Goal: Task Accomplishment & Management: Complete application form

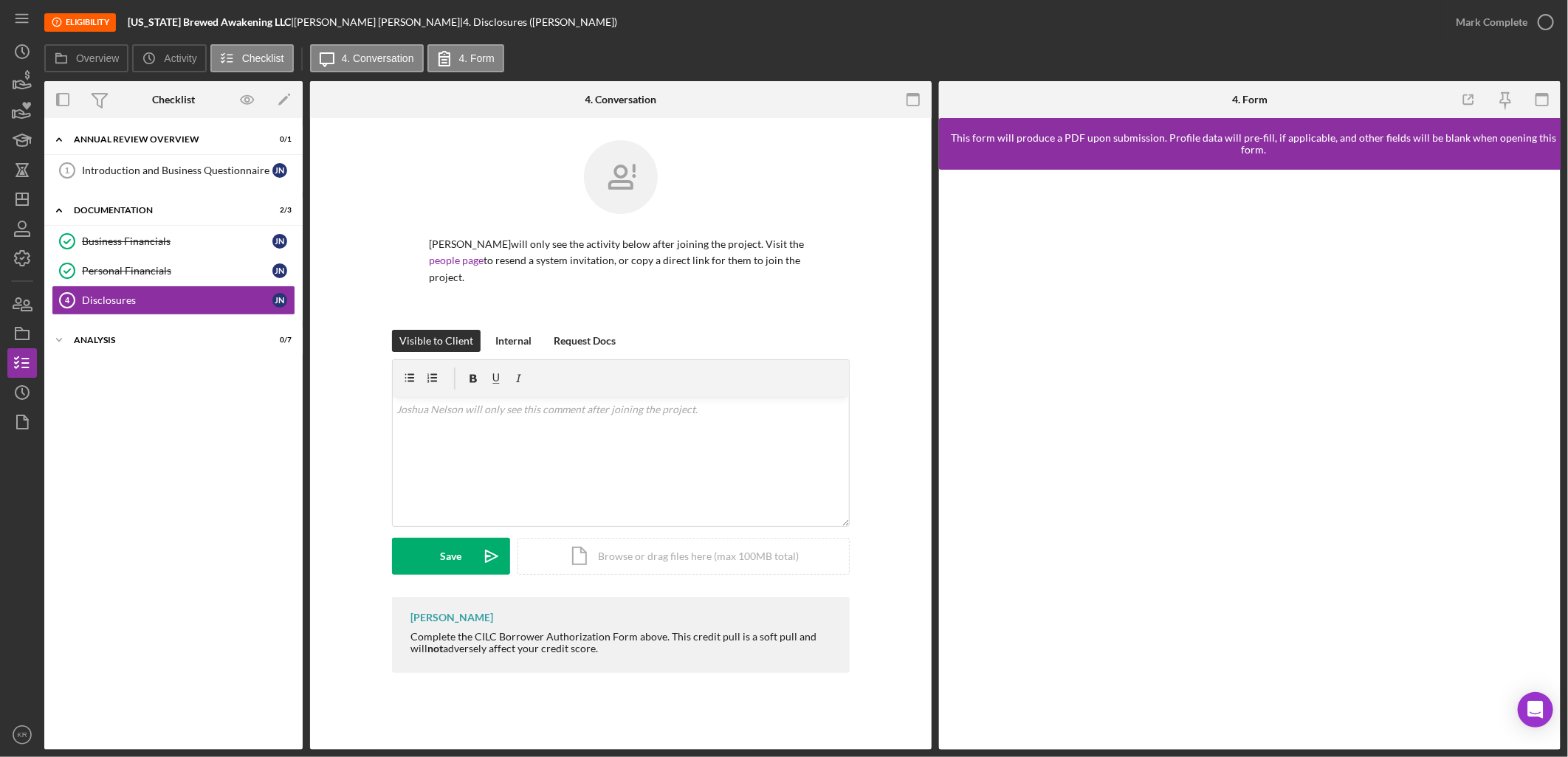
click at [199, 186] on div "Introduction and Business Questionnaire 1 Introduction and Business Questionnai…" at bounding box center [174, 173] width 258 height 36
click at [199, 172] on div "Introduction and Business Questionnaire" at bounding box center [177, 171] width 190 height 12
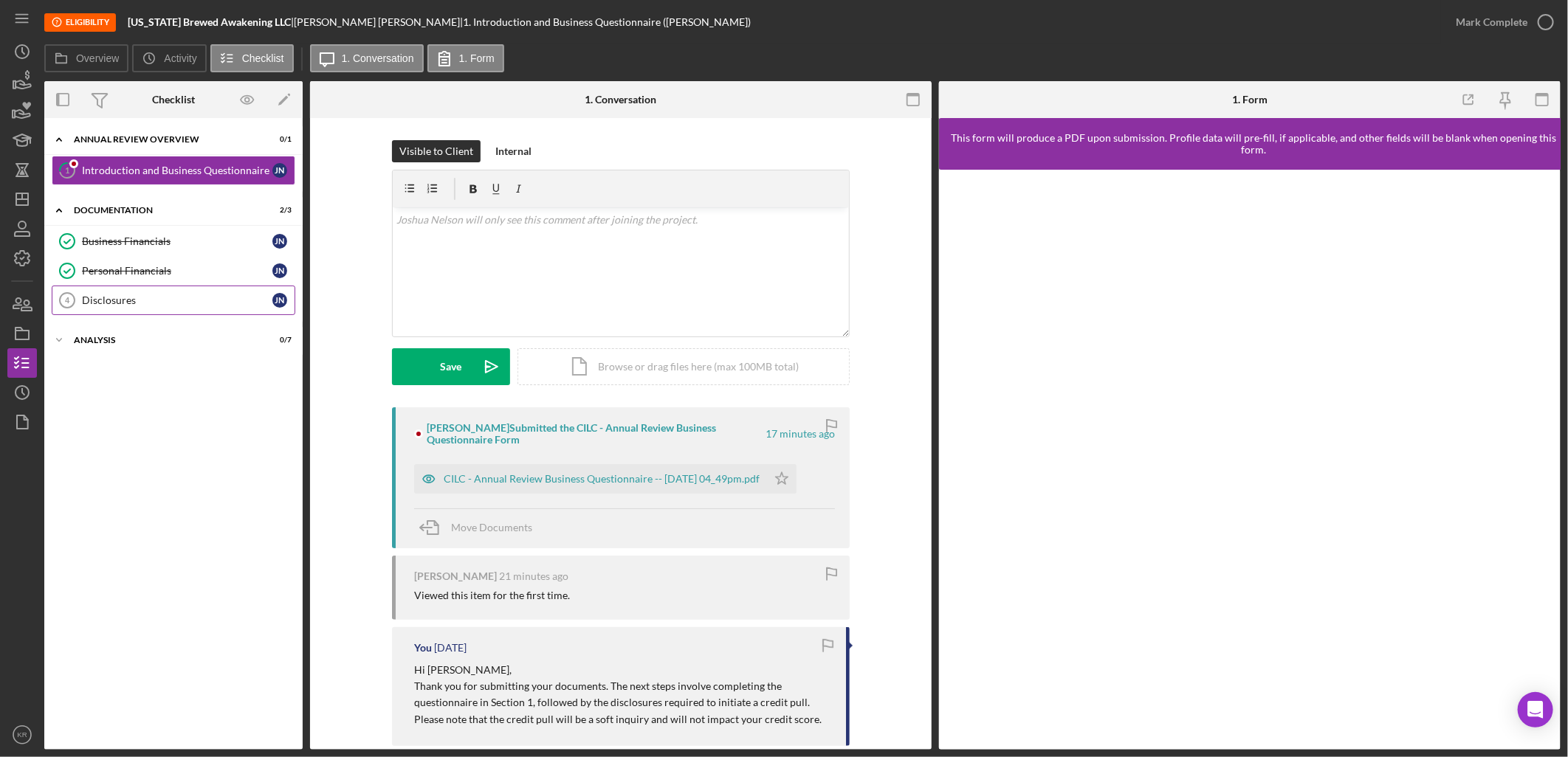
click at [163, 292] on link "Disclosures 4 Disclosures J N" at bounding box center [173, 301] width 244 height 30
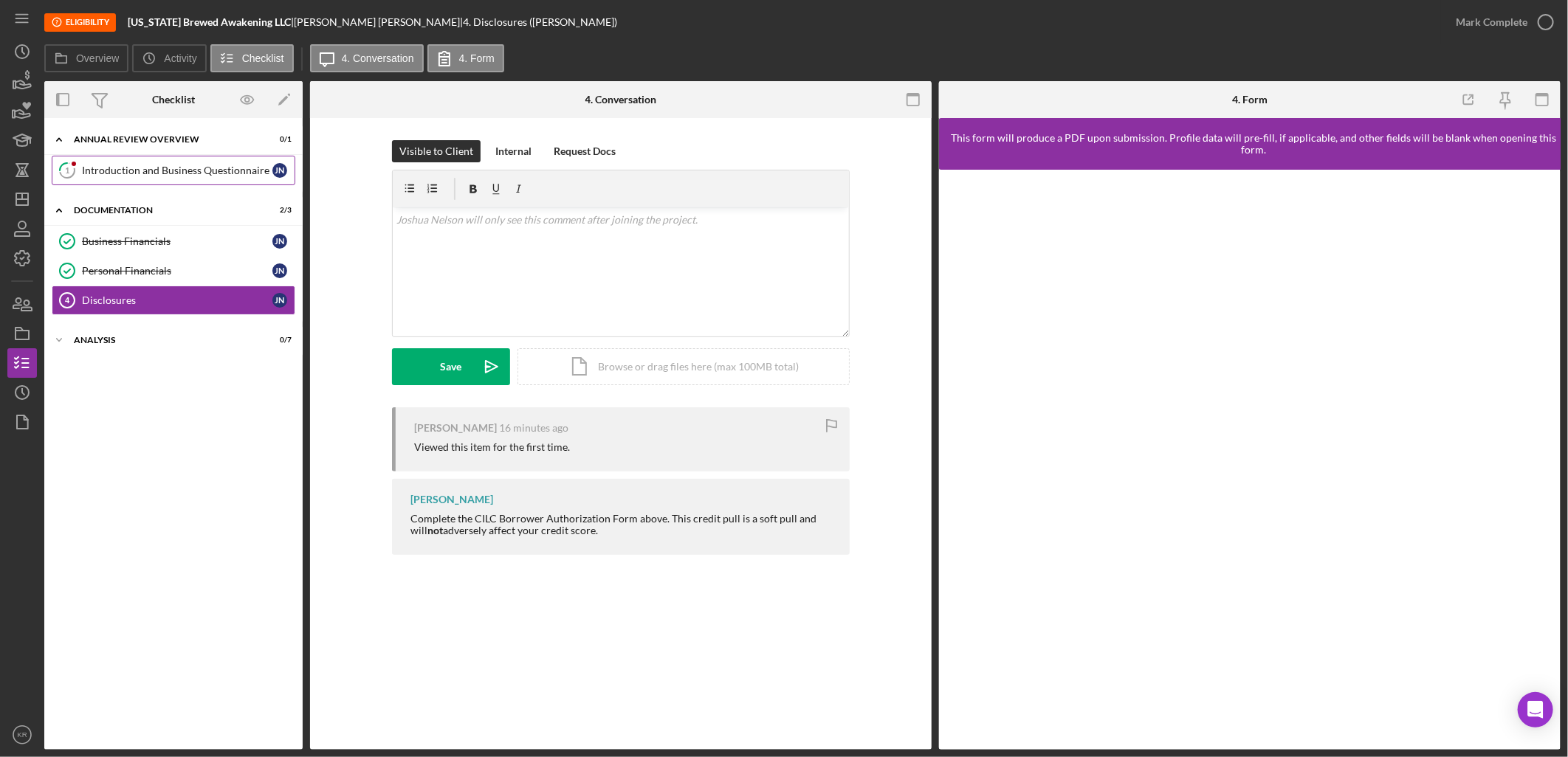
click at [229, 172] on div "Introduction and Business Questionnaire" at bounding box center [177, 171] width 190 height 12
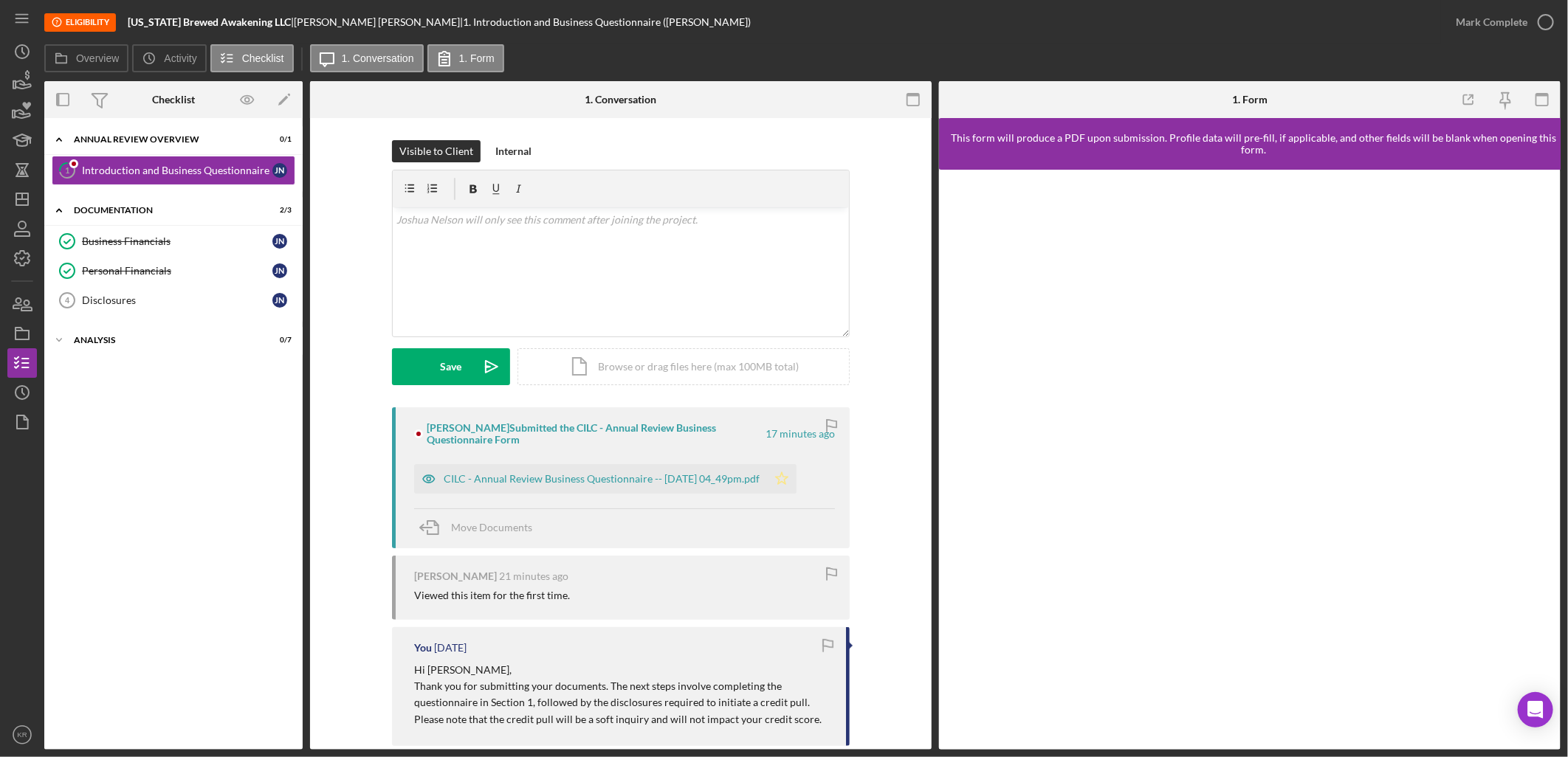
click at [789, 477] on icon "Icon/Star" at bounding box center [782, 479] width 30 height 30
click at [615, 483] on div "CILC - Annual Review Business Questionnaire -- [DATE] 04_49pm.pdf" at bounding box center [602, 479] width 316 height 12
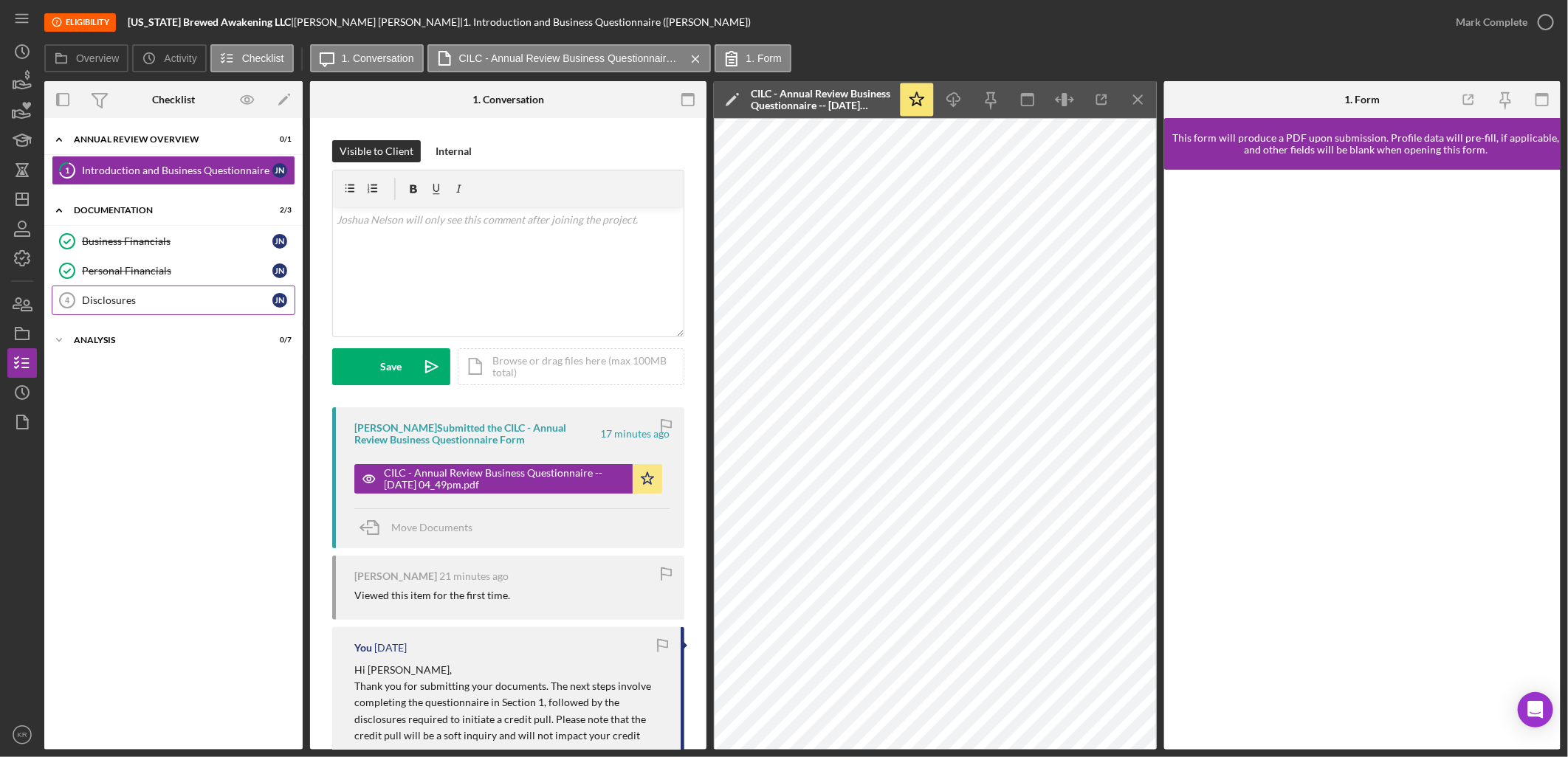
click at [102, 290] on link "Disclosures 4 Disclosures J N" at bounding box center [173, 301] width 244 height 30
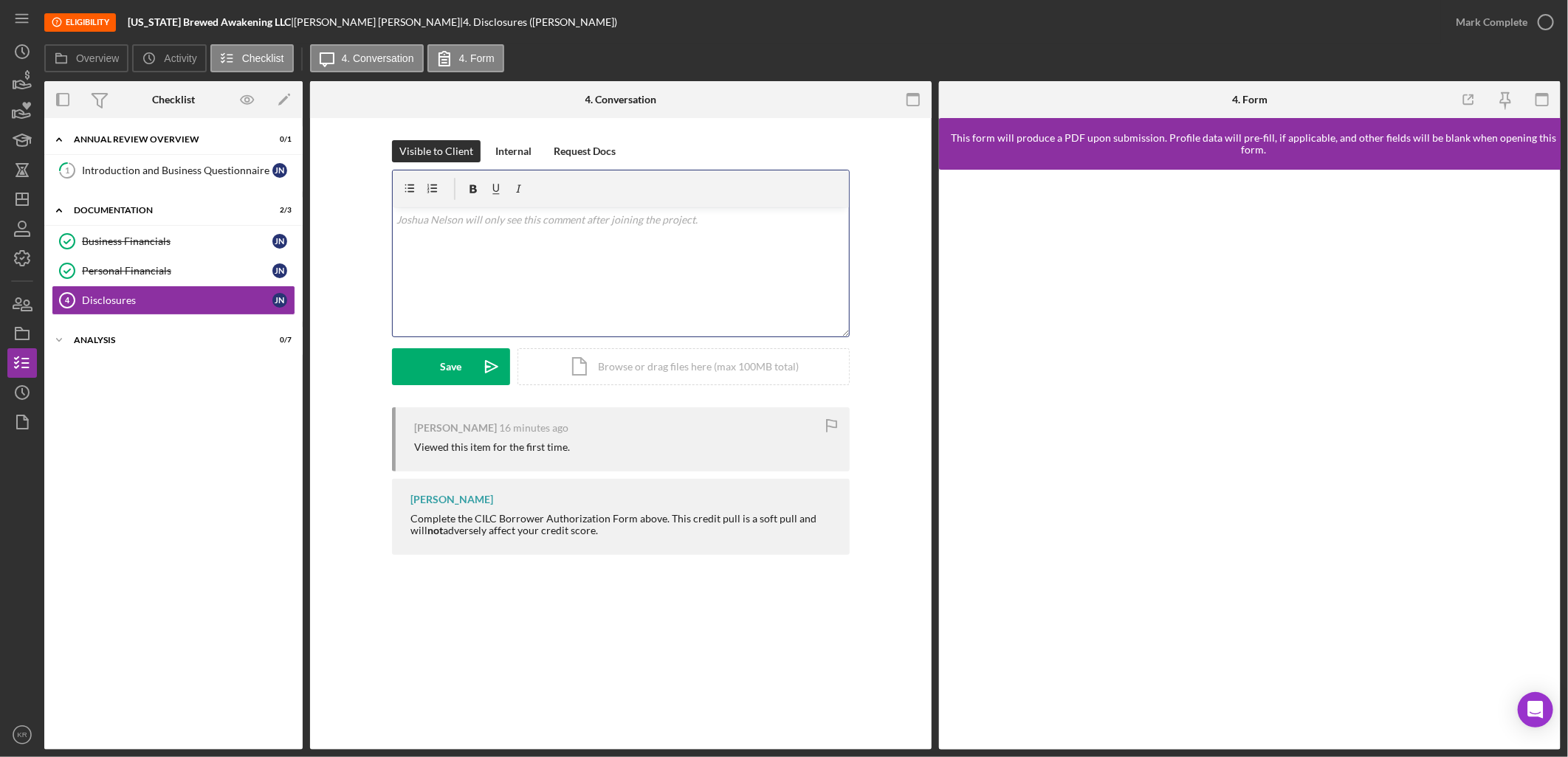
click at [545, 278] on div "v Color teal Color pink Remove color Add row above Add row below Add column bef…" at bounding box center [620, 271] width 457 height 129
click at [445, 220] on p "Hi [PERSON_NAME], please complete this form so I can process the credit pull." at bounding box center [621, 220] width 449 height 16
drag, startPoint x: 587, startPoint y: 212, endPoint x: 447, endPoint y: 212, distance: 140.0
click at [447, 212] on p "Hi [PERSON_NAME], please complete this form so I can process the credit pull." at bounding box center [621, 220] width 449 height 16
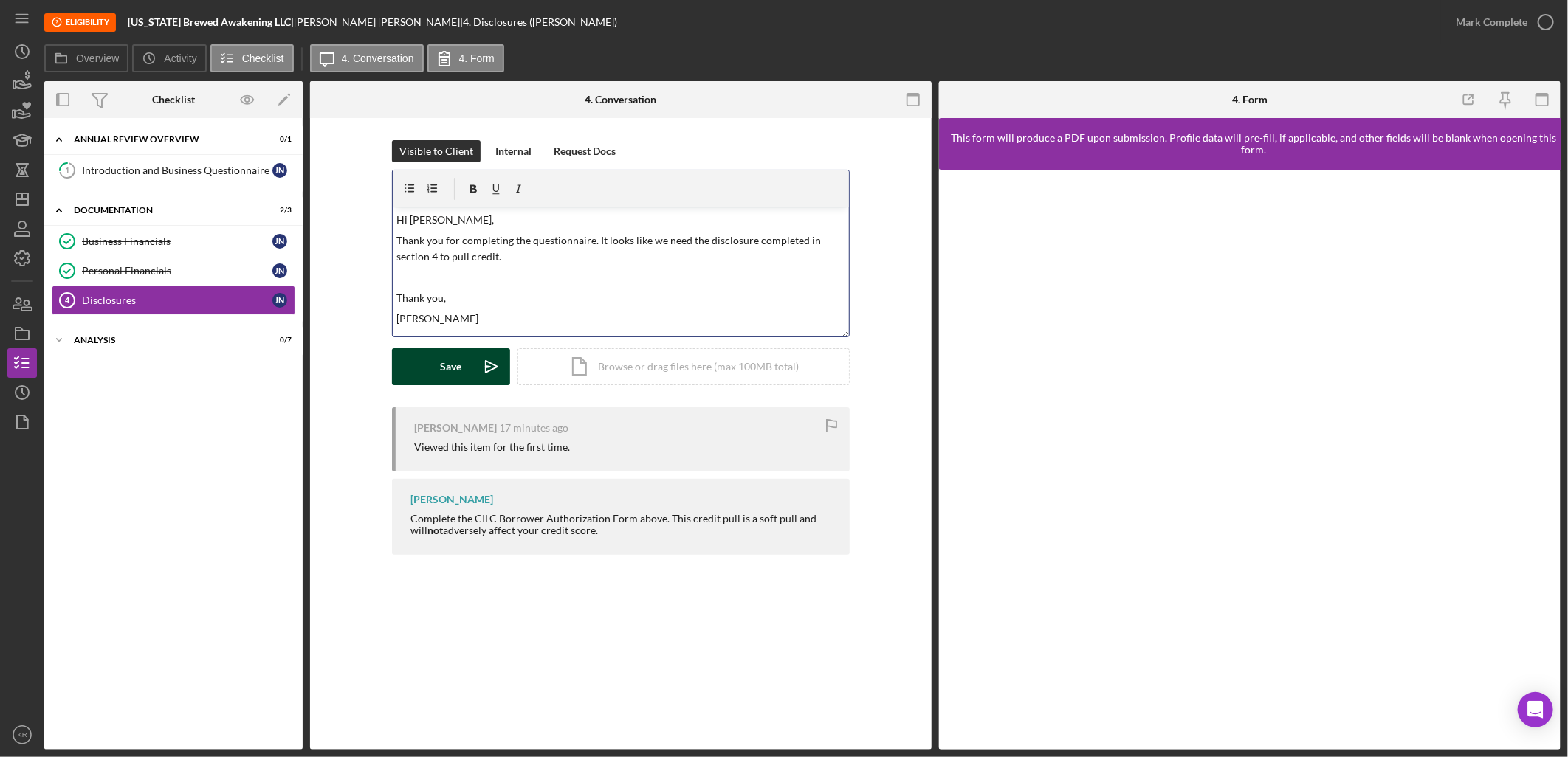
click at [444, 366] on div "Save" at bounding box center [452, 366] width 22 height 36
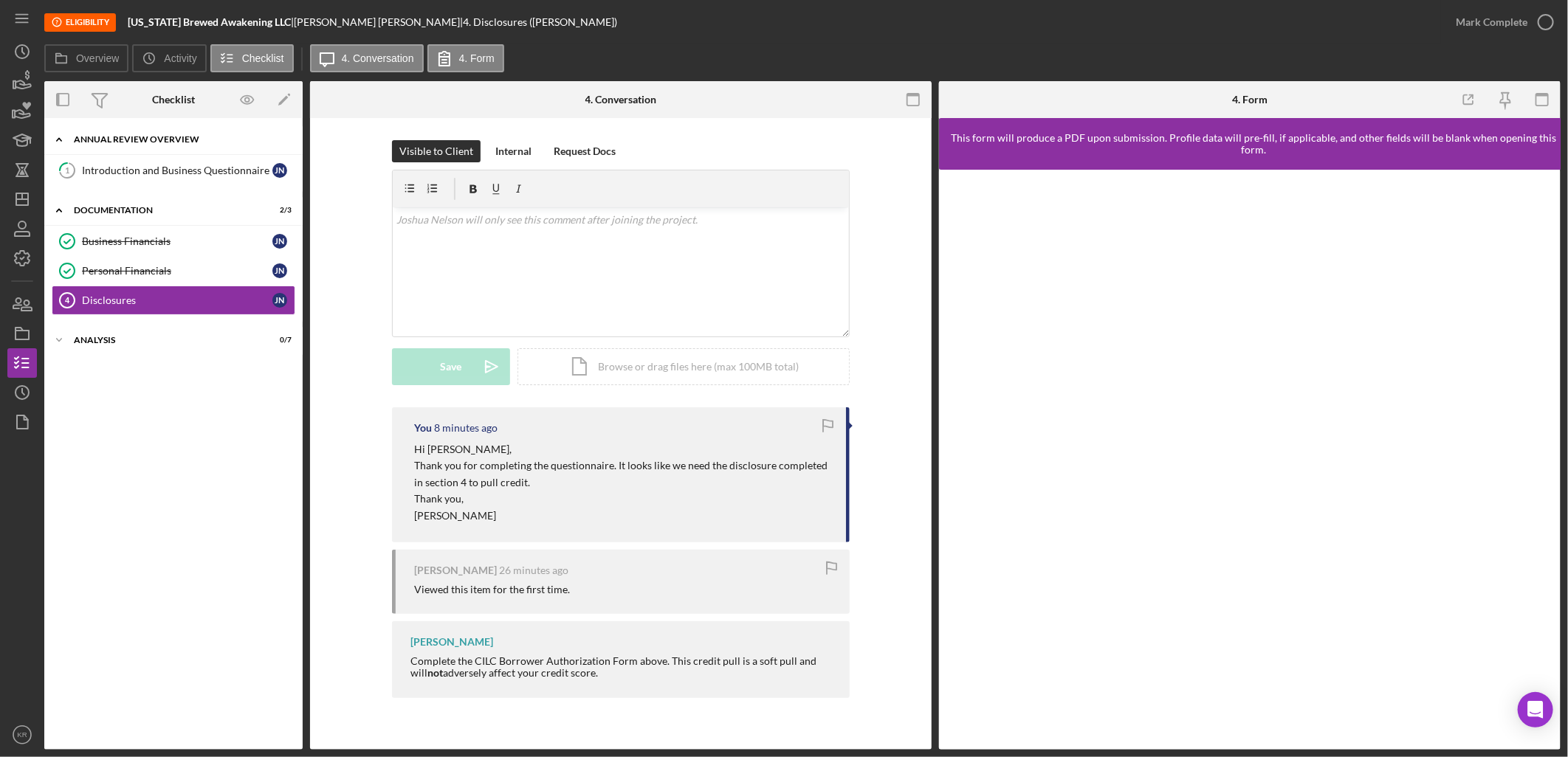
click at [168, 152] on div "Icon/Expander Annual Review Overview 0 / 1" at bounding box center [174, 140] width 258 height 31
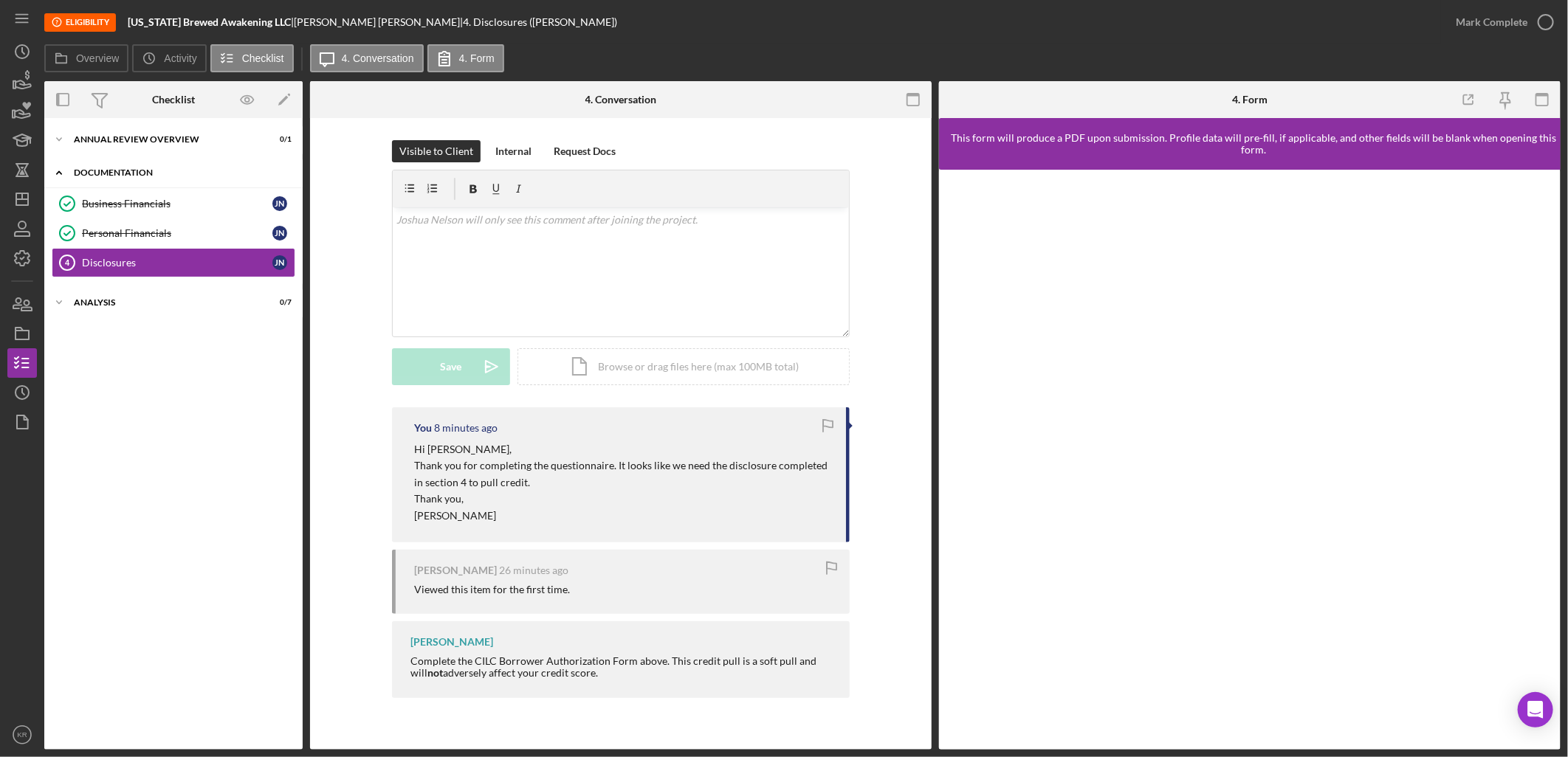
click at [144, 172] on div "Documentation" at bounding box center [178, 172] width 210 height 9
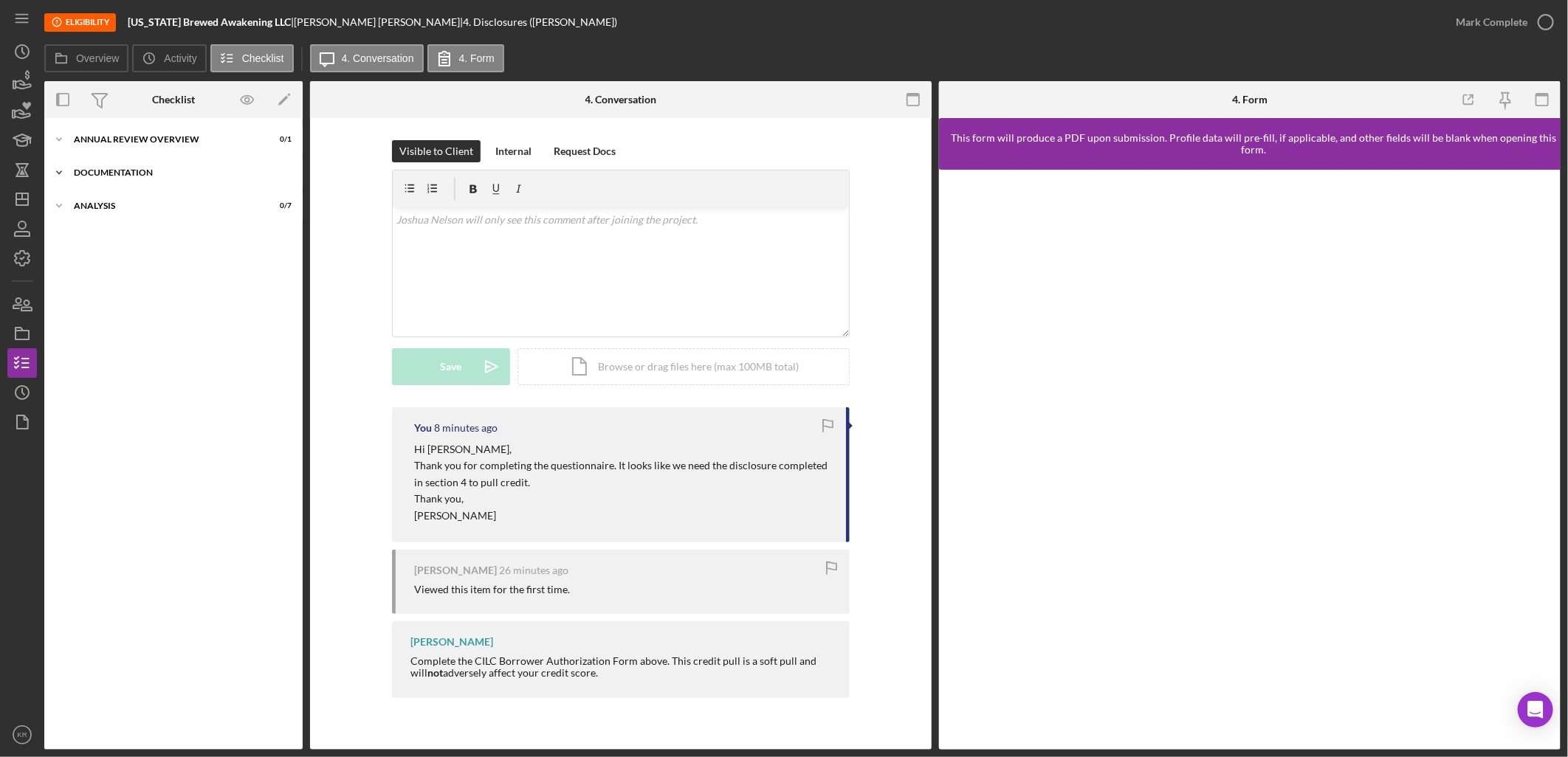
click at [137, 178] on div "Icon/Expander Documentation 2 / 3" at bounding box center [174, 172] width 258 height 30
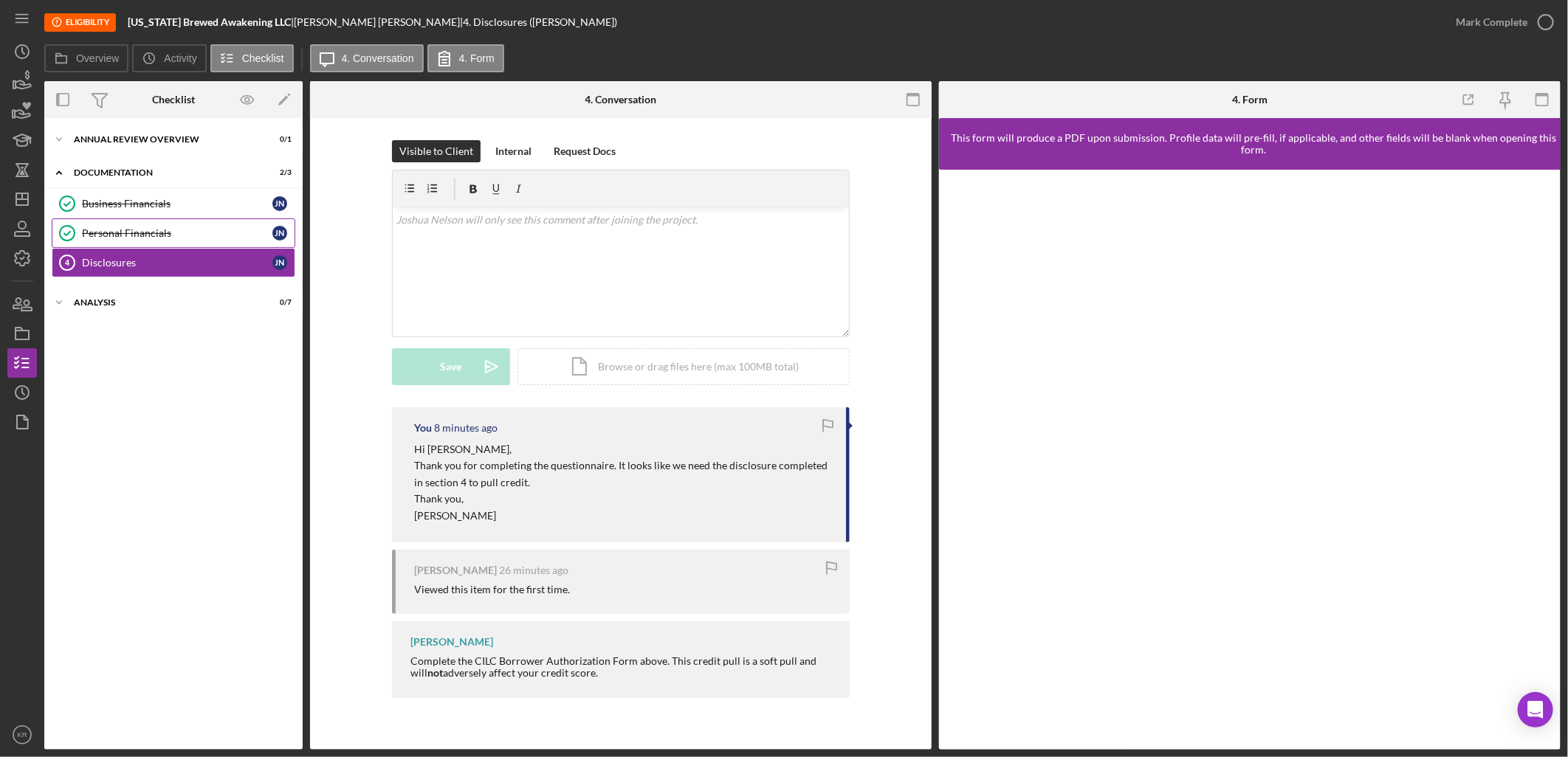
click at [122, 245] on link "Personal Financials Personal Financials J N" at bounding box center [173, 234] width 244 height 30
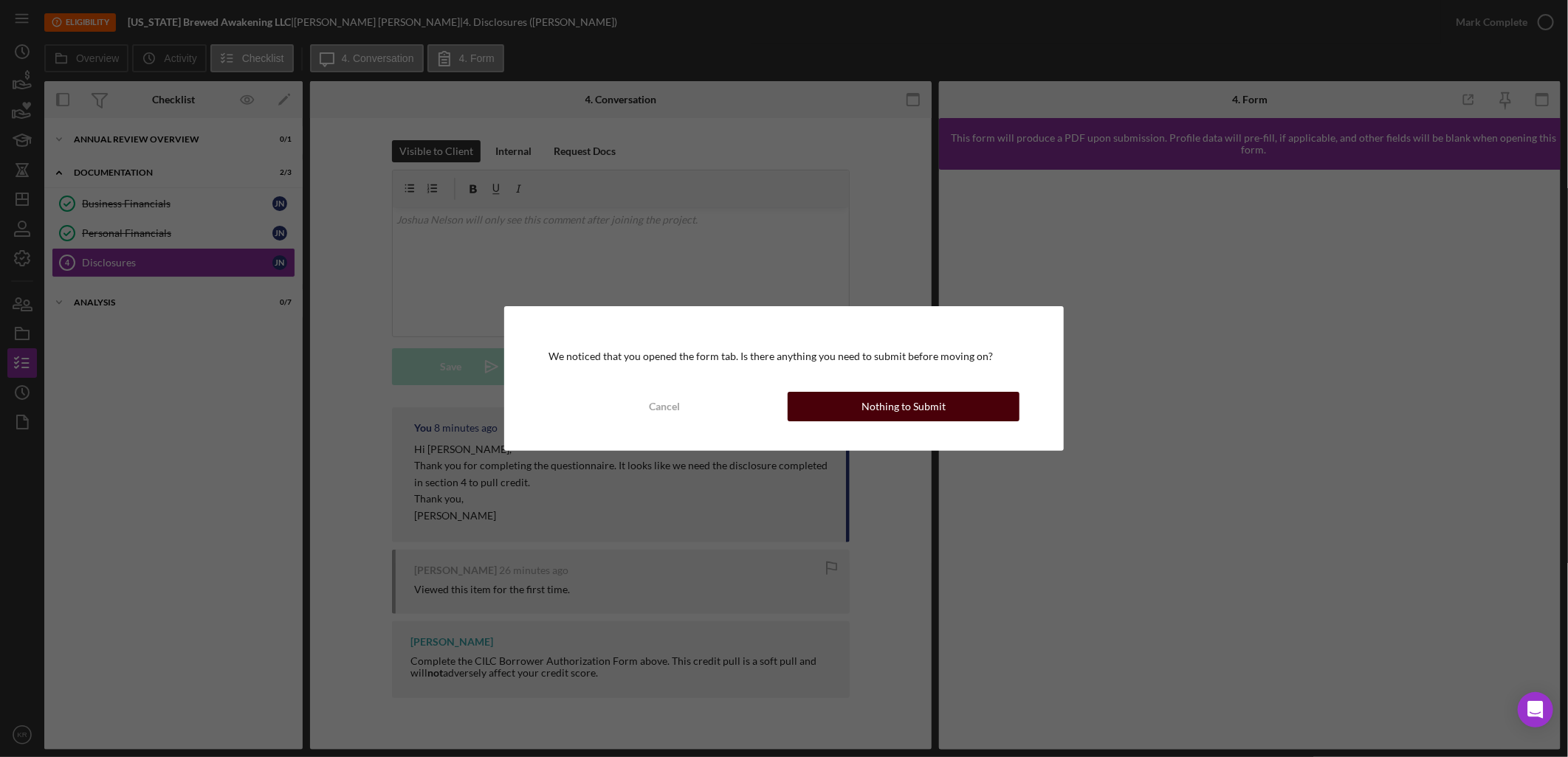
click at [962, 413] on button "Nothing to Submit" at bounding box center [903, 407] width 232 height 30
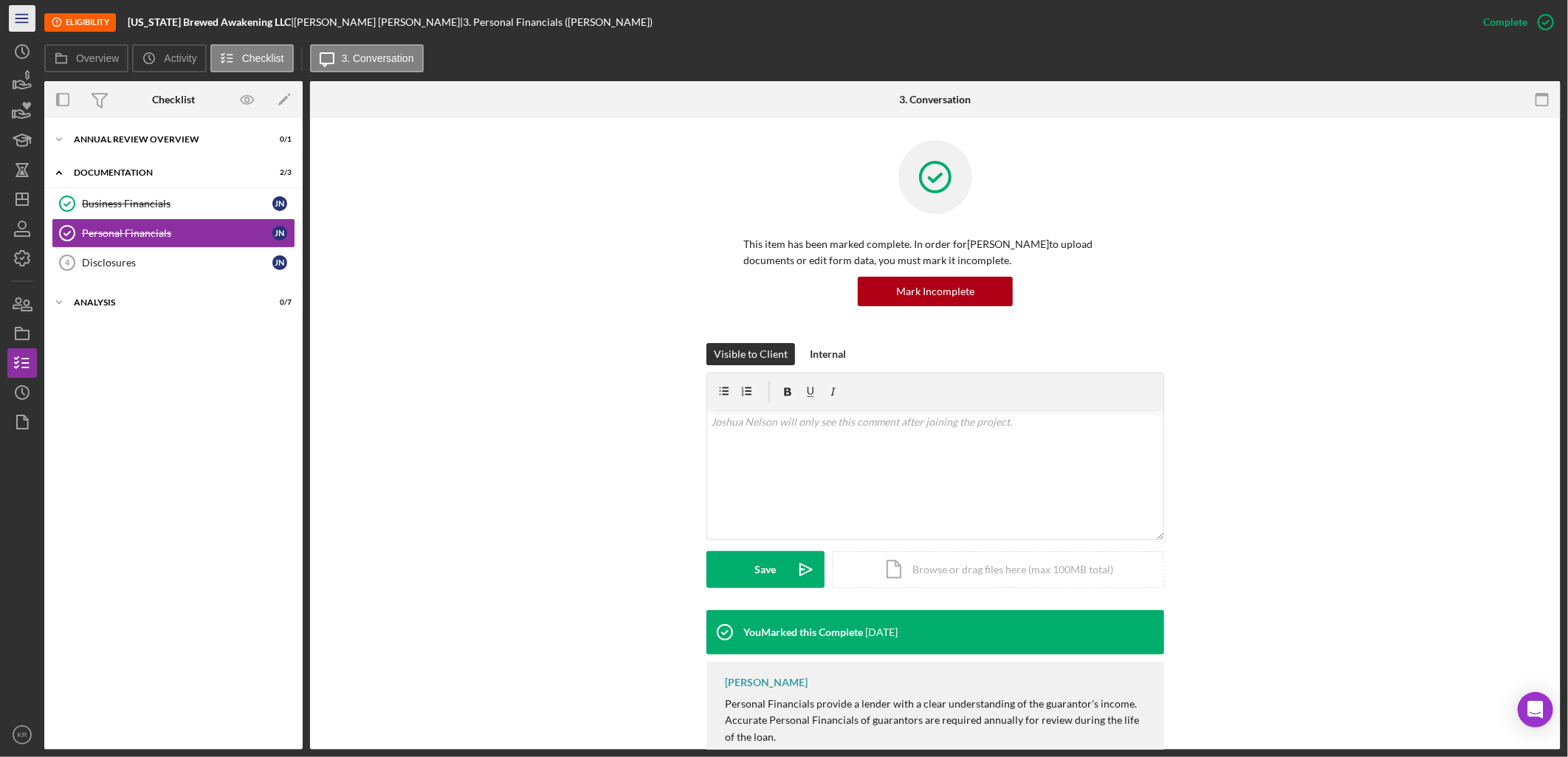
click at [28, 27] on icon "Icon/Menu" at bounding box center [23, 19] width 34 height 34
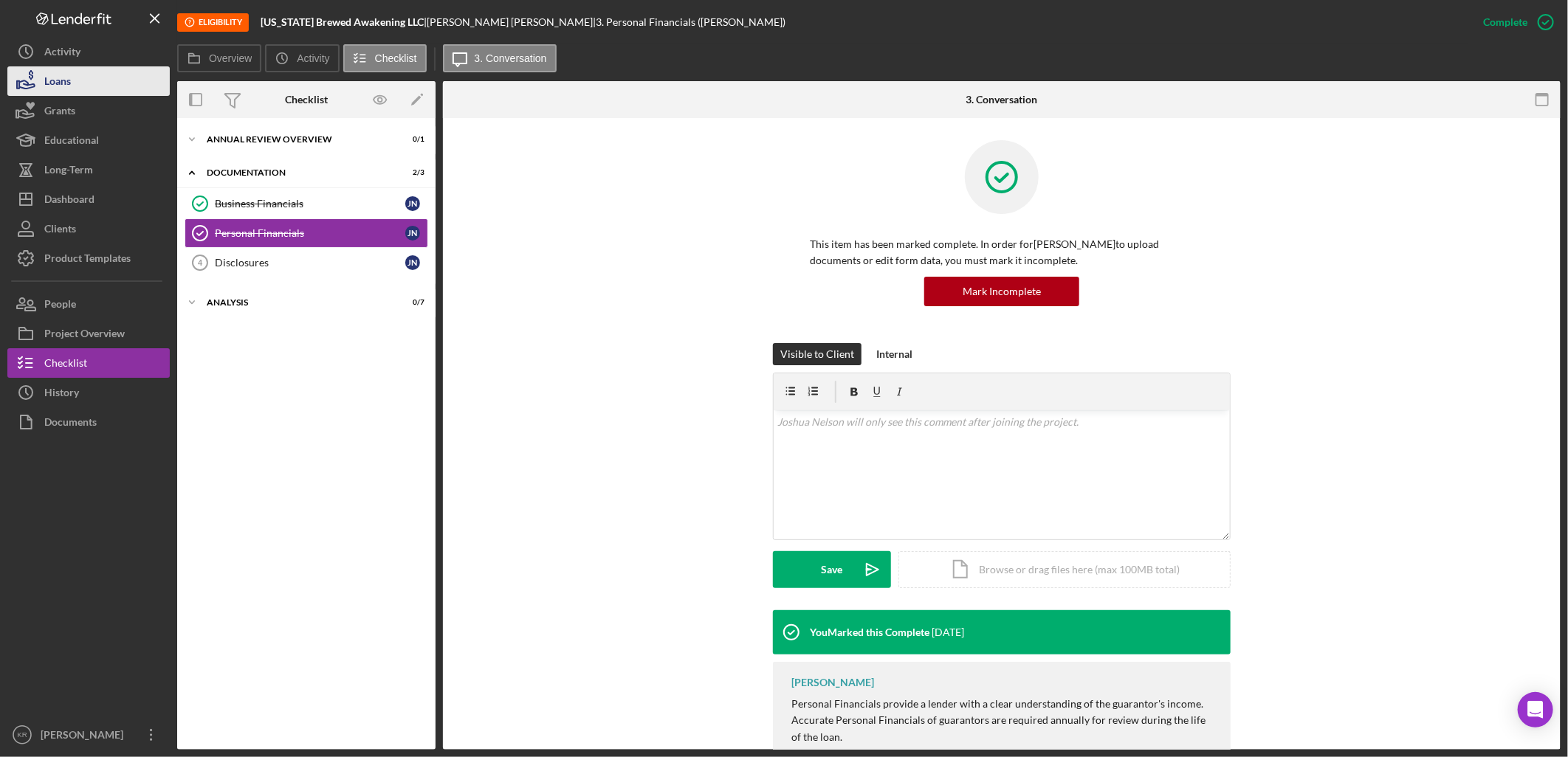
click at [97, 83] on button "Loans" at bounding box center [88, 81] width 163 height 30
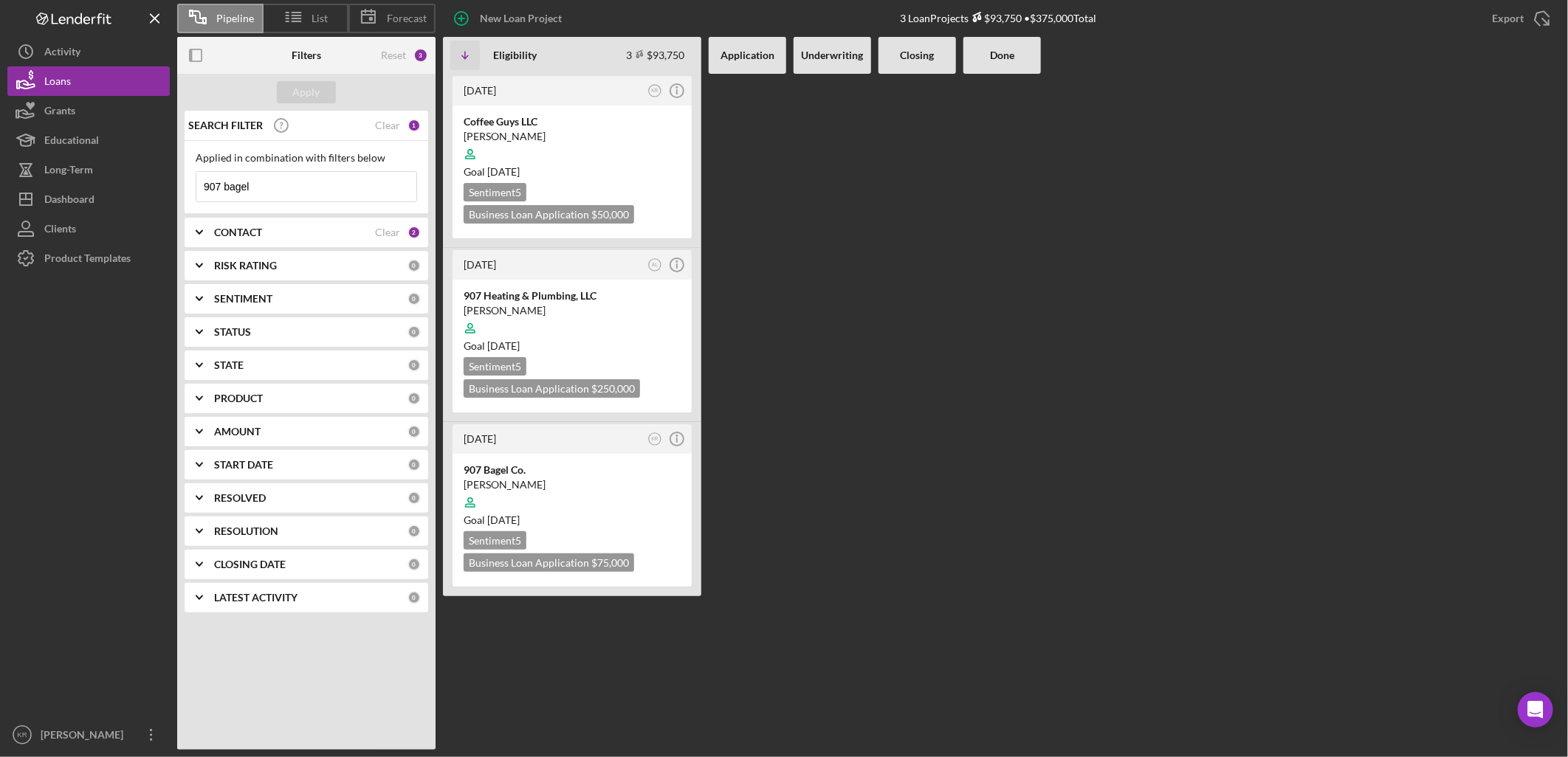
click at [382, 64] on div "Reset 3" at bounding box center [404, 54] width 47 height 36
click at [392, 57] on div "Reset" at bounding box center [392, 55] width 25 height 12
click at [257, 398] on b "PRODUCT" at bounding box center [238, 398] width 48 height 12
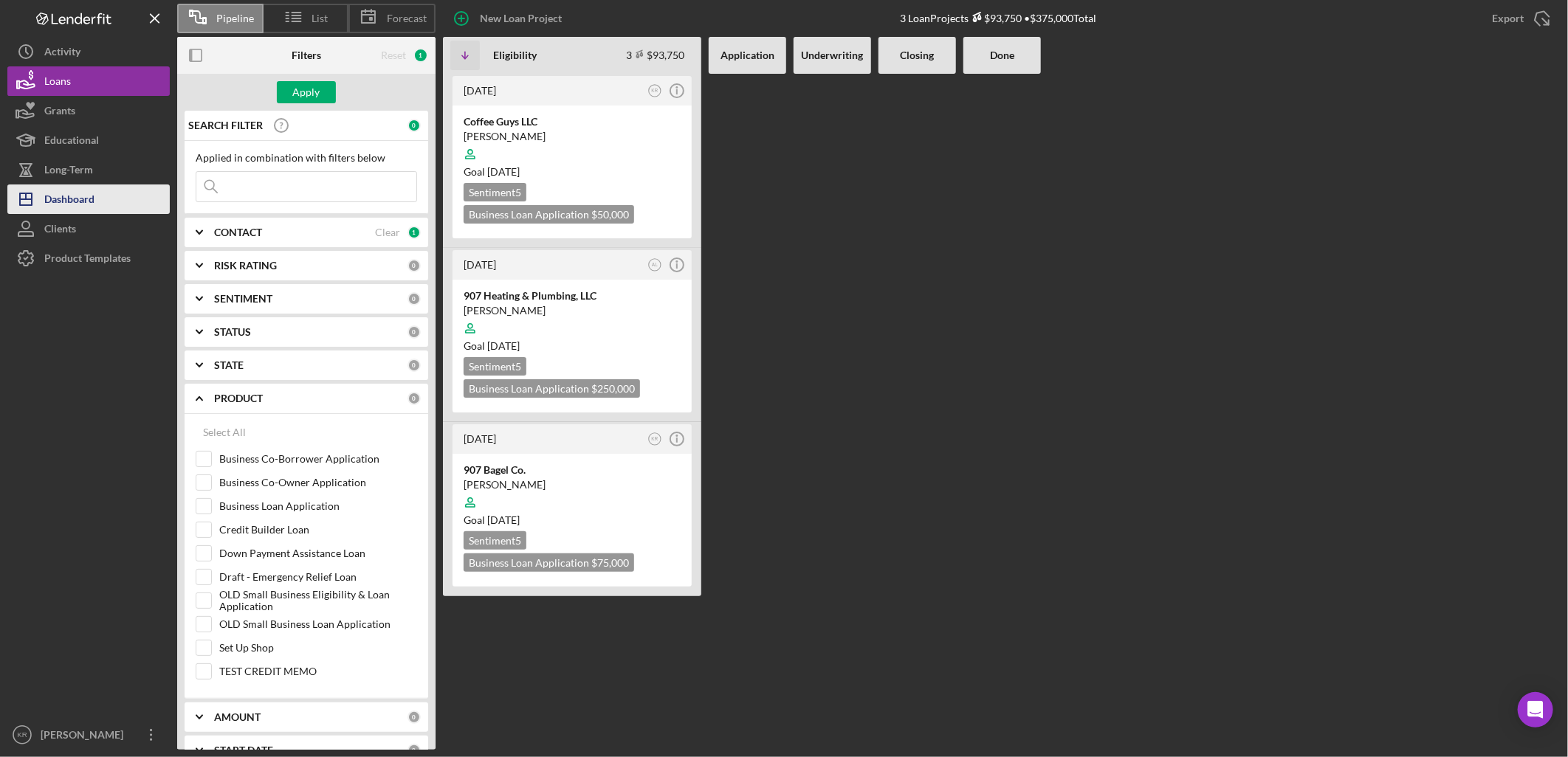
click at [119, 198] on button "Icon/Dashboard Dashboard" at bounding box center [88, 199] width 163 height 30
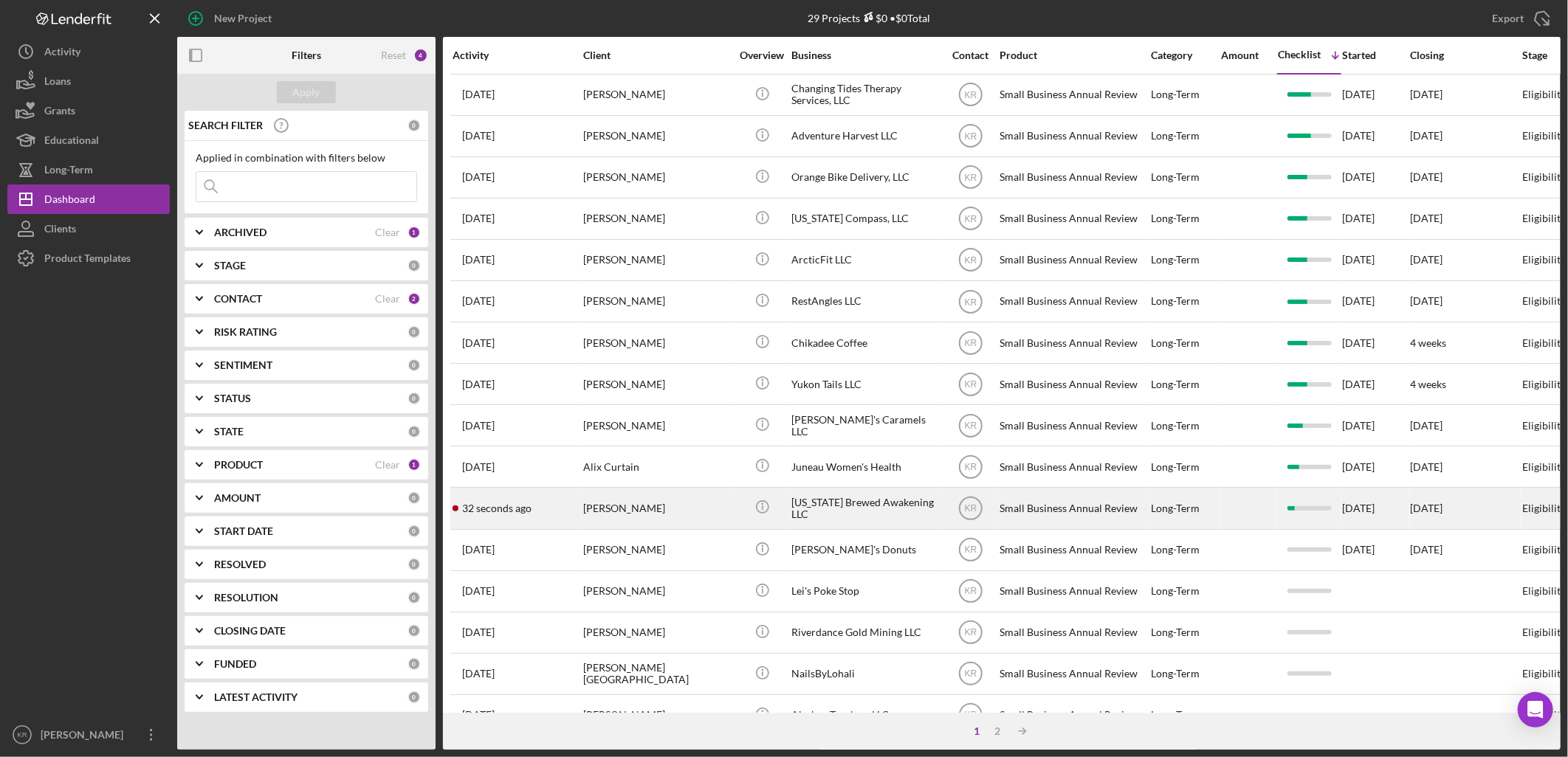
click at [823, 499] on div "[US_STATE] Brewed Awakening LLC" at bounding box center [866, 509] width 148 height 39
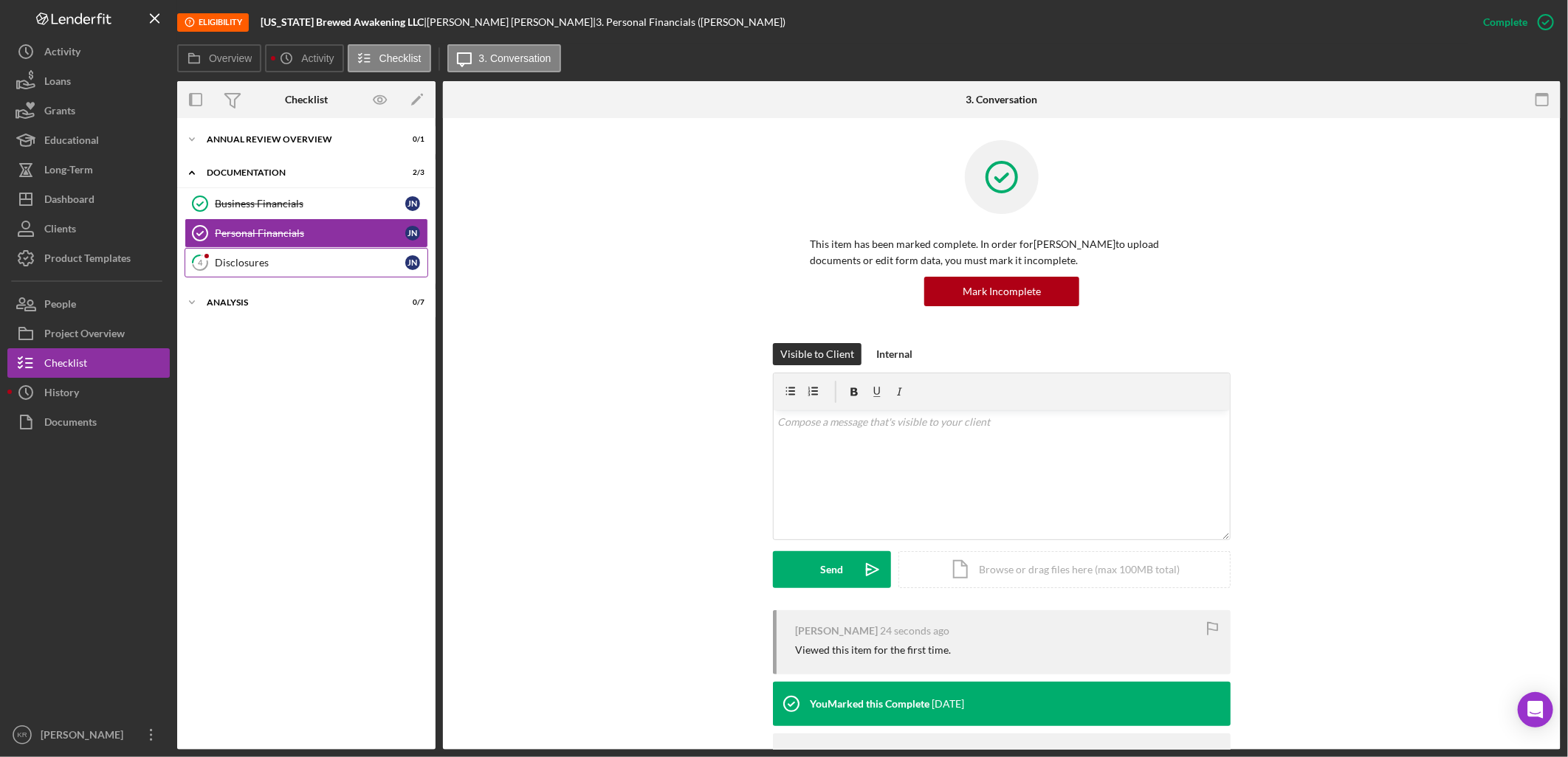
click at [215, 281] on icon "4" at bounding box center [199, 262] width 36 height 36
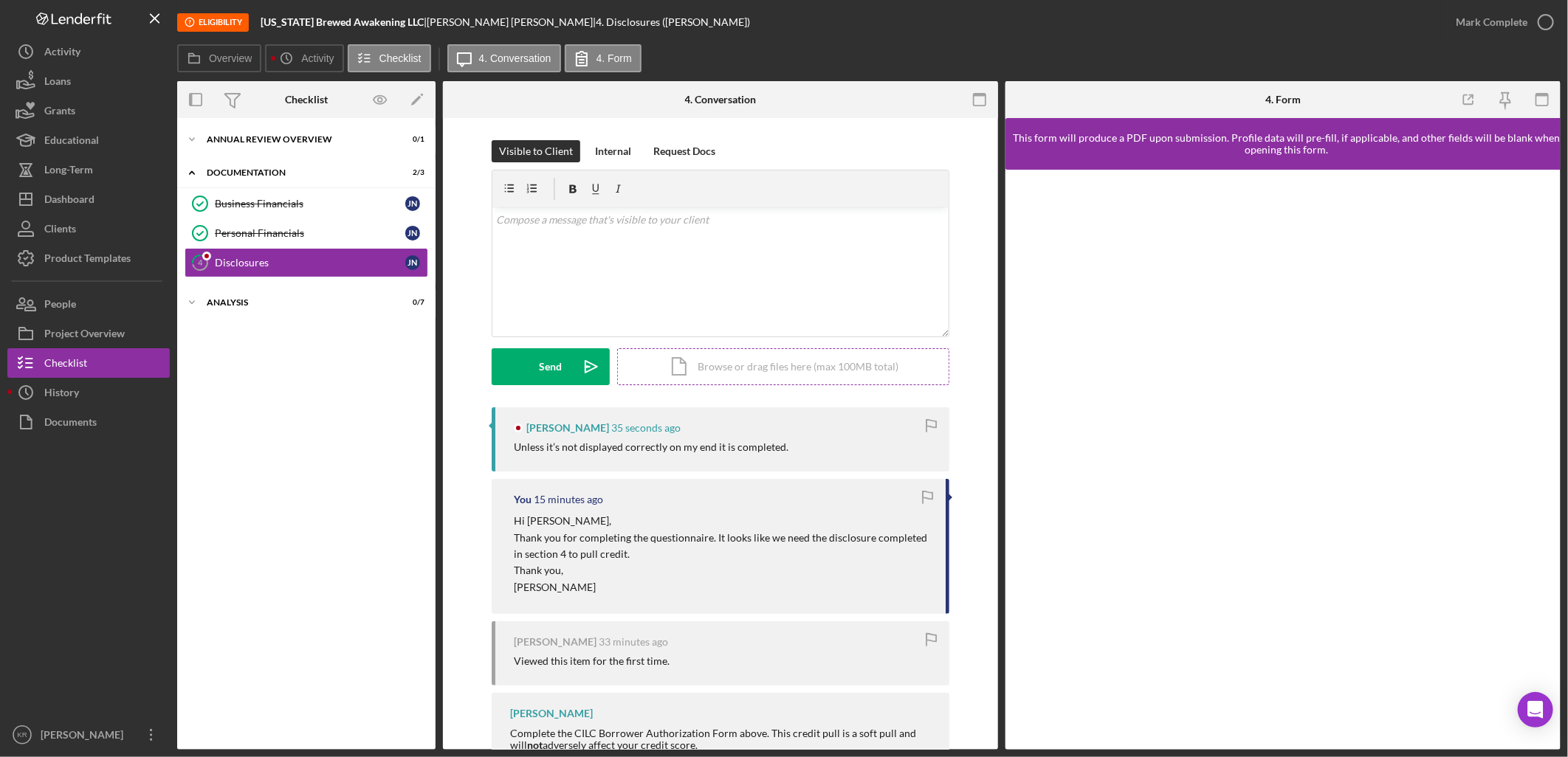
scroll to position [48, 0]
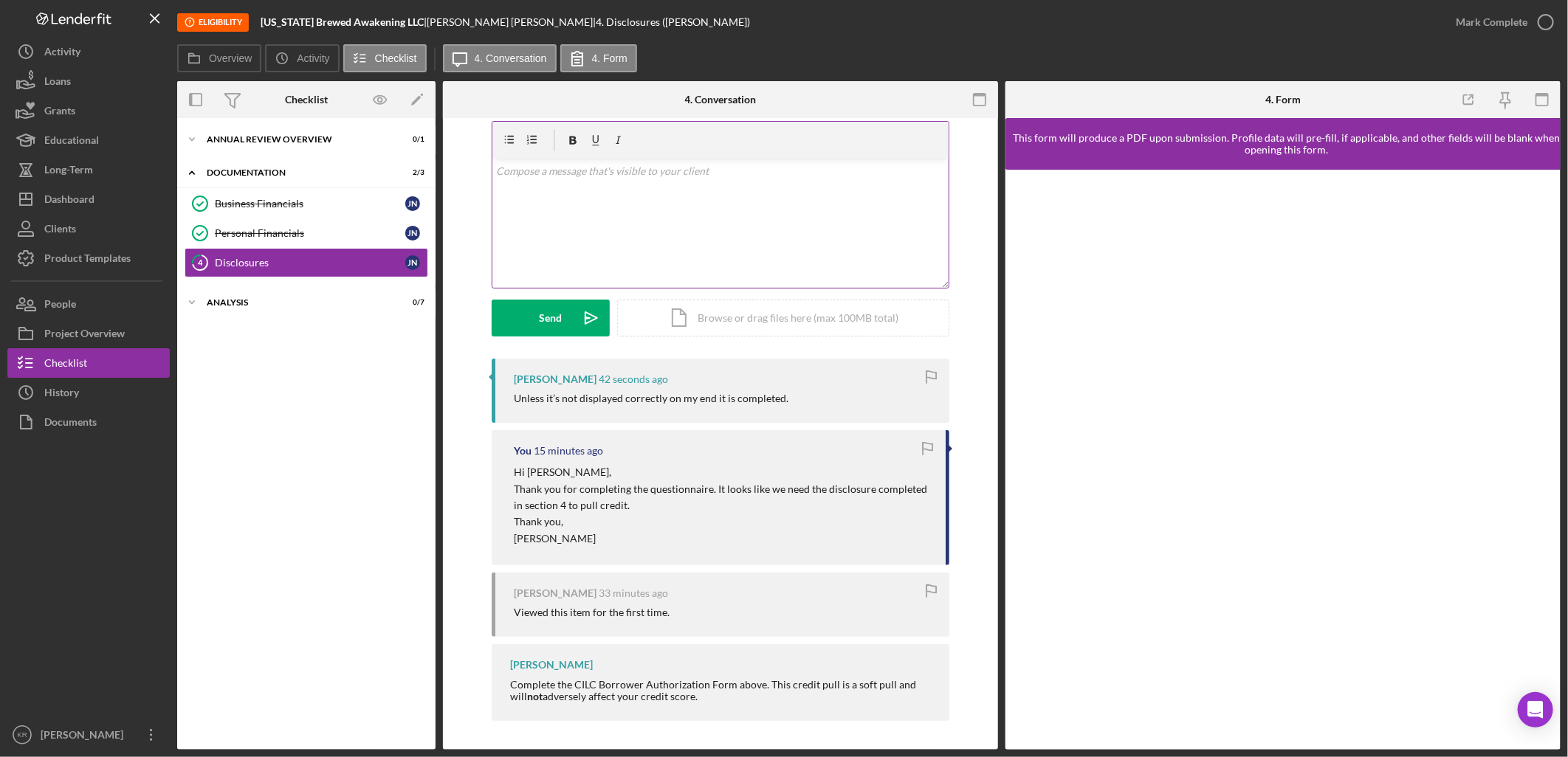
click at [575, 203] on div "v Color teal Color pink Remove color Add row above Add row below Add column bef…" at bounding box center [720, 223] width 457 height 129
click at [684, 240] on div "v Color teal Color pink Remove color Add row above Add row below Add column bef…" at bounding box center [720, 223] width 457 height 129
click at [685, 195] on div "v Color teal Color pink Remove color Add row above Add row below Add column bef…" at bounding box center [720, 223] width 457 height 129
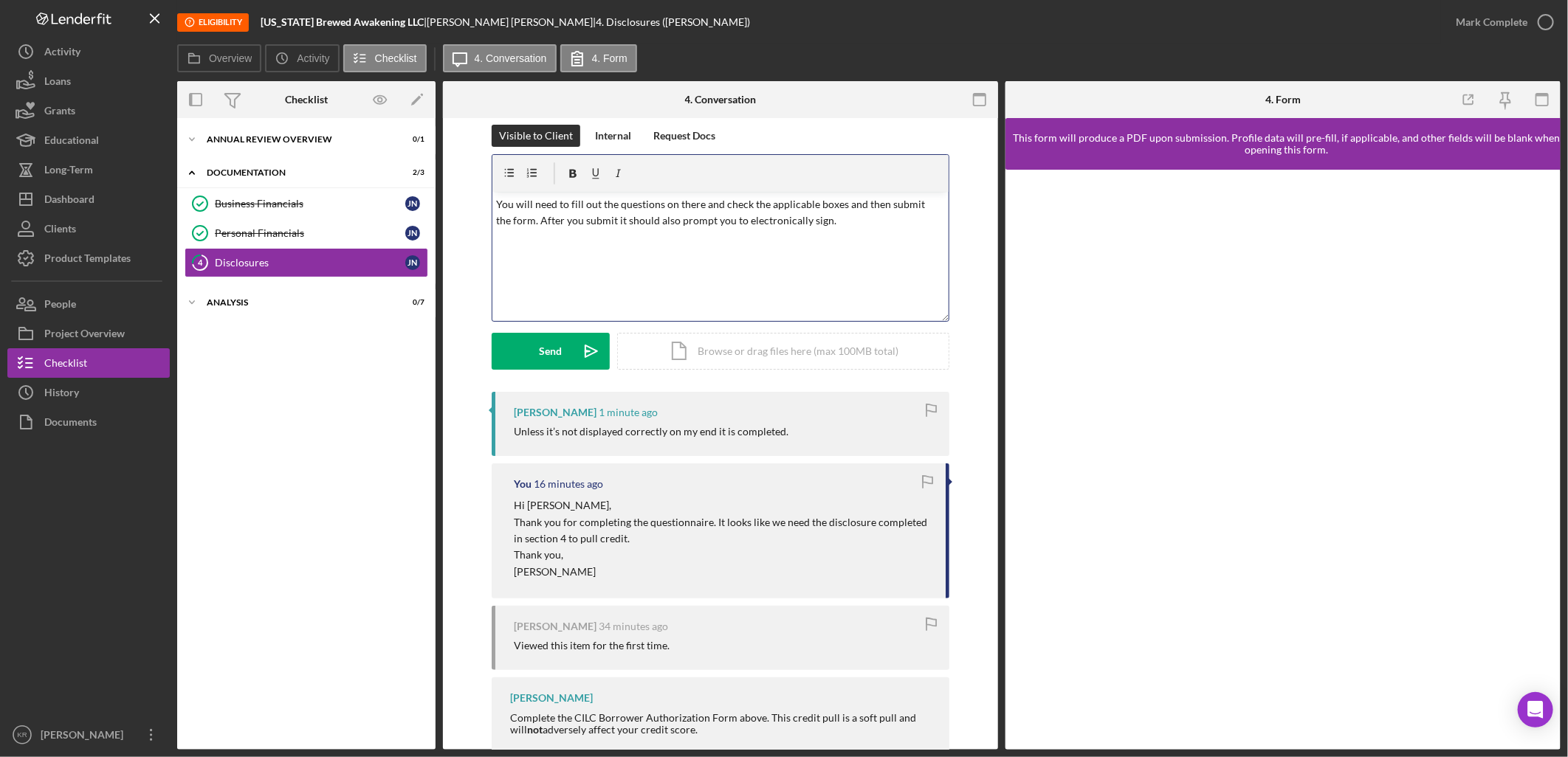
scroll to position [0, 0]
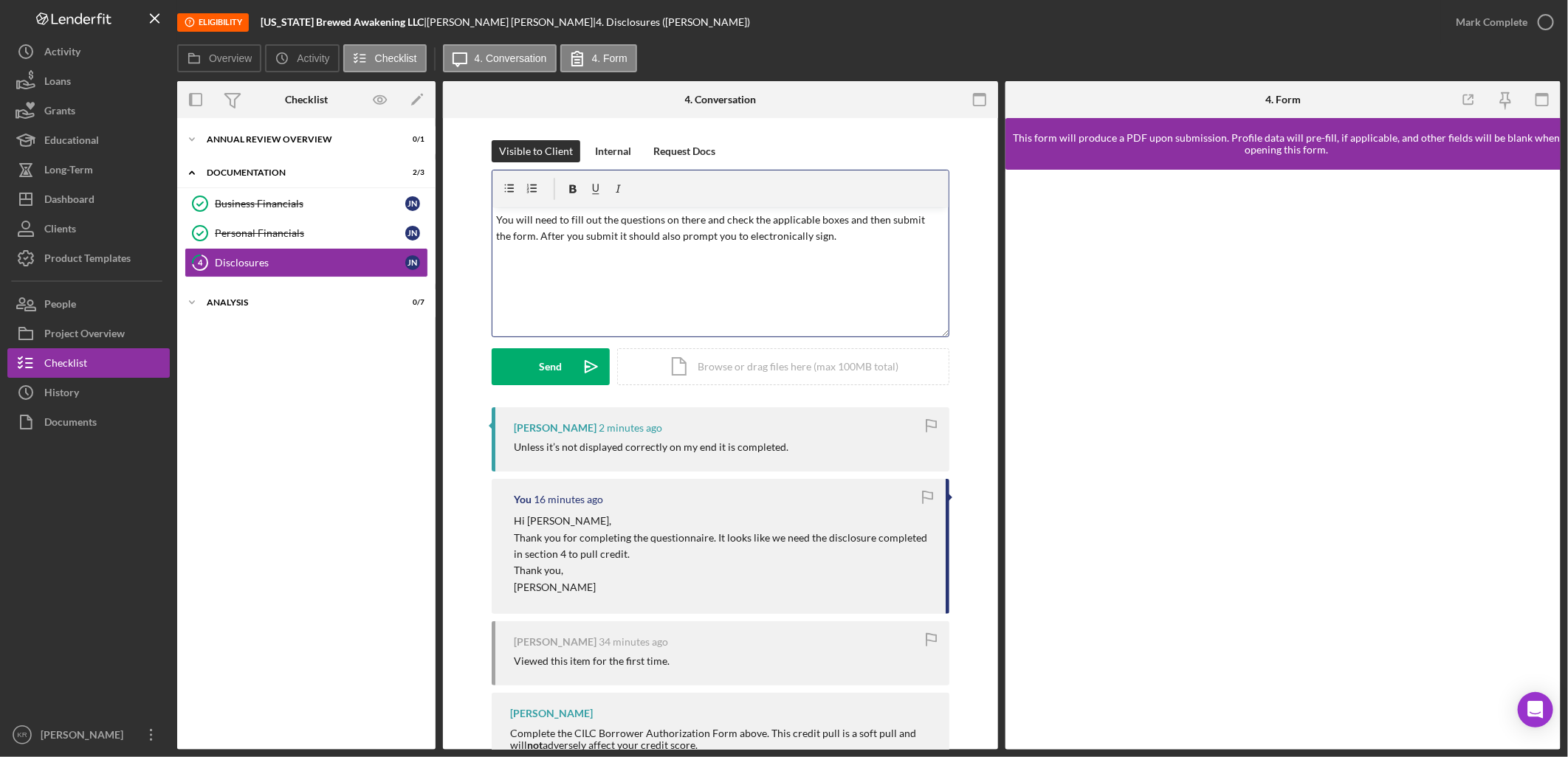
click at [906, 238] on p "You will need to fill out the questions on there and check the applicable boxes…" at bounding box center [721, 229] width 449 height 34
click at [544, 366] on div "Send" at bounding box center [550, 366] width 23 height 36
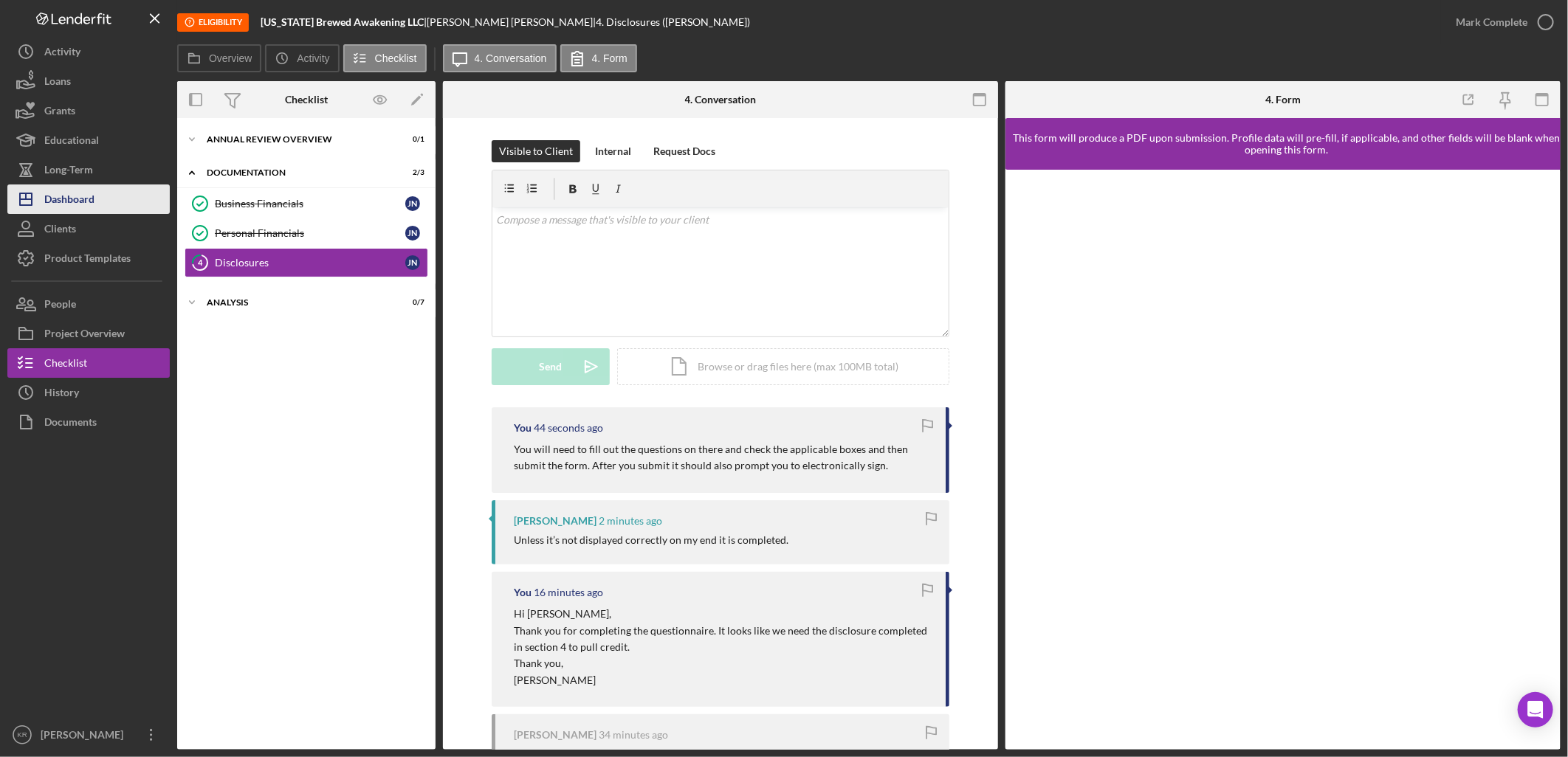
click at [65, 195] on div "Dashboard" at bounding box center [69, 201] width 50 height 34
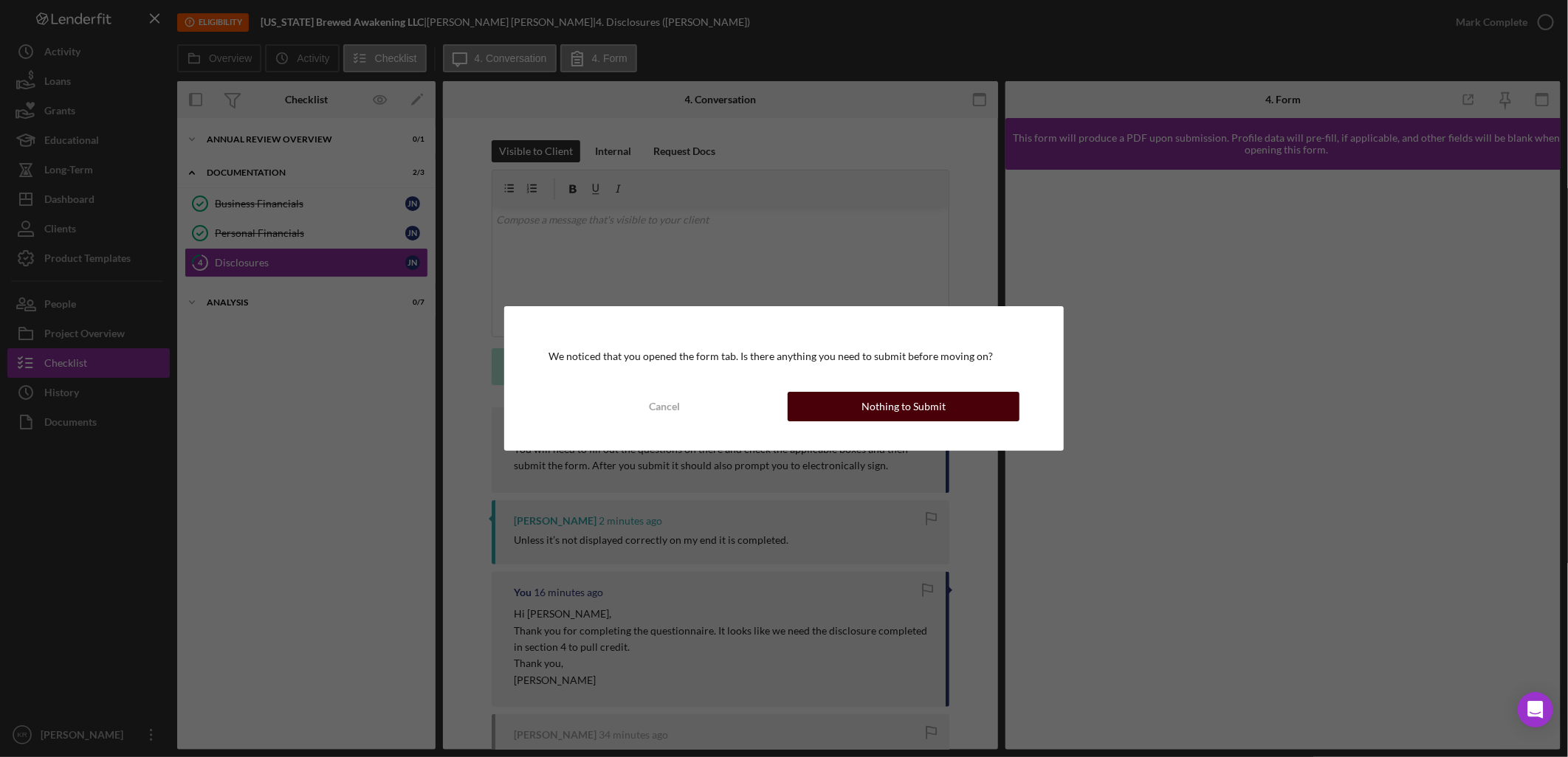
click at [831, 408] on button "Nothing to Submit" at bounding box center [903, 407] width 232 height 30
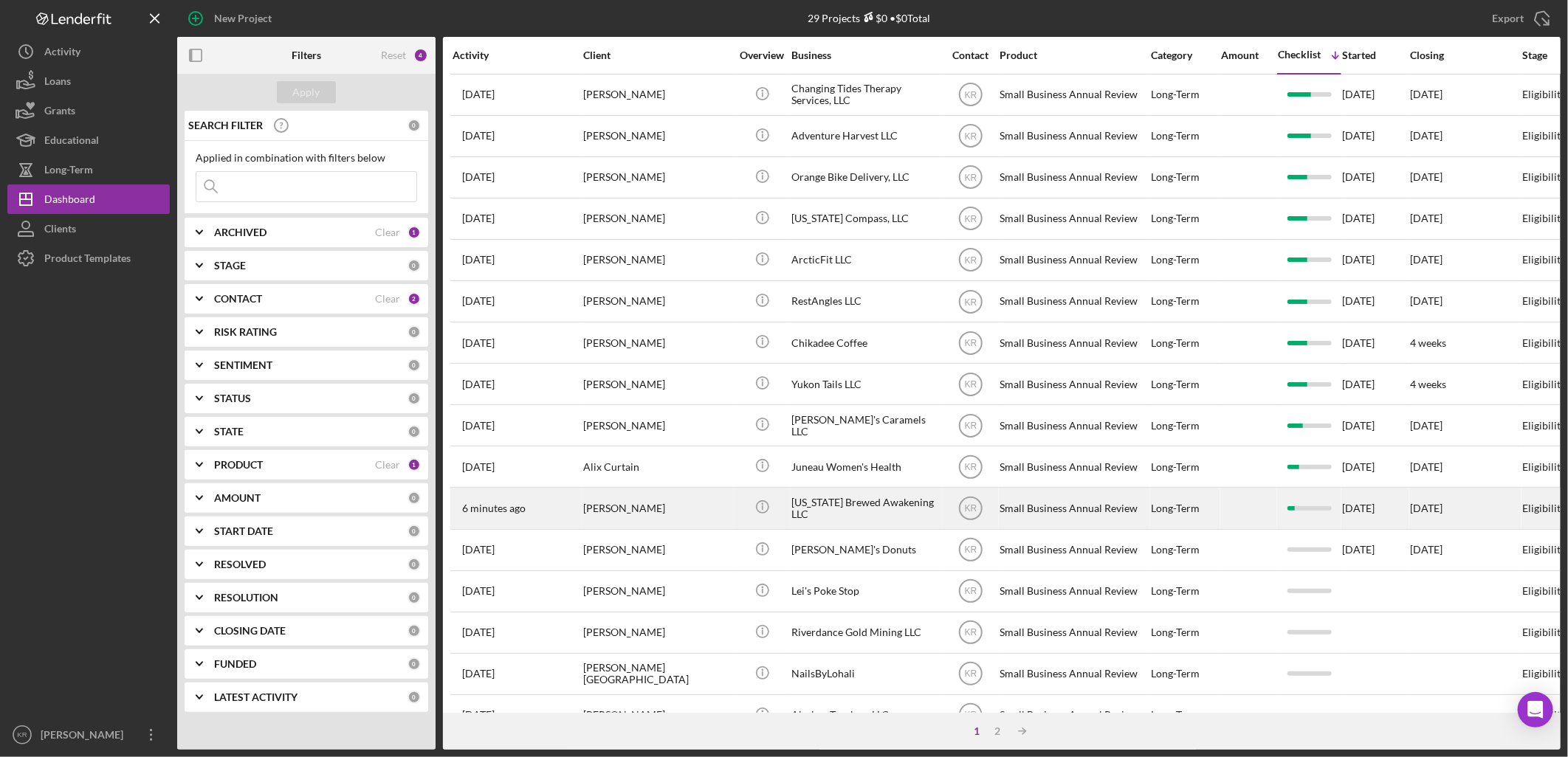
click at [644, 518] on div "[PERSON_NAME]" at bounding box center [658, 509] width 148 height 39
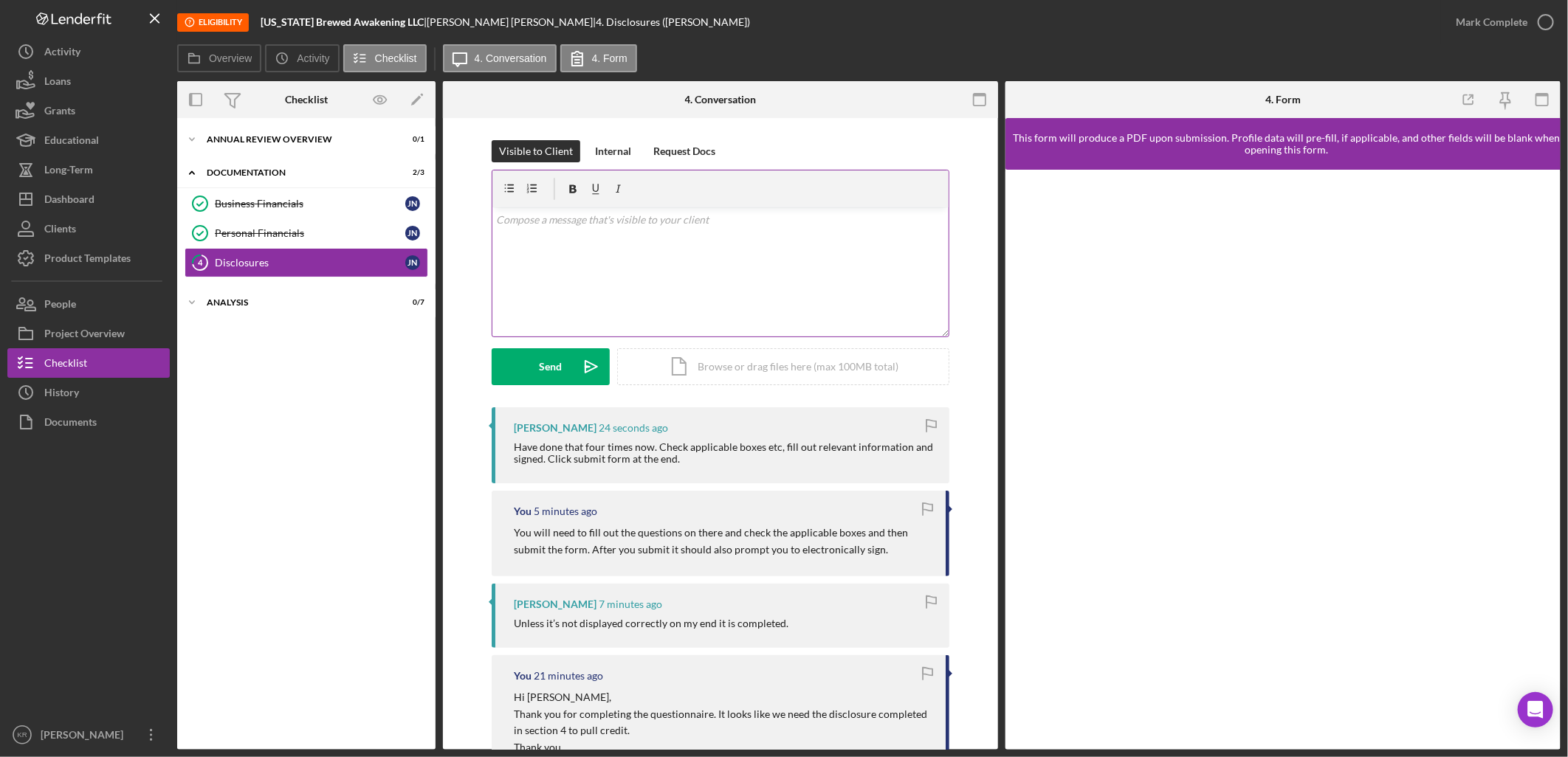
click at [639, 285] on div "v Color teal Color pink Remove color Add row above Add row below Add column bef…" at bounding box center [720, 271] width 457 height 129
click at [149, 13] on icon "Icon/Menu Close" at bounding box center [156, 19] width 34 height 34
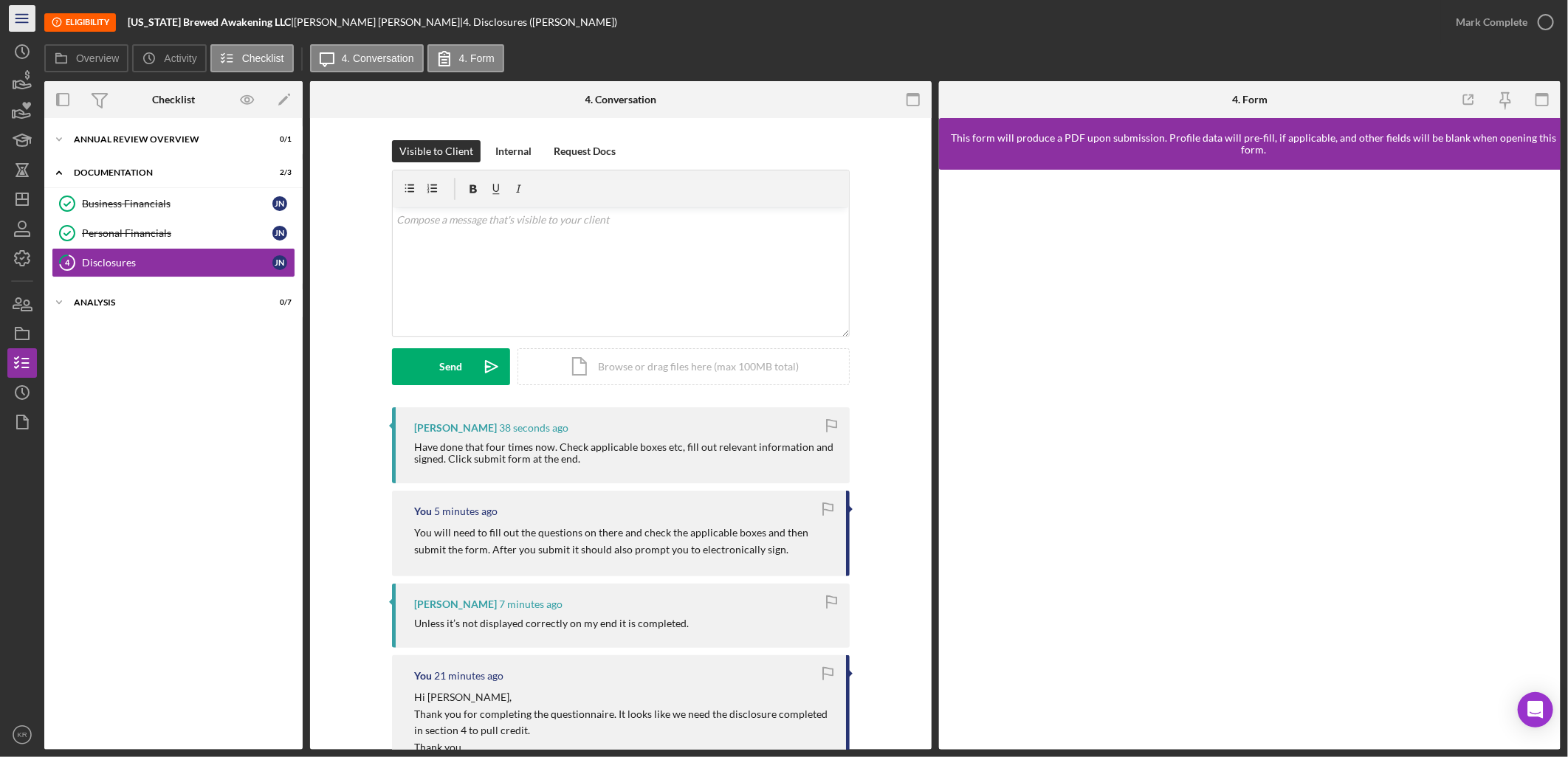
click at [13, 23] on icon "Icon/Menu" at bounding box center [23, 19] width 34 height 34
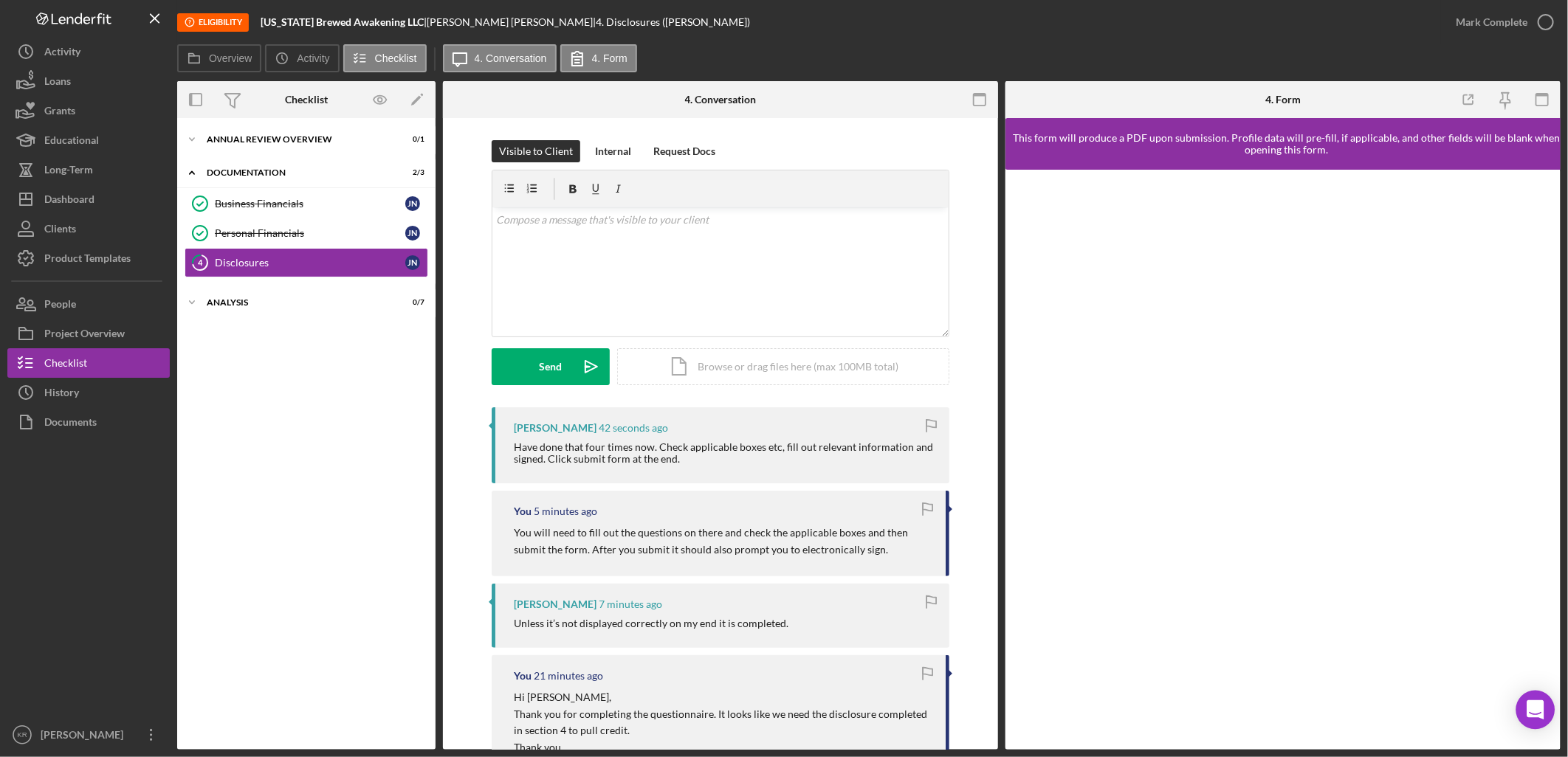
click at [1524, 698] on div "Open Intercom Messenger" at bounding box center [1536, 711] width 39 height 39
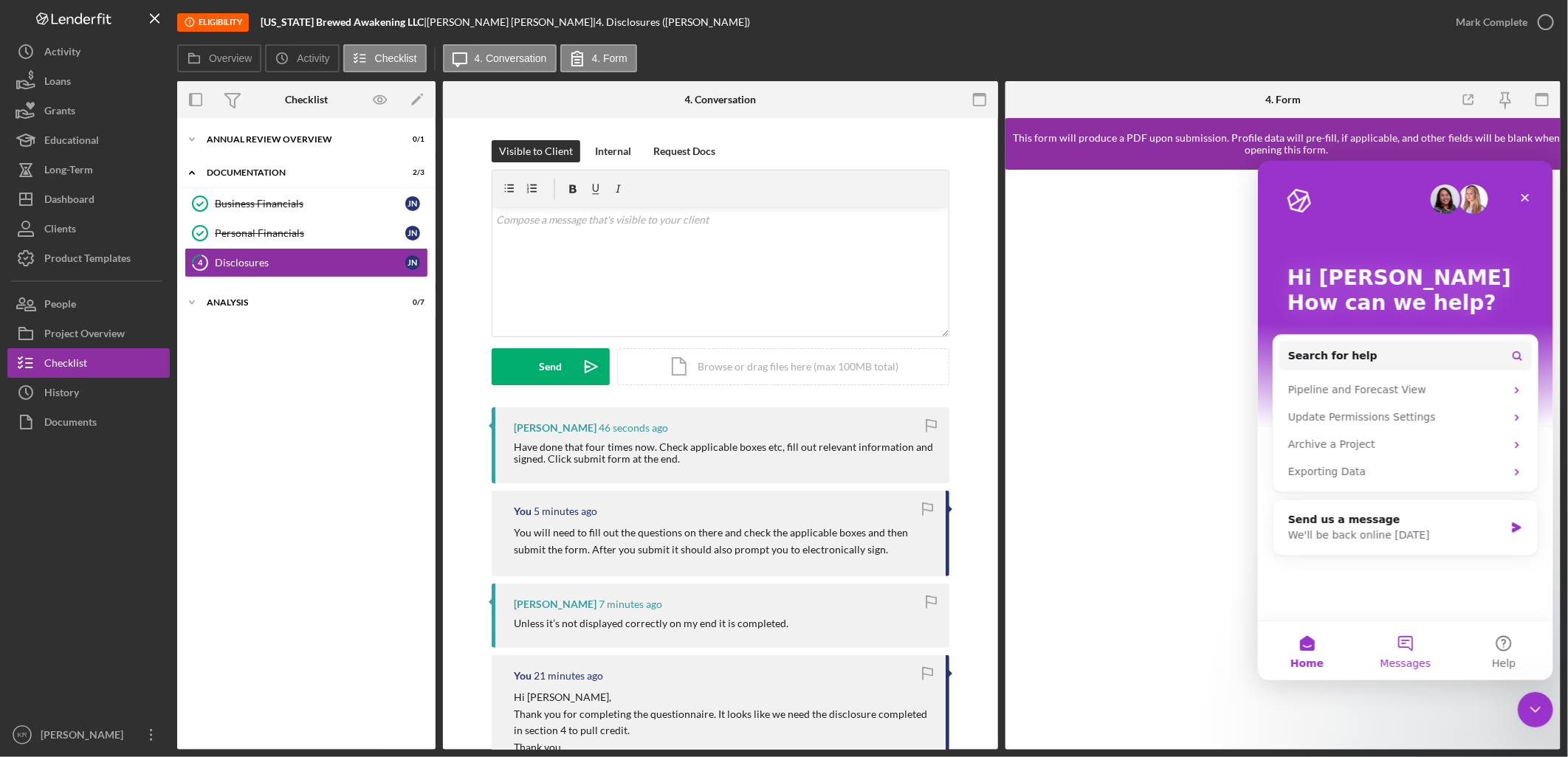
click at [1406, 650] on button "Messages" at bounding box center [1405, 651] width 99 height 59
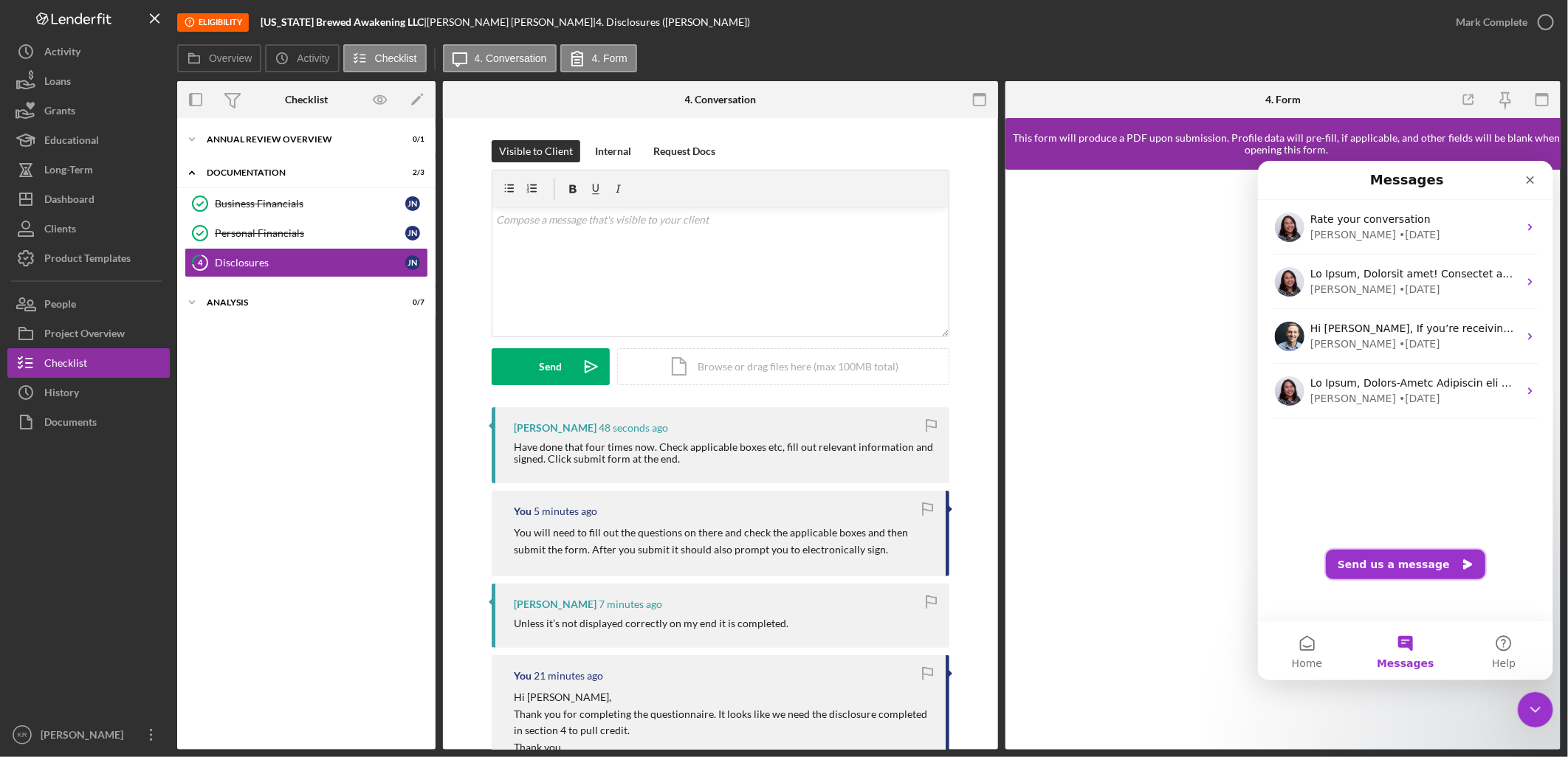
click at [1381, 561] on button "Send us a message" at bounding box center [1405, 564] width 160 height 30
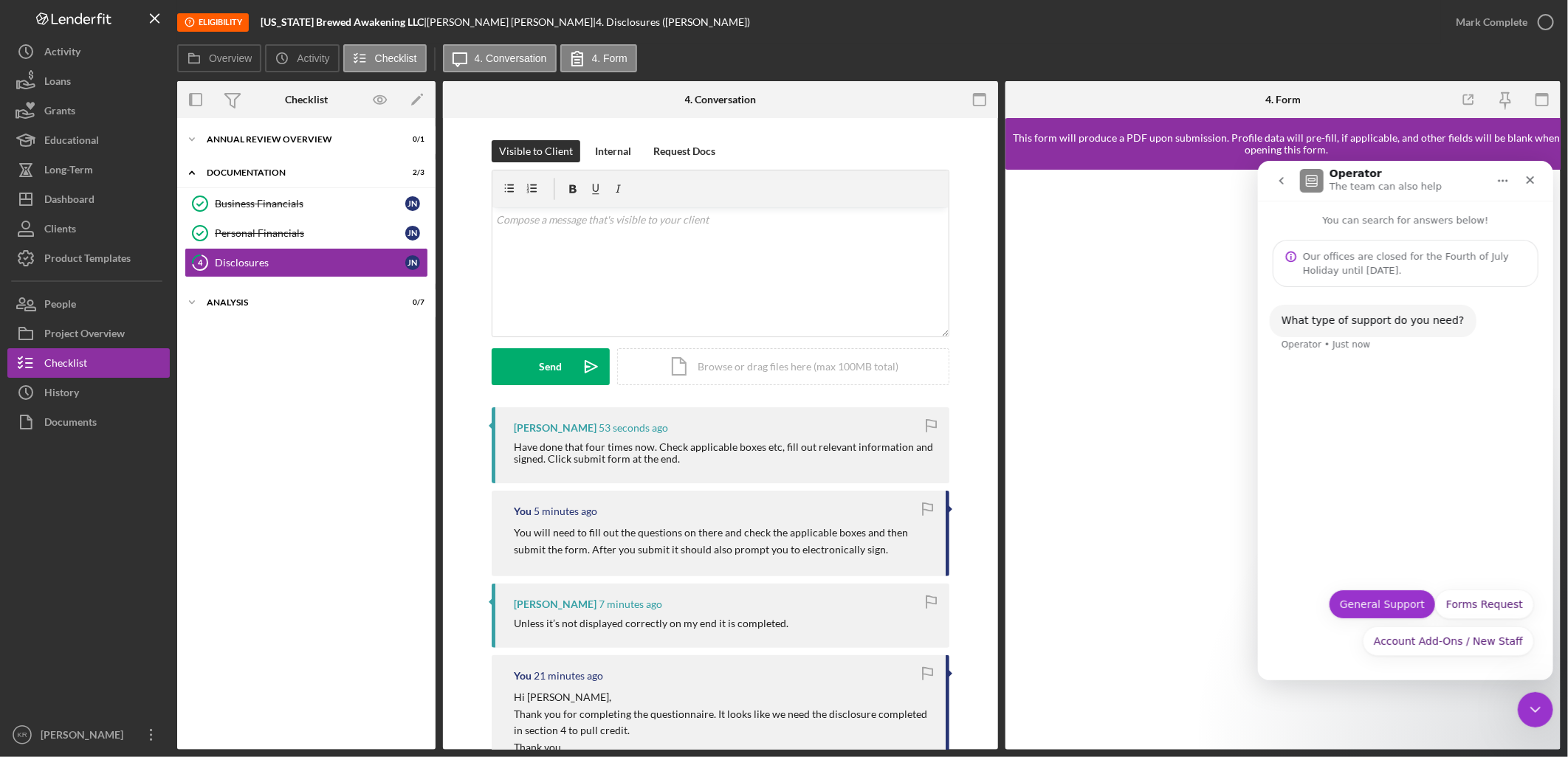
click at [1363, 604] on button "General Support" at bounding box center [1382, 604] width 107 height 30
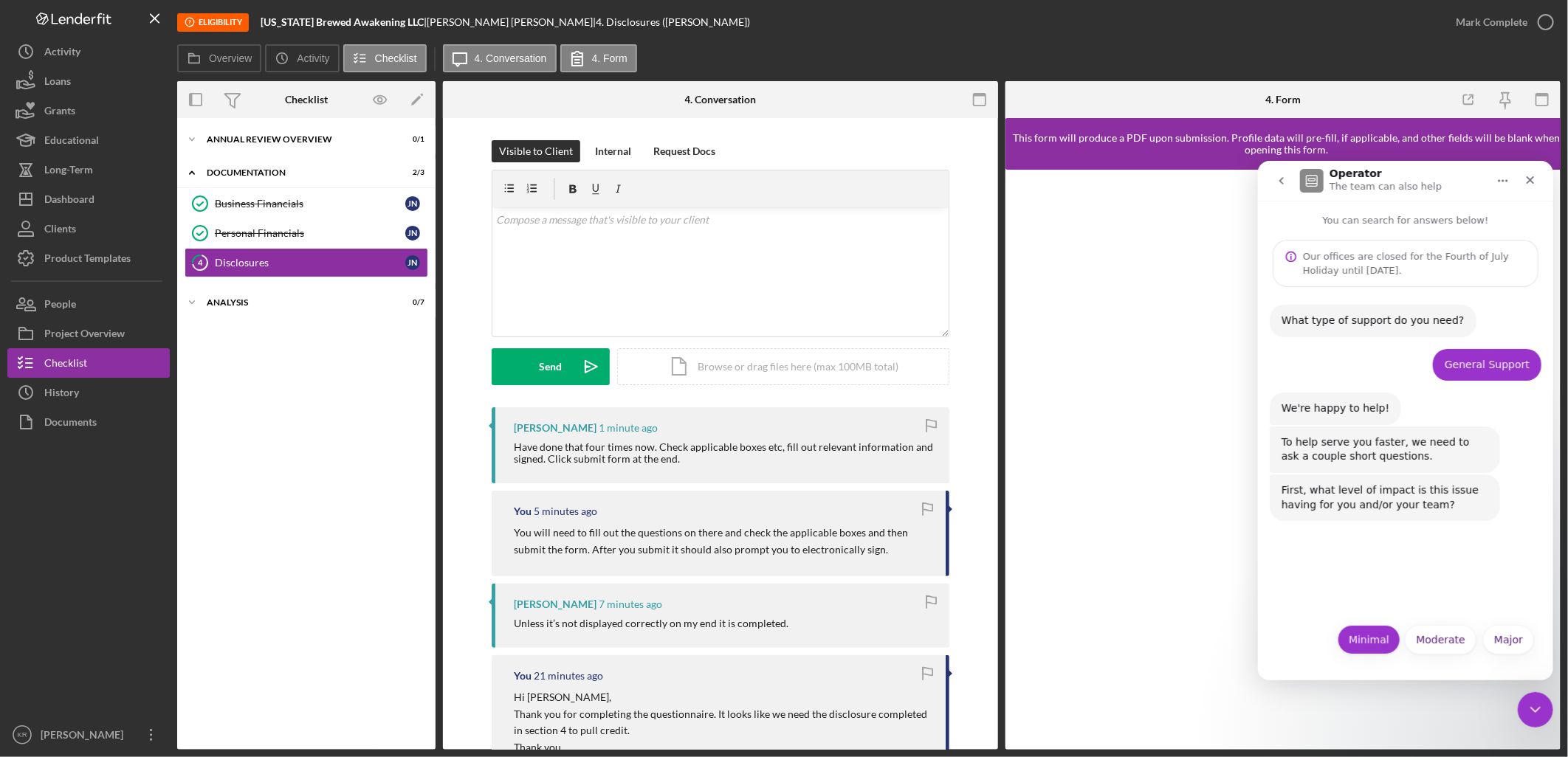
click at [1389, 644] on button "Minimal" at bounding box center [1369, 639] width 63 height 30
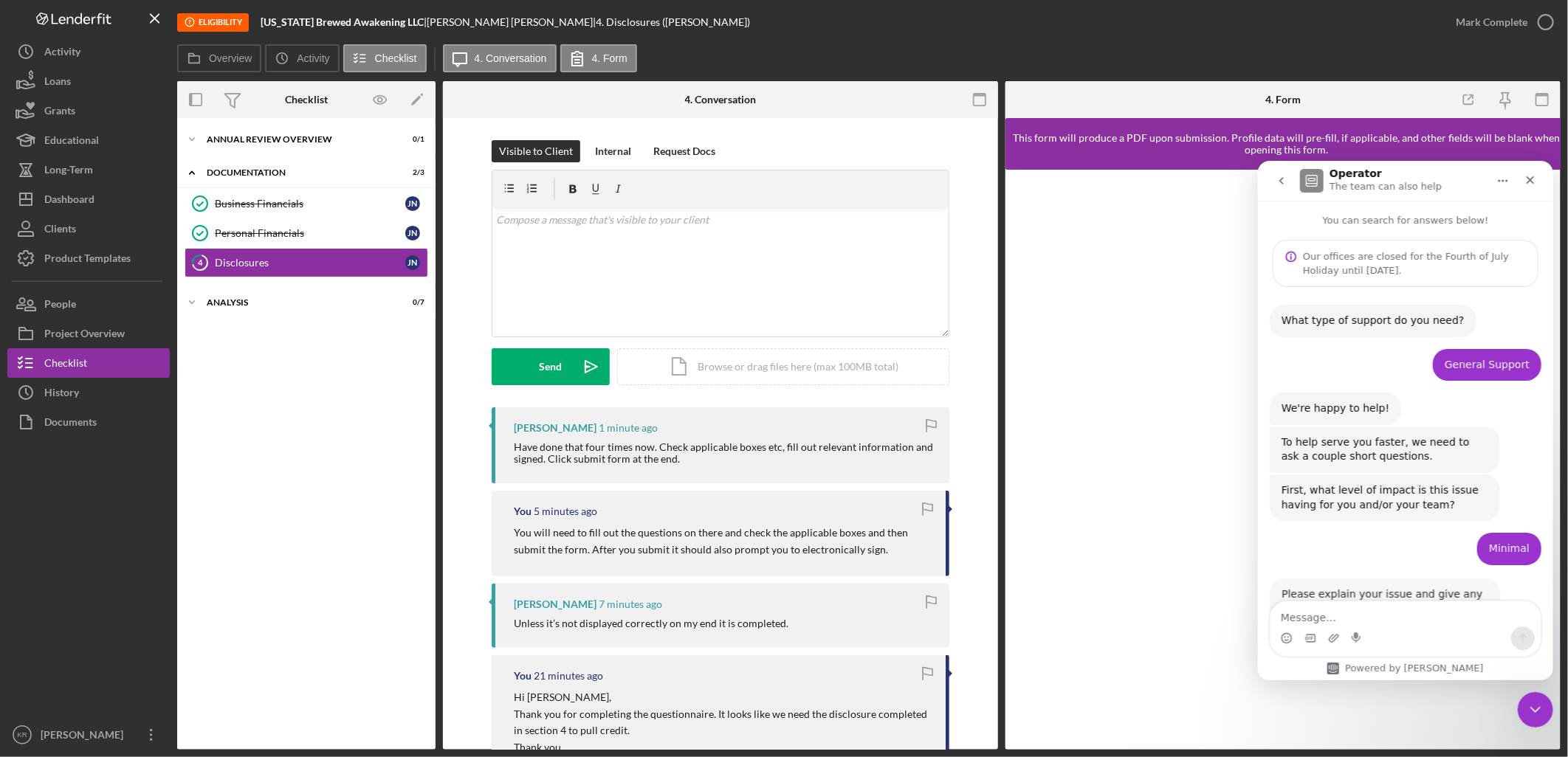
scroll to position [53, 0]
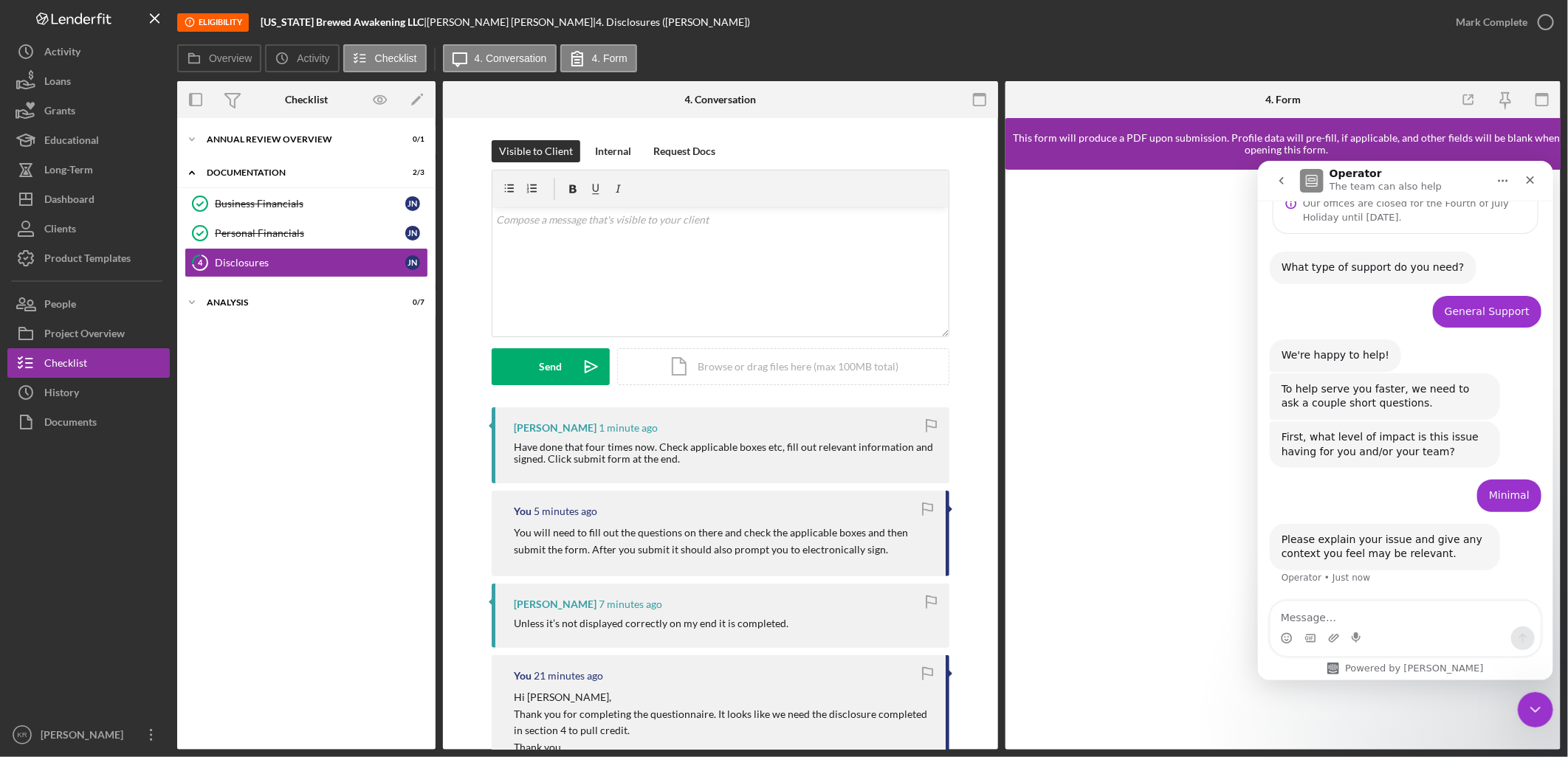
click at [1460, 626] on textarea "Message…" at bounding box center [1405, 613] width 270 height 25
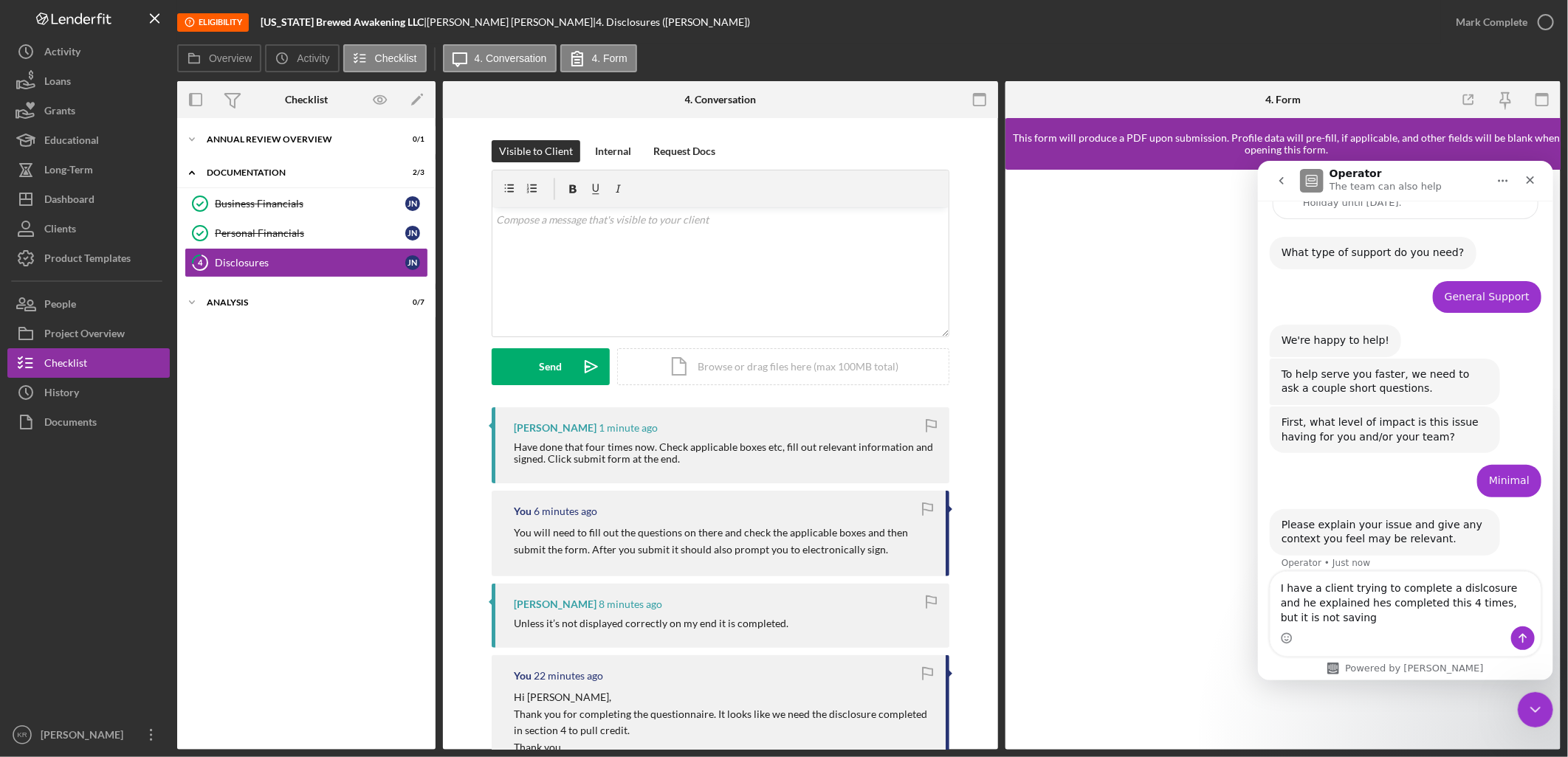
scroll to position [83, 0]
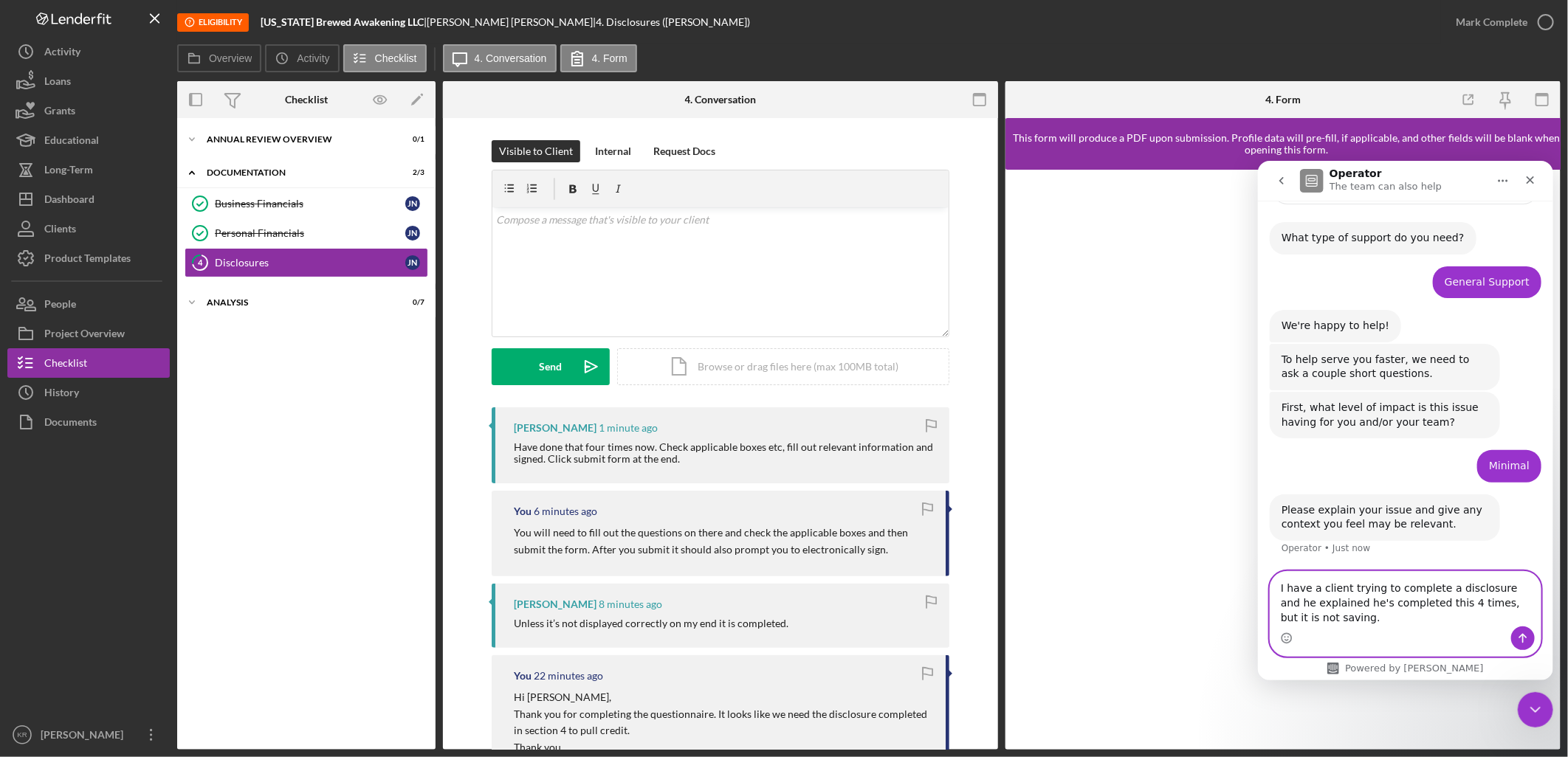
click at [1348, 618] on textarea "I have a client trying to complete a disclosure and he explained he's completed…" at bounding box center [1405, 598] width 270 height 54
type textarea "I have a client trying to complete a disclosure and he explained he's completed…"
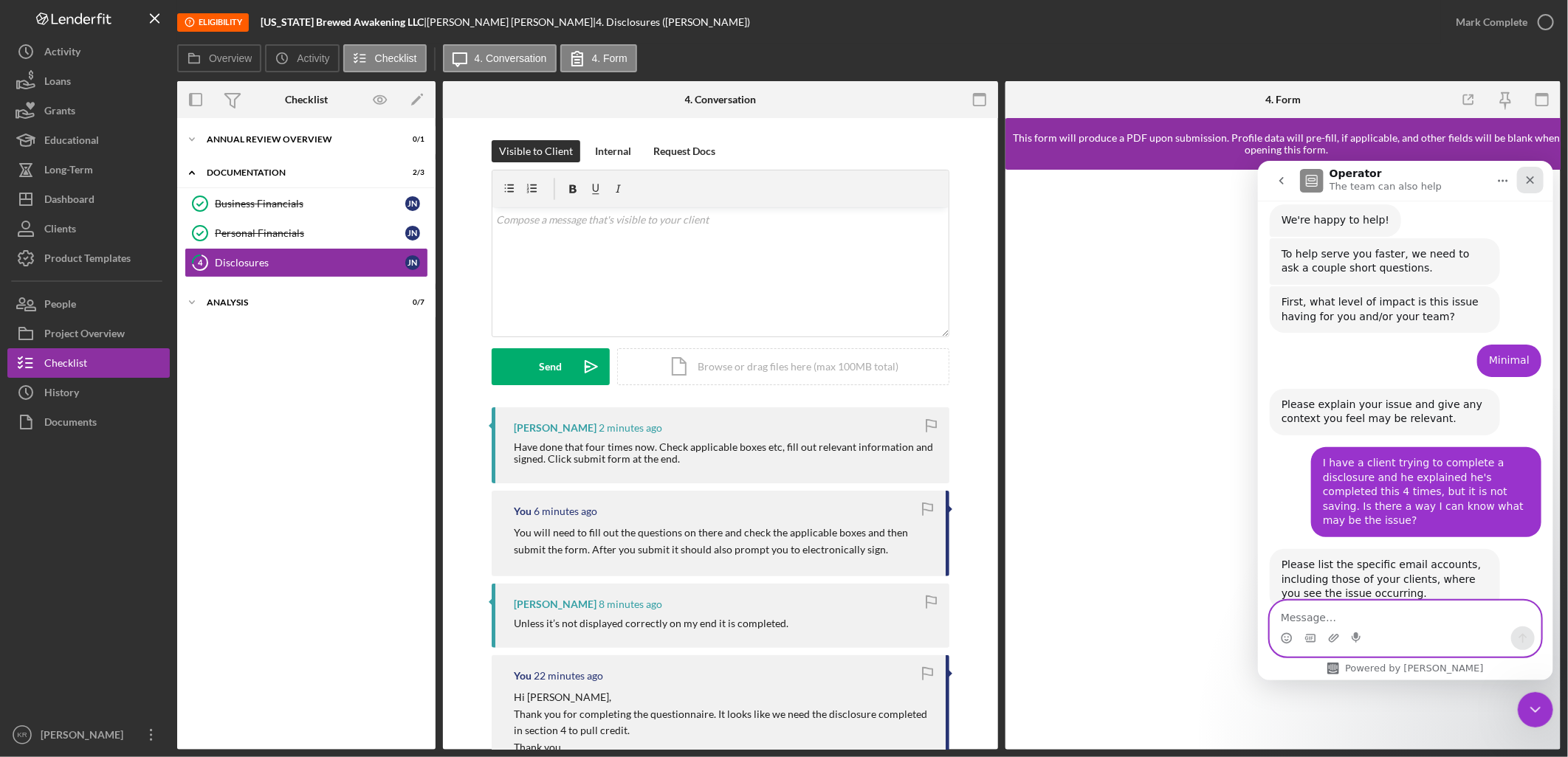
scroll to position [213, 0]
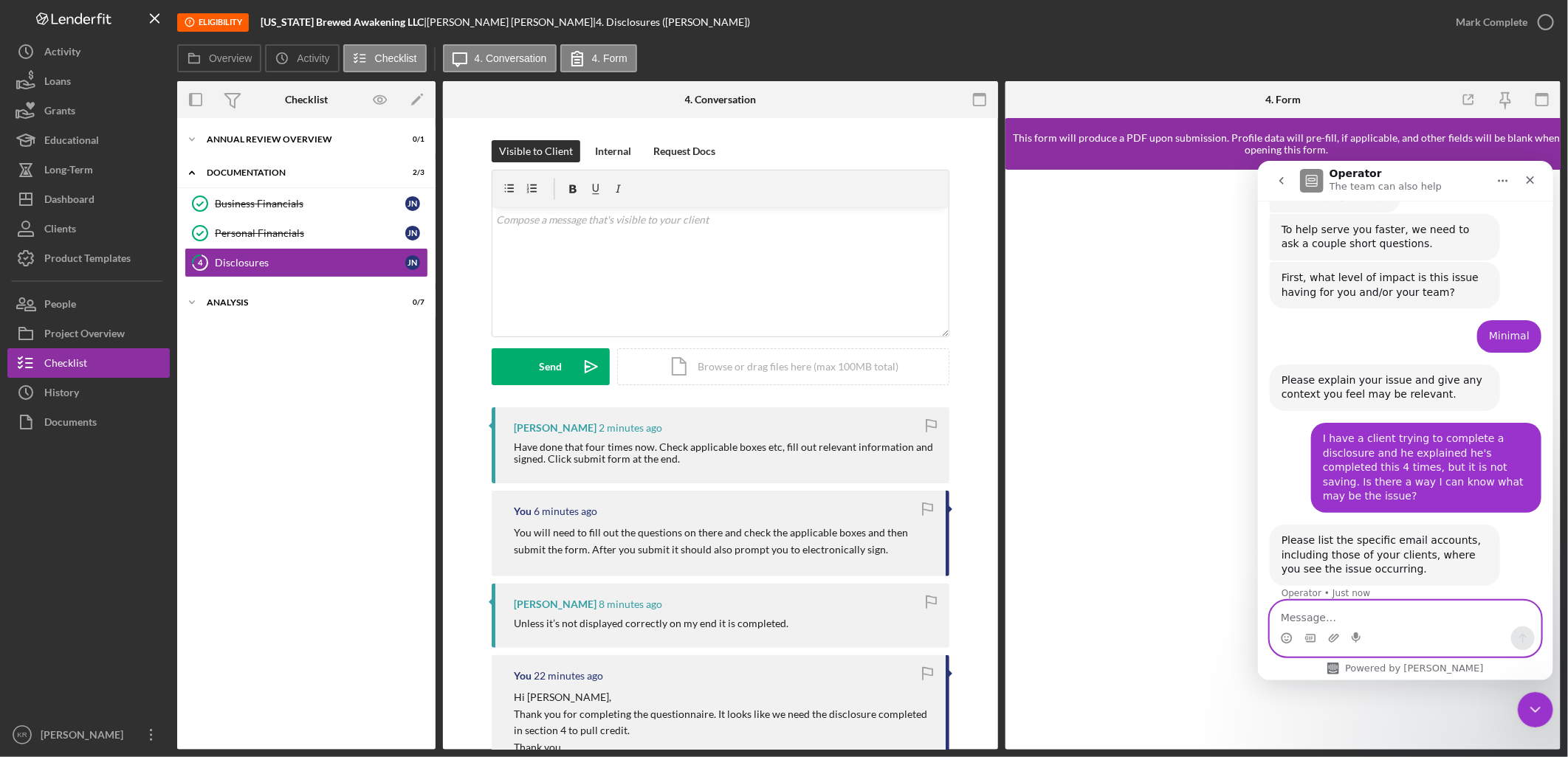
click at [1325, 618] on textarea "Message…" at bounding box center [1405, 613] width 270 height 25
click at [1430, 623] on textarea "Message…" at bounding box center [1405, 613] width 270 height 25
paste textarea "[EMAIL_ADDRESS][DOMAIN_NAME]"
type textarea "[EMAIL_ADDRESS][DOMAIN_NAME]"
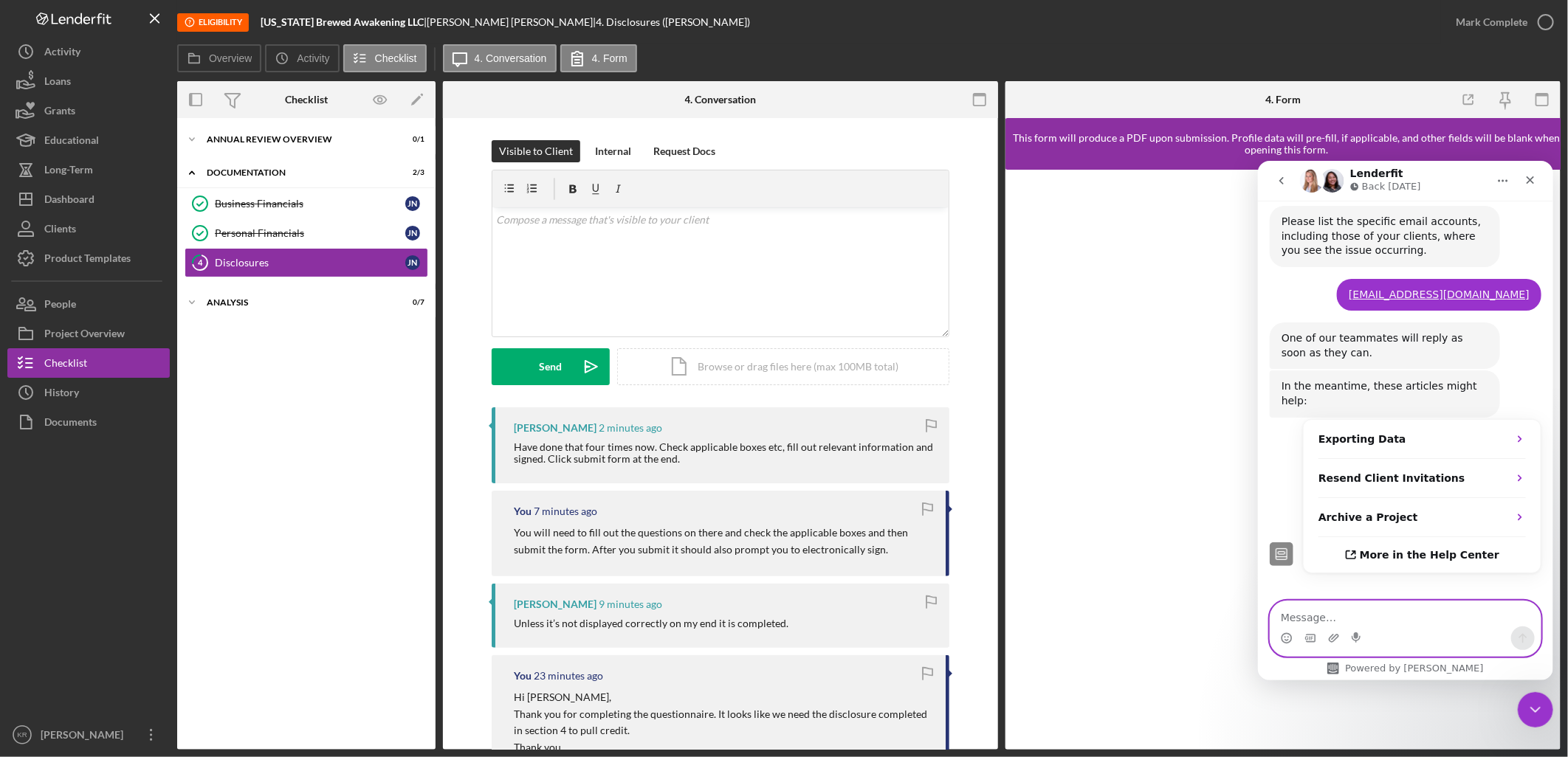
scroll to position [532, 0]
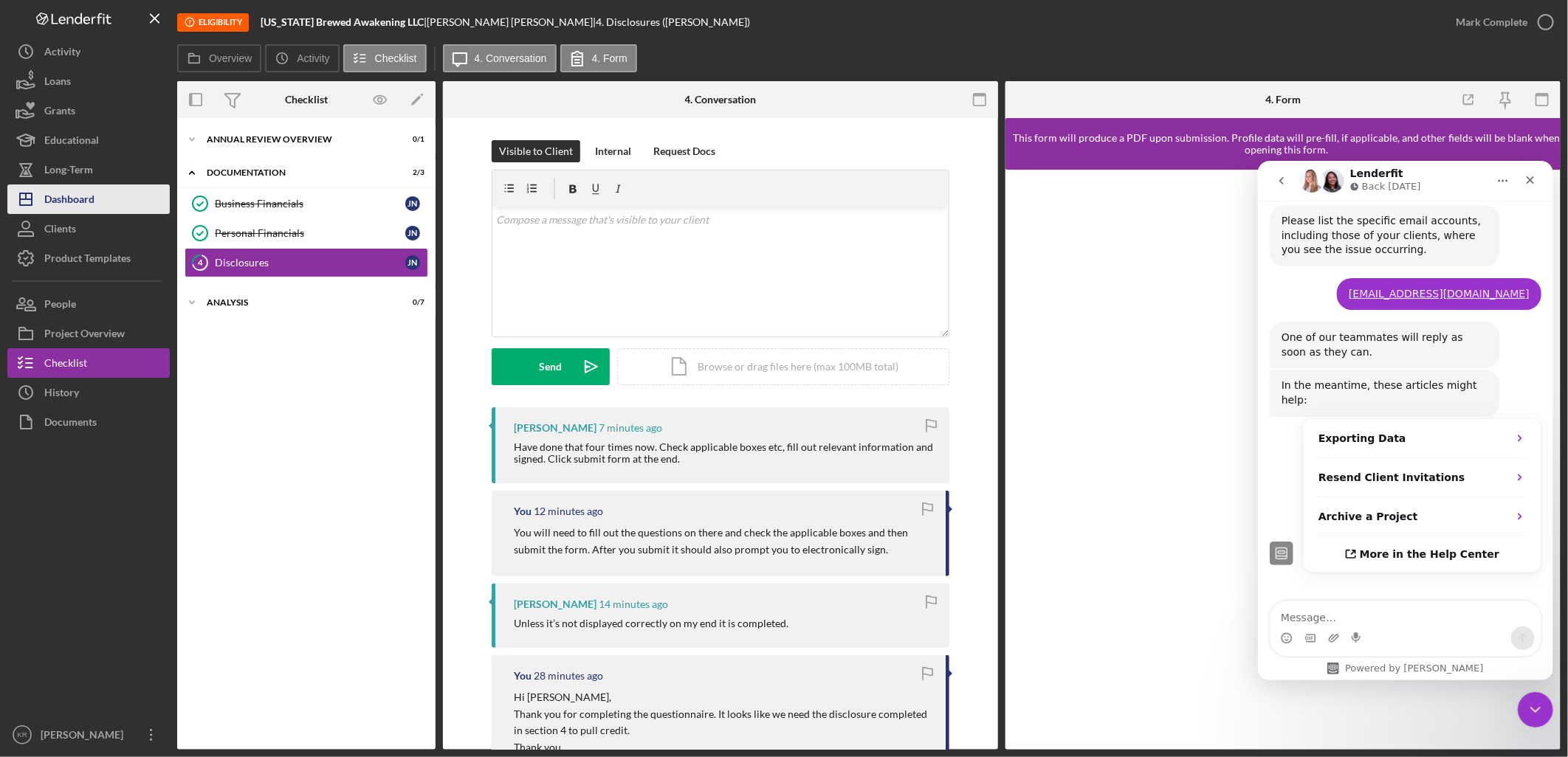
click at [102, 209] on button "Icon/Dashboard Dashboard" at bounding box center [88, 199] width 163 height 30
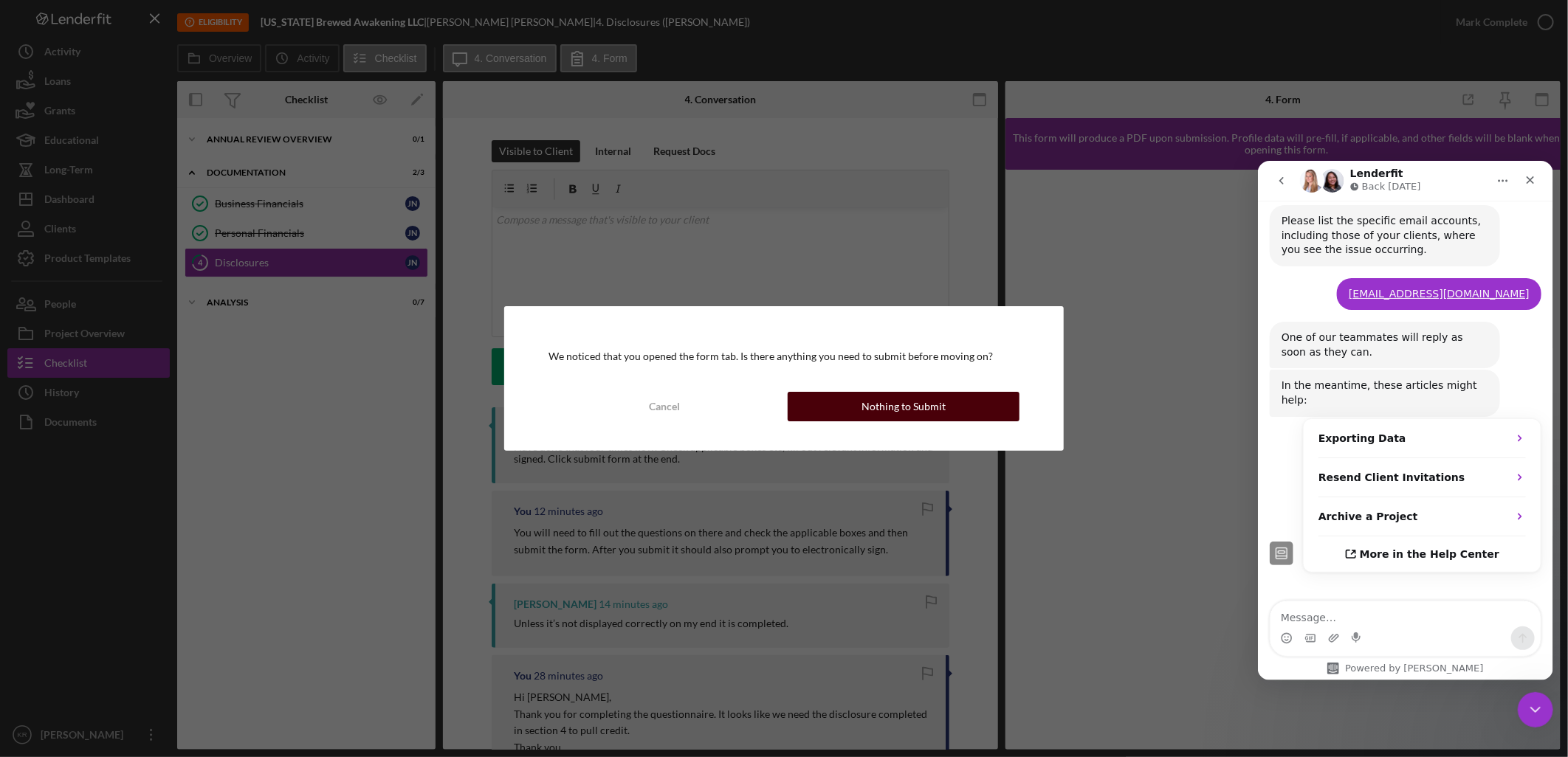
click at [840, 398] on button "Nothing to Submit" at bounding box center [903, 407] width 232 height 30
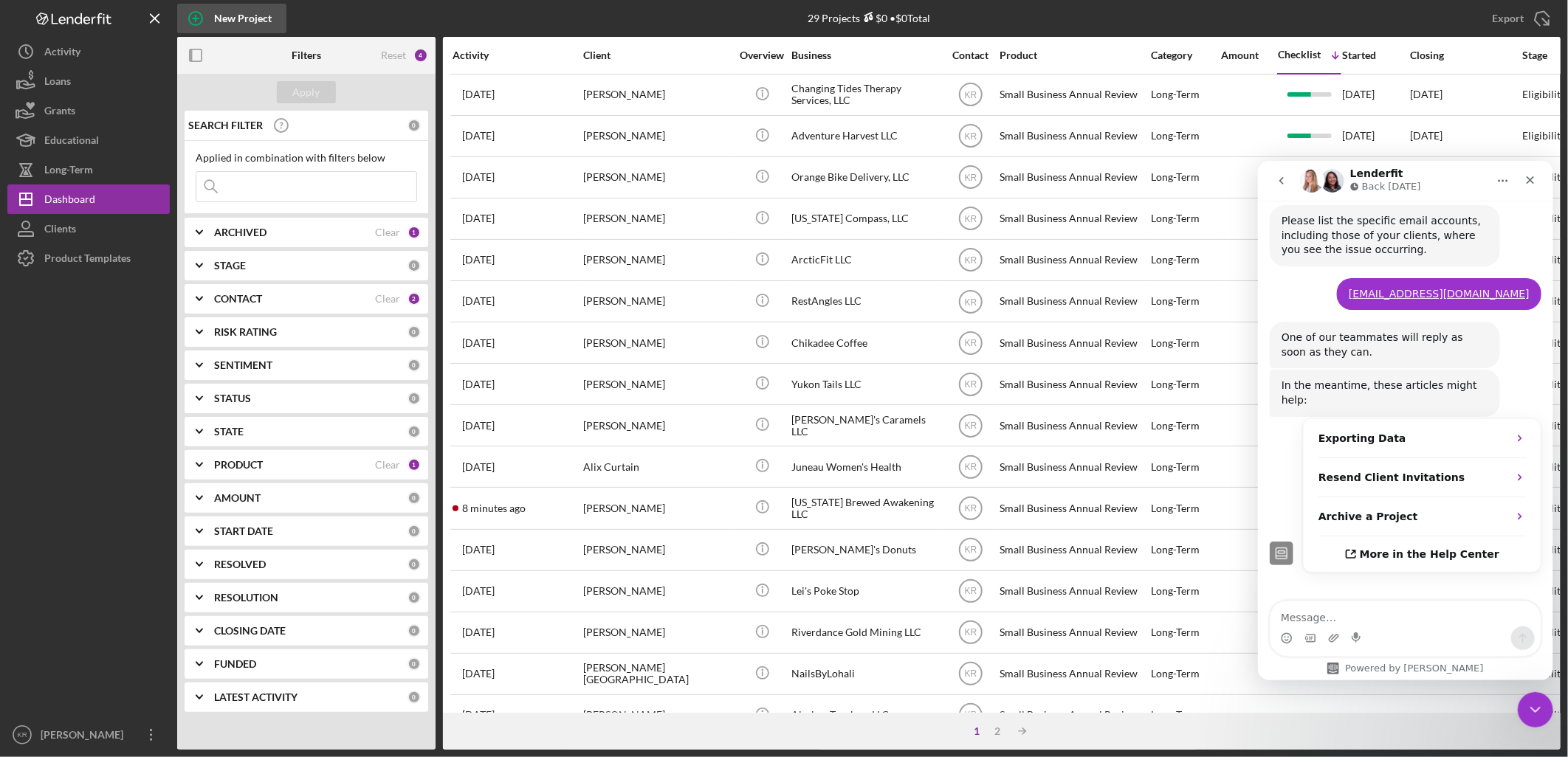
click at [231, 23] on div "New Project" at bounding box center [243, 19] width 57 height 30
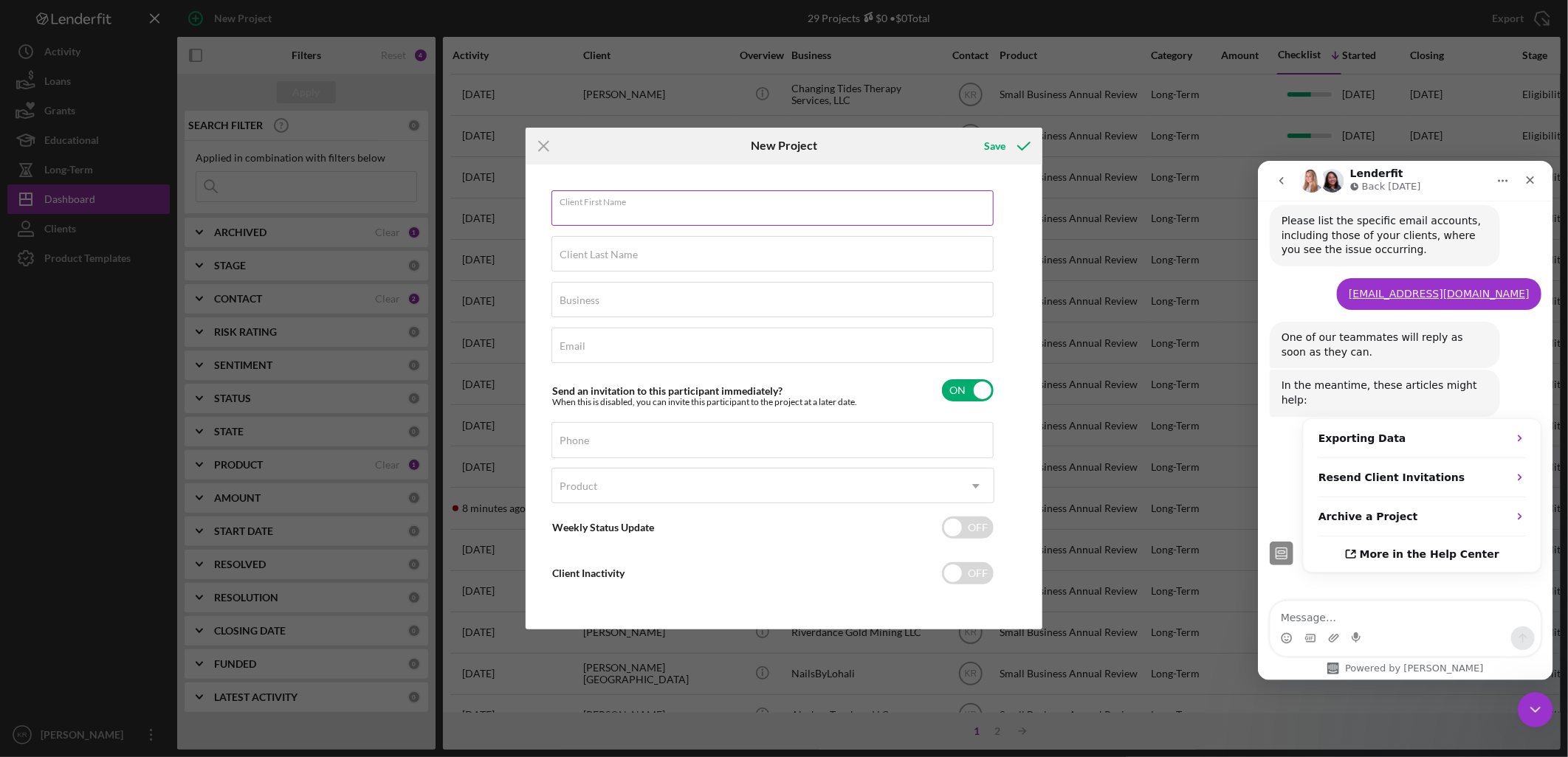
drag, startPoint x: 796, startPoint y: 209, endPoint x: 790, endPoint y: 214, distance: 7.8
click at [796, 209] on input "Client First Name" at bounding box center [772, 208] width 443 height 35
type input "s"
type input "Shelee"
type input "[PERSON_NAME]"
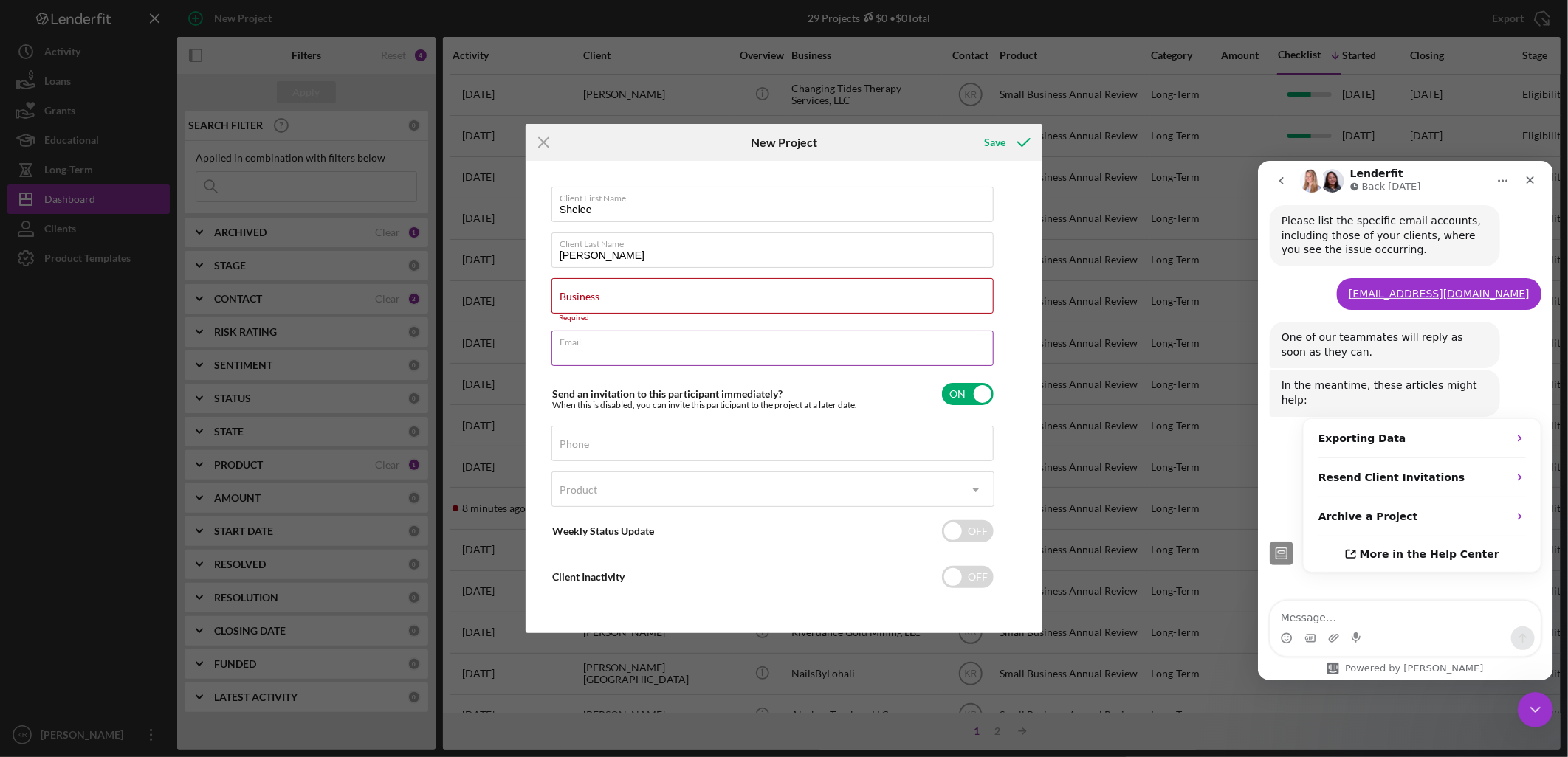
click at [639, 349] on input "Email" at bounding box center [772, 348] width 443 height 35
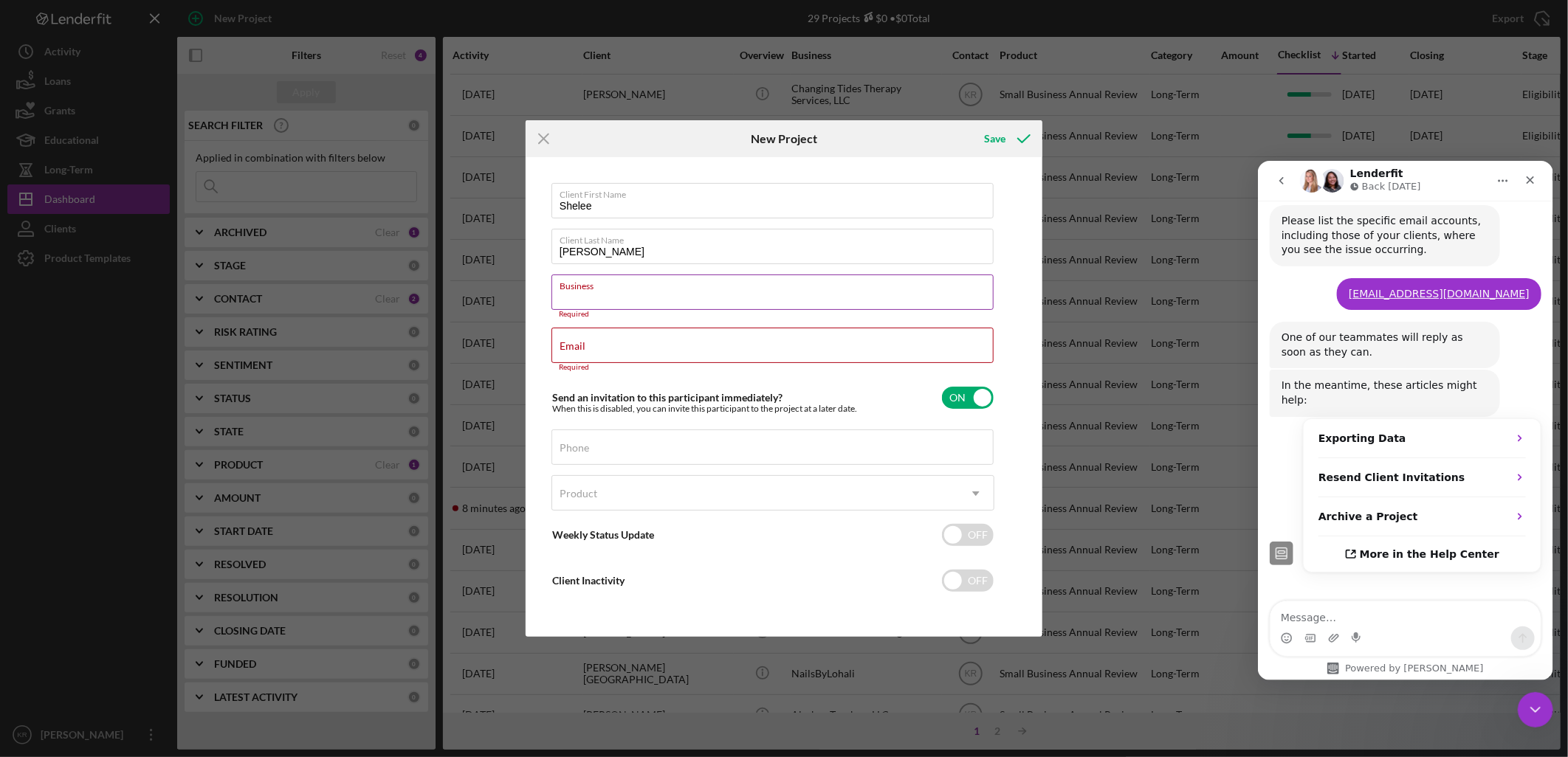
click at [644, 284] on div "Business Required" at bounding box center [772, 297] width 443 height 44
click at [540, 134] on icon "Icon/Menu Close" at bounding box center [543, 138] width 36 height 36
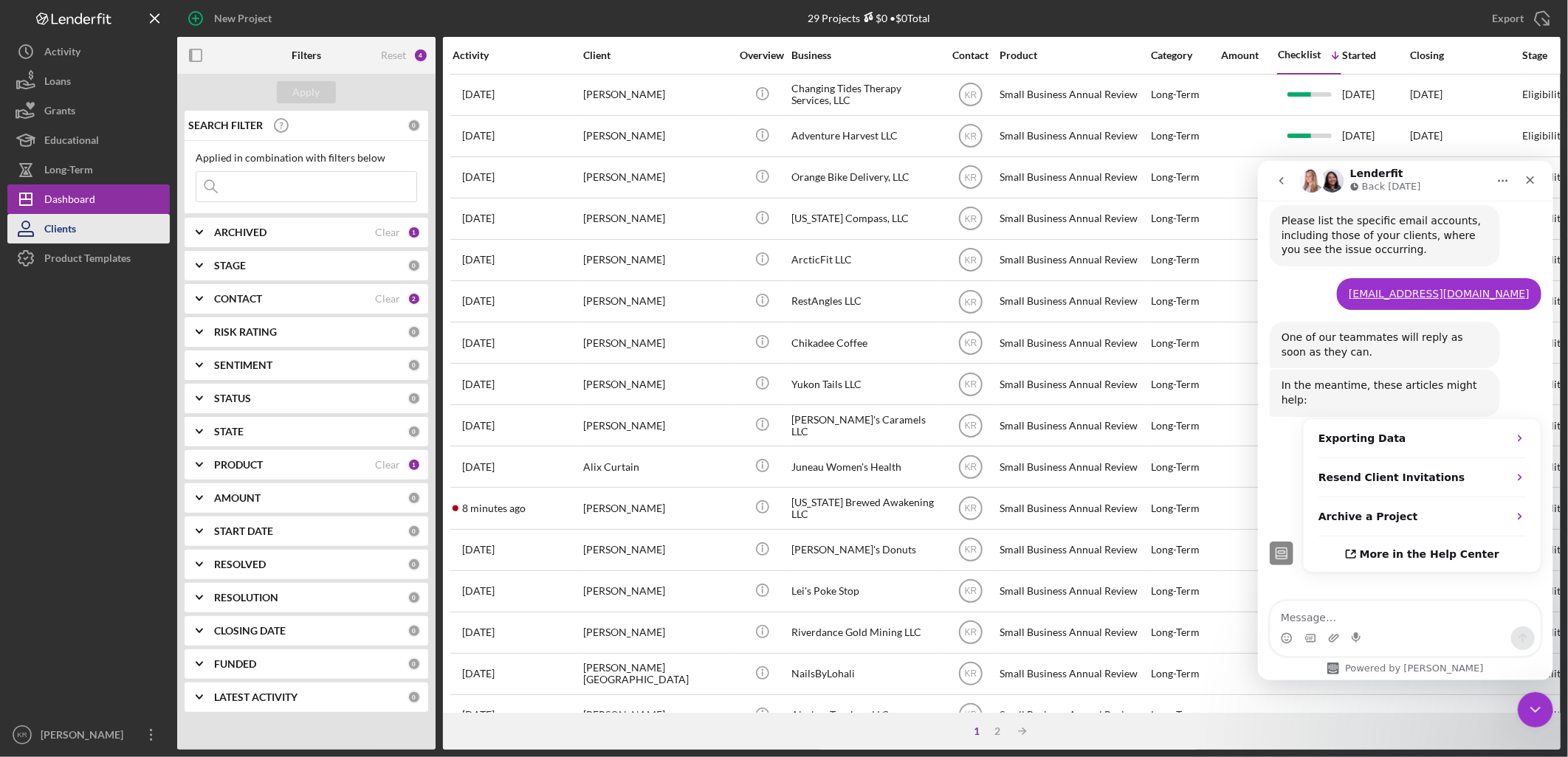
click at [90, 237] on button "Clients" at bounding box center [88, 229] width 163 height 30
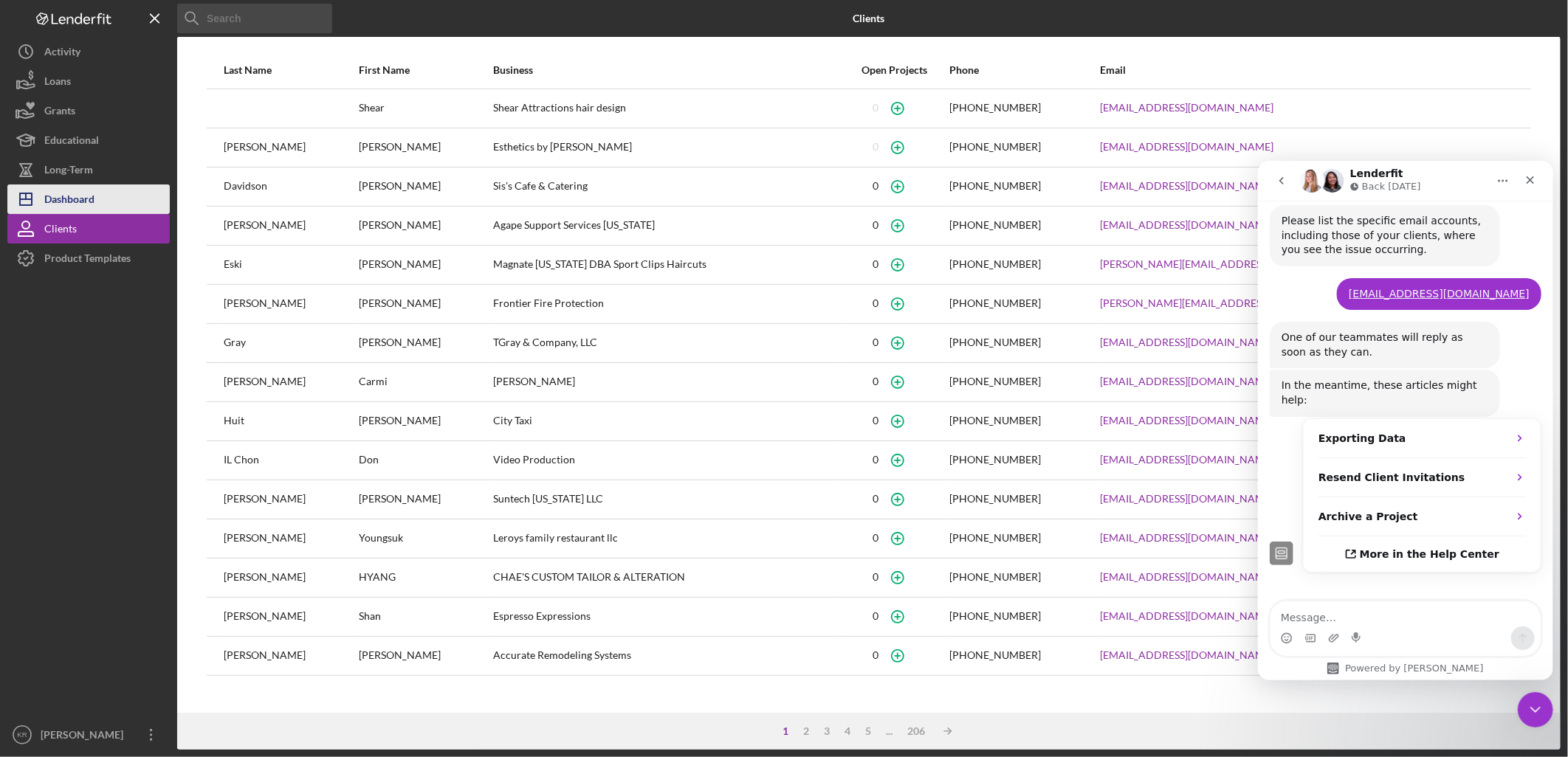
click at [96, 209] on button "Icon/Dashboard Dashboard" at bounding box center [88, 199] width 163 height 30
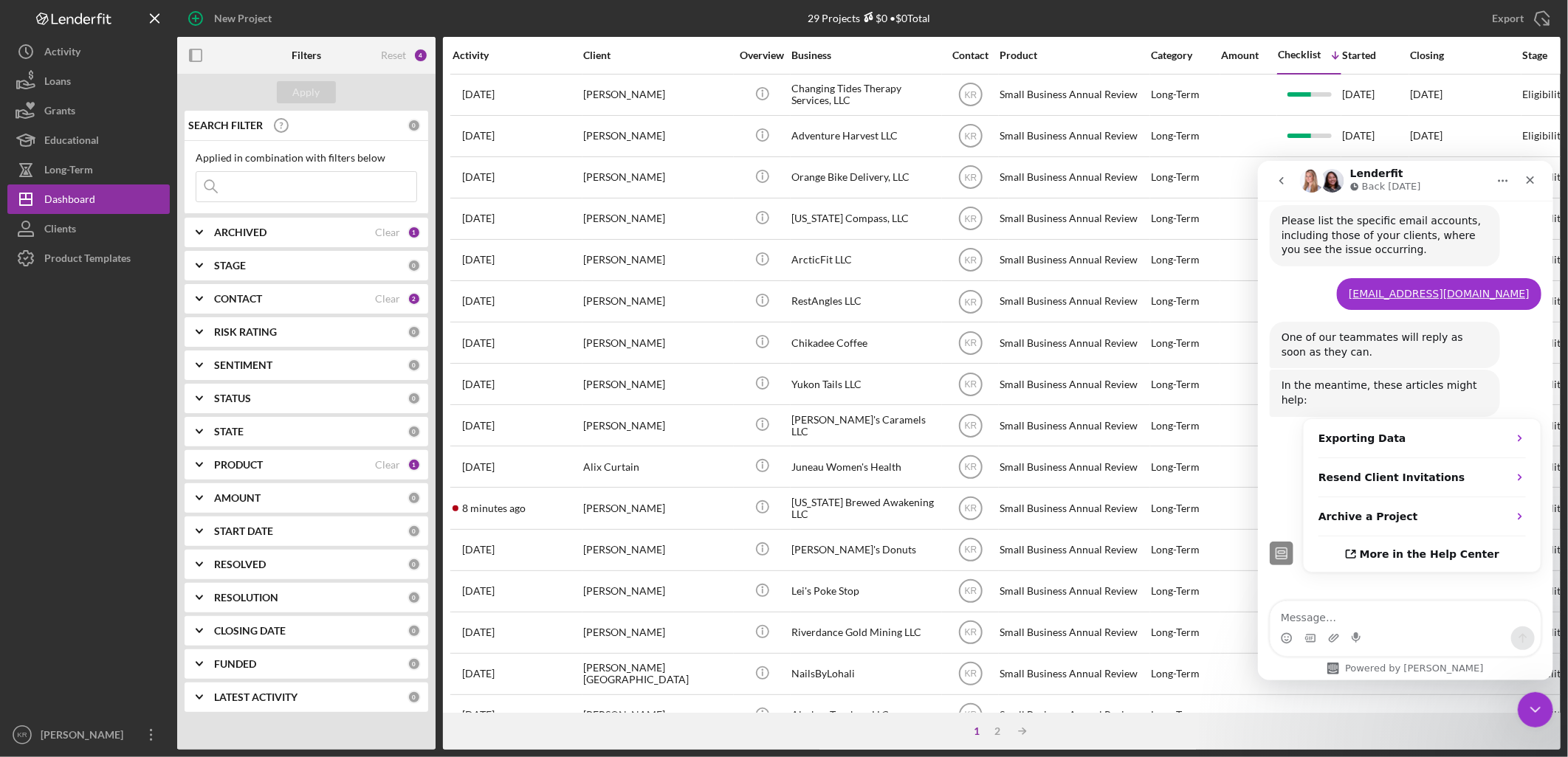
click at [67, 474] on div at bounding box center [88, 497] width 163 height 447
click at [207, 18] on icon "button" at bounding box center [195, 18] width 36 height 36
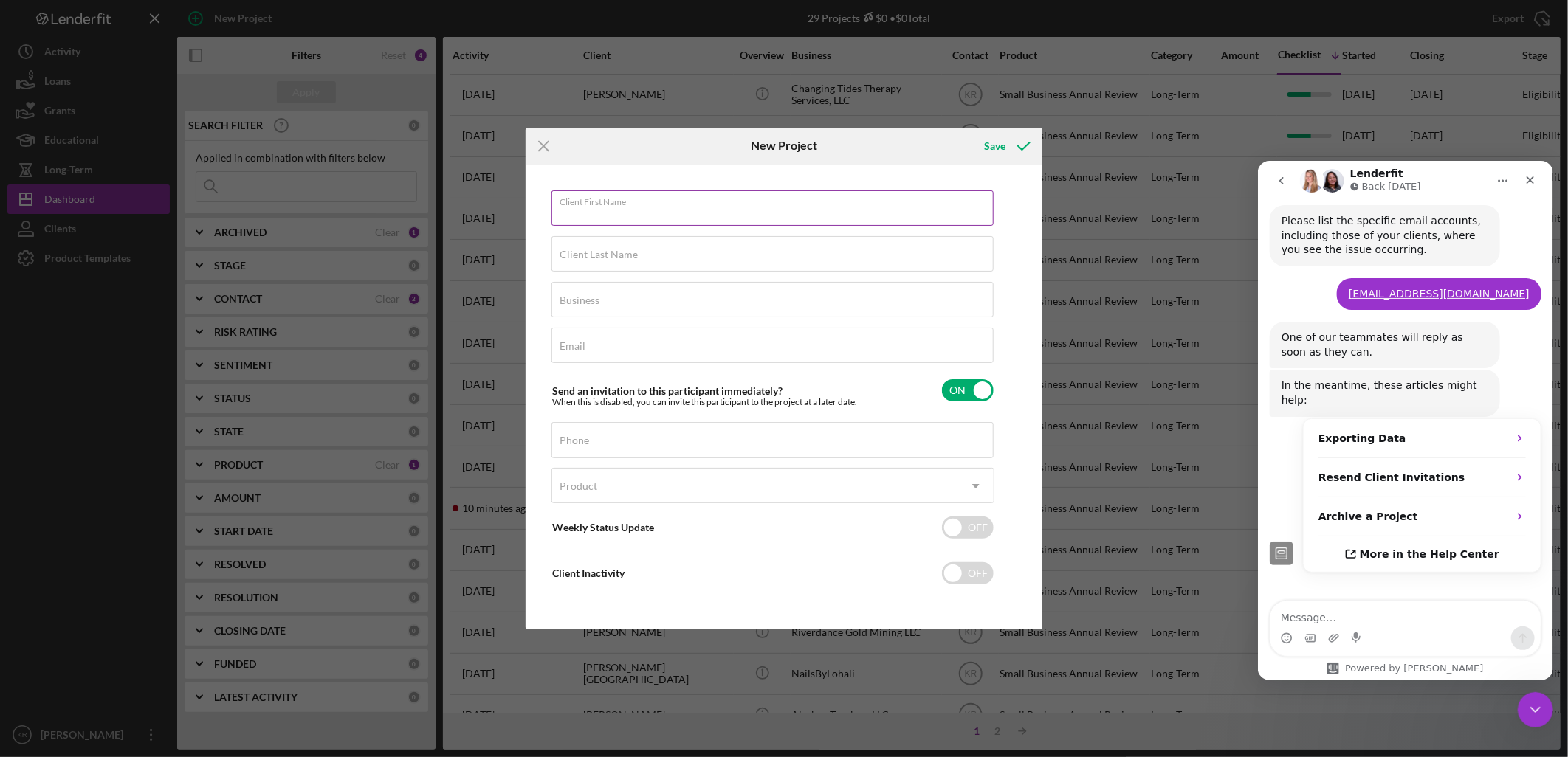
click at [748, 200] on div "Client First Name Required" at bounding box center [772, 208] width 443 height 36
click at [756, 169] on div "Client First Name Required Client Last Name Required Business Required Email Re…" at bounding box center [784, 397] width 510 height 458
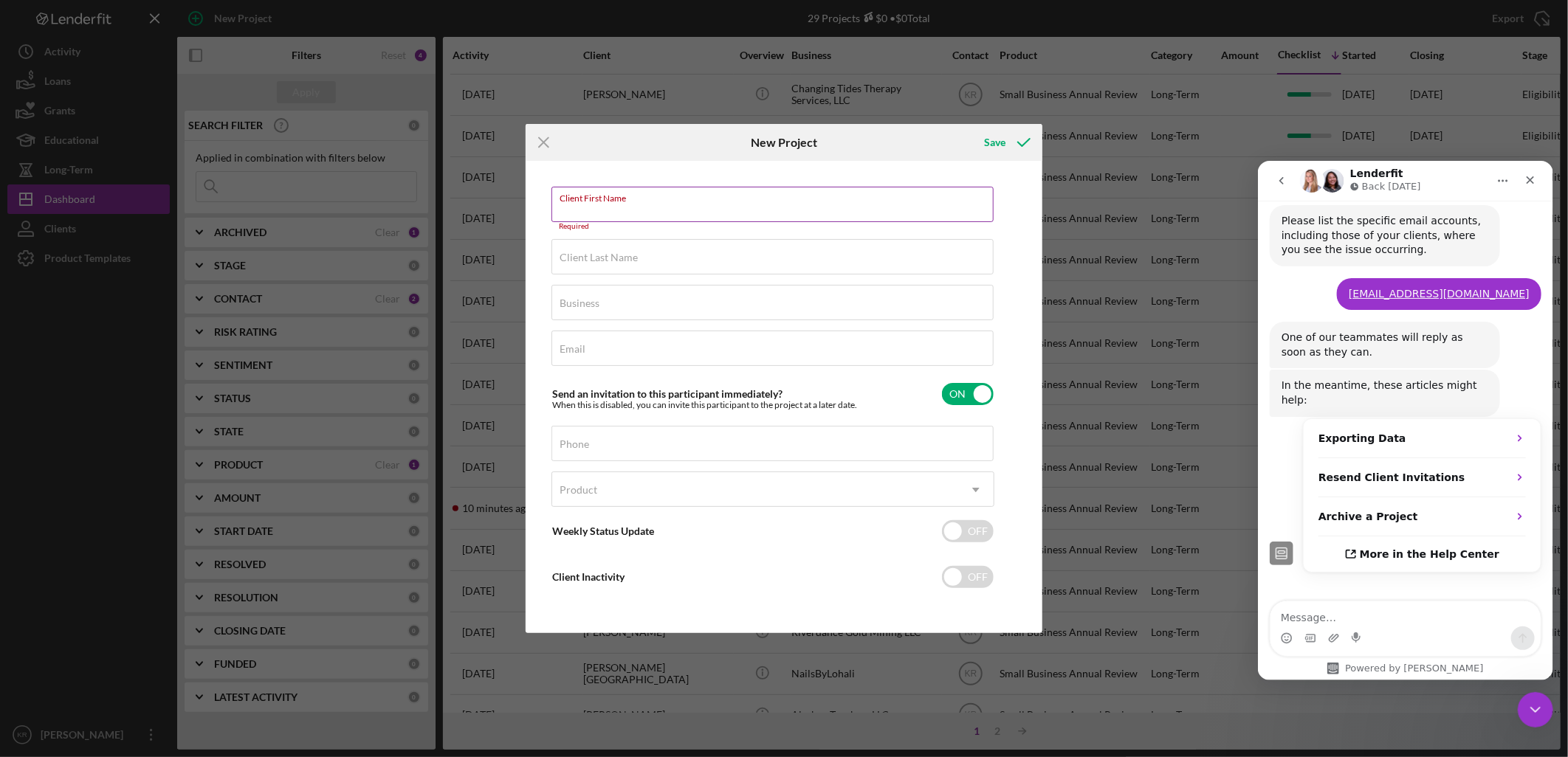
click at [735, 203] on input "Client First Name" at bounding box center [772, 204] width 443 height 35
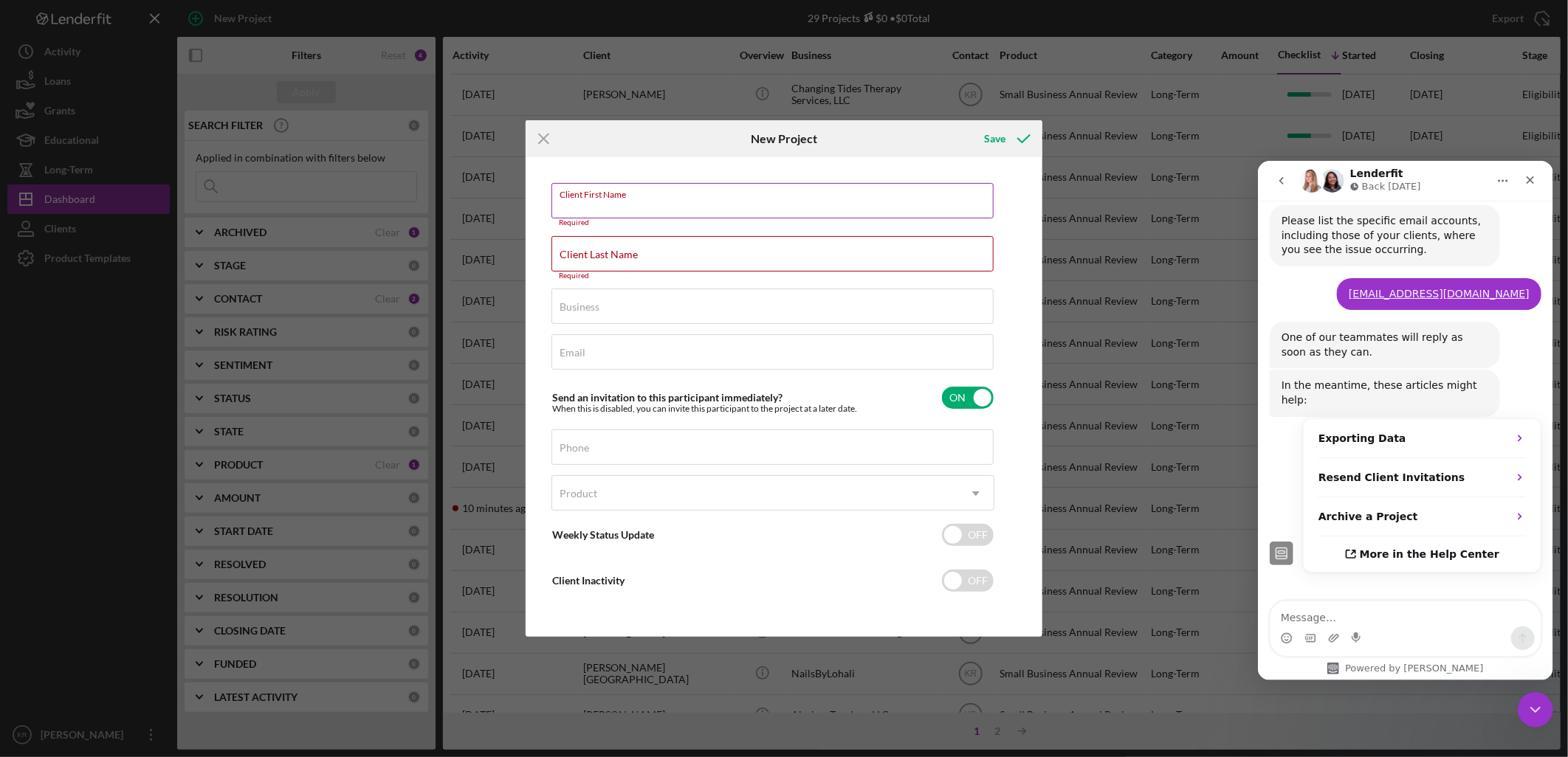
click at [735, 202] on input "Client First Name" at bounding box center [772, 201] width 443 height 35
type input "Shelee"
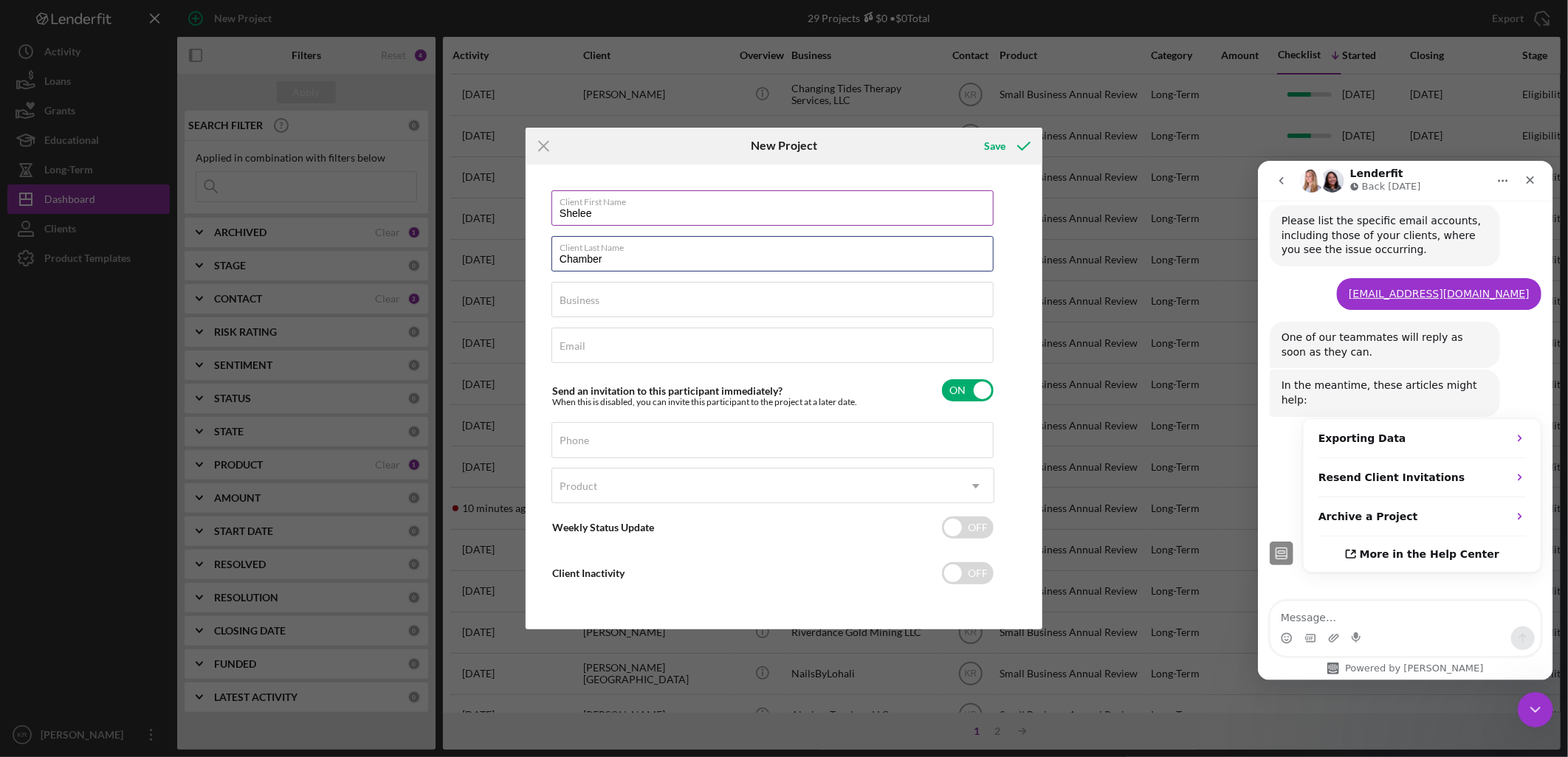
type input "[PERSON_NAME]"
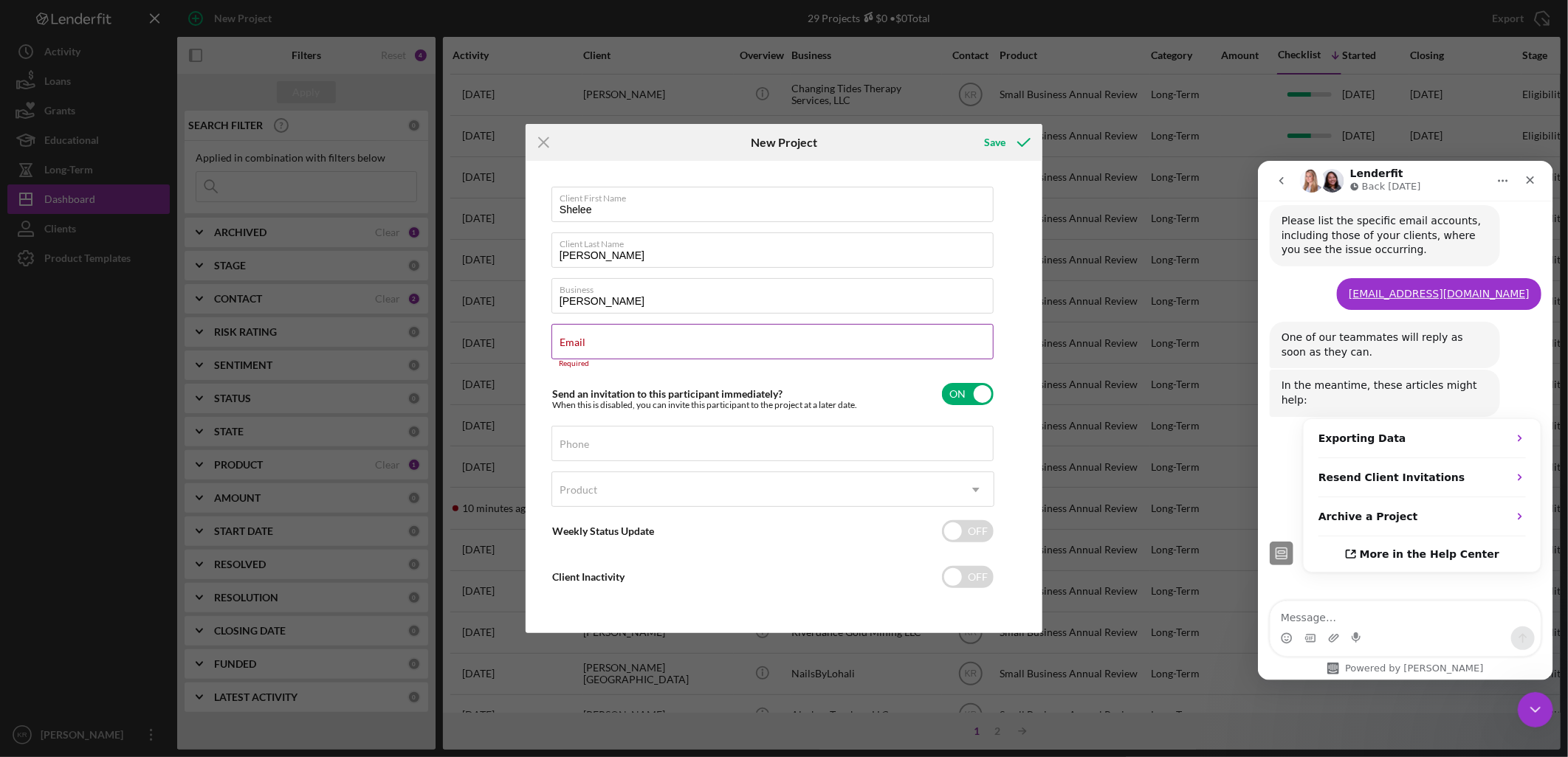
click at [613, 343] on div "Email Required" at bounding box center [772, 346] width 443 height 44
paste input "[EMAIL_ADDRESS][DOMAIN_NAME]"
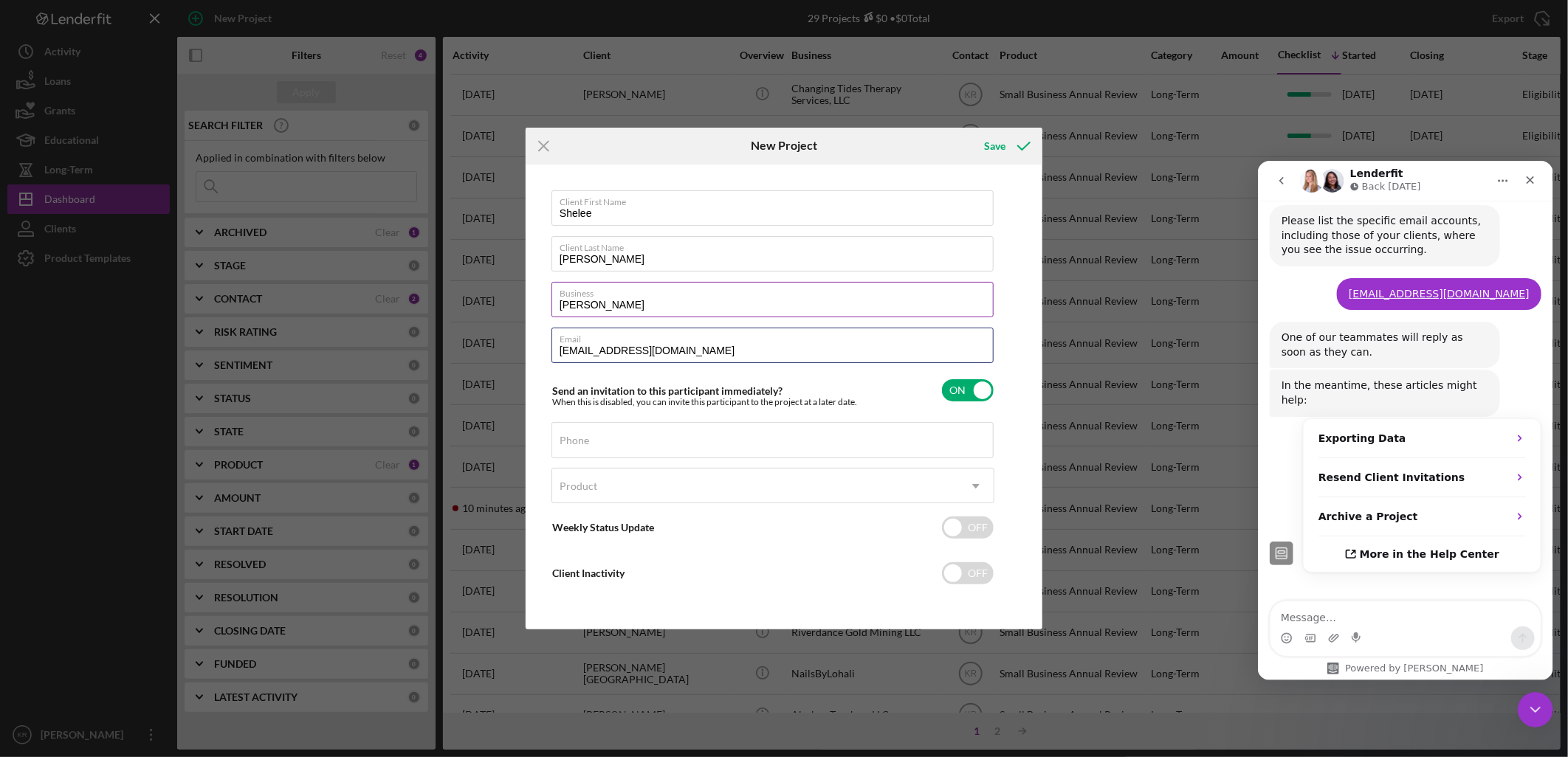
type input "[EMAIL_ADDRESS][DOMAIN_NAME]"
click at [793, 290] on label "Business" at bounding box center [777, 291] width 434 height 16
click at [793, 290] on input "[PERSON_NAME]" at bounding box center [772, 300] width 443 height 35
click at [621, 463] on div "Client First Name [PERSON_NAME] Client Last Name [PERSON_NAME] Business [PERSON…" at bounding box center [772, 397] width 443 height 414
click at [646, 447] on input "Phone" at bounding box center [772, 440] width 443 height 35
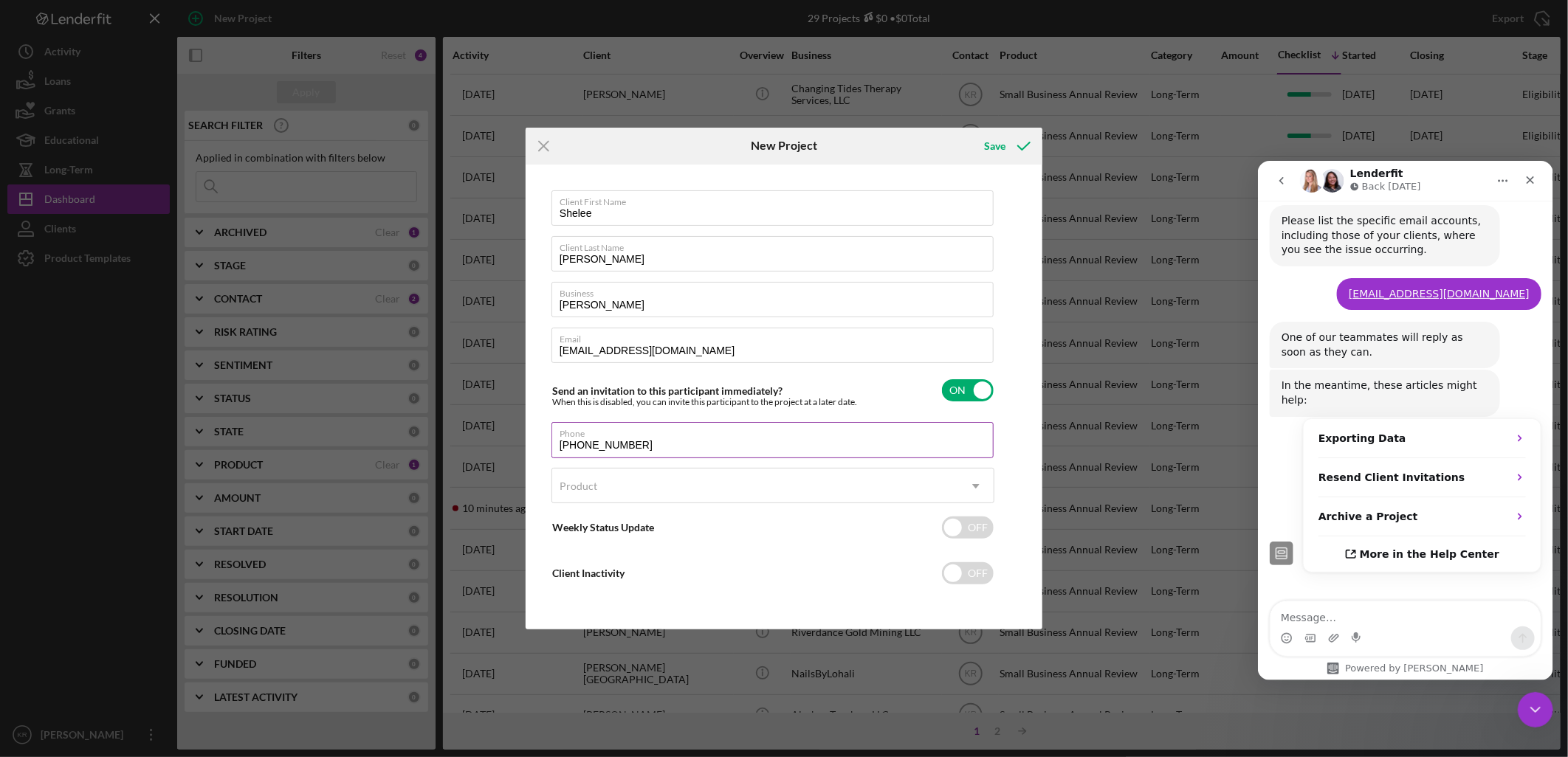
type input "[PHONE_NUMBER]"
click at [729, 492] on div "Product" at bounding box center [755, 486] width 406 height 34
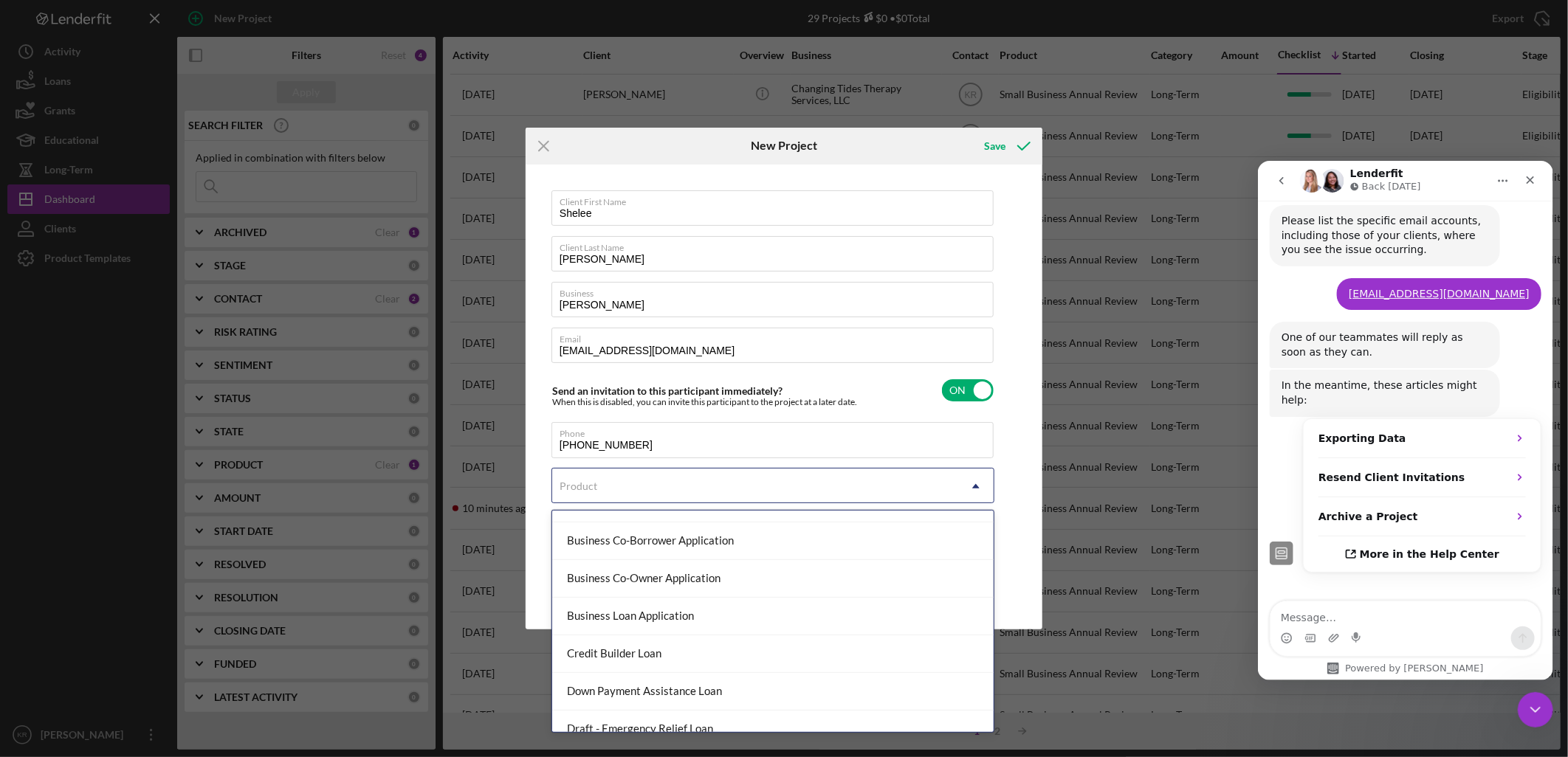
scroll to position [164, 0]
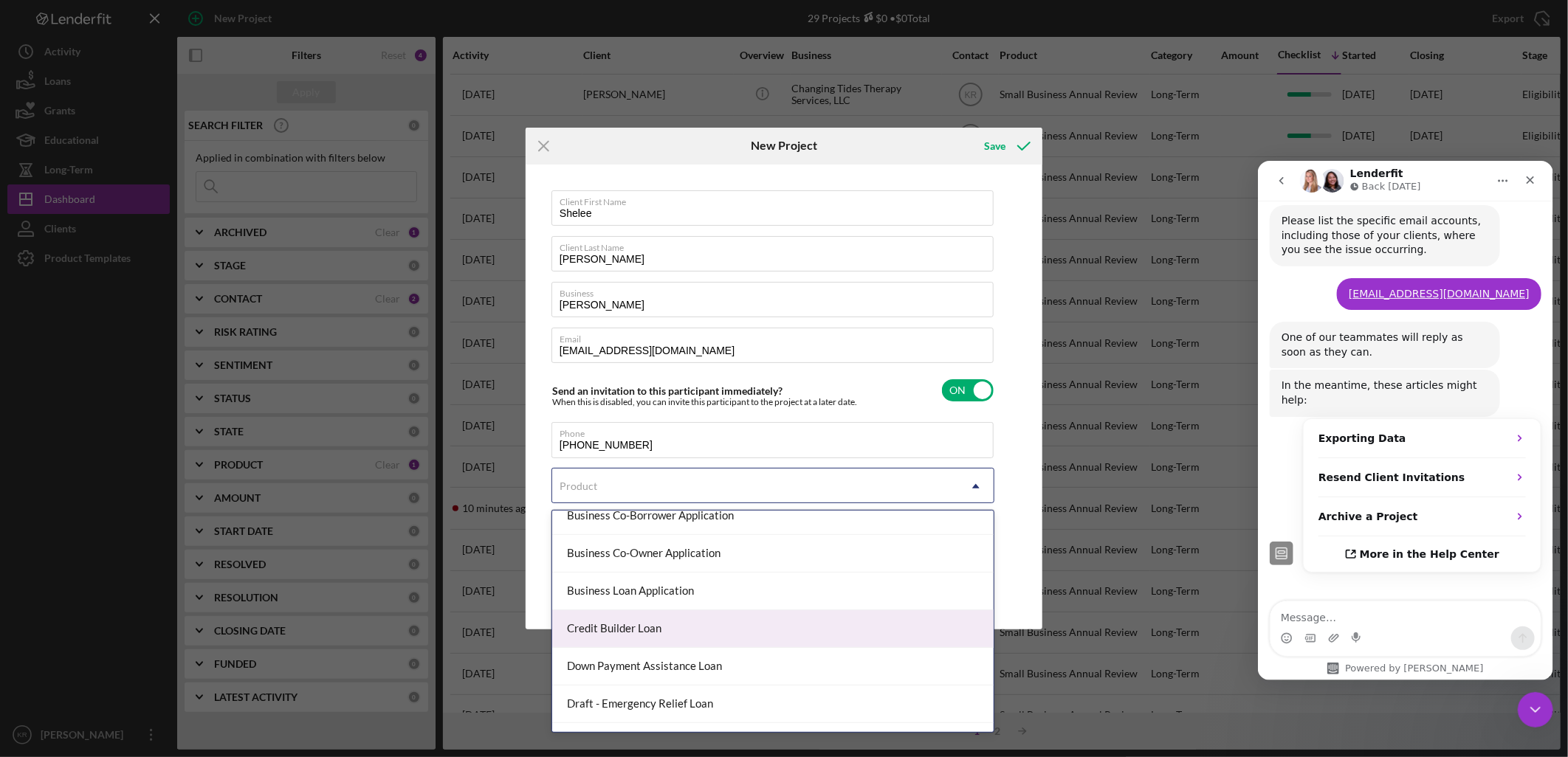
click at [666, 615] on div "Credit Builder Loan" at bounding box center [773, 629] width 442 height 37
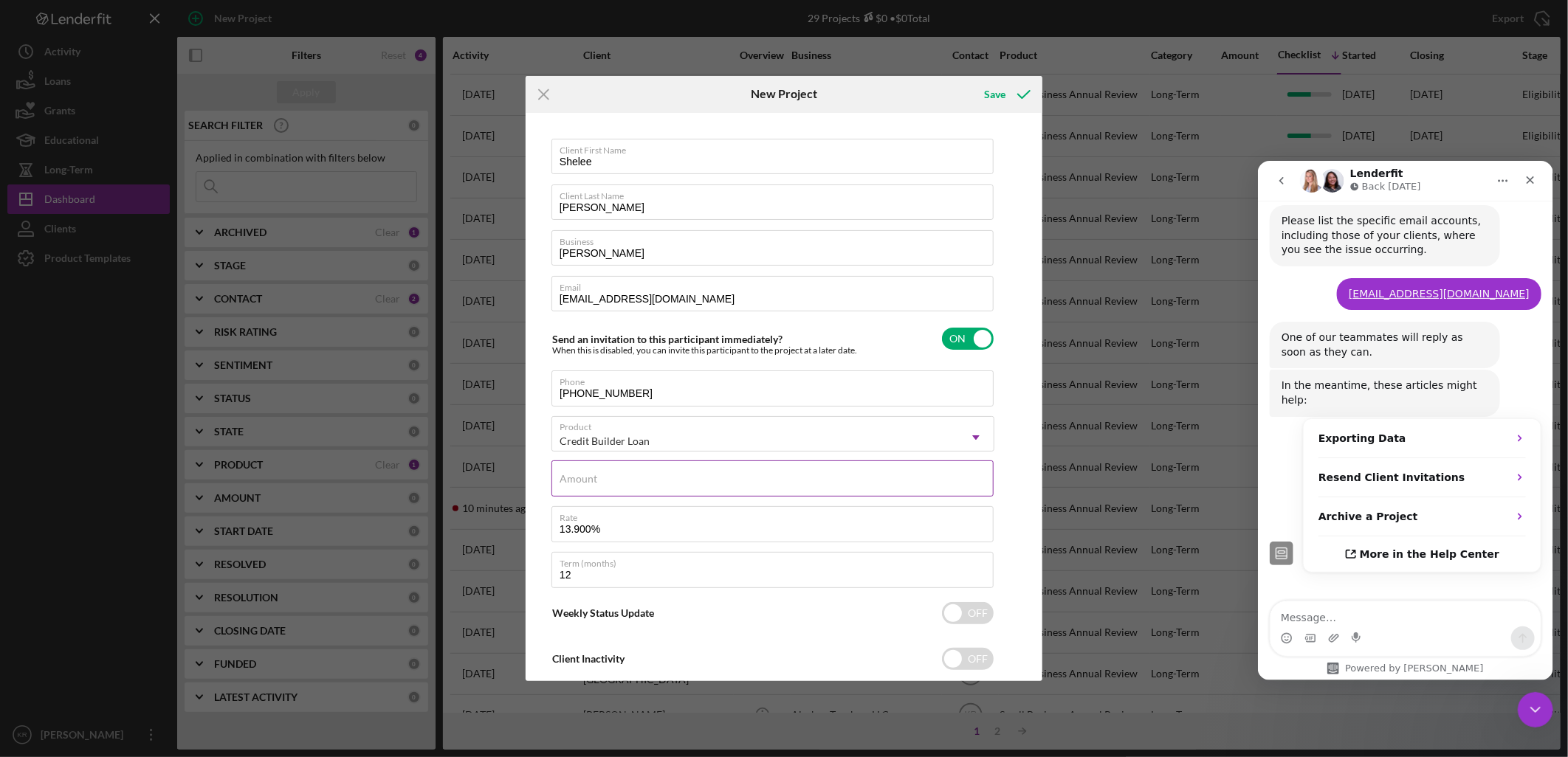
click at [650, 475] on div "Amount" at bounding box center [772, 478] width 443 height 36
type input "$1,000"
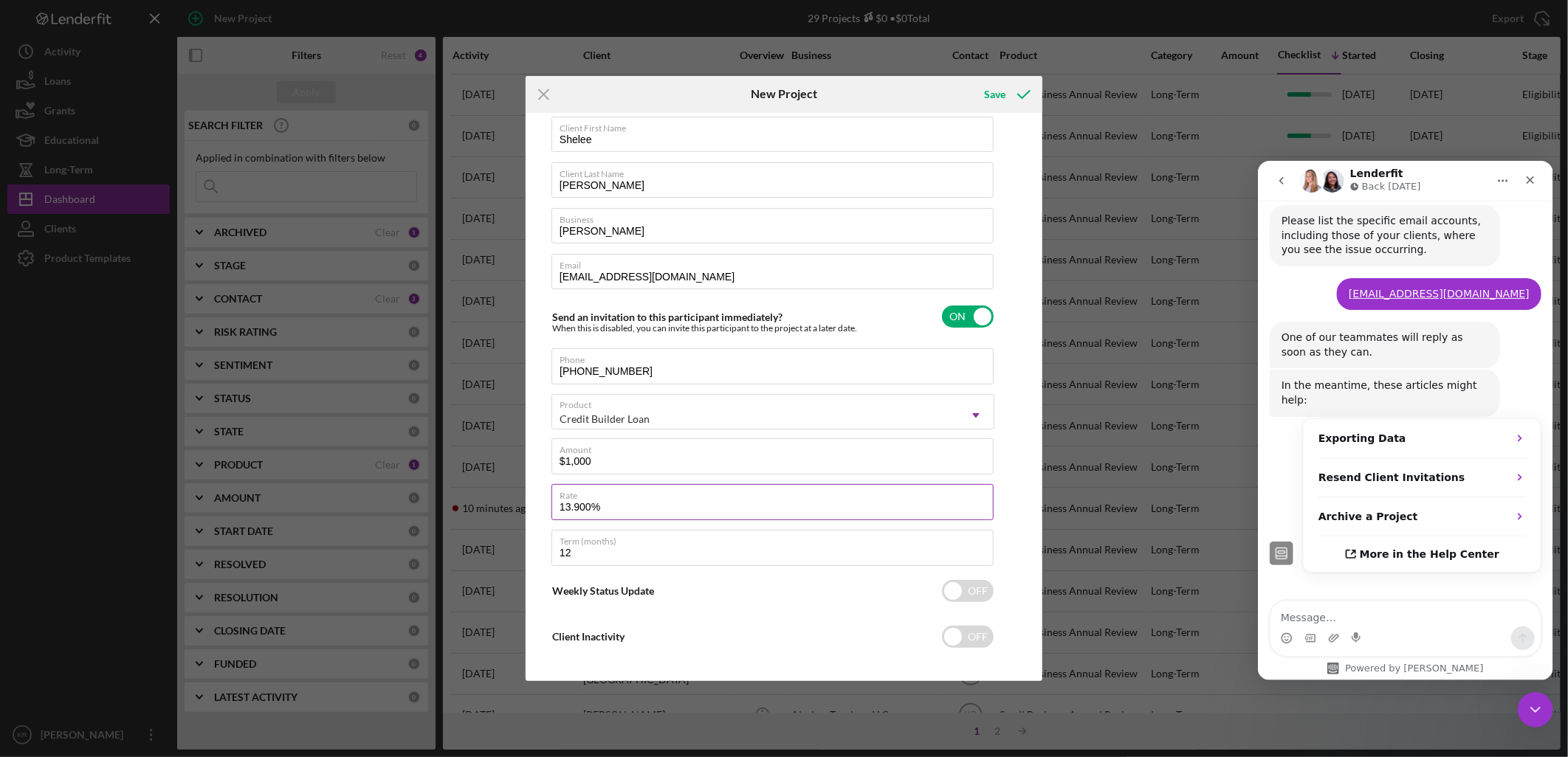
scroll to position [34, 0]
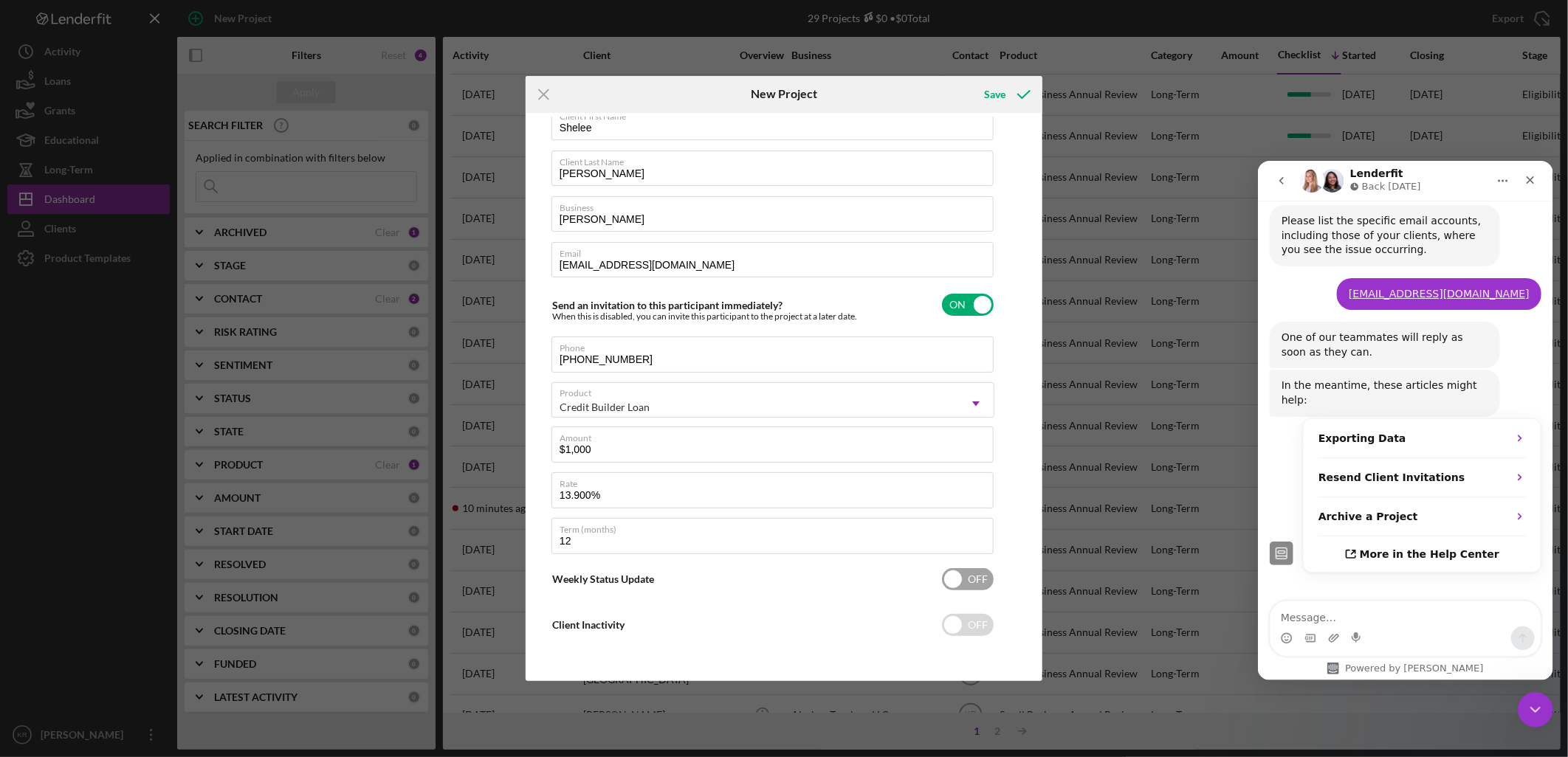
click at [986, 575] on input "checkbox" at bounding box center [967, 580] width 51 height 22
checkbox input "true"
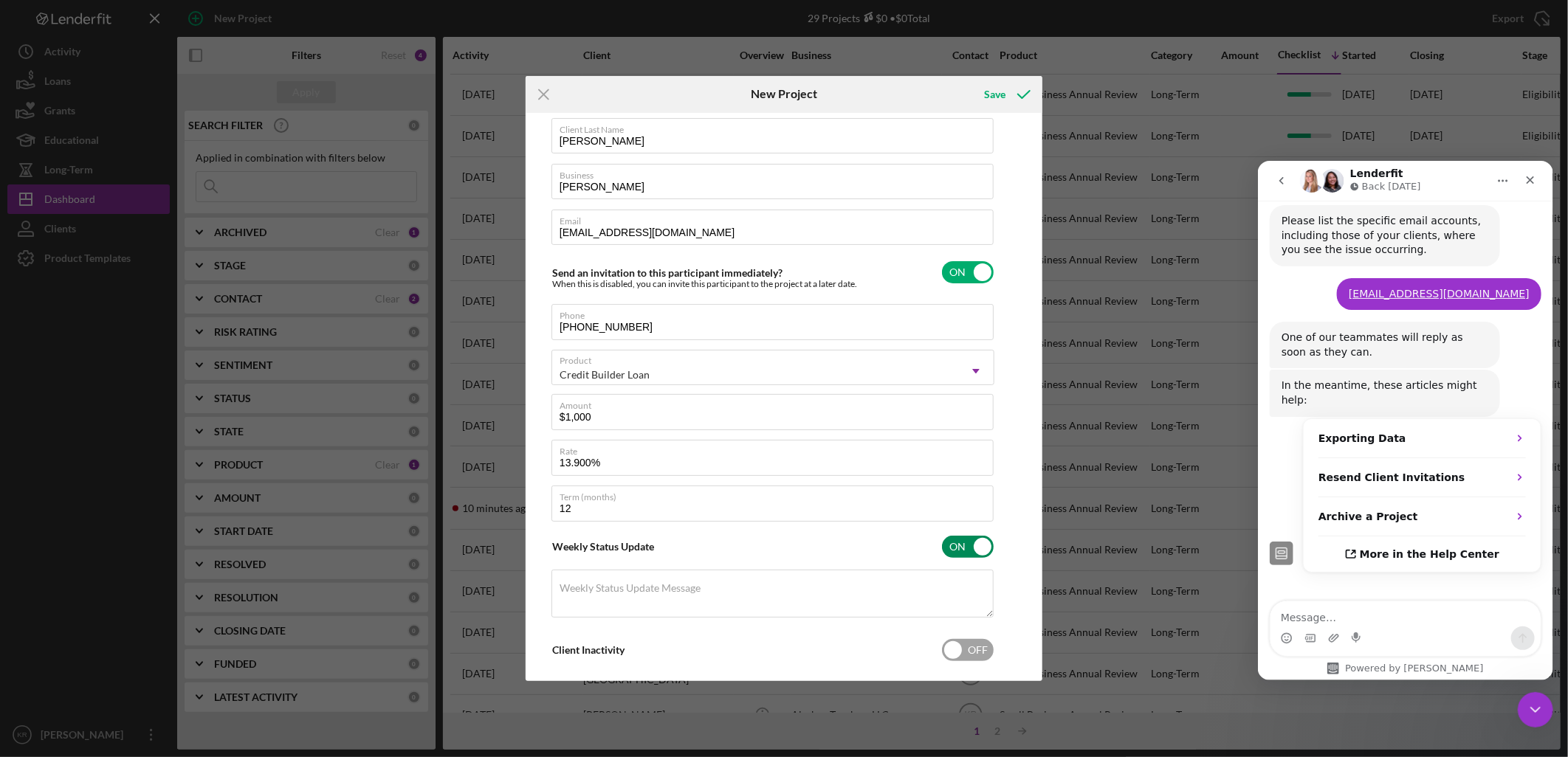
scroll to position [84, 0]
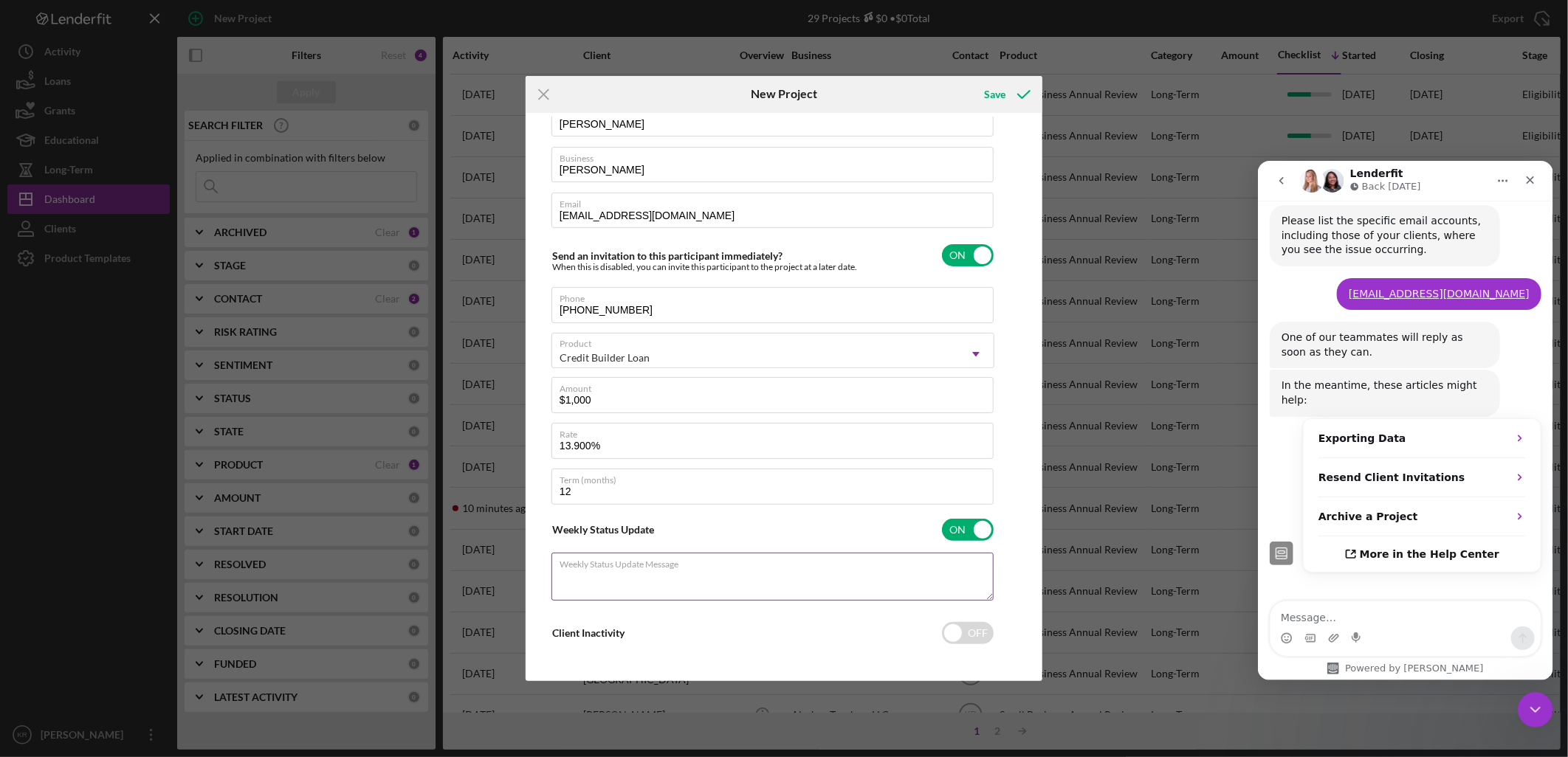
click at [742, 585] on textarea "Weekly Status Update Message" at bounding box center [772, 577] width 443 height 47
click at [654, 676] on div "Client First Name [PERSON_NAME] Client Last Name [PERSON_NAME] Business [PERSON…" at bounding box center [784, 397] width 510 height 562
click at [639, 572] on label "Weekly Status Update Message" at bounding box center [630, 572] width 141 height 12
click at [639, 572] on textarea "Weekly Status Update Message" at bounding box center [772, 577] width 443 height 47
paste textarea "Hello [Applicant’s Name], I 'd like to give you a quick update on your small bu…"
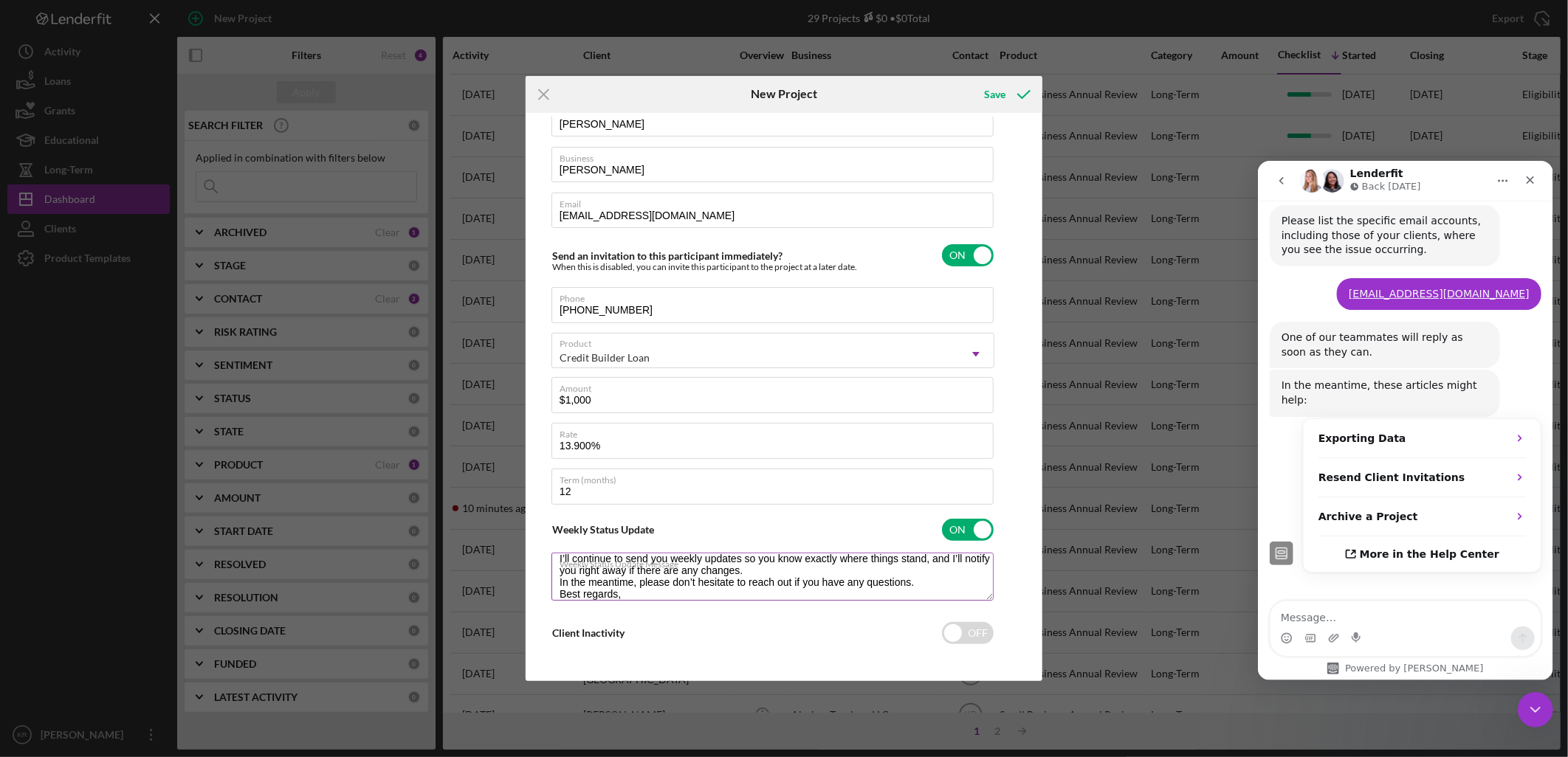
click at [661, 577] on textarea "Hello [Applicant’s Name], I 'd like to give you a quick update on your small bu…" at bounding box center [772, 577] width 443 height 47
drag, startPoint x: 986, startPoint y: 599, endPoint x: 995, endPoint y: 644, distance: 45.9
click at [995, 644] on div "Client First Name [PERSON_NAME] Client Last Name [PERSON_NAME] Business [PERSON…" at bounding box center [784, 397] width 510 height 562
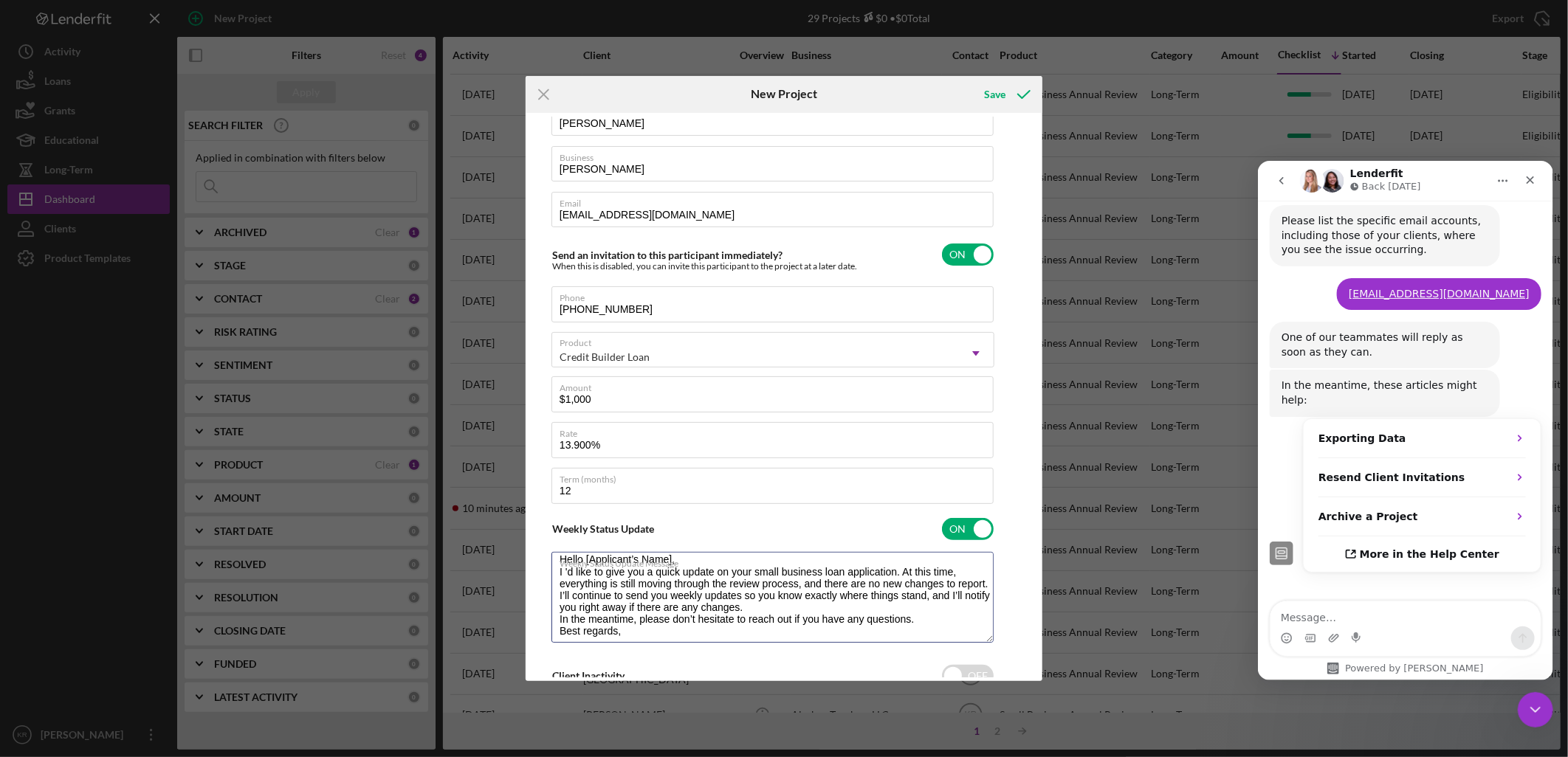
scroll to position [0, 0]
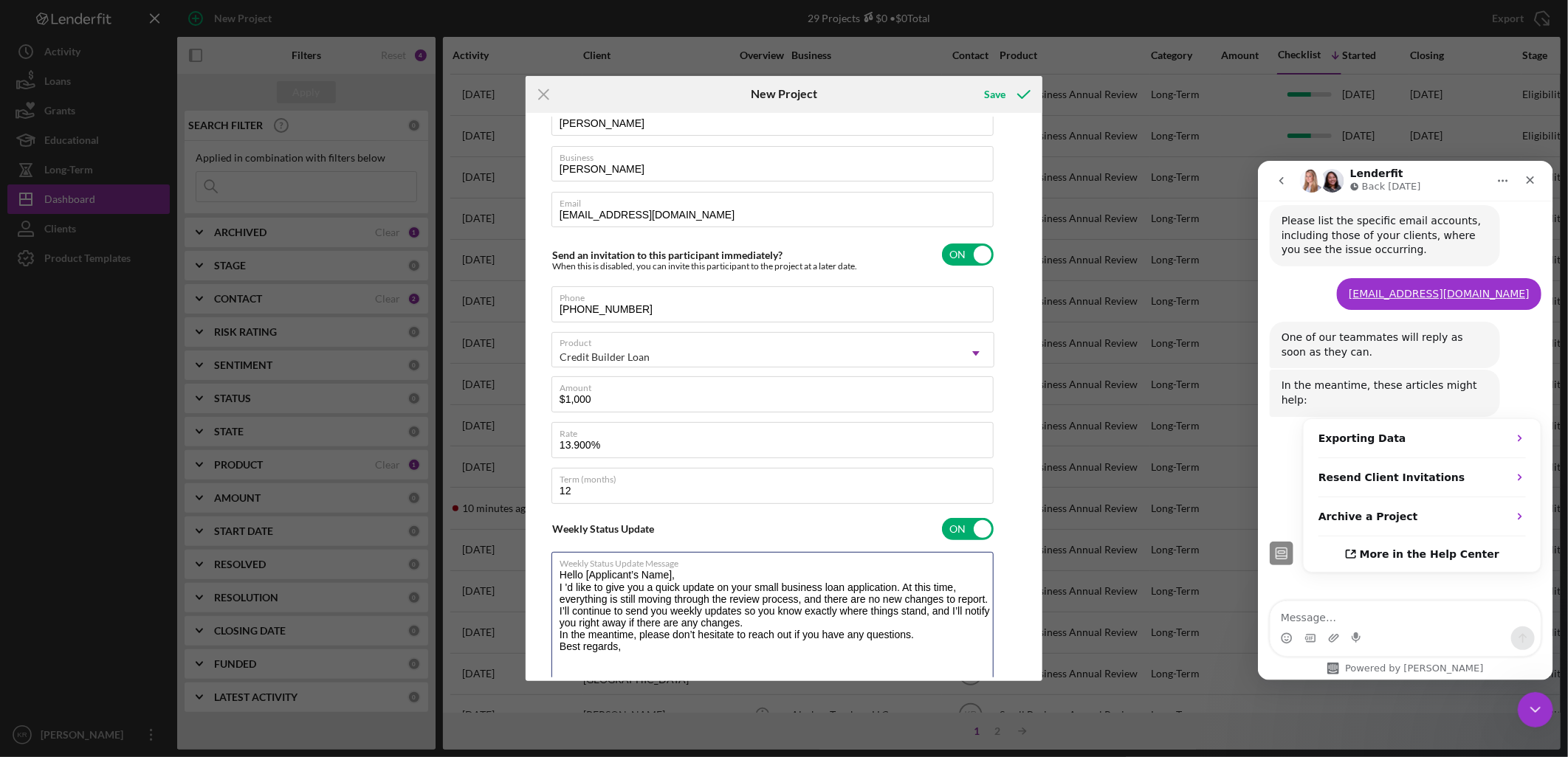
drag, startPoint x: 988, startPoint y: 593, endPoint x: 973, endPoint y: 696, distance: 104.1
click at [1001, 733] on div "Icon/Menu Close New Project Save Client First Name [PERSON_NAME] Client Last Na…" at bounding box center [784, 378] width 1568 height 757
drag, startPoint x: 690, startPoint y: 572, endPoint x: 584, endPoint y: 577, distance: 106.1
click at [584, 577] on textarea "Hello [Applicant’s Name], I 'd like to give you a quick update on your small bu…" at bounding box center [772, 645] width 443 height 186
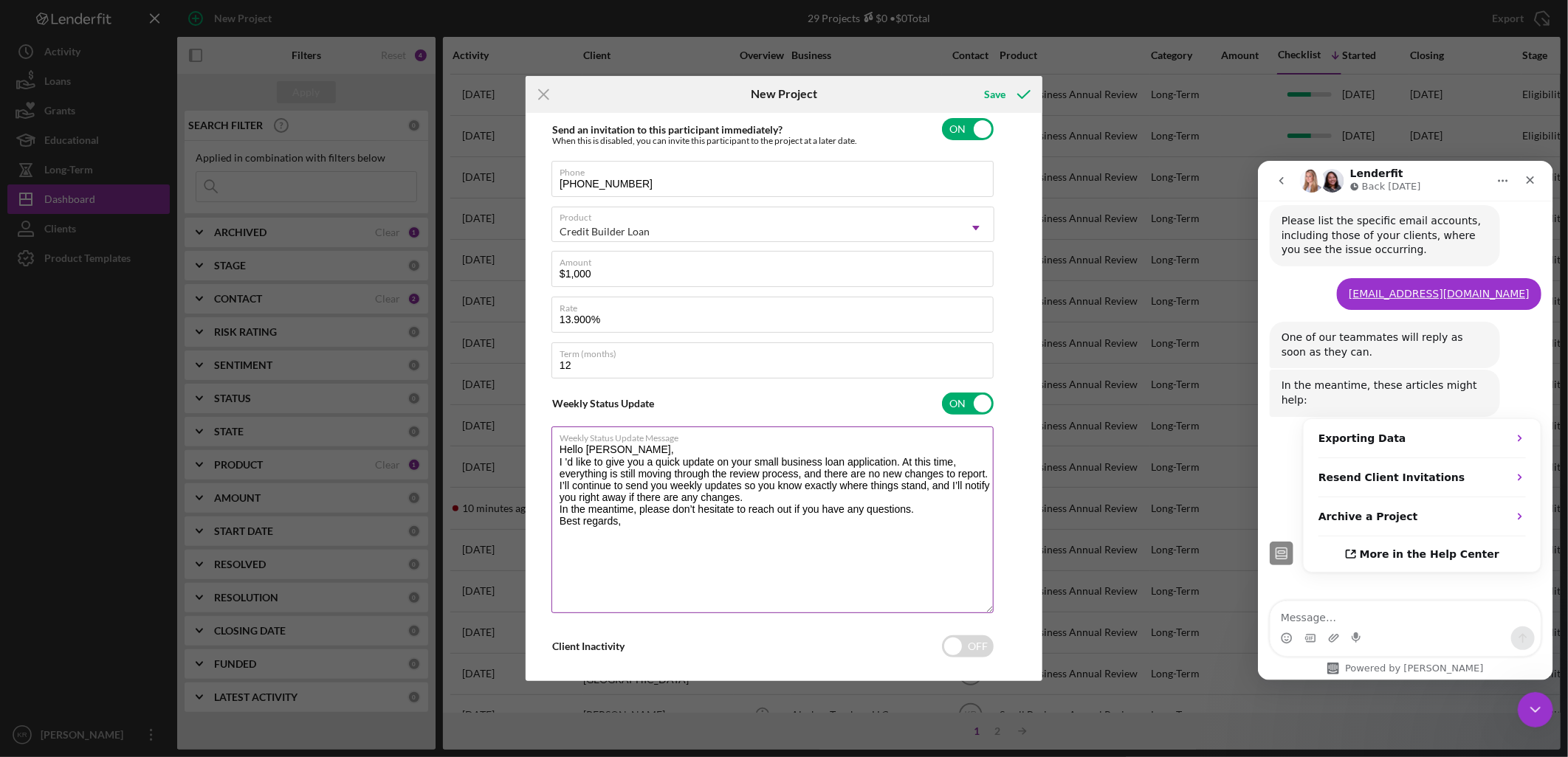
scroll to position [224, 0]
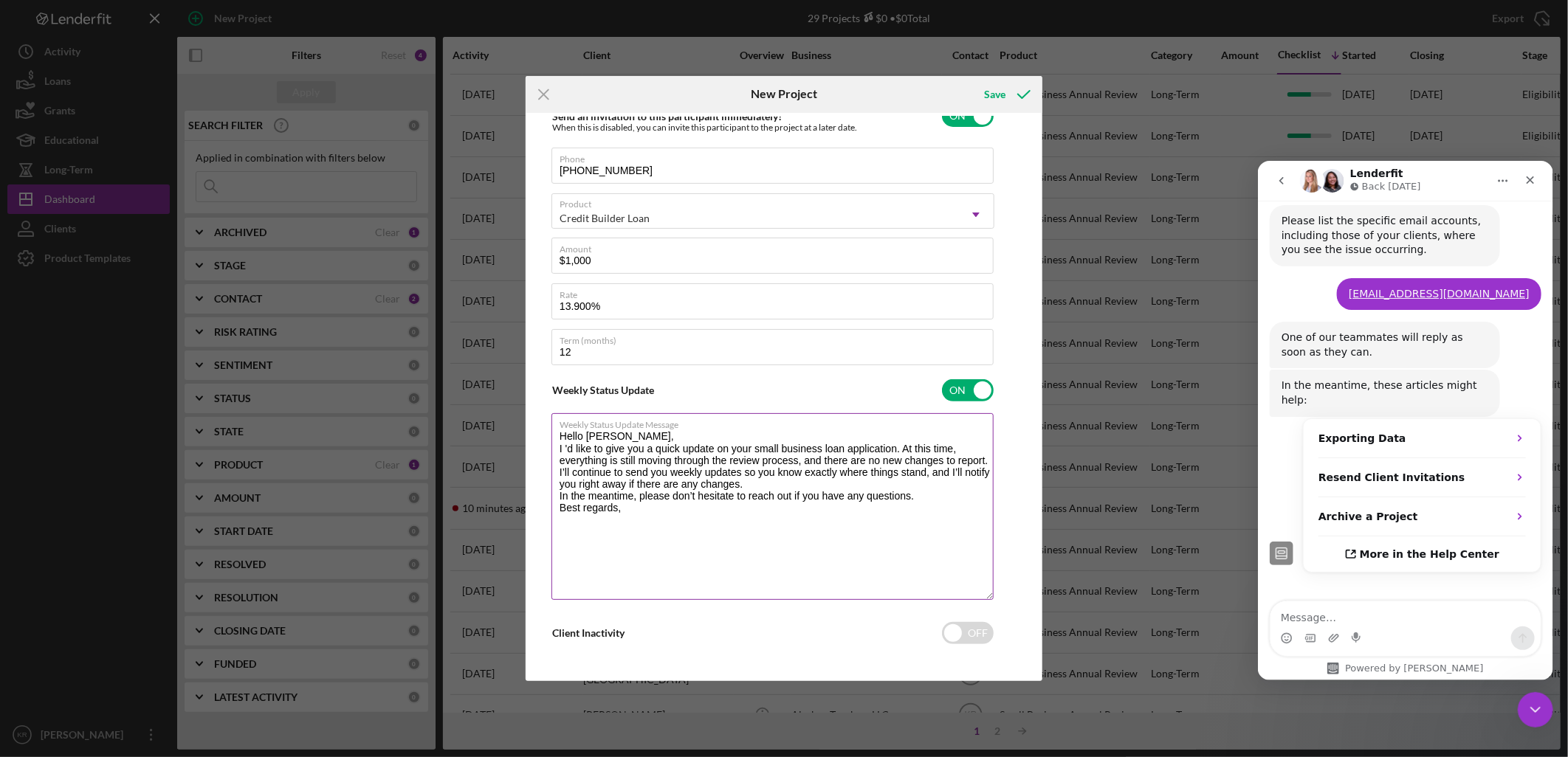
click at [644, 511] on textarea "Hello [PERSON_NAME], I 'd like to give you a quick update on your small busines…" at bounding box center [772, 506] width 443 height 186
type textarea "Hello [PERSON_NAME], I 'd like to give you a quick update on your small busines…"
click at [962, 633] on input "checkbox" at bounding box center [967, 633] width 51 height 22
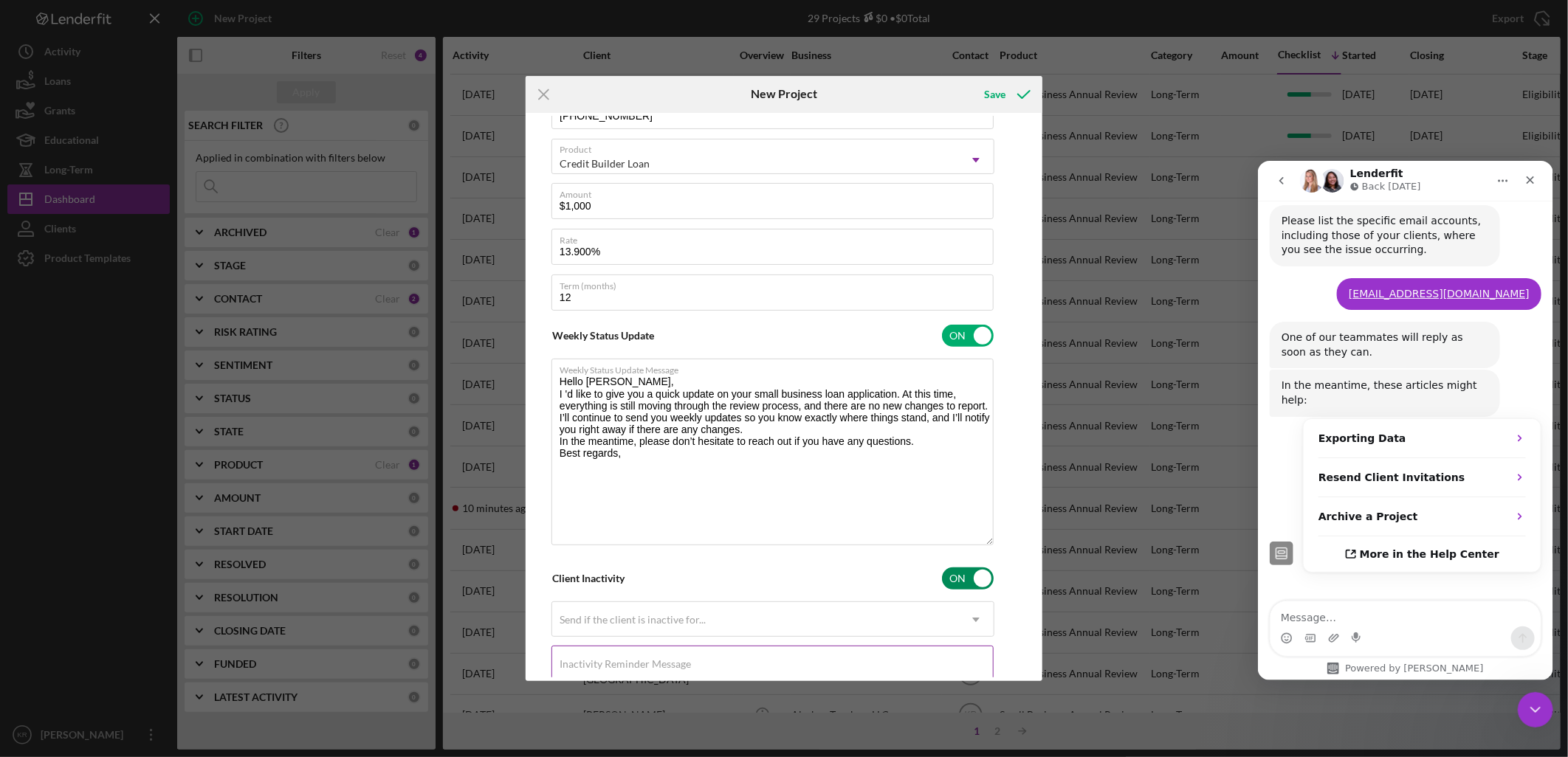
scroll to position [333, 0]
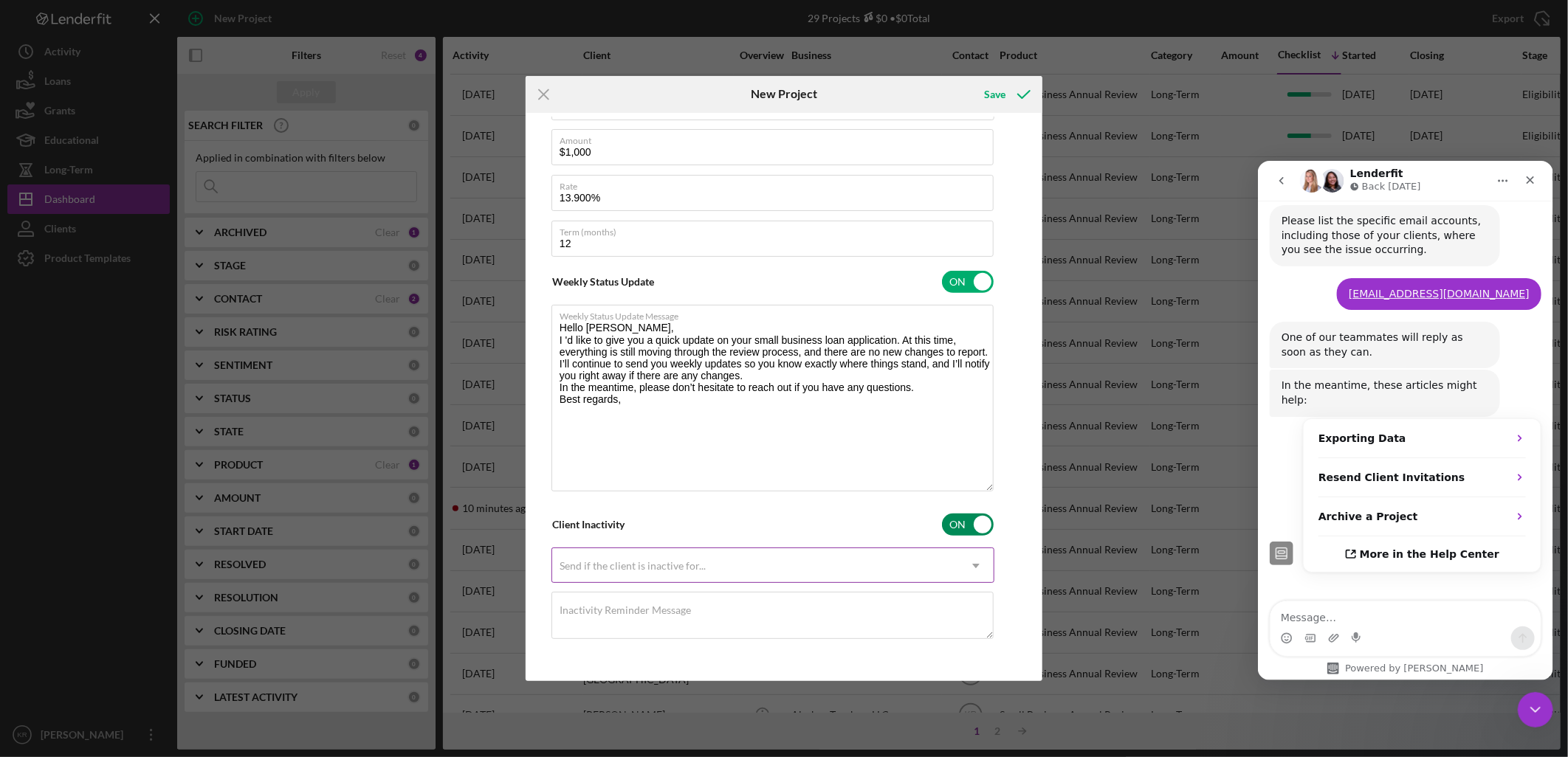
click at [776, 573] on div "Send if the client is inactive for..." at bounding box center [755, 566] width 406 height 34
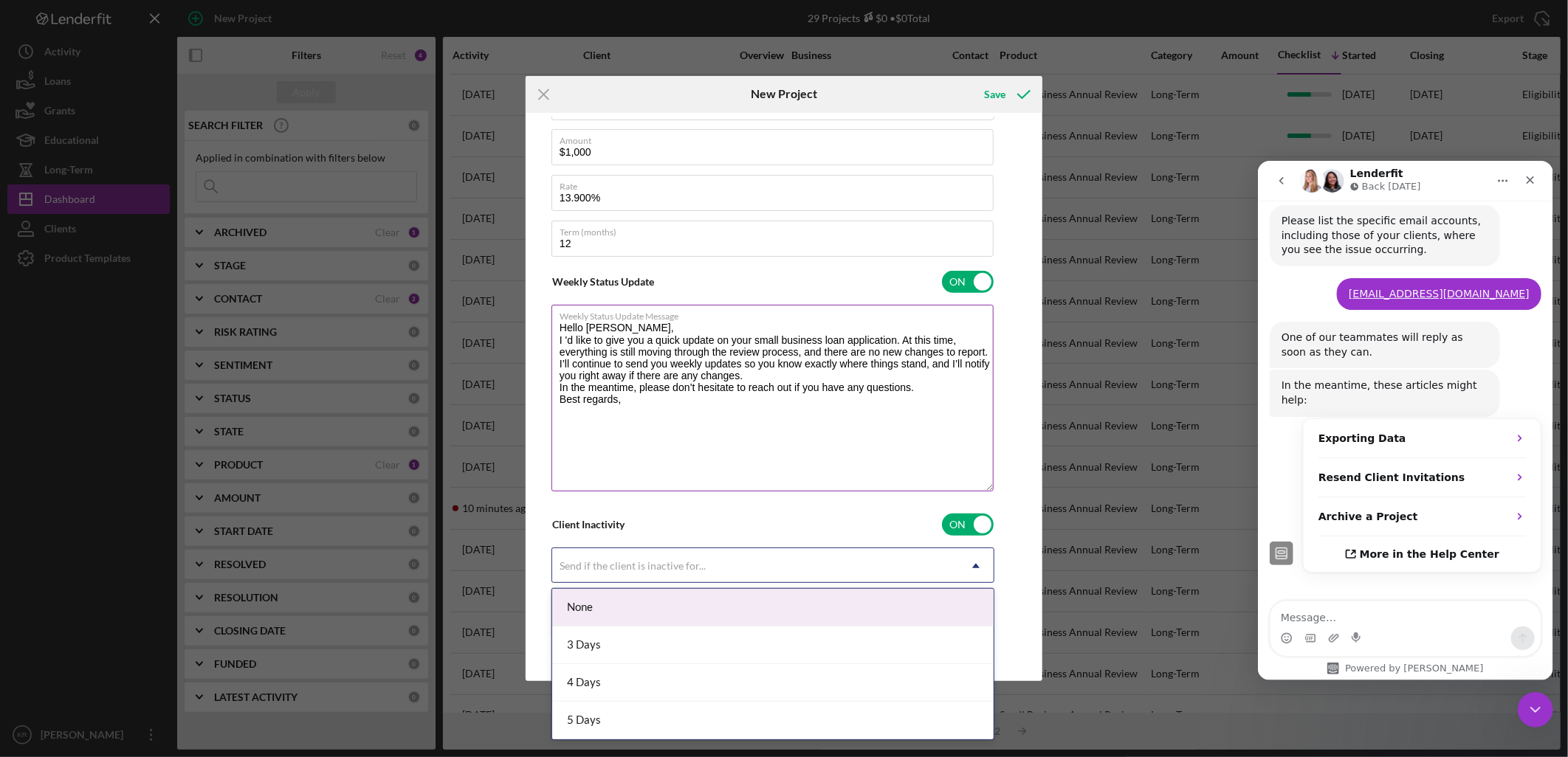
click at [725, 454] on textarea "Hello [PERSON_NAME], I 'd like to give you a quick update on your small busines…" at bounding box center [772, 397] width 443 height 186
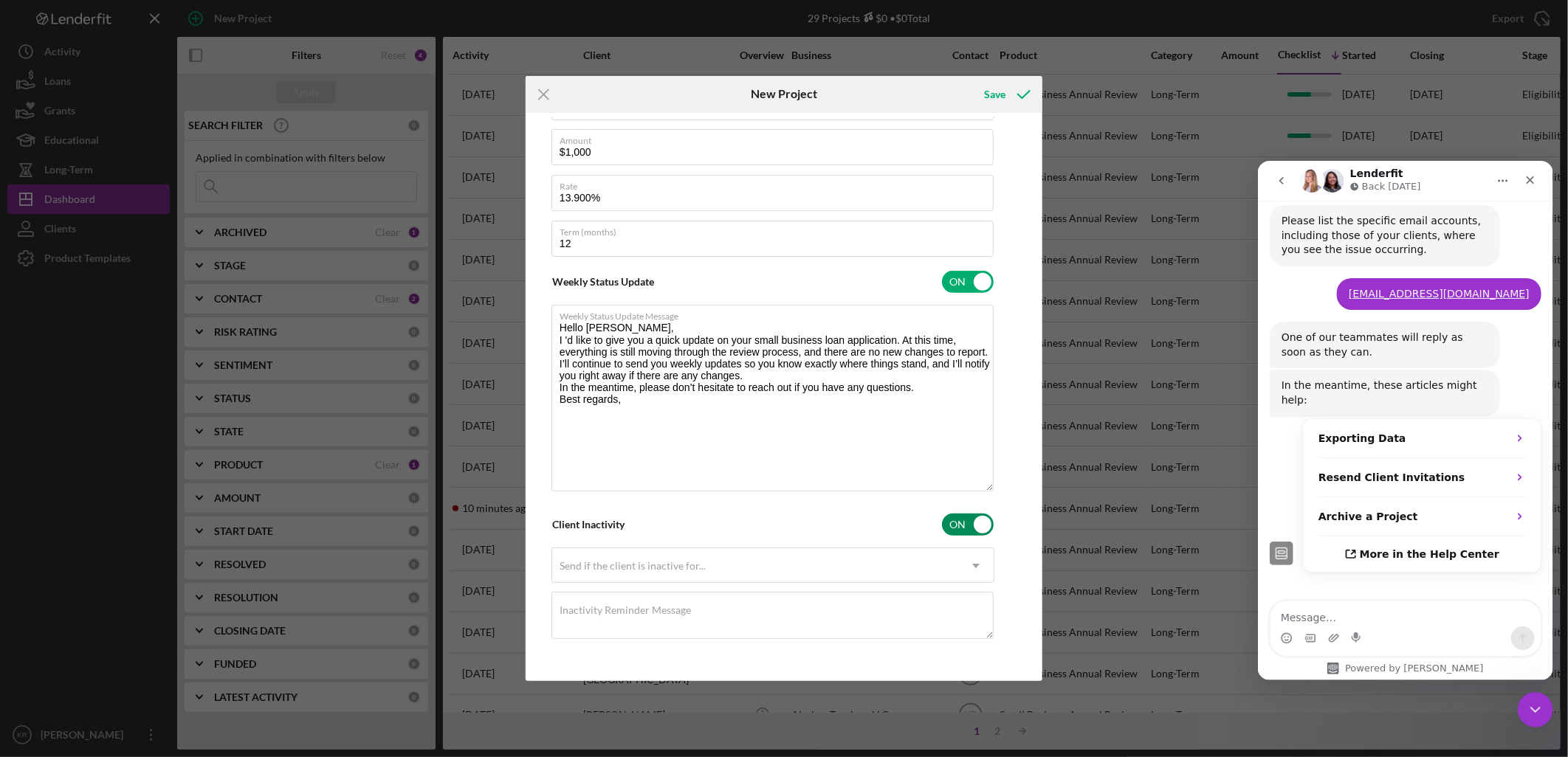
click at [971, 524] on input "checkbox" at bounding box center [967, 524] width 51 height 22
checkbox input "false"
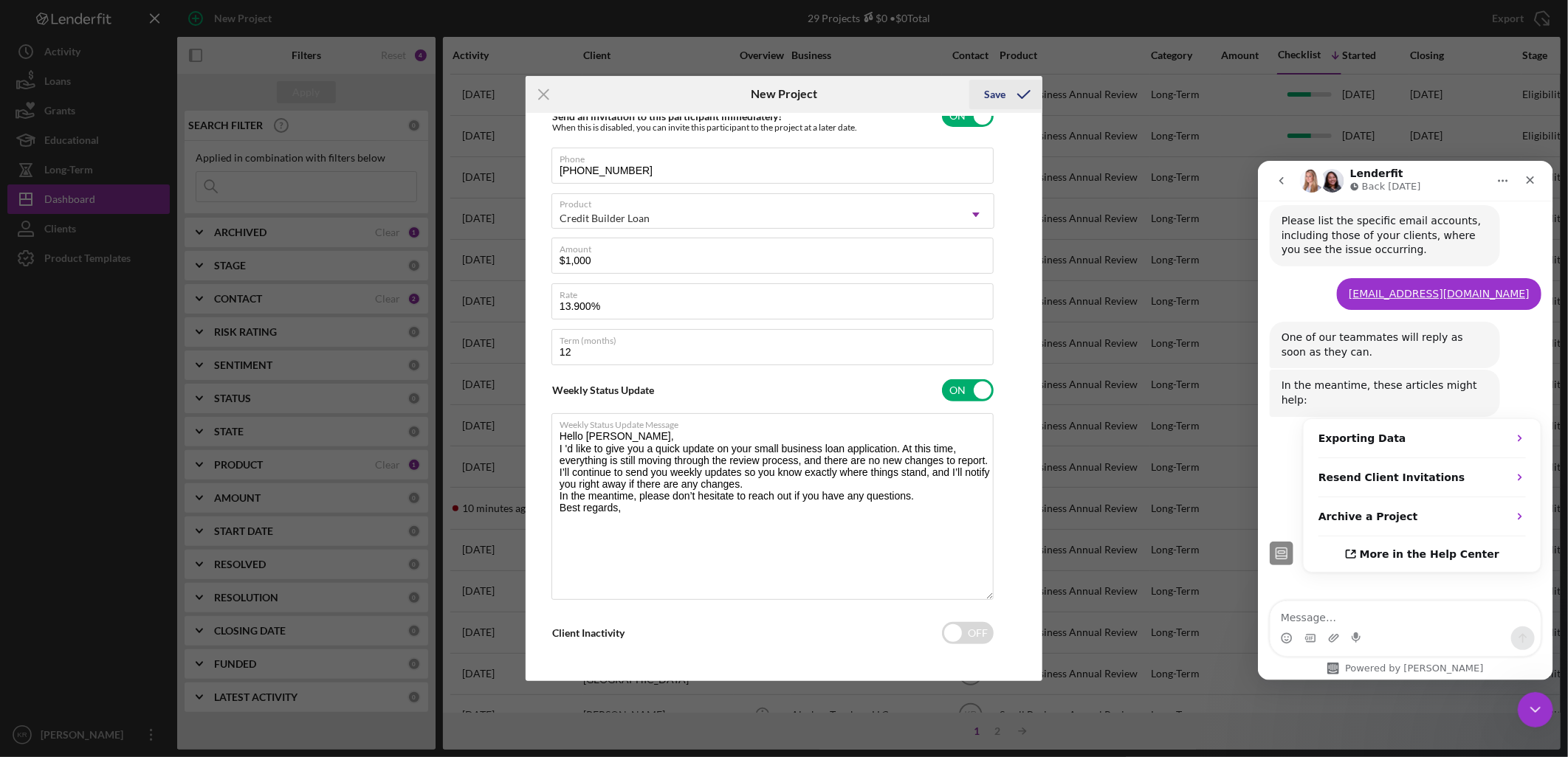
click at [1000, 89] on div "Save" at bounding box center [995, 95] width 22 height 30
checkbox input "false"
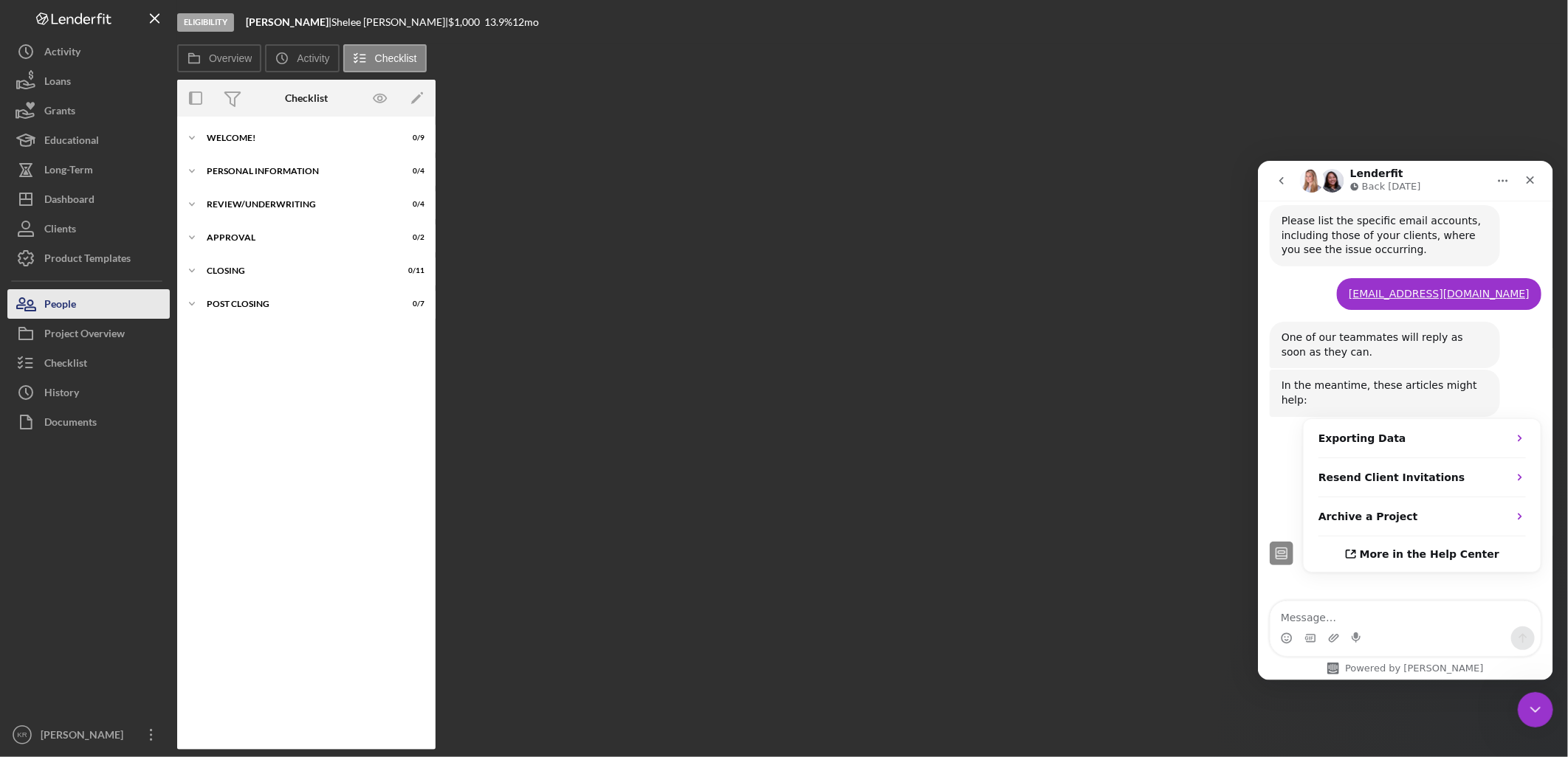
click at [71, 301] on div "People" at bounding box center [60, 307] width 32 height 34
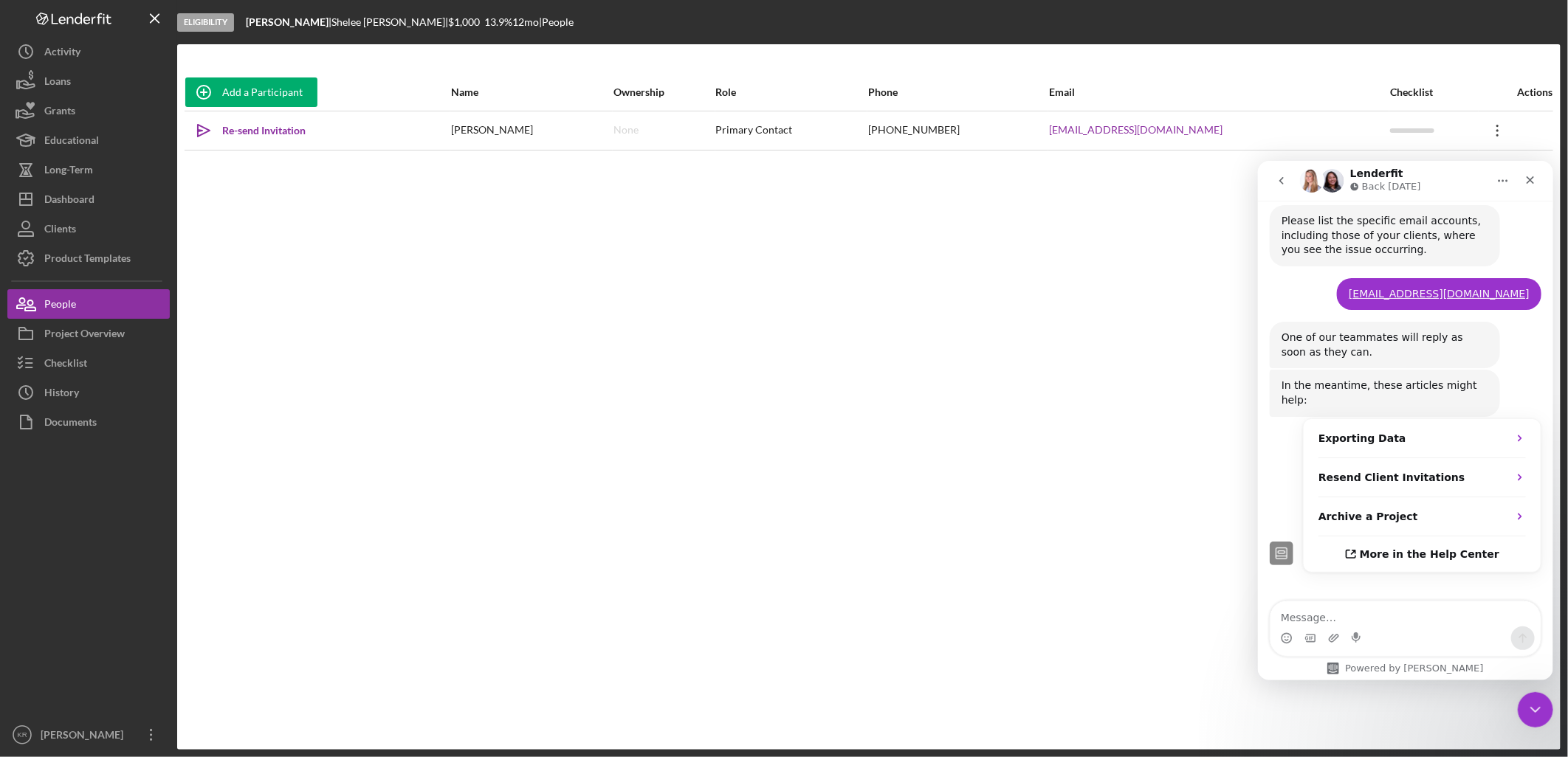
click at [1501, 130] on icon "Icon/Overflow" at bounding box center [1498, 130] width 36 height 36
click at [1280, 177] on icon "go back" at bounding box center [1281, 180] width 12 height 12
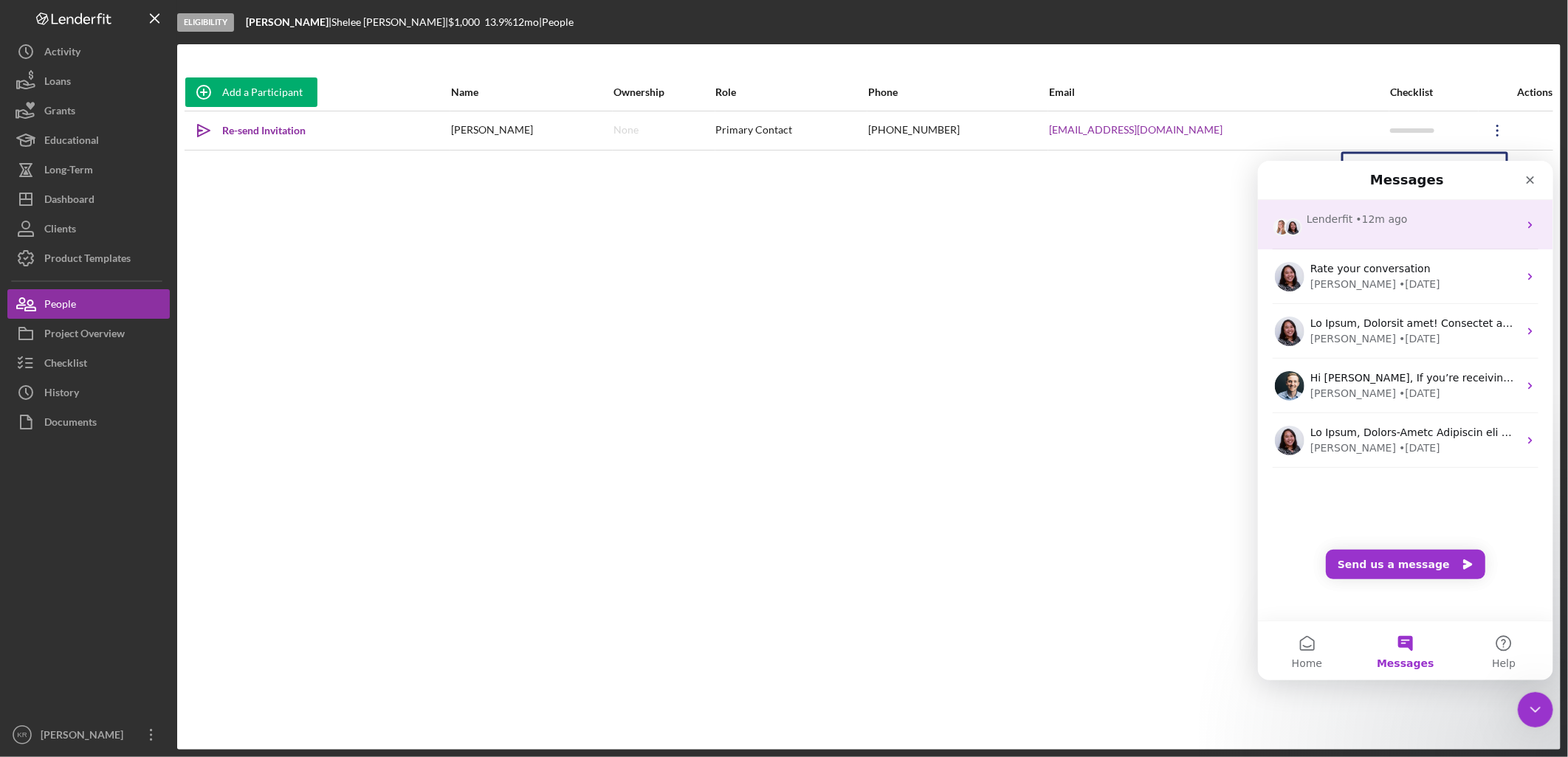
click at [1426, 228] on div "Lenderfit • 12m ago" at bounding box center [1405, 224] width 296 height 49
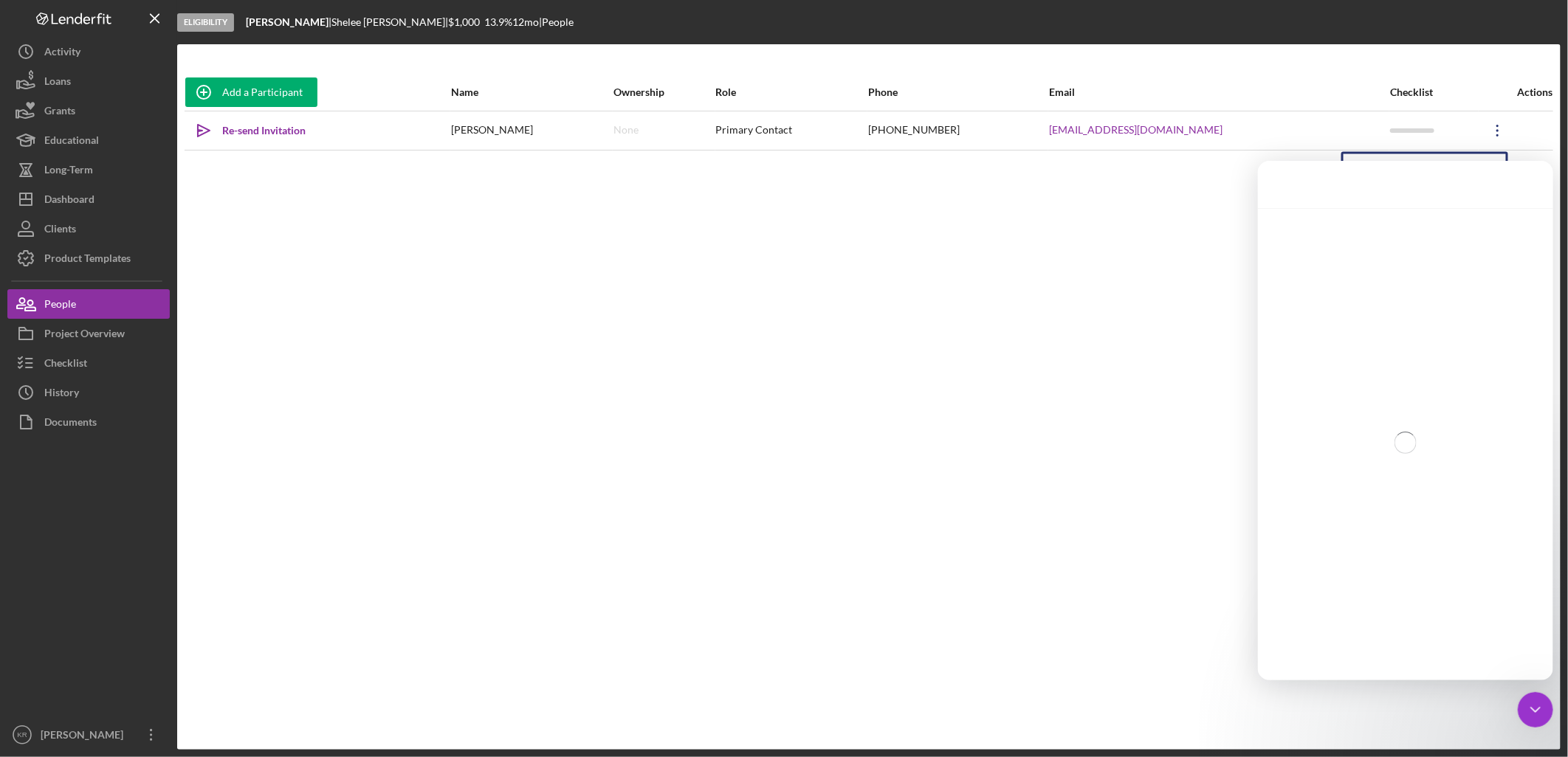
scroll to position [532, 0]
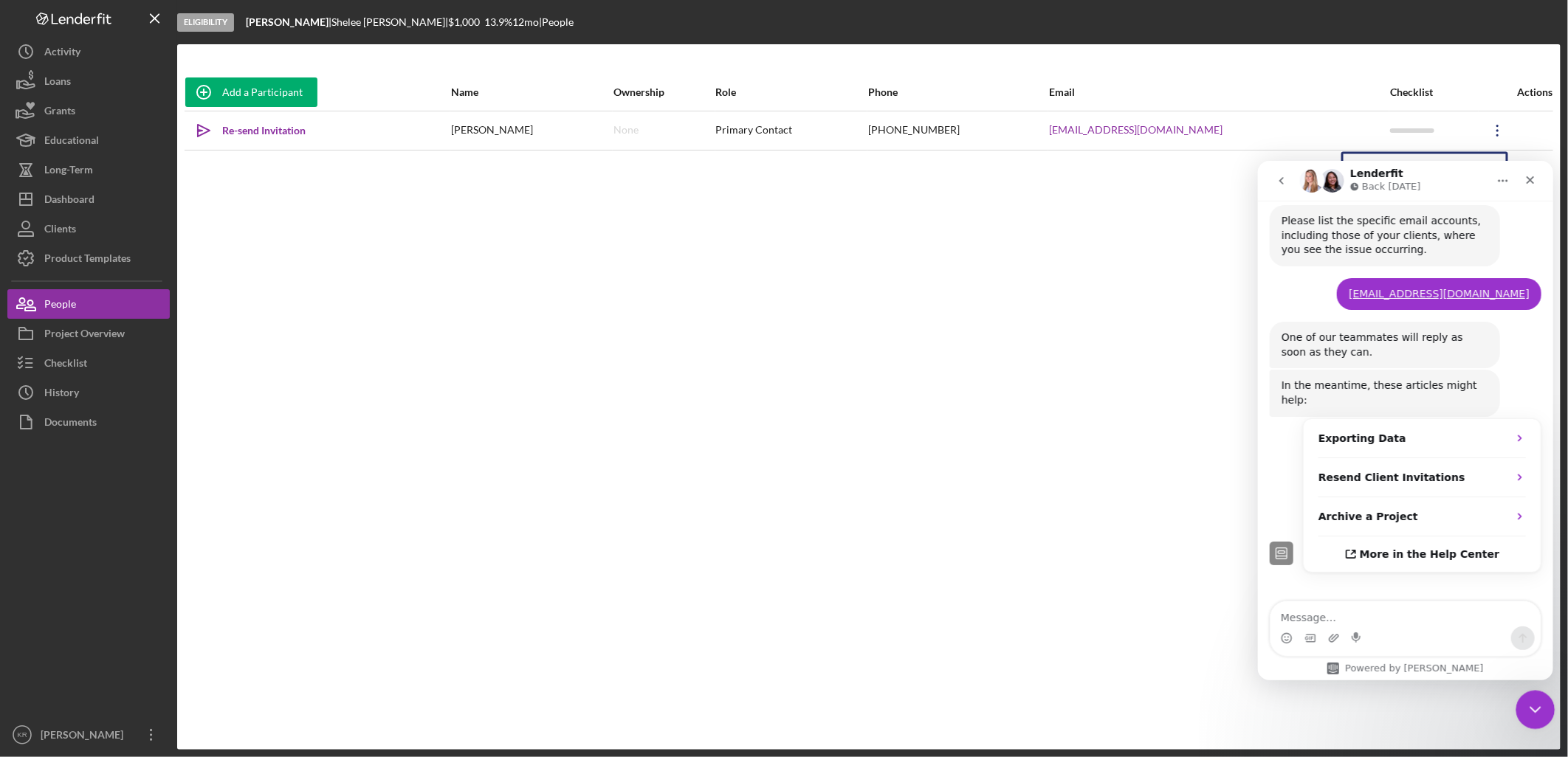
click at [1519, 708] on div "Close Intercom Messenger" at bounding box center [1533, 708] width 36 height 35
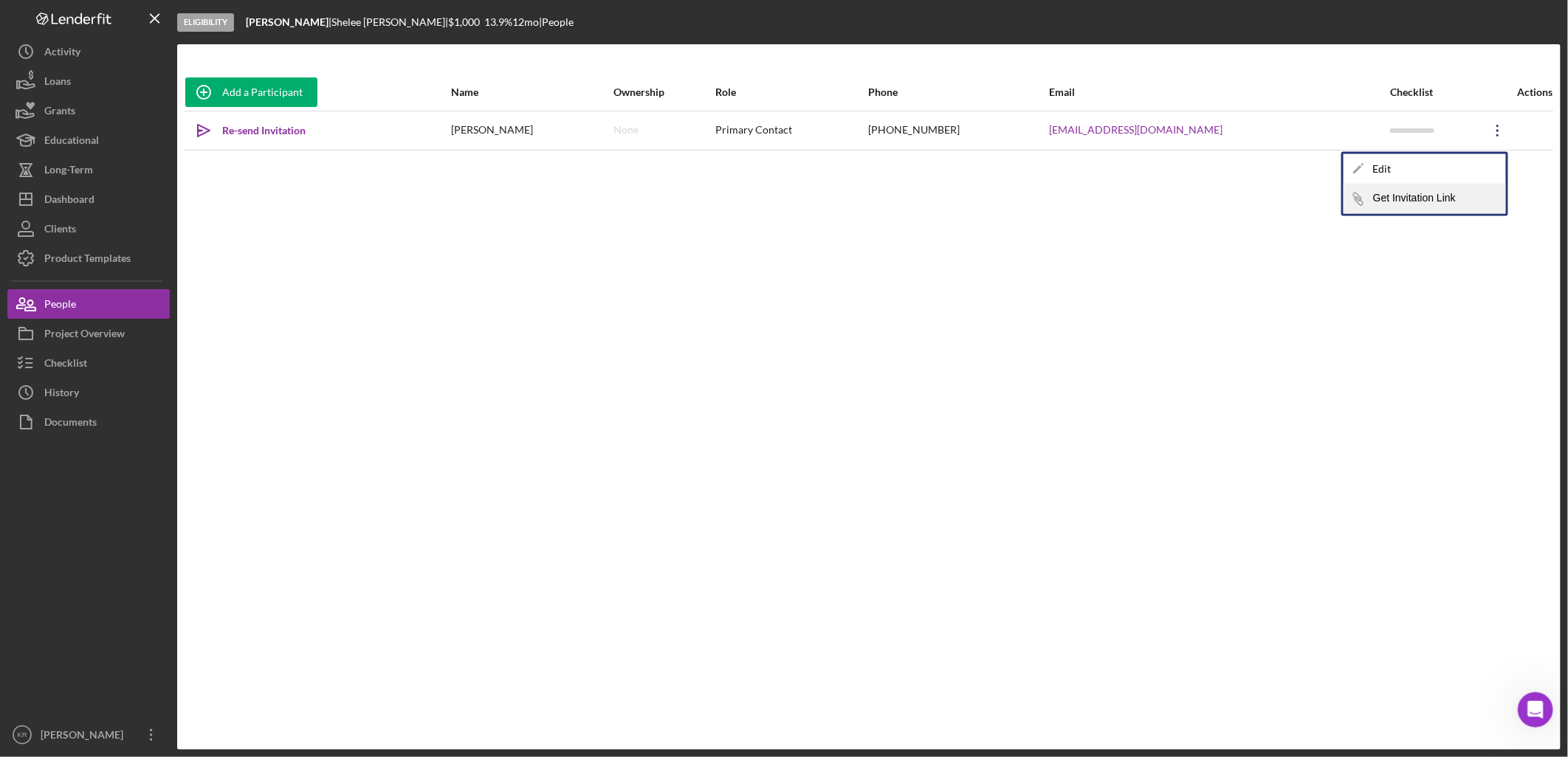
click at [1416, 208] on button "Icon/Link Get Invitation Link" at bounding box center [1425, 199] width 163 height 30
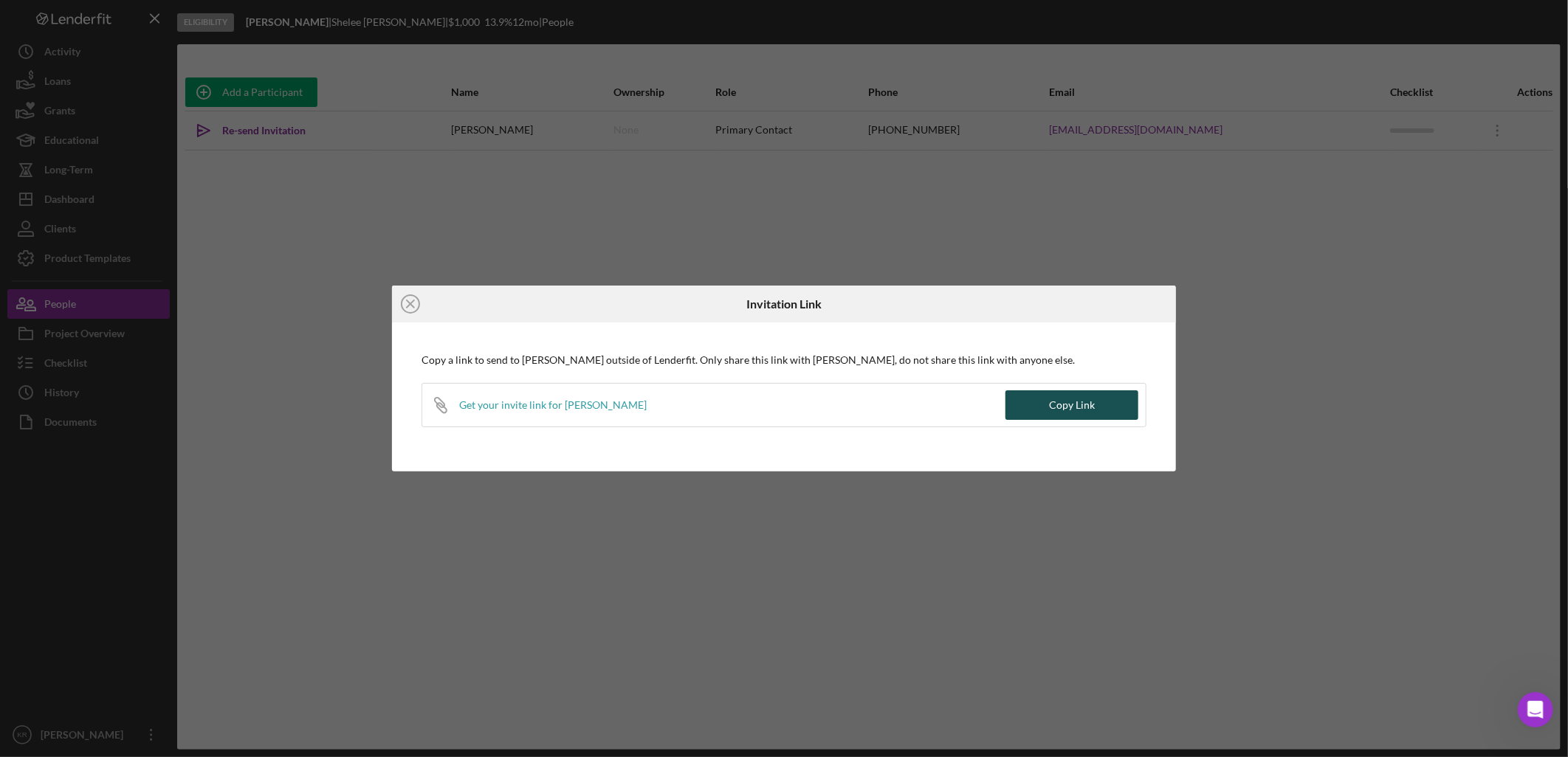
click at [1034, 394] on button "Copy Link" at bounding box center [1072, 405] width 133 height 30
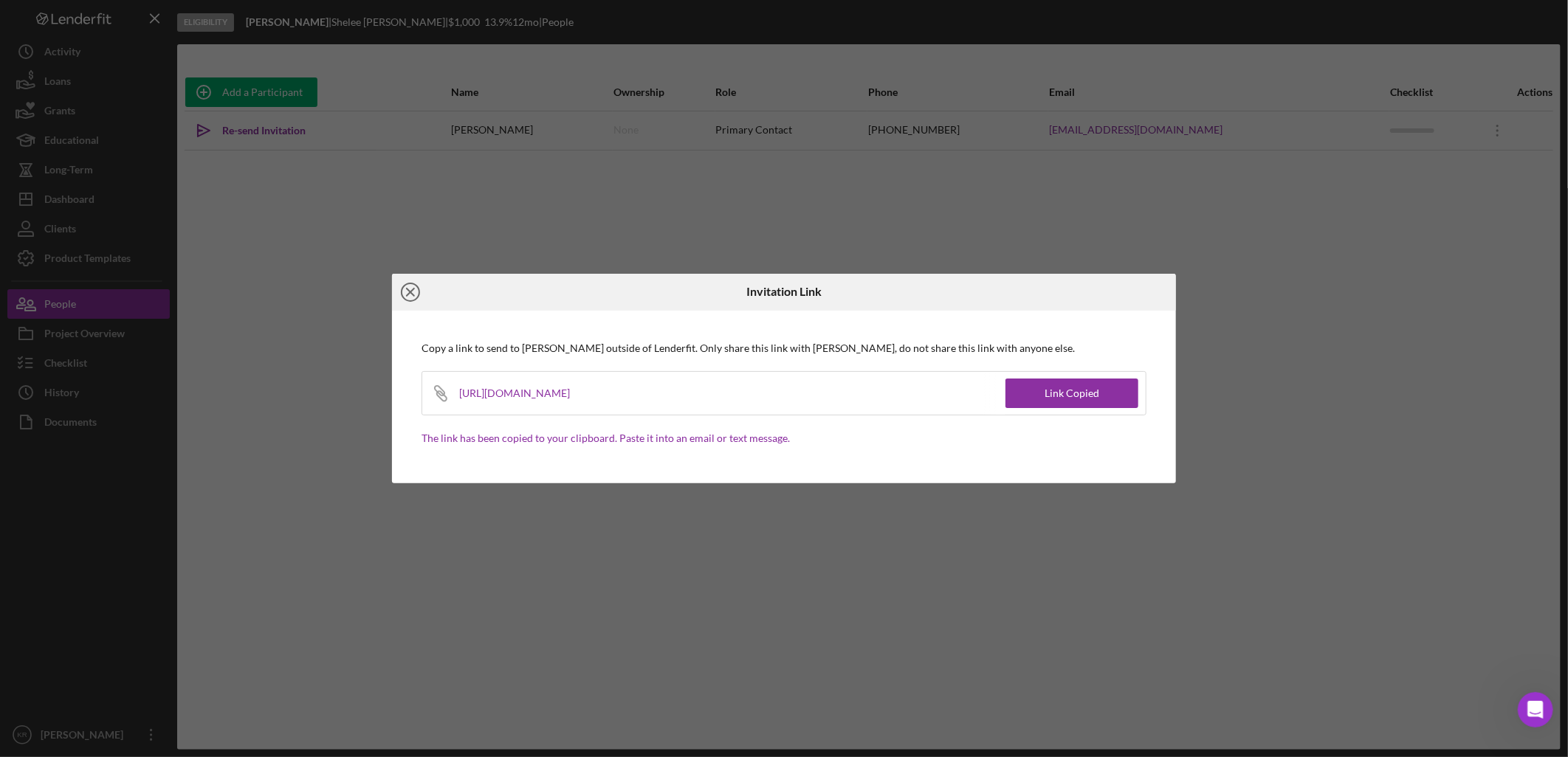
click at [400, 288] on icon "Icon/Close" at bounding box center [410, 292] width 36 height 36
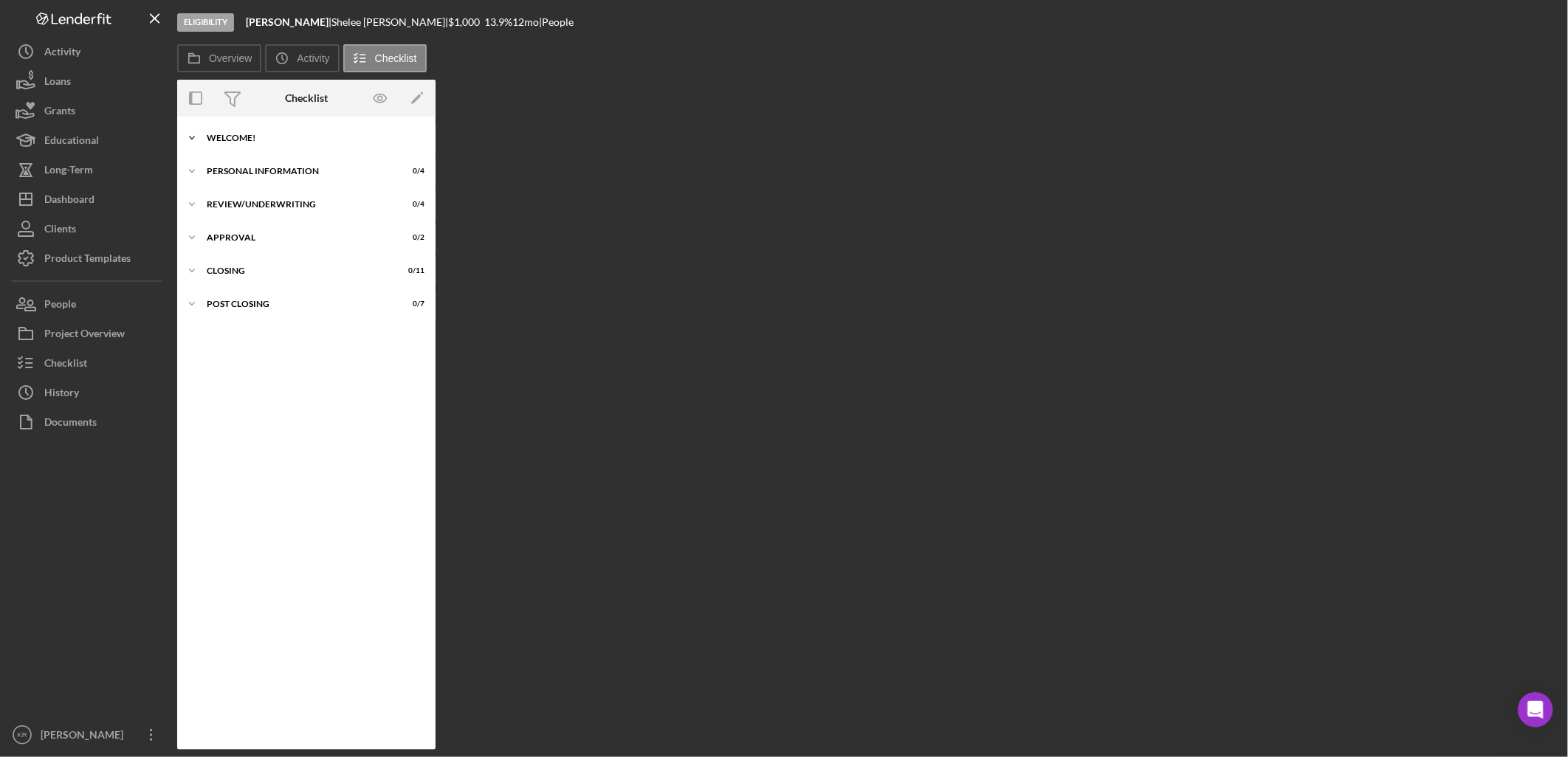
click at [321, 143] on div "Icon/Expander Welcome! 0 / 9" at bounding box center [307, 138] width 258 height 30
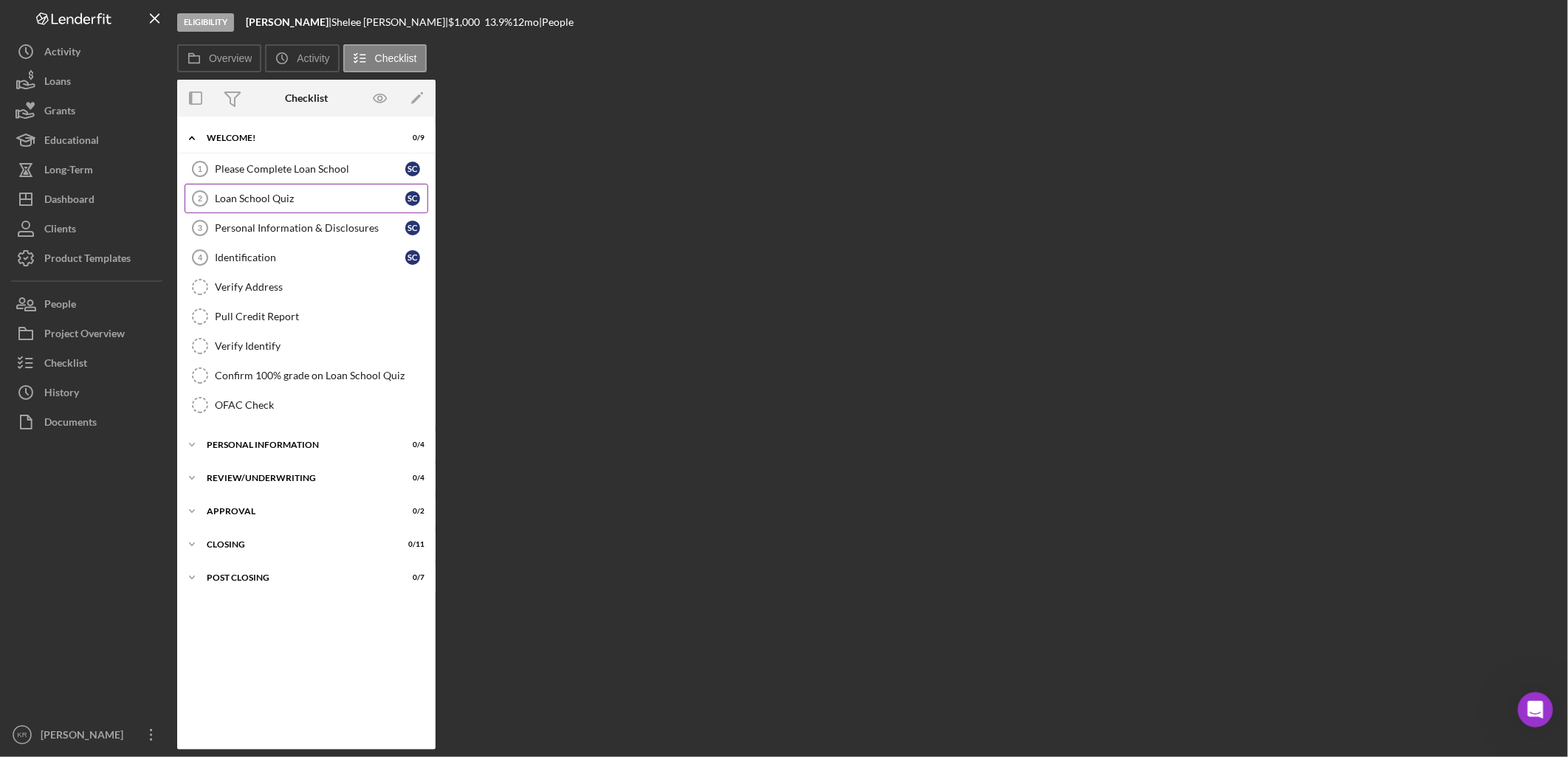
click at [276, 204] on div "Loan School Quiz" at bounding box center [310, 198] width 190 height 12
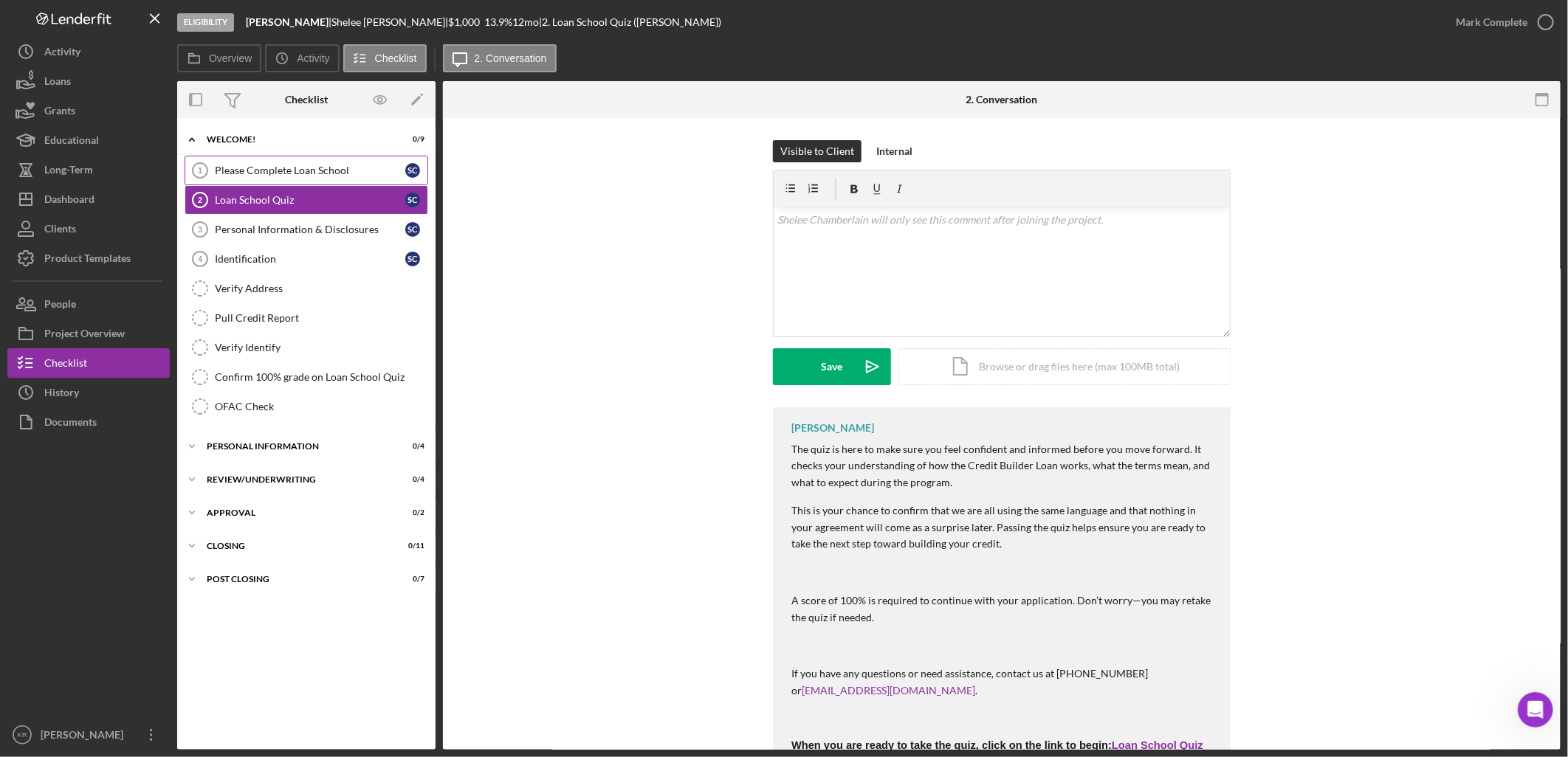
click at [309, 171] on div "Please Complete Loan School" at bounding box center [310, 171] width 190 height 12
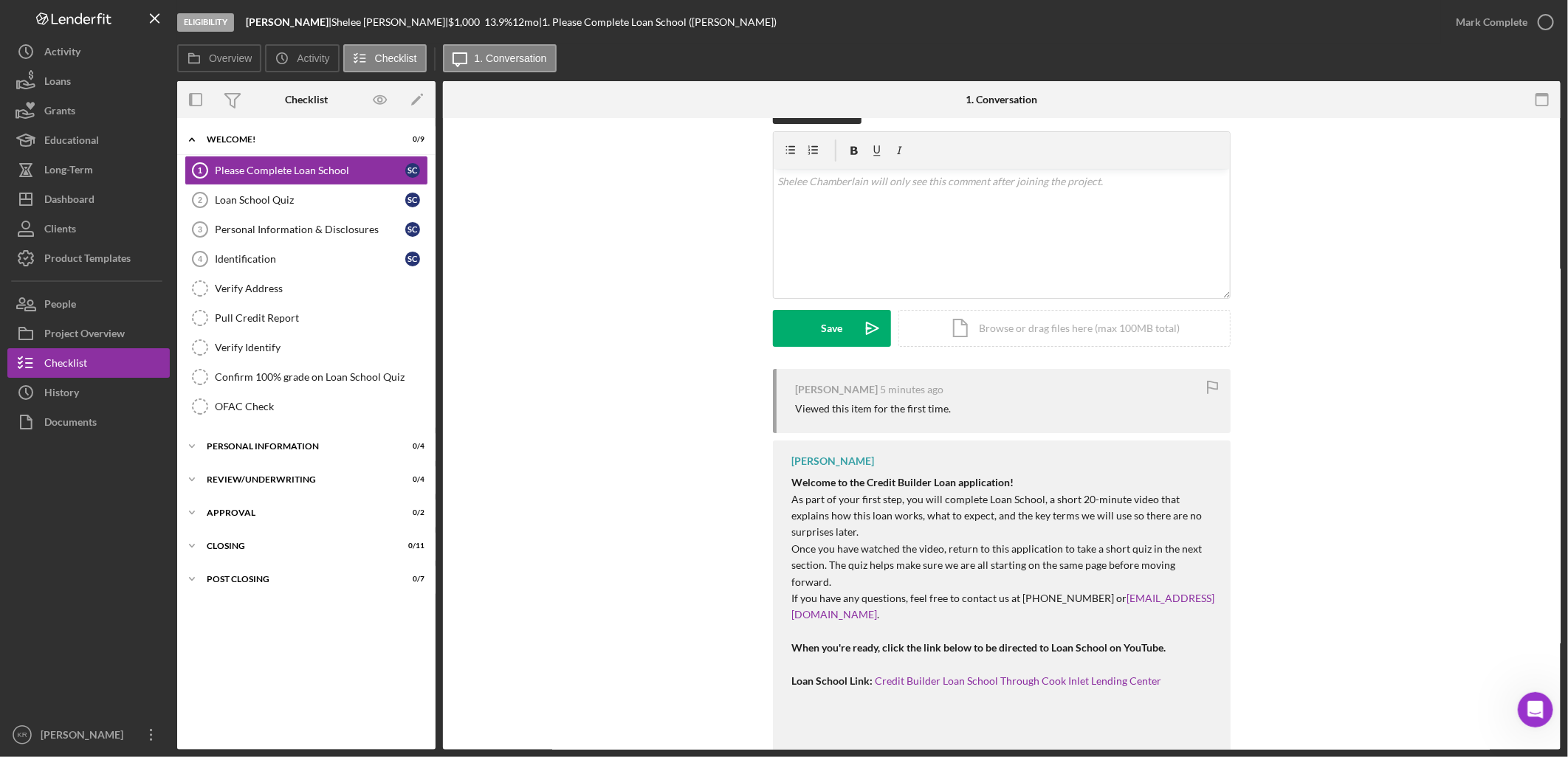
scroll to position [59, 0]
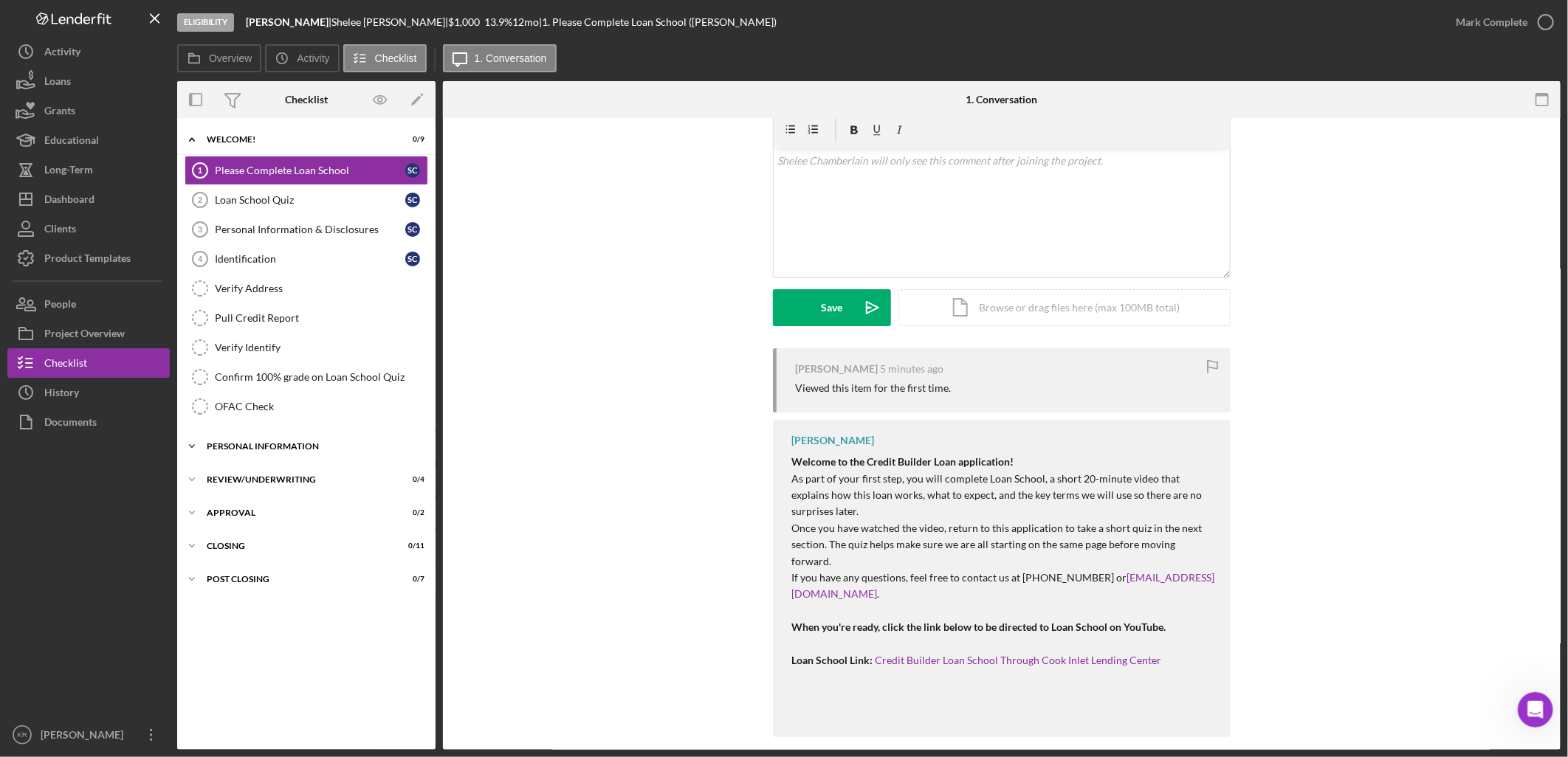
click at [276, 447] on div "Personal Information" at bounding box center [312, 447] width 210 height 9
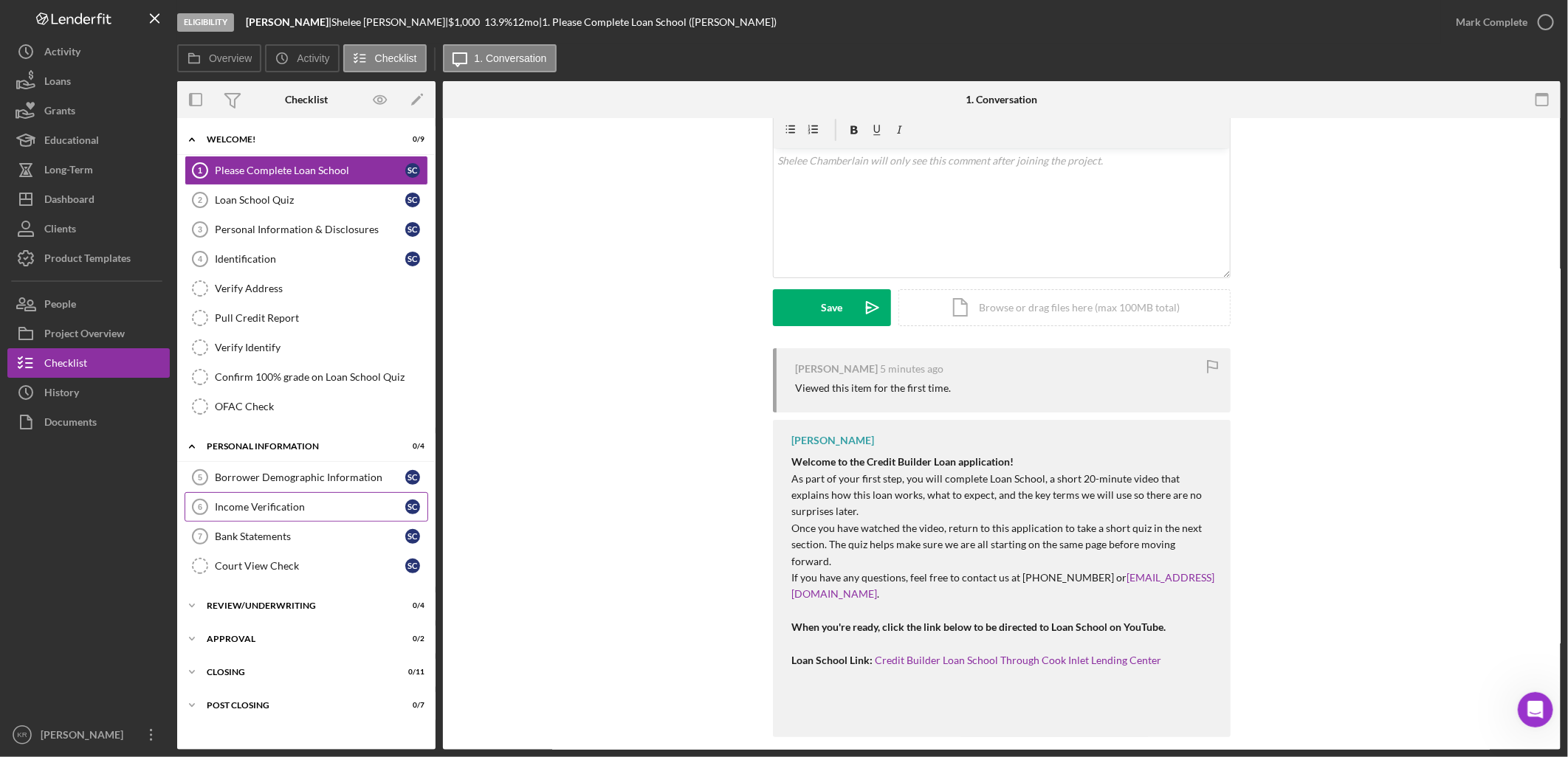
click at [293, 511] on div "Income Verification" at bounding box center [310, 507] width 190 height 12
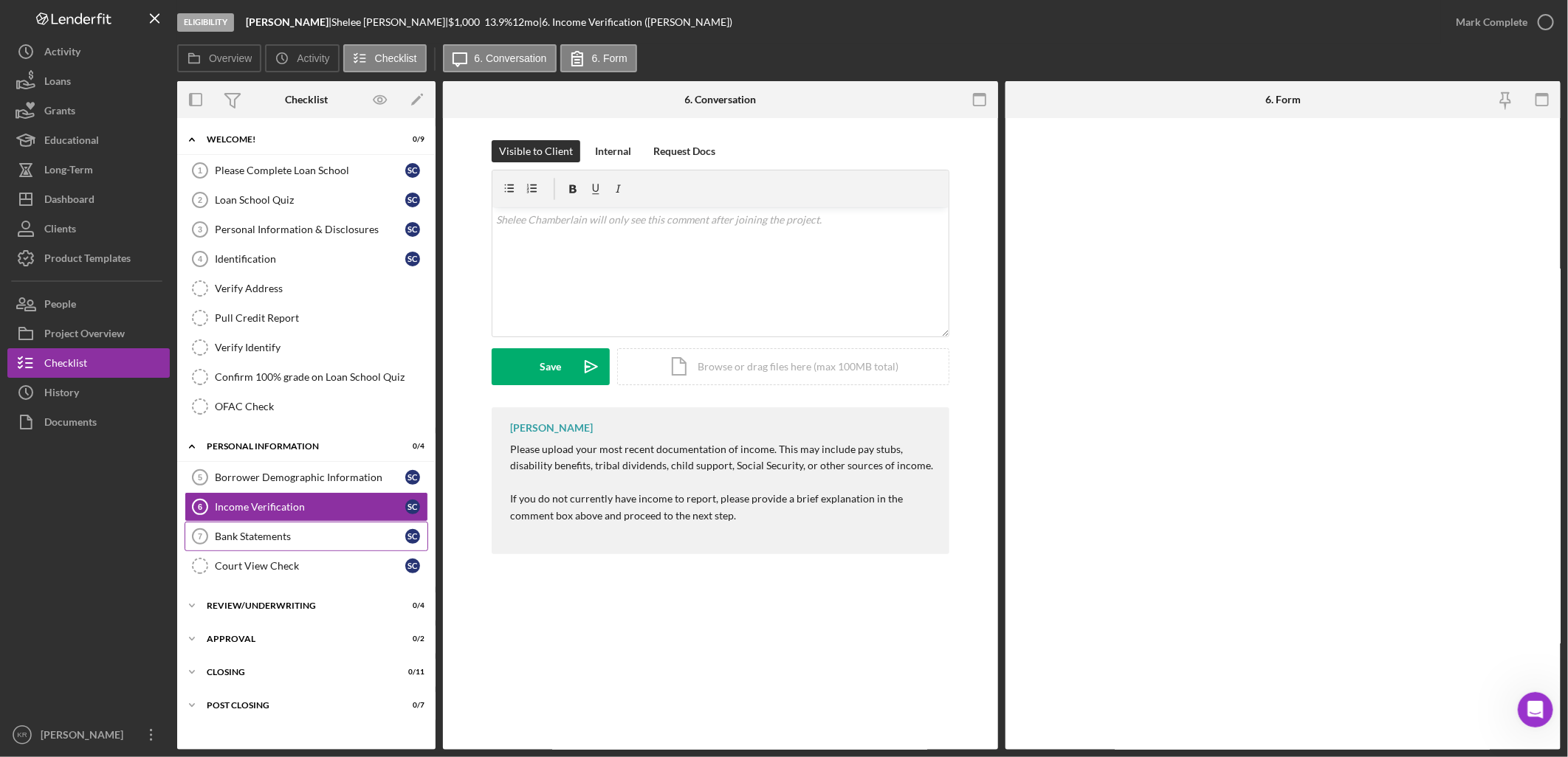
click at [296, 542] on div "Bank Statements" at bounding box center [310, 536] width 190 height 12
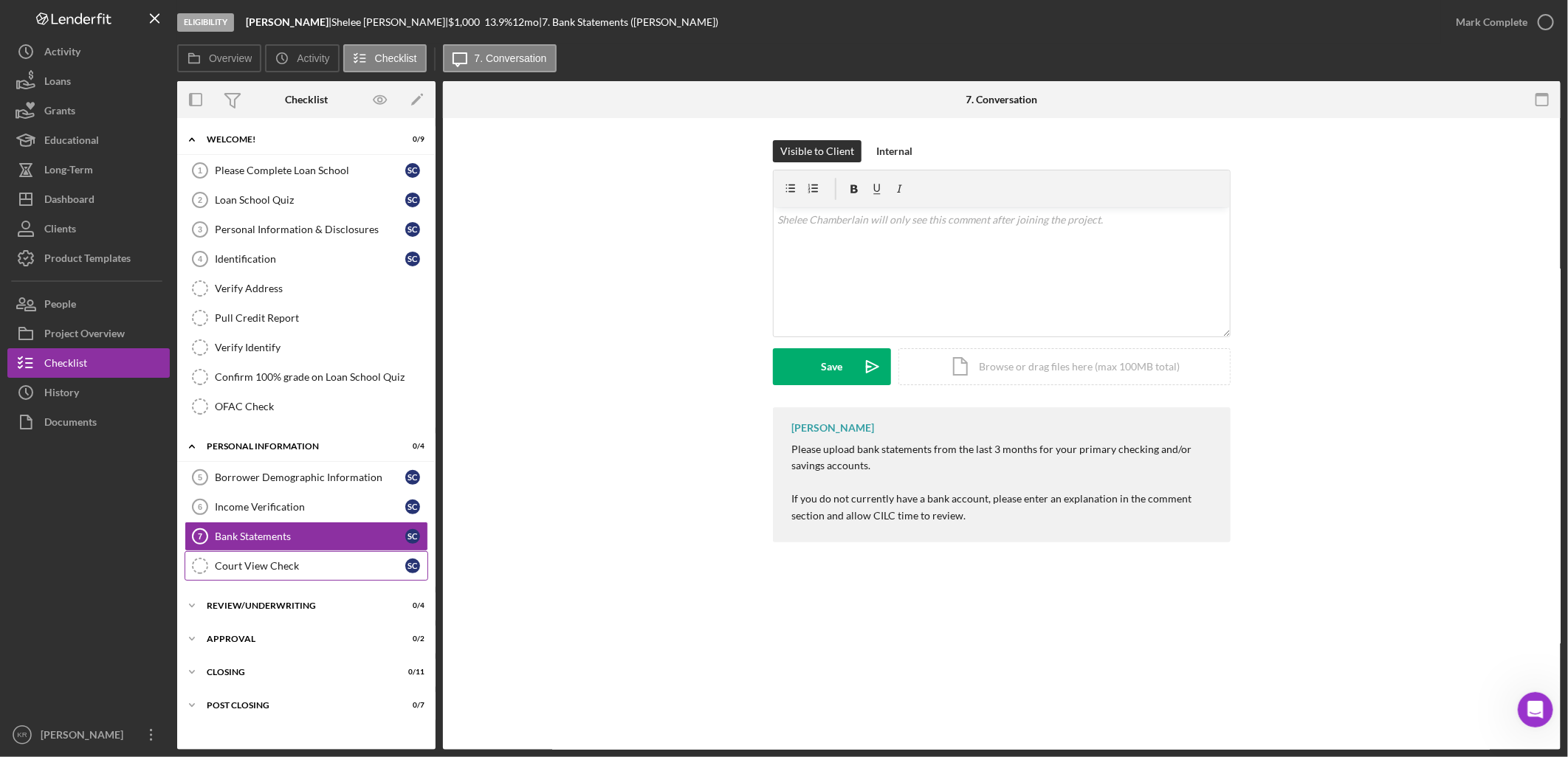
click at [296, 561] on link "Court View Check Court View Check S C" at bounding box center [306, 566] width 244 height 30
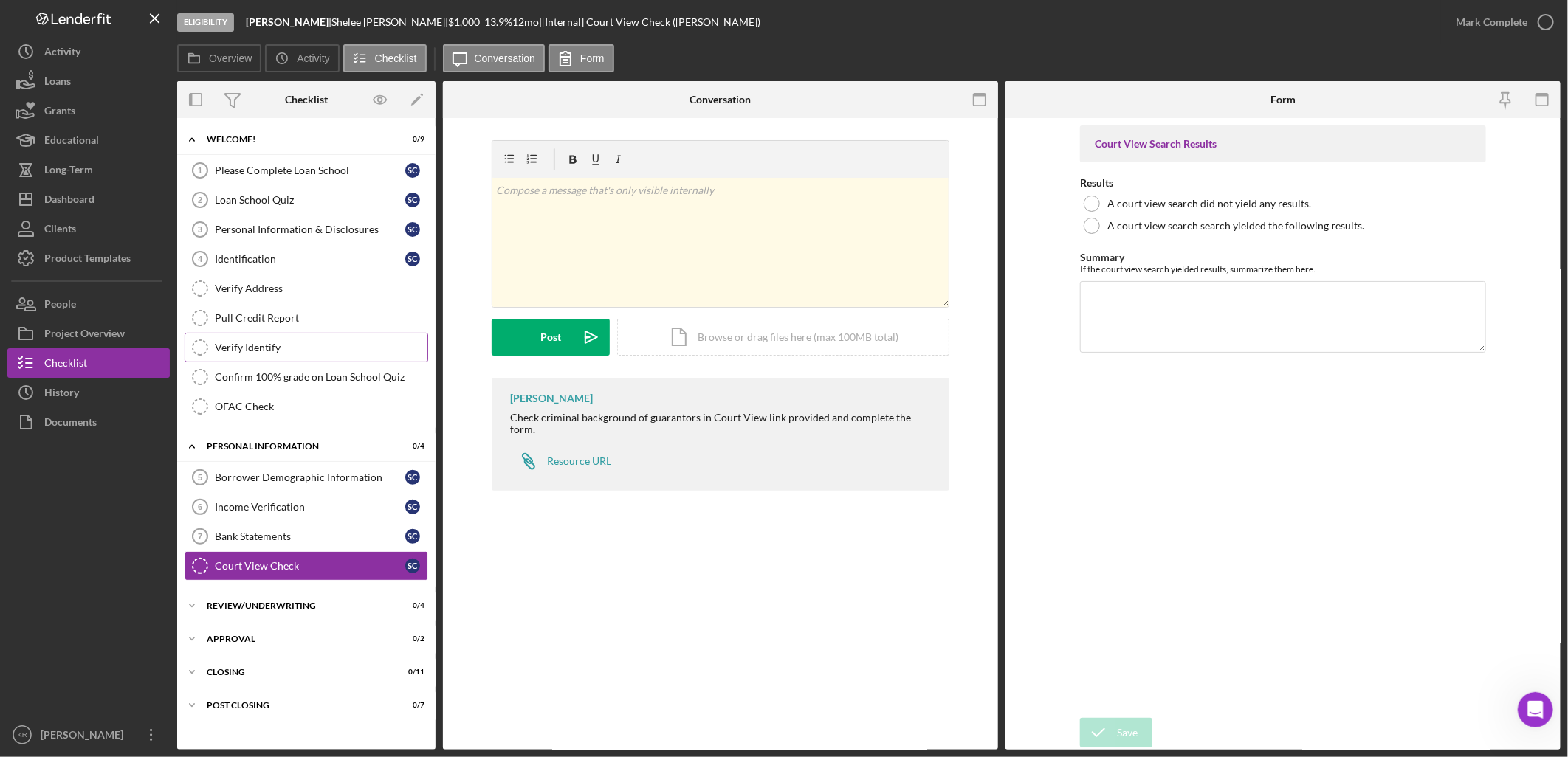
click at [305, 351] on div "Verify Identify" at bounding box center [321, 348] width 213 height 12
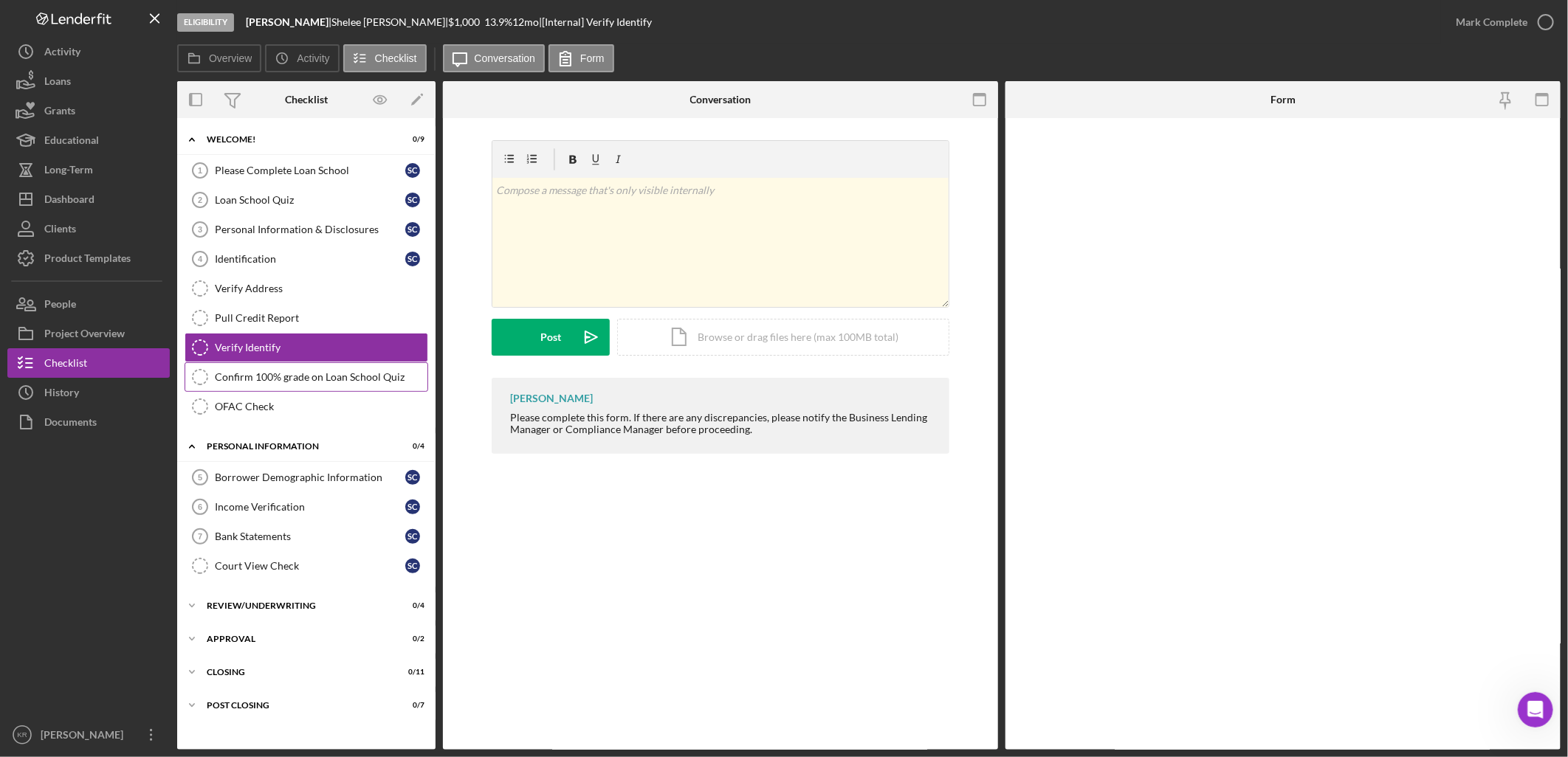
click at [307, 363] on link "Confirm 100% grade on Loan School Quiz Confirm 100% grade on Loan School Quiz" at bounding box center [306, 378] width 244 height 30
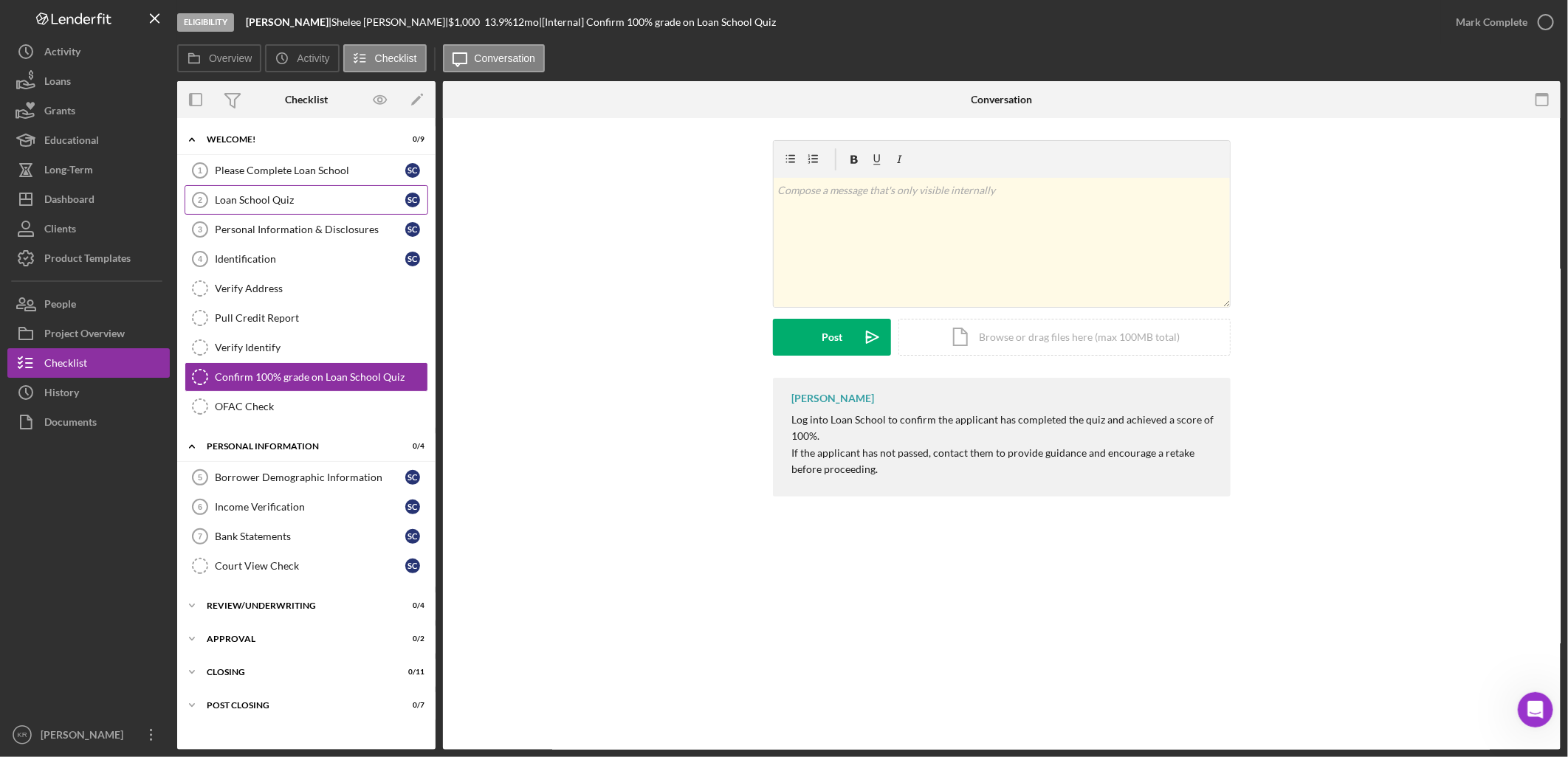
click at [240, 186] on link "Loan School Quiz 2 Loan School Quiz S C" at bounding box center [306, 200] width 244 height 30
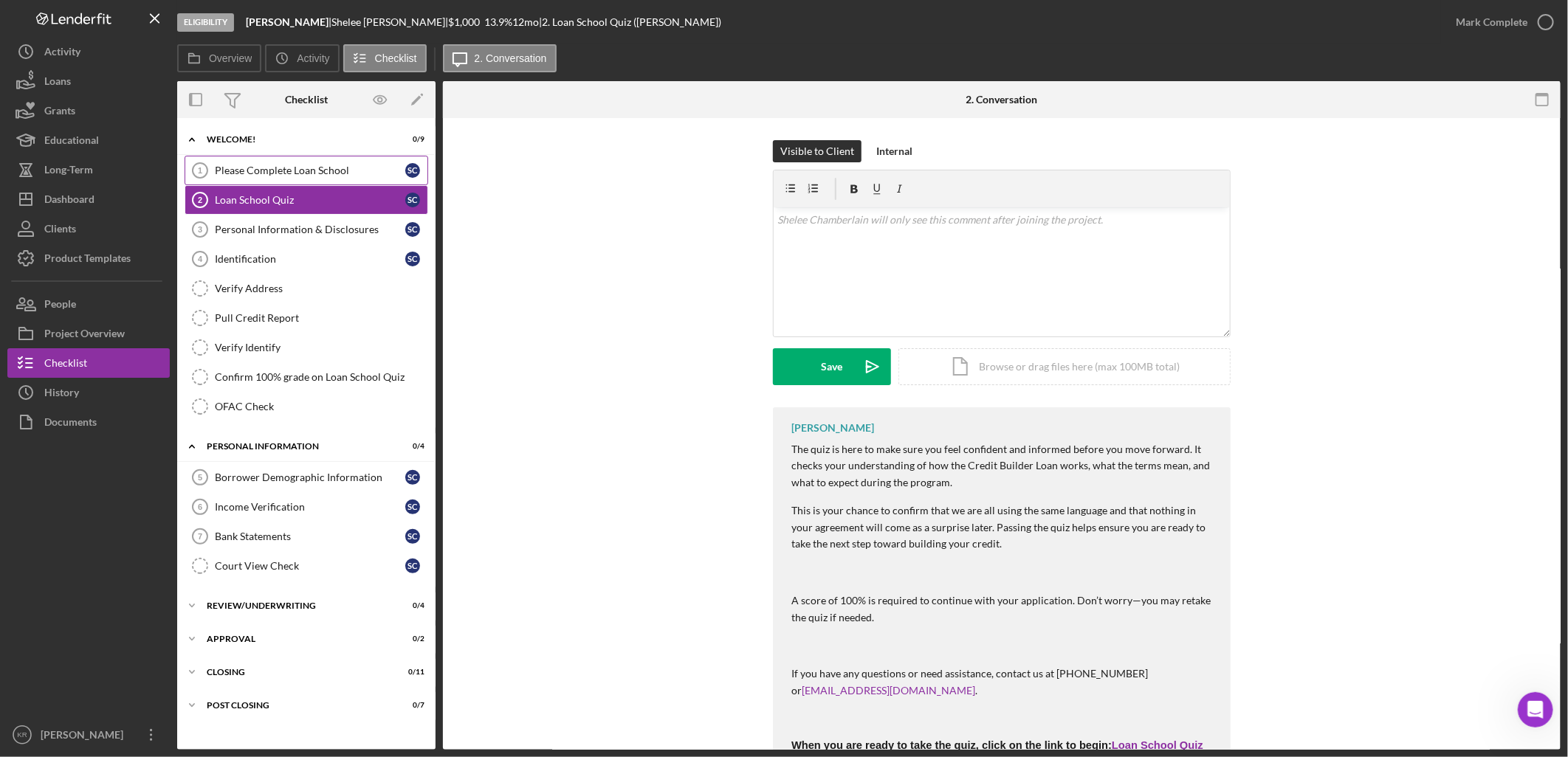
click at [247, 175] on div "Please Complete Loan School" at bounding box center [310, 171] width 190 height 12
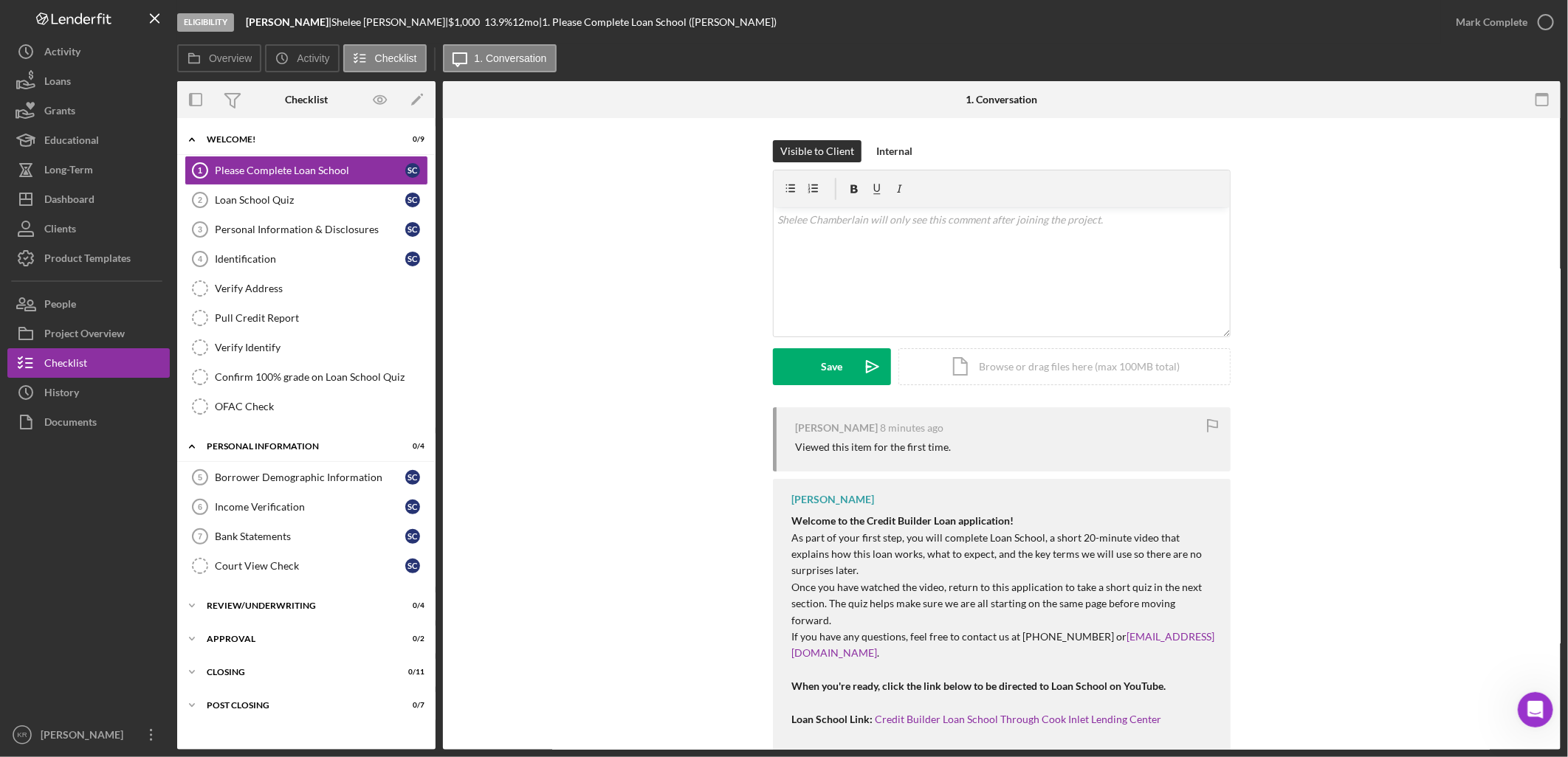
click at [1399, 321] on div "Visible to Client Internal v Color teal Color pink Remove color Add row above A…" at bounding box center [1002, 273] width 1074 height 267
click at [336, 217] on link "Personal Information & Disclosures 3 Personal Information & Disclosures S C" at bounding box center [306, 230] width 244 height 30
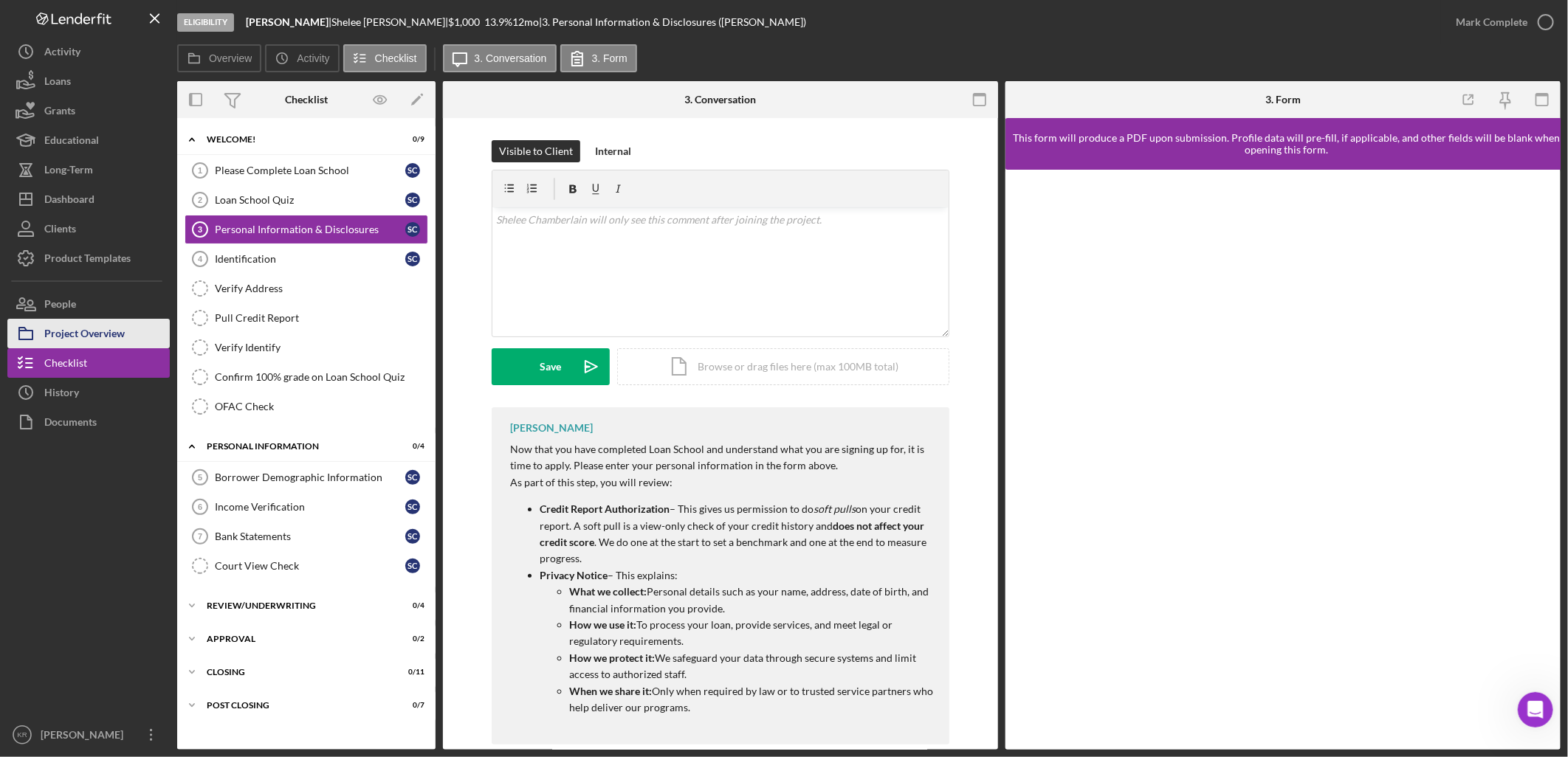
click at [93, 323] on div "Project Overview" at bounding box center [85, 335] width 81 height 34
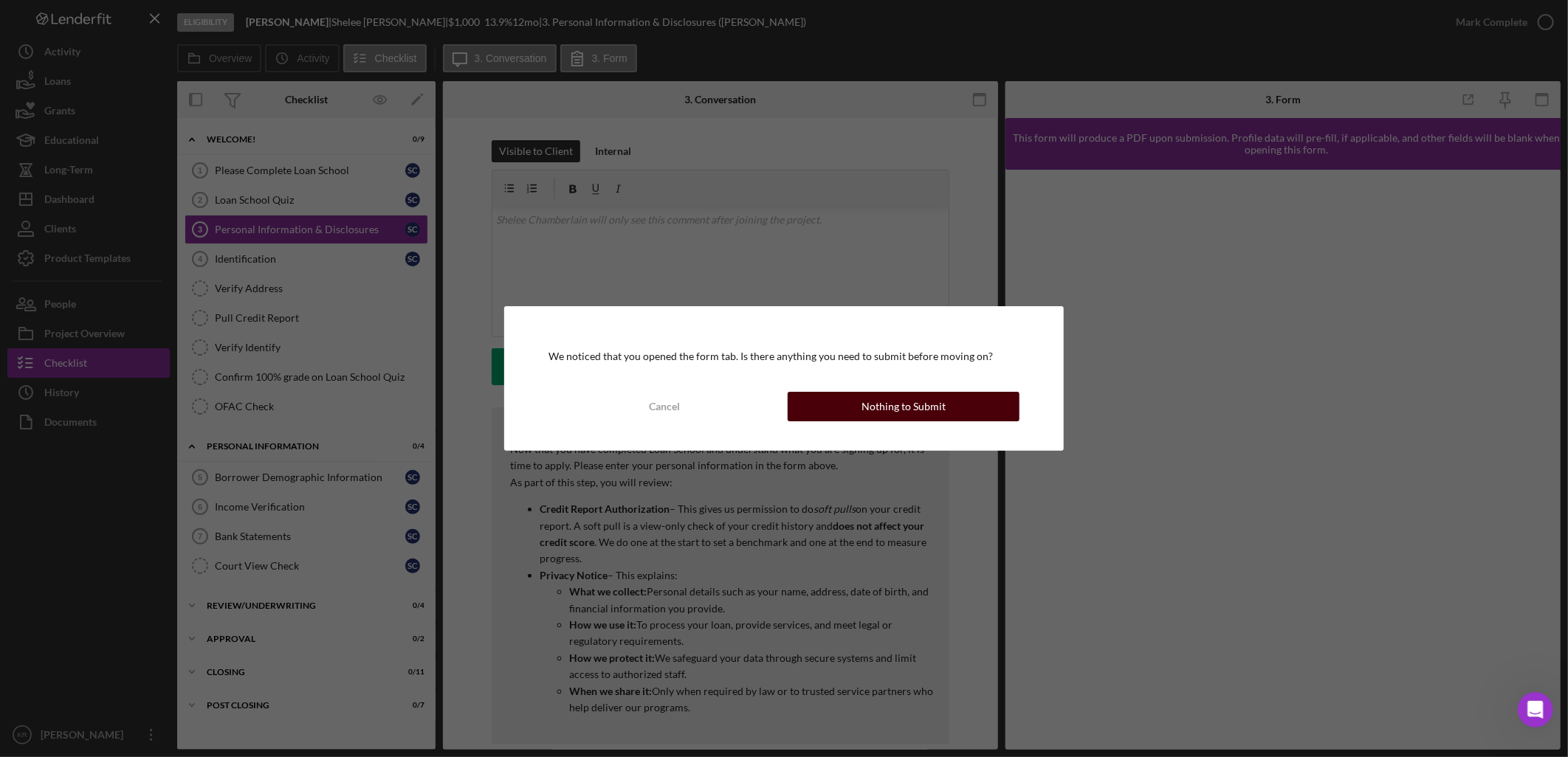
click at [939, 401] on div "Nothing to Submit" at bounding box center [903, 407] width 84 height 30
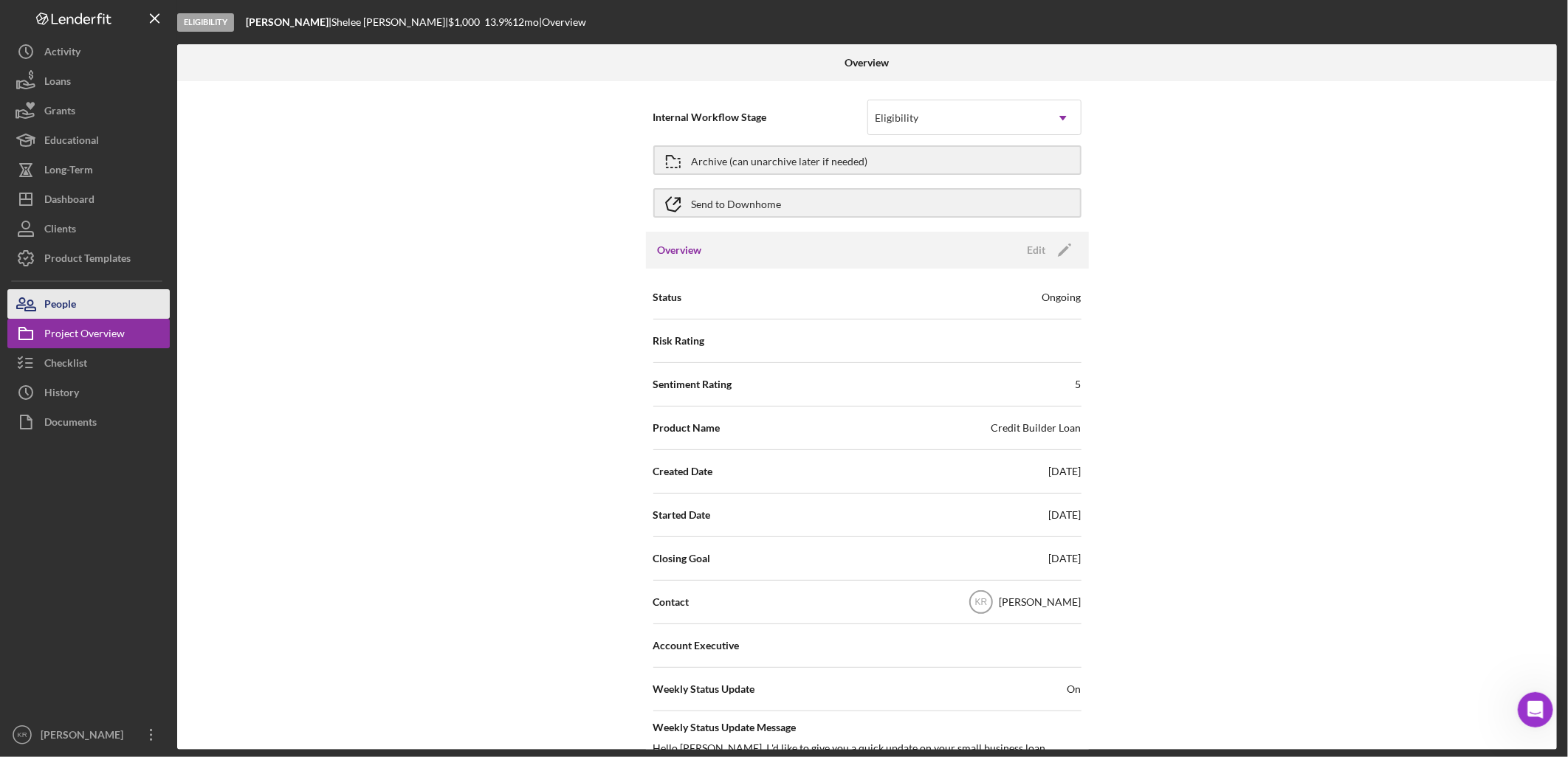
click at [67, 302] on div "People" at bounding box center [60, 307] width 32 height 34
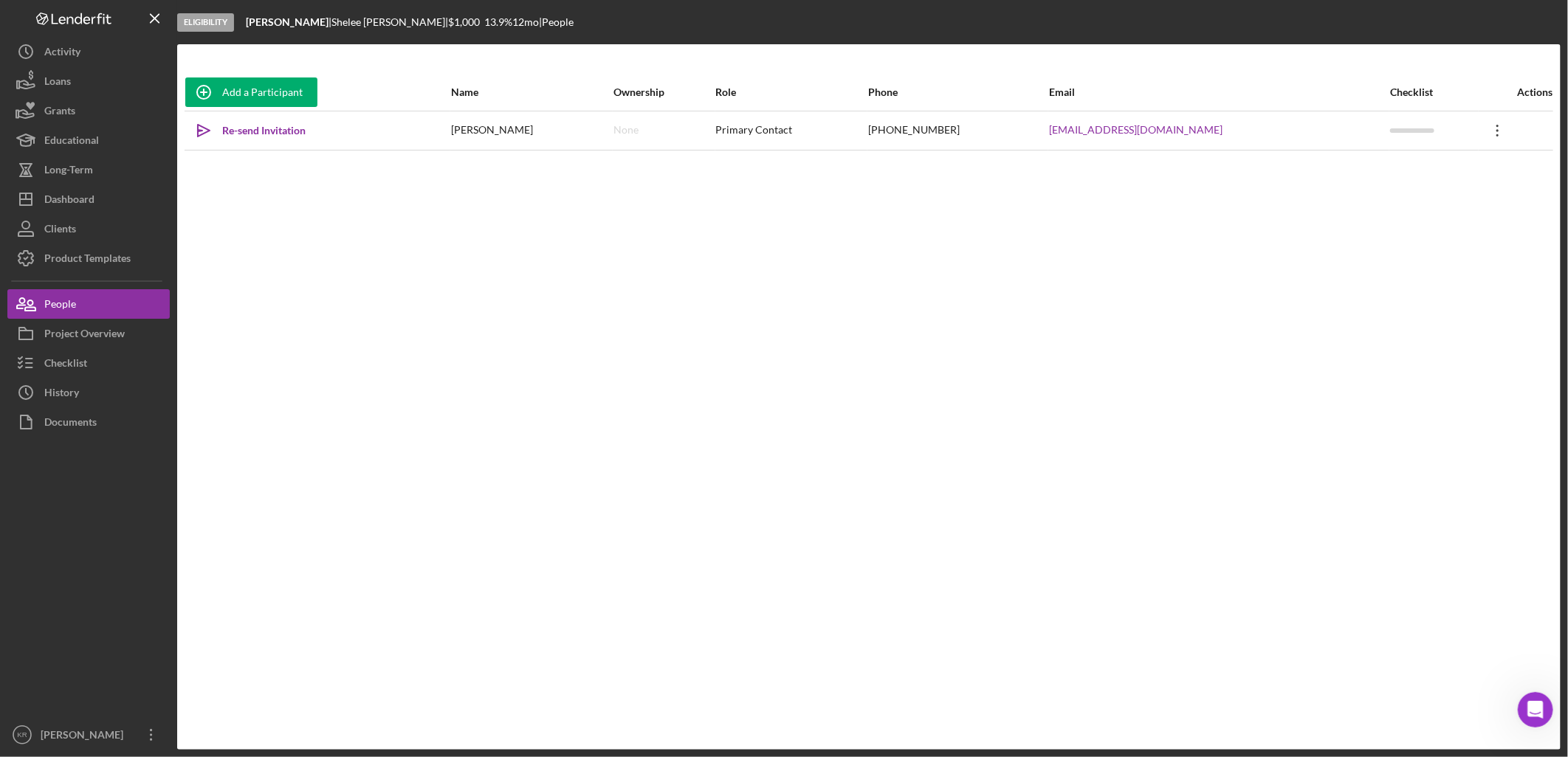
click at [1500, 148] on icon "Icon/Overflow" at bounding box center [1498, 130] width 36 height 36
drag, startPoint x: 1160, startPoint y: 174, endPoint x: 1154, endPoint y: 184, distance: 11.7
click at [1155, 182] on div "Add a Participant Name Ownership Role Phone Email Checklist Actions Icon/icon-i…" at bounding box center [869, 397] width 1384 height 647
click at [1521, 712] on div "Open Intercom Messenger" at bounding box center [1533, 707] width 48 height 48
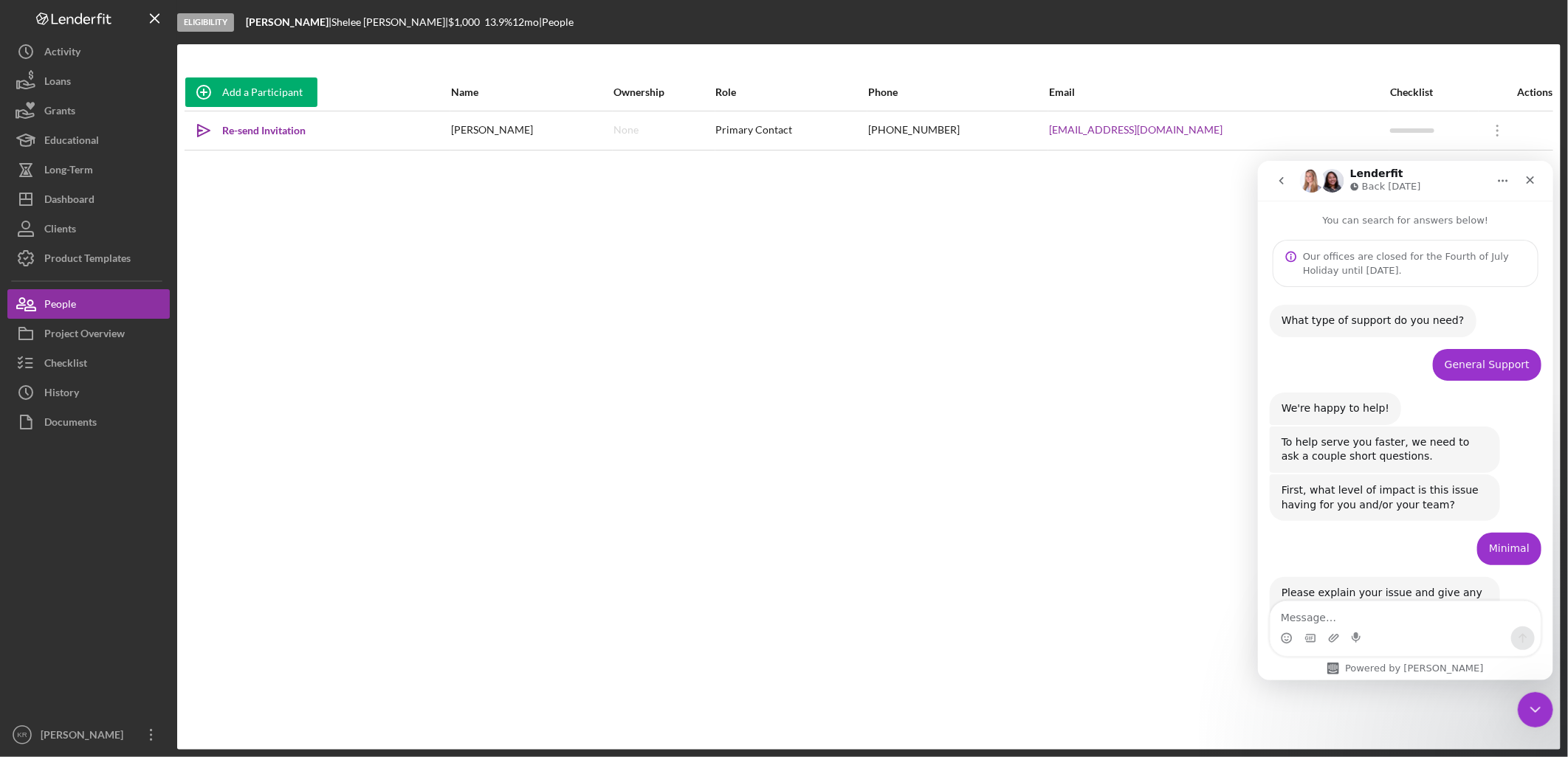
scroll to position [532, 0]
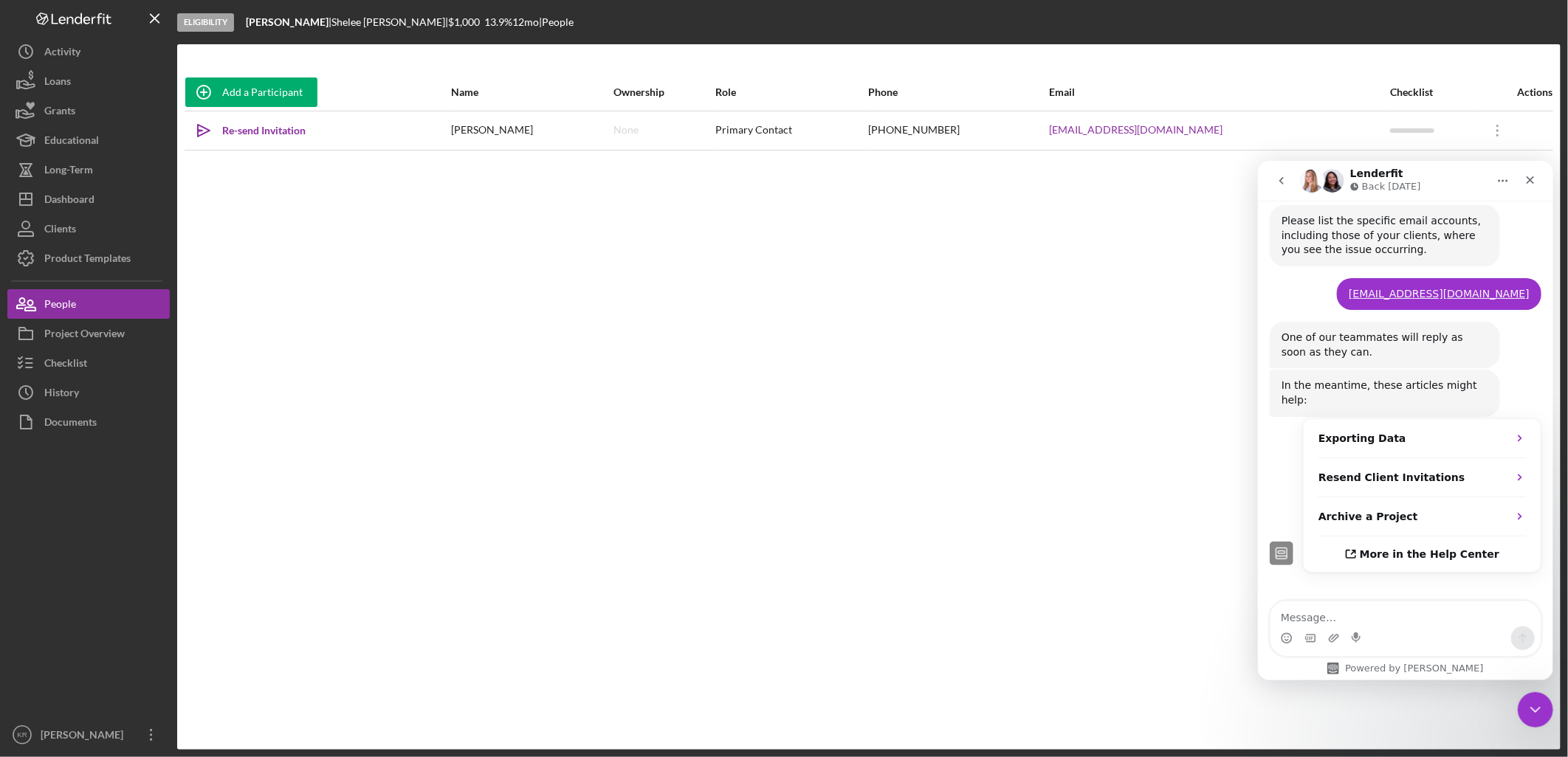
click at [1374, 587] on div "Waiting for a teammate" at bounding box center [1405, 608] width 296 height 41
click at [836, 627] on div "Add a Participant Name Ownership Role Phone Email Checklist Actions Icon/icon-i…" at bounding box center [869, 397] width 1384 height 647
click at [312, 646] on div "Add a Participant Name Ownership Role Phone Email Checklist Actions Icon/icon-i…" at bounding box center [869, 397] width 1384 height 647
click at [121, 193] on button "Icon/Dashboard Dashboard" at bounding box center [88, 199] width 163 height 30
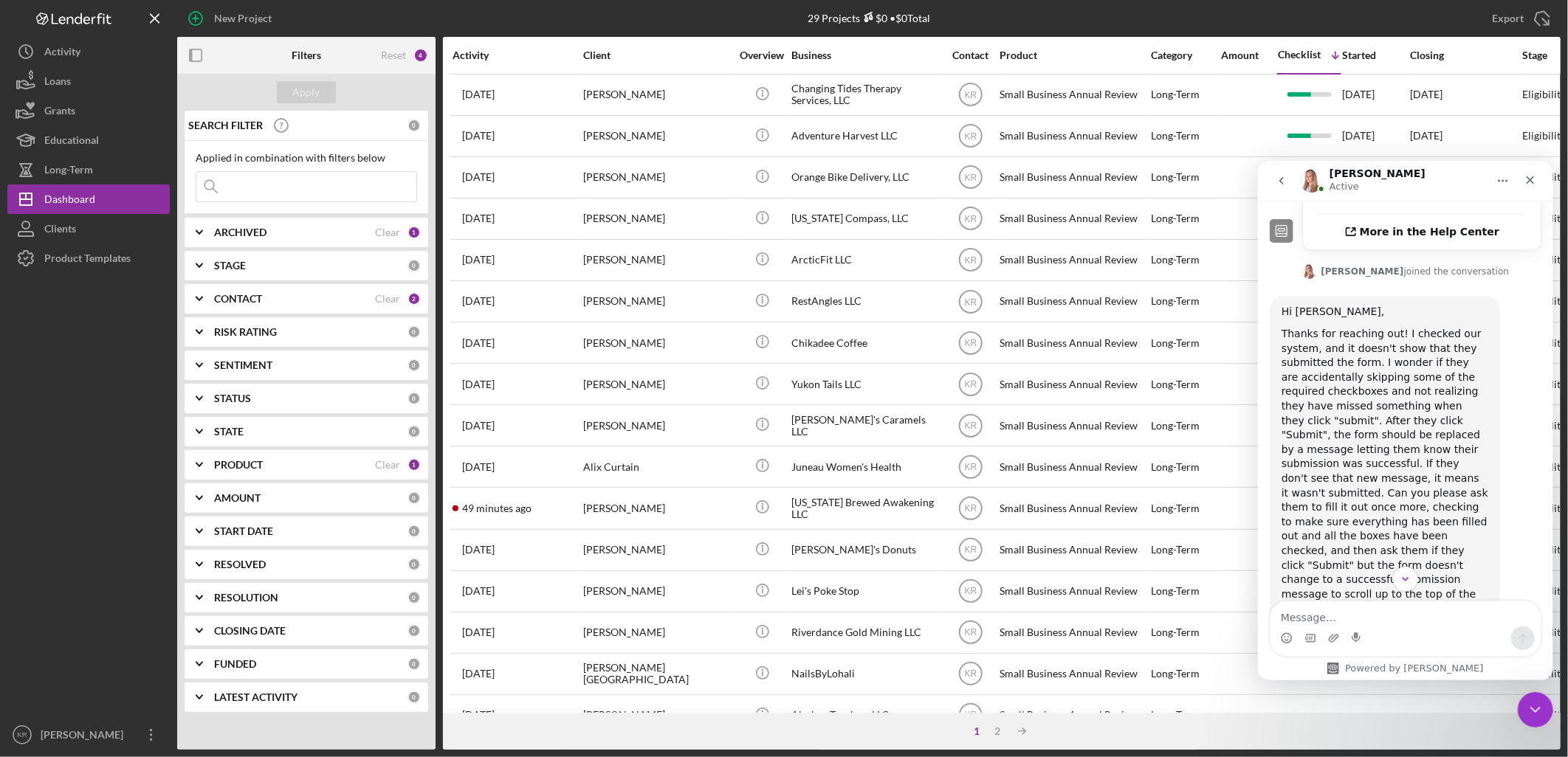
scroll to position [937, 0]
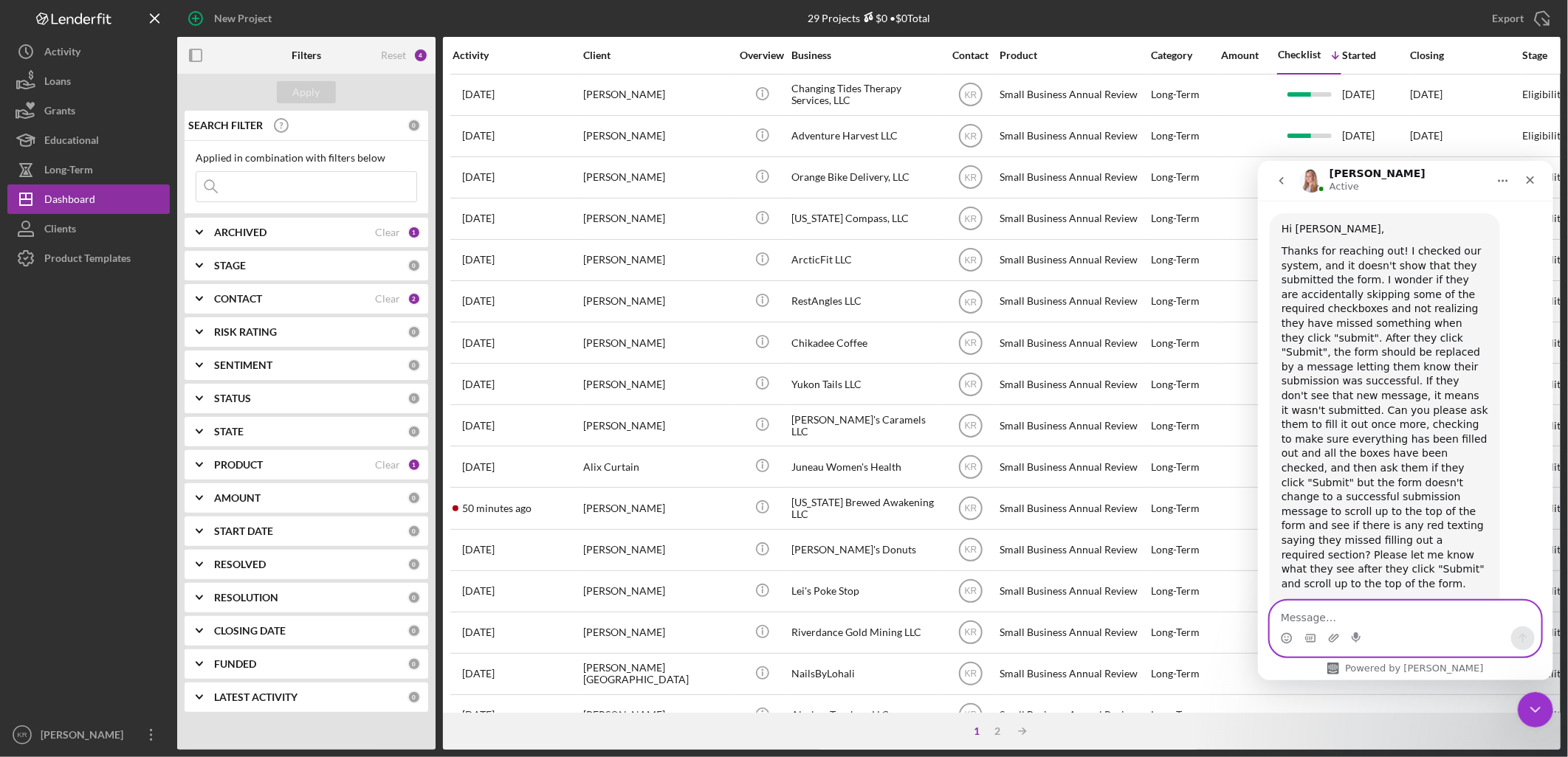
click at [1427, 615] on textarea "Message…" at bounding box center [1405, 613] width 270 height 25
type textarea "Okay I will let him know [PERSON_NAME]!"
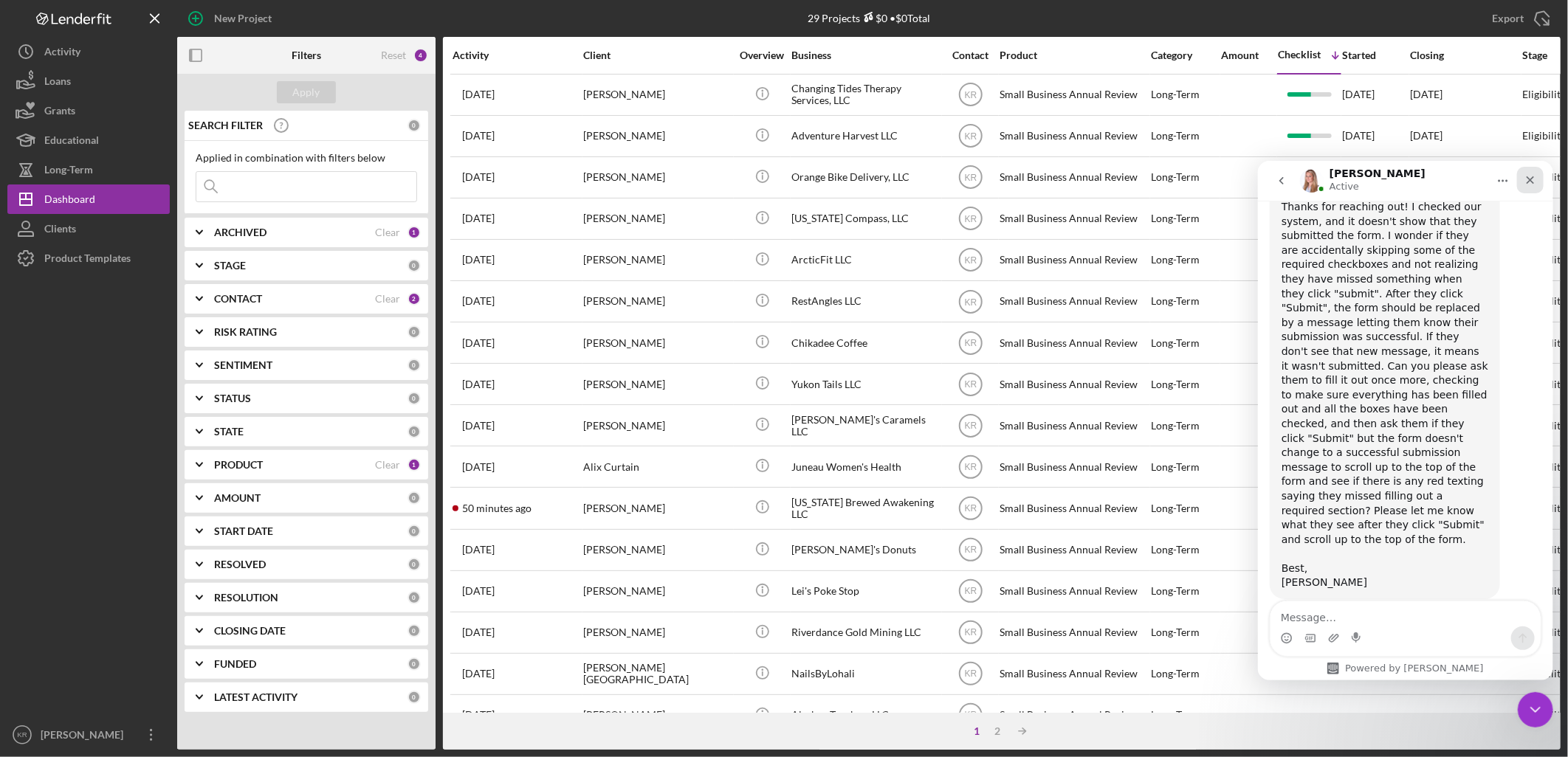
click at [1529, 183] on icon "Close" at bounding box center [1530, 179] width 12 height 12
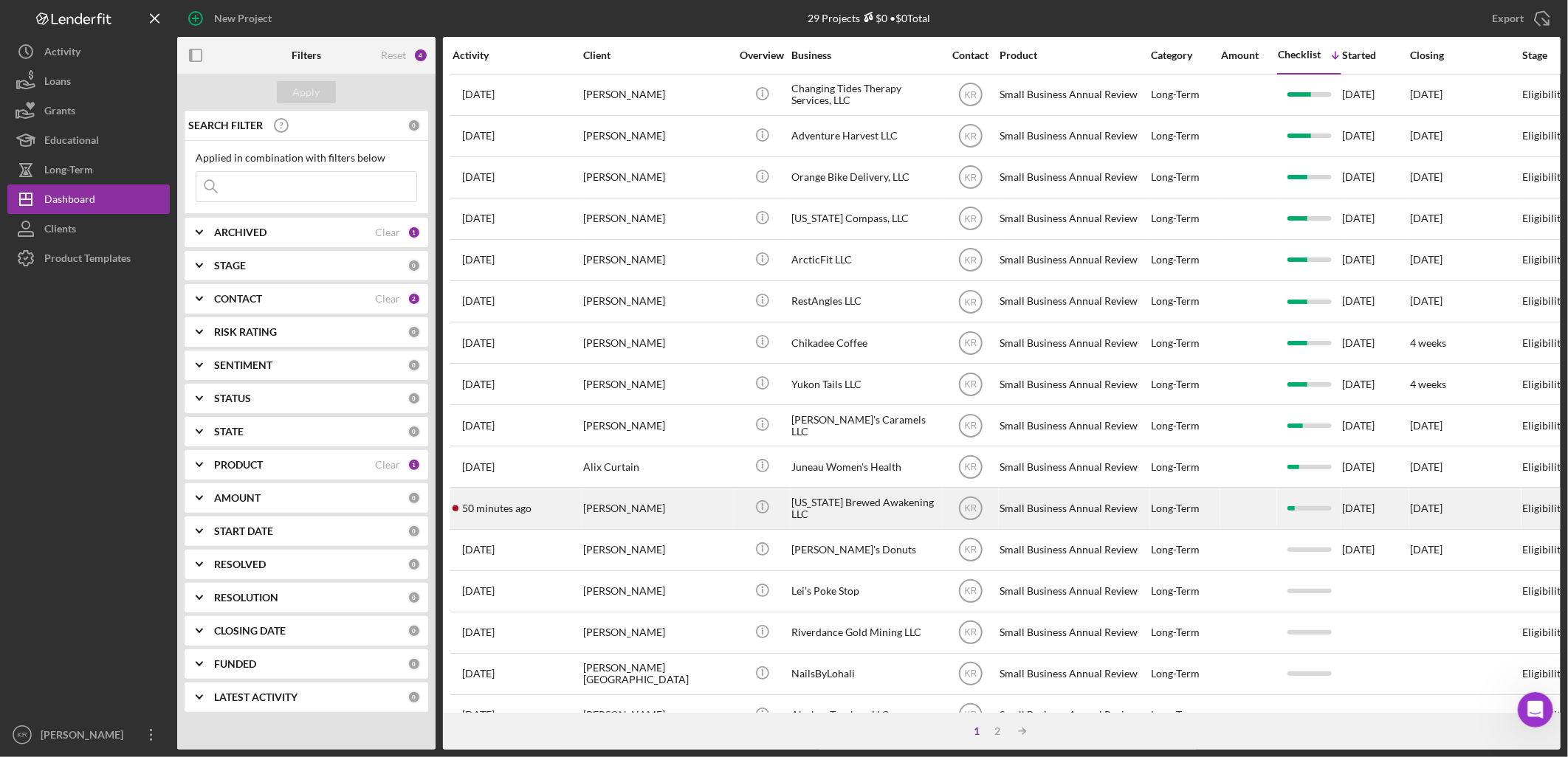
click at [640, 527] on div "[PERSON_NAME]" at bounding box center [658, 509] width 148 height 39
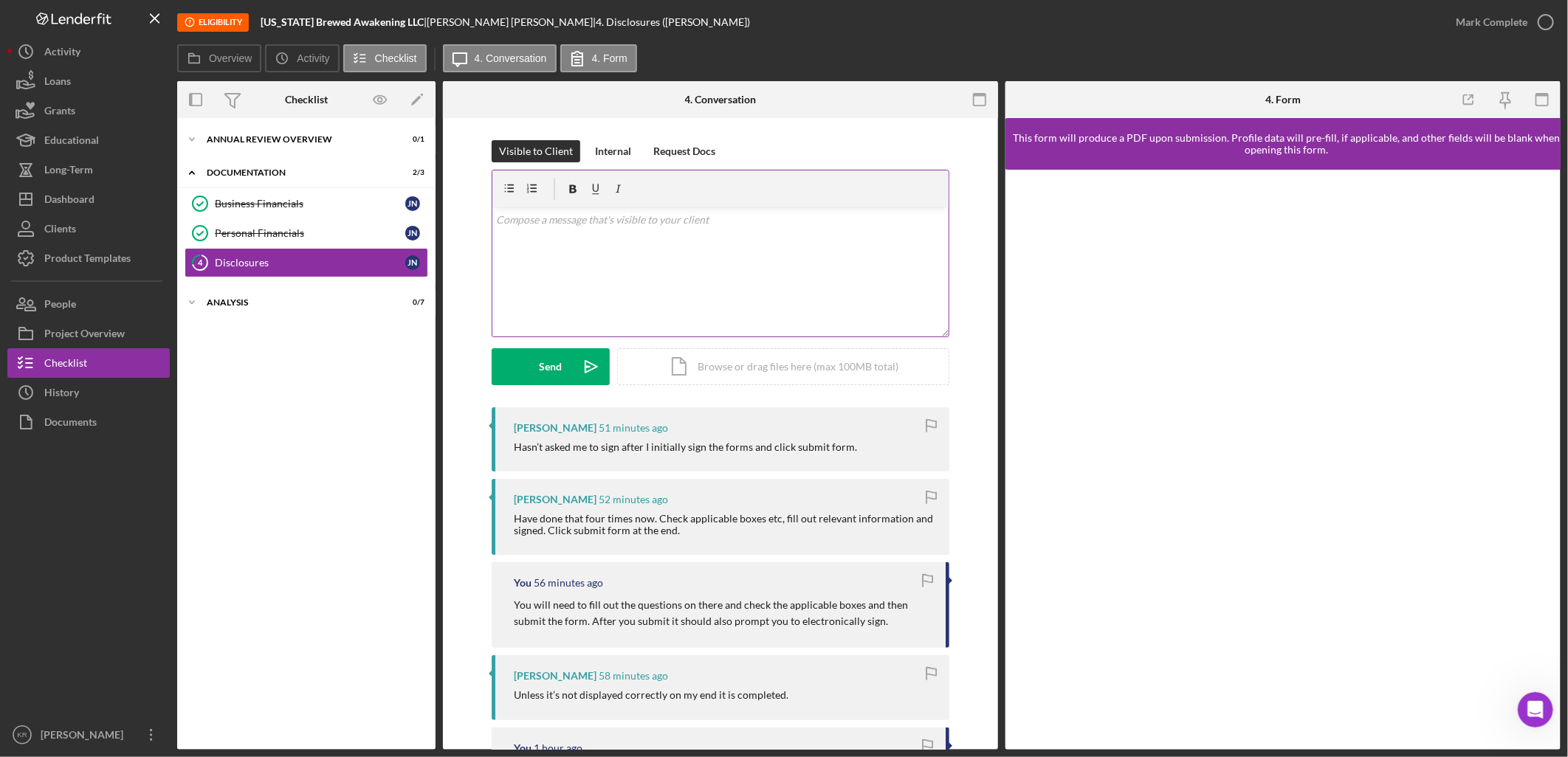
click at [660, 306] on div "v Color teal Color pink Remove color Add row above Add row below Add column bef…" at bounding box center [720, 271] width 457 height 129
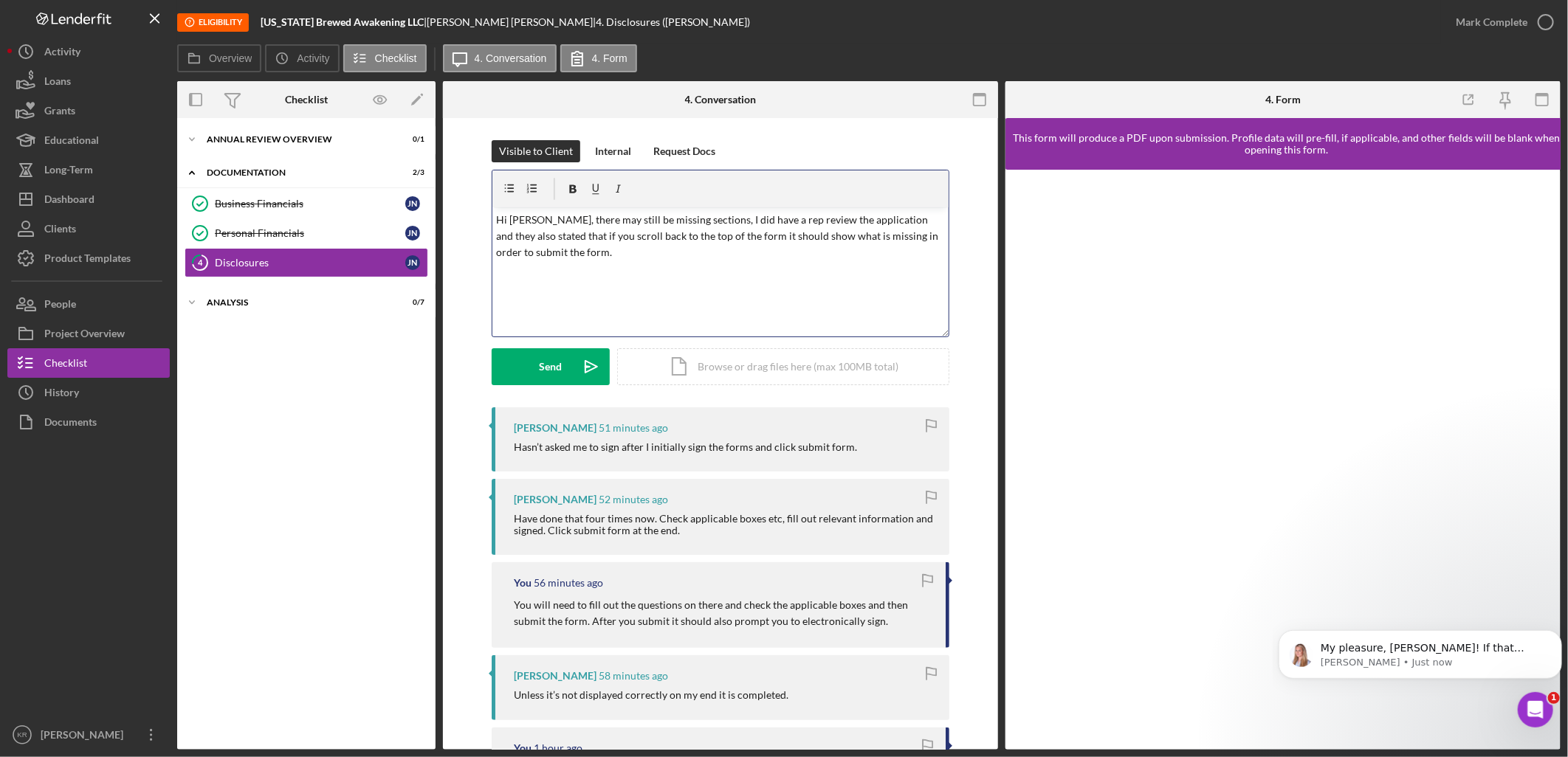
click at [637, 246] on p "Hi [PERSON_NAME], there may still be missing sections, I did have a rep review …" at bounding box center [721, 237] width 449 height 49
click at [764, 225] on p "Hi [PERSON_NAME], there may still be missing sections, I did have a rep review …" at bounding box center [721, 237] width 449 height 49
click at [526, 233] on p "Hi [PERSON_NAME], there may still be missing sections, I did have a rep review …" at bounding box center [721, 237] width 449 height 49
click at [561, 254] on p "Hi [PERSON_NAME], there may still be missing sections, I did have a rep review …" at bounding box center [721, 237] width 449 height 49
click at [788, 249] on p "Hi [PERSON_NAME], there may still be missing sections, I did have a rep review …" at bounding box center [721, 237] width 449 height 49
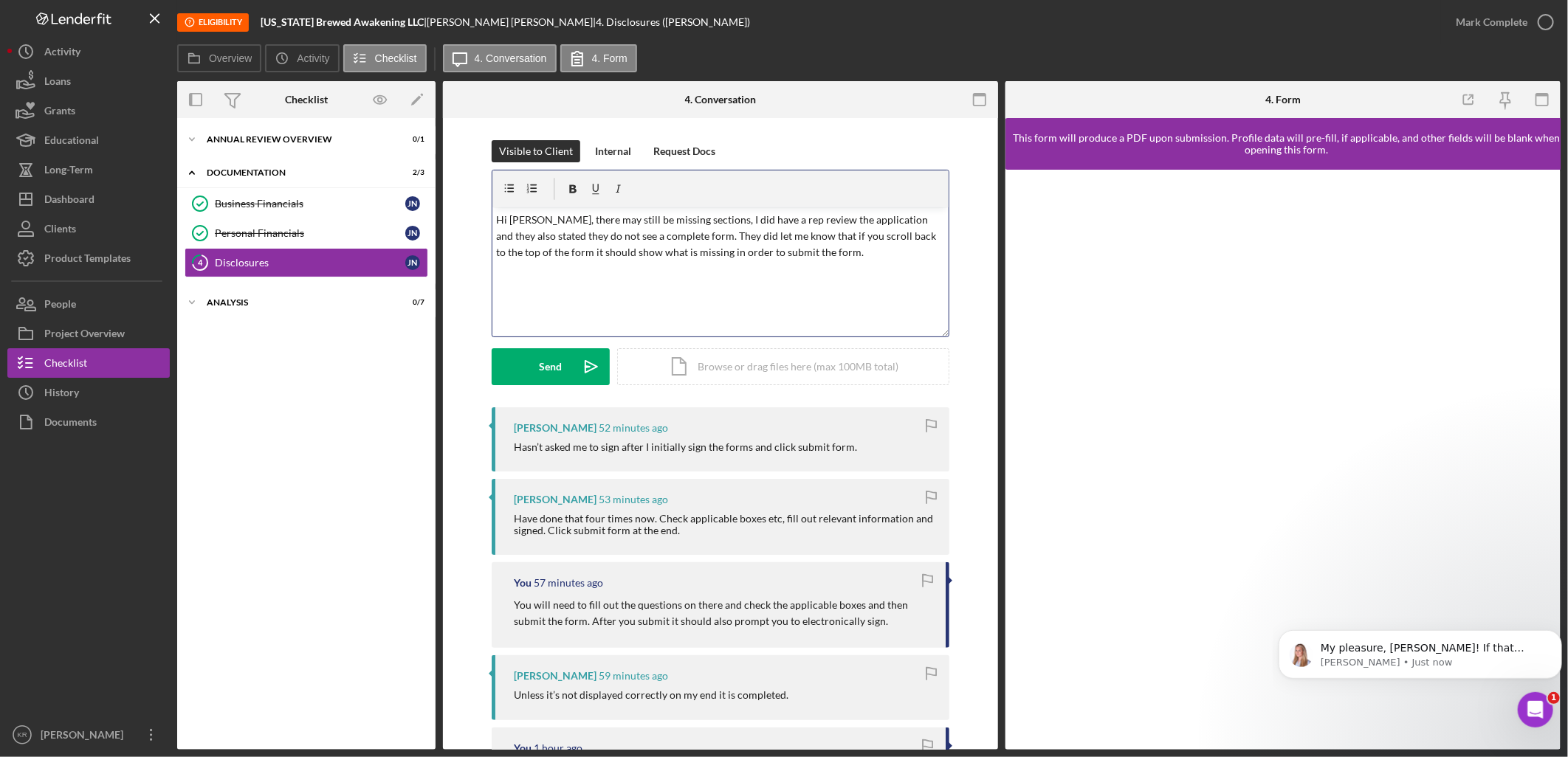
click at [810, 247] on p "Hi [PERSON_NAME], there may still be missing sections, I did have a rep review …" at bounding box center [721, 237] width 449 height 49
click at [639, 255] on p "Hi [PERSON_NAME], there may still be missing sections, I did have a rep review …" at bounding box center [721, 237] width 449 height 49
click at [558, 374] on div "Send" at bounding box center [550, 366] width 23 height 36
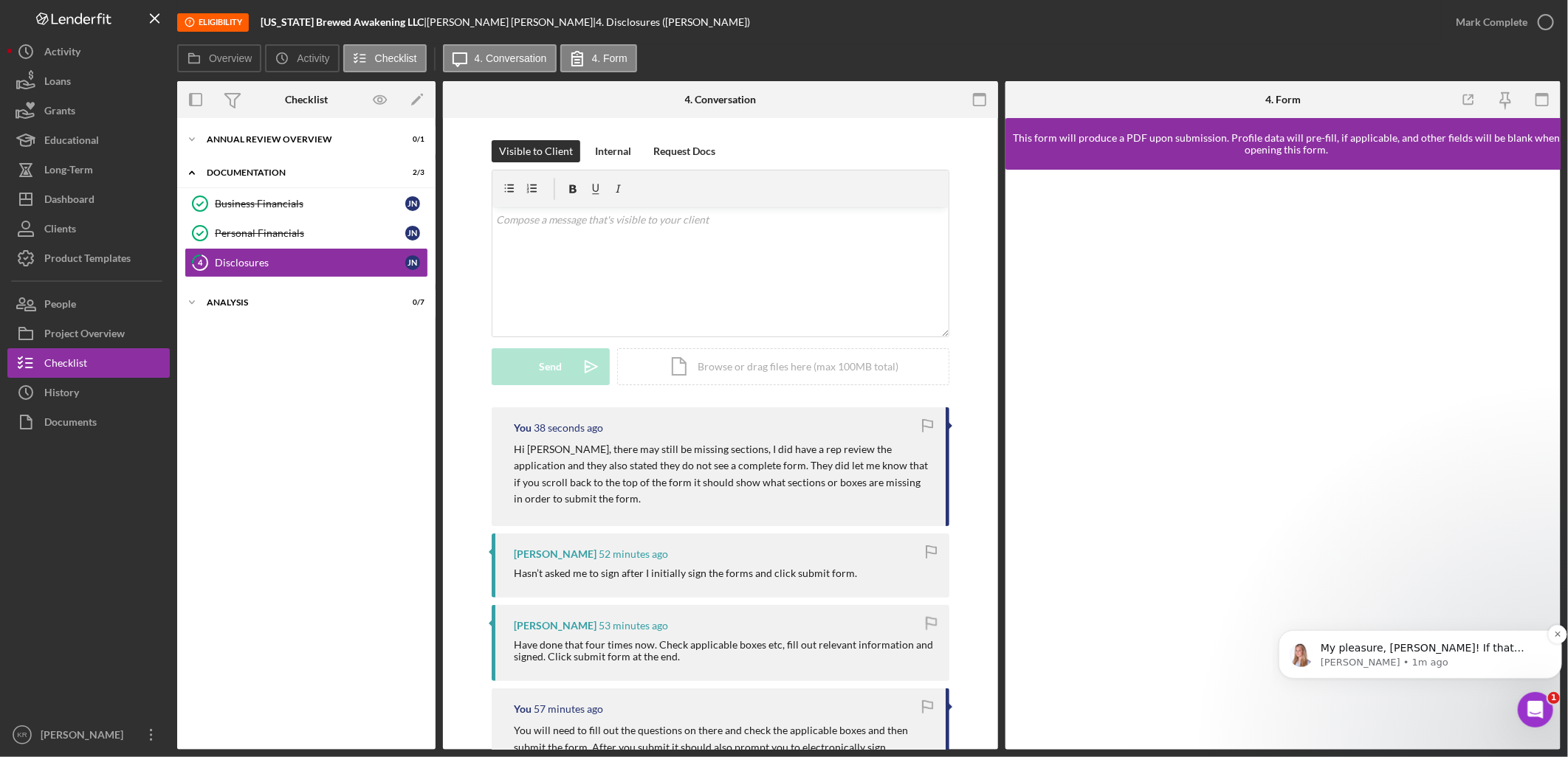
click at [1460, 655] on p "[PERSON_NAME] • 1m ago" at bounding box center [1432, 661] width 223 height 13
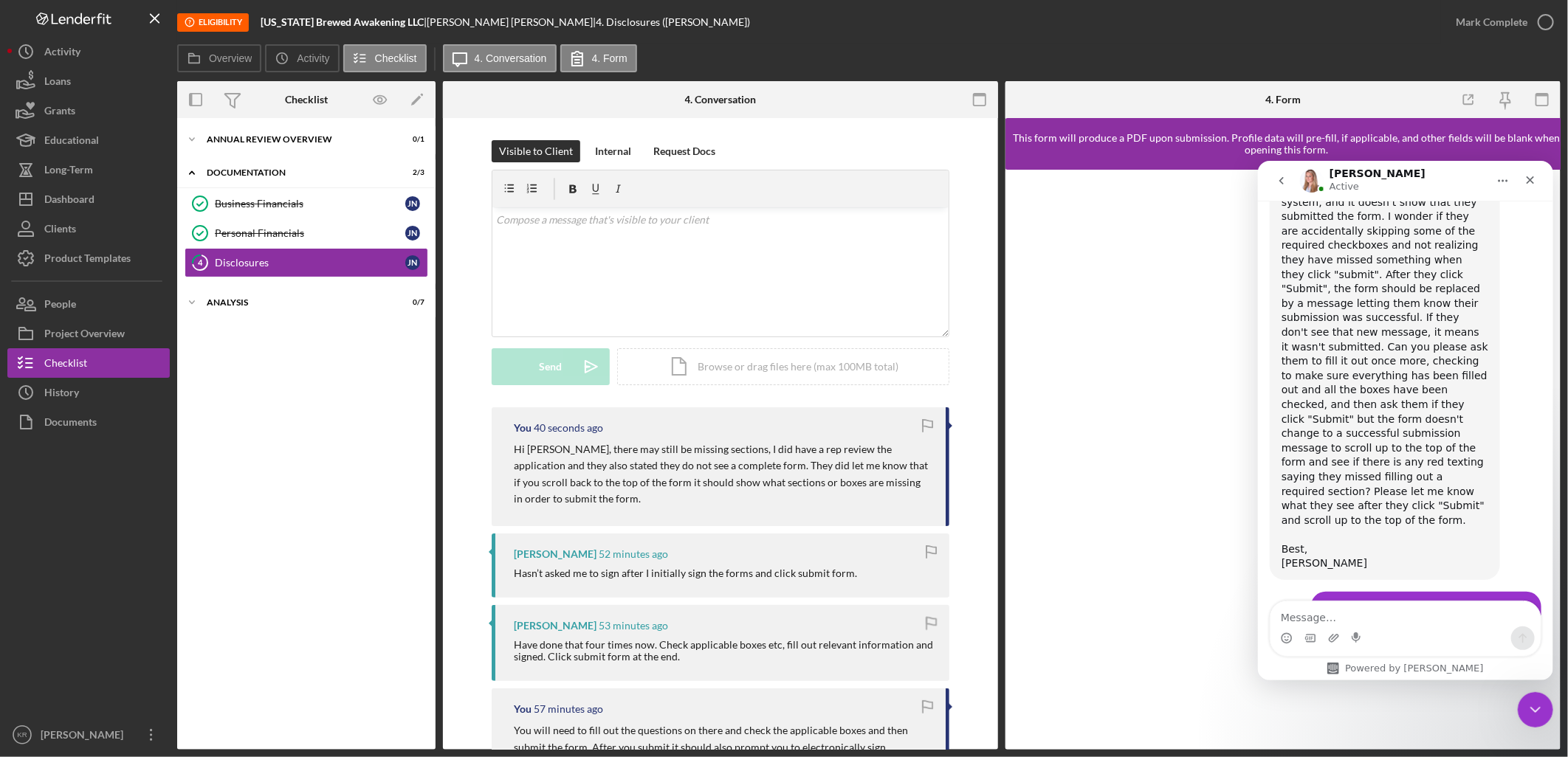
scroll to position [1065, 0]
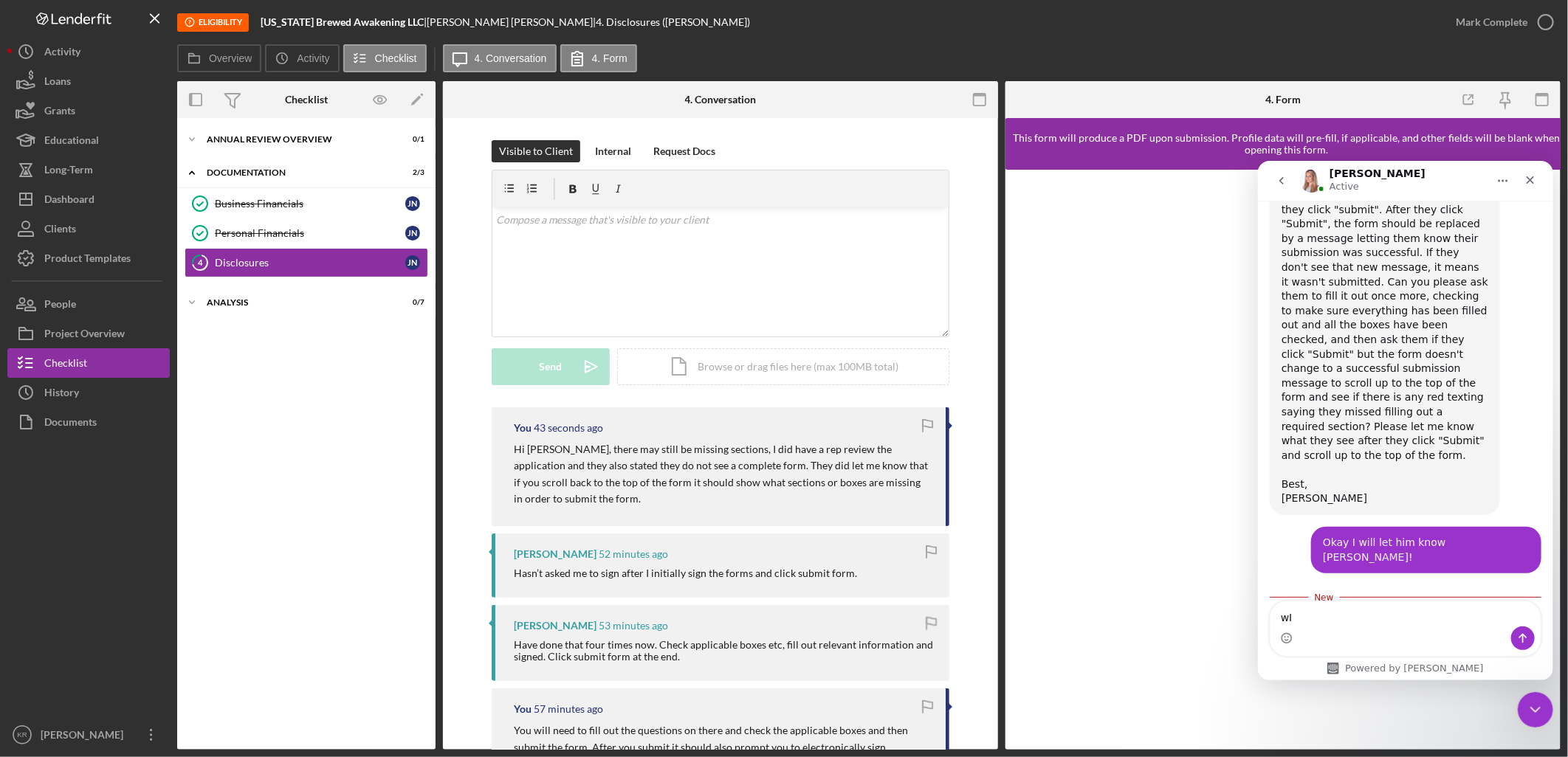
type textarea "w"
type textarea "Will do!"
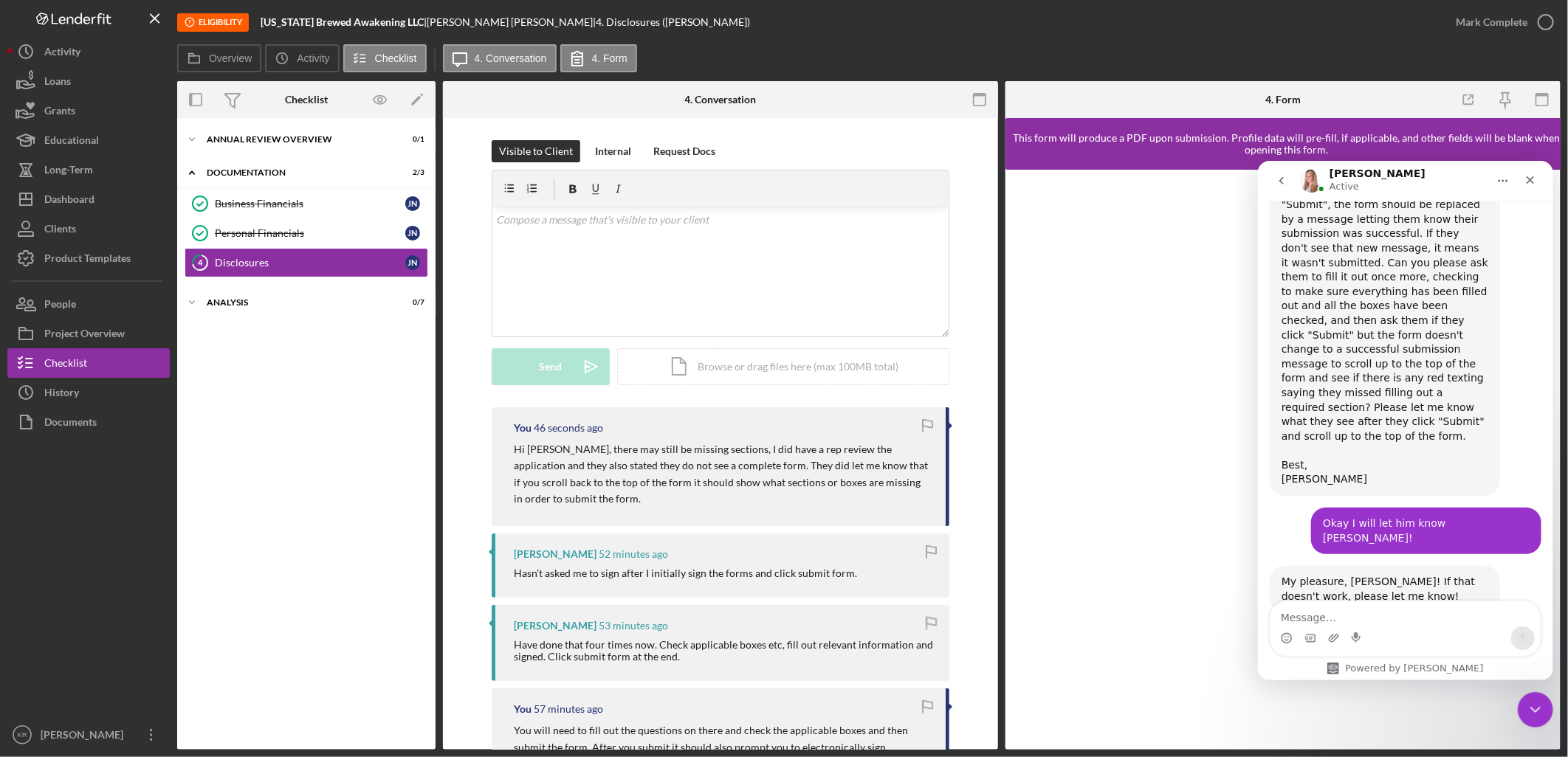
click at [1269, 186] on button "go back" at bounding box center [1281, 179] width 28 height 28
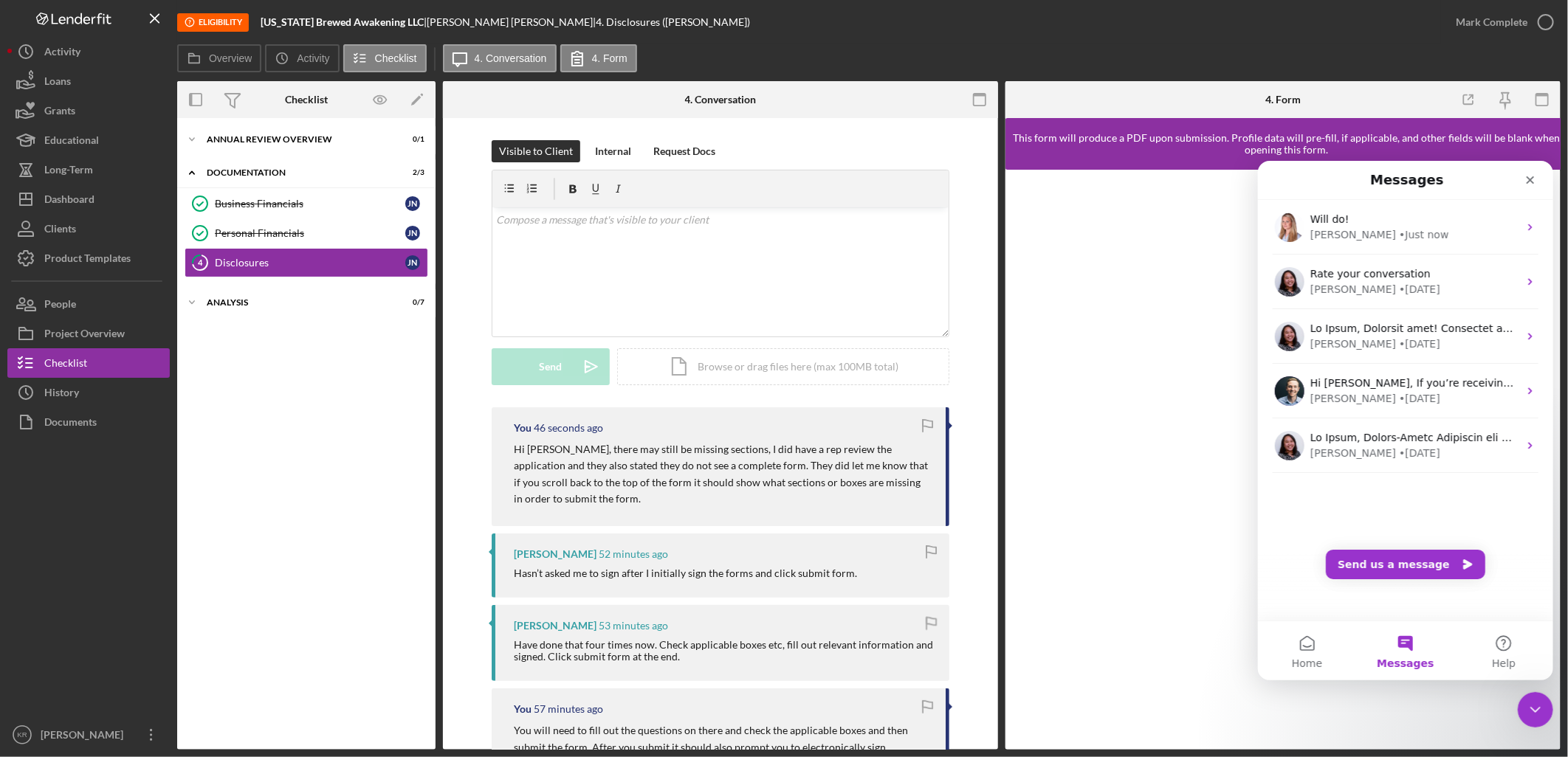
scroll to position [0, 0]
click at [1535, 170] on div "Close" at bounding box center [1530, 178] width 27 height 27
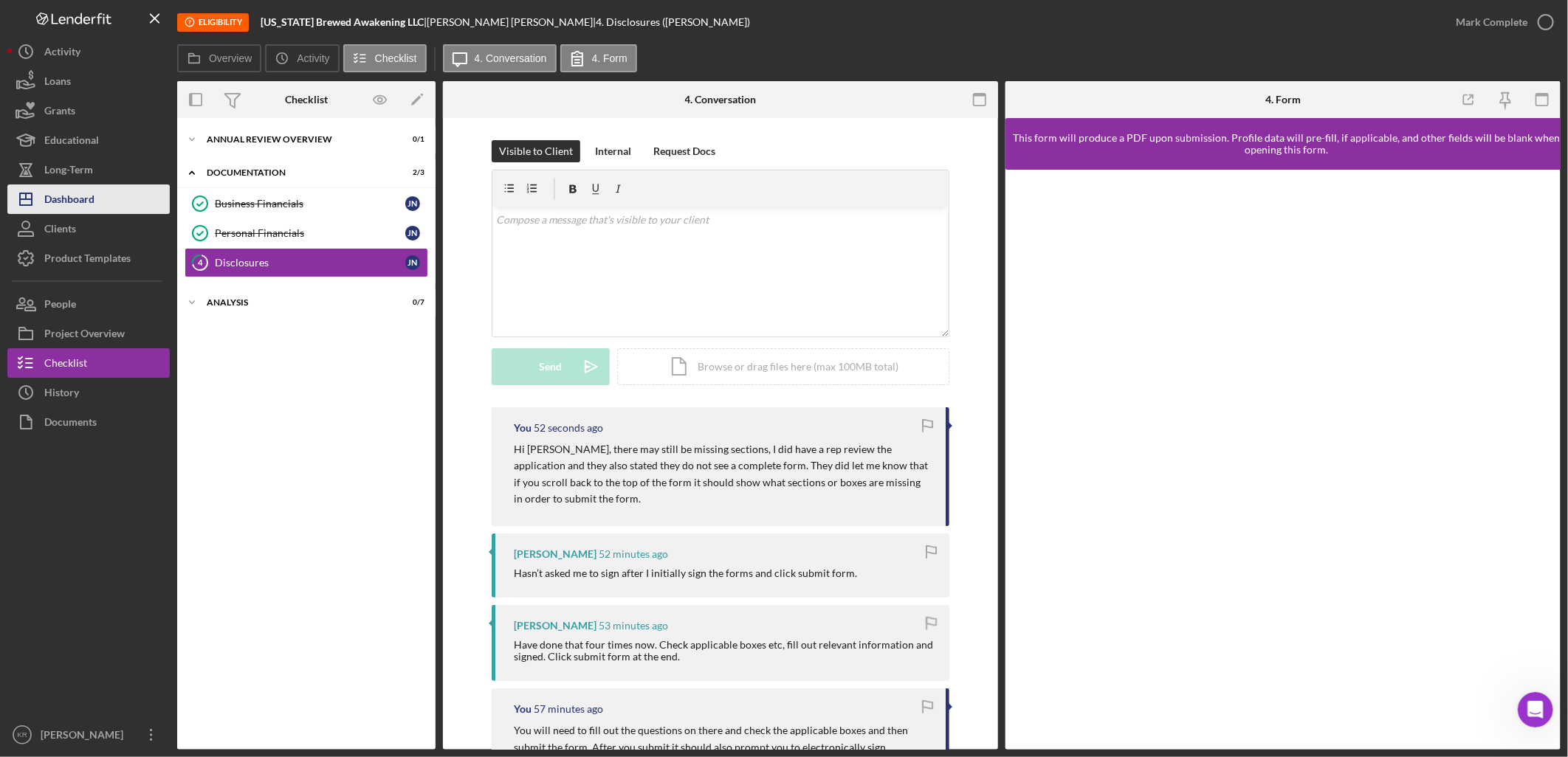
click at [78, 201] on div "Dashboard" at bounding box center [69, 201] width 50 height 34
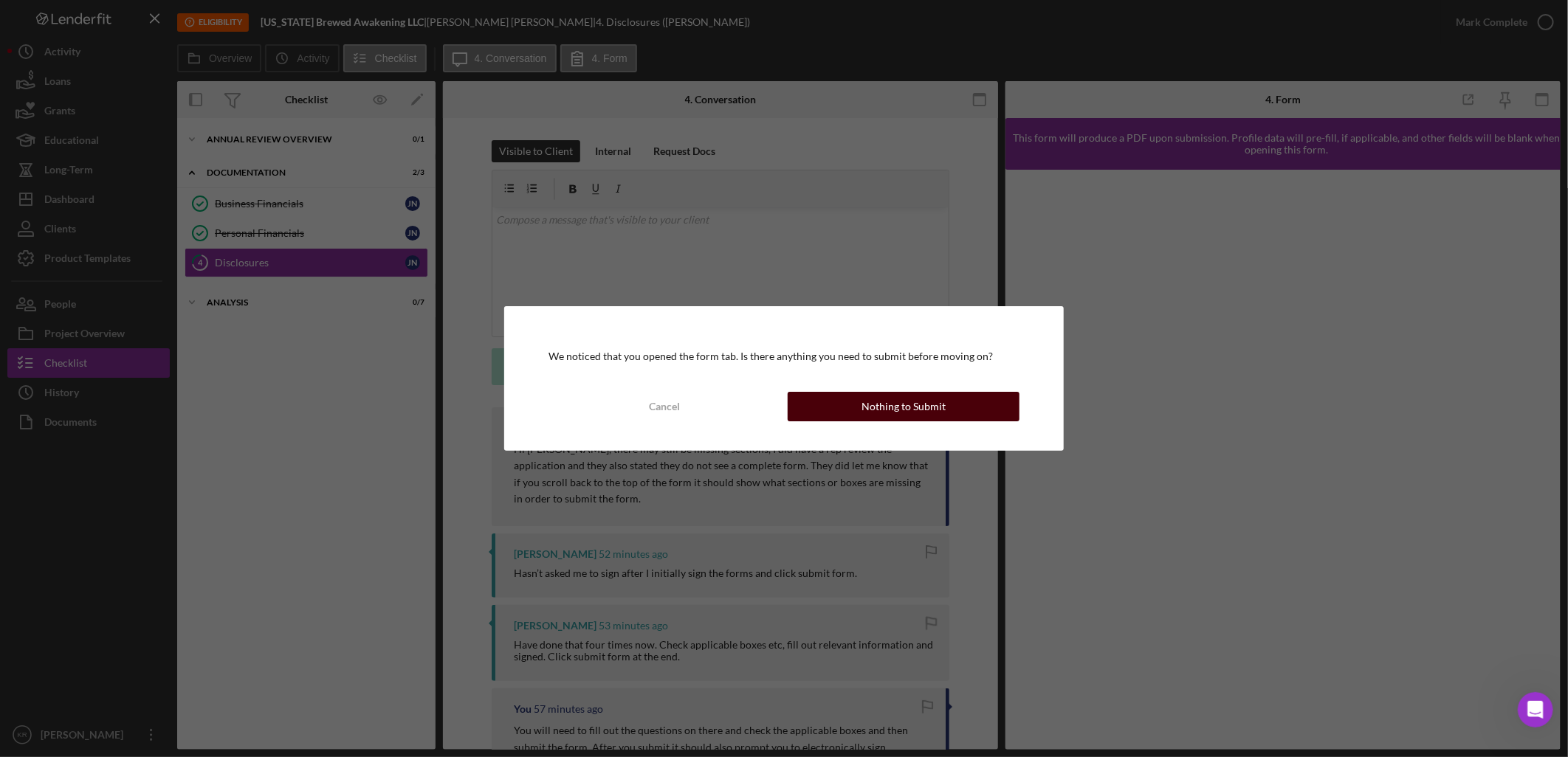
click at [970, 400] on button "Nothing to Submit" at bounding box center [903, 407] width 232 height 30
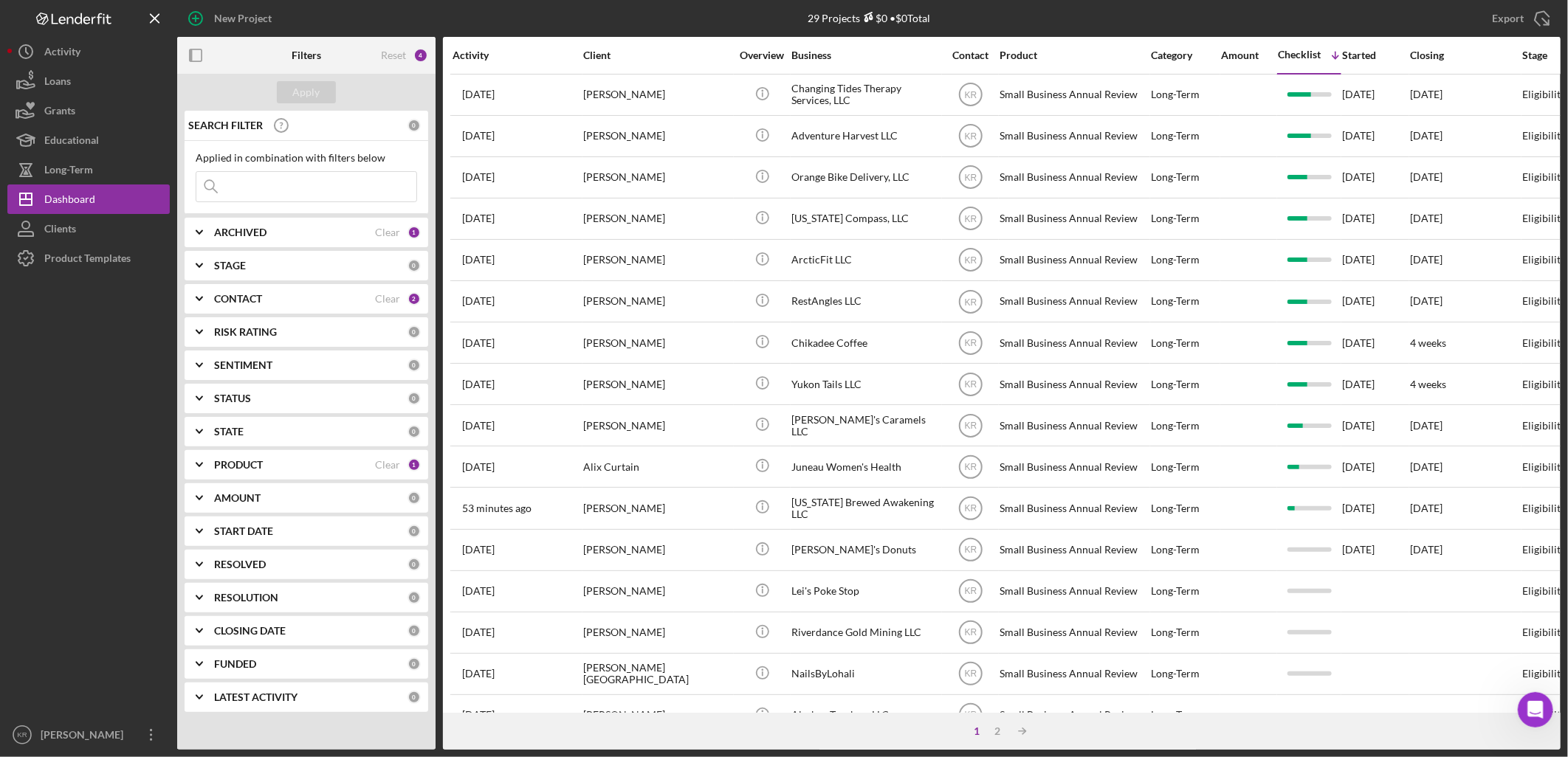
click at [66, 70] on div "Loans" at bounding box center [57, 83] width 27 height 34
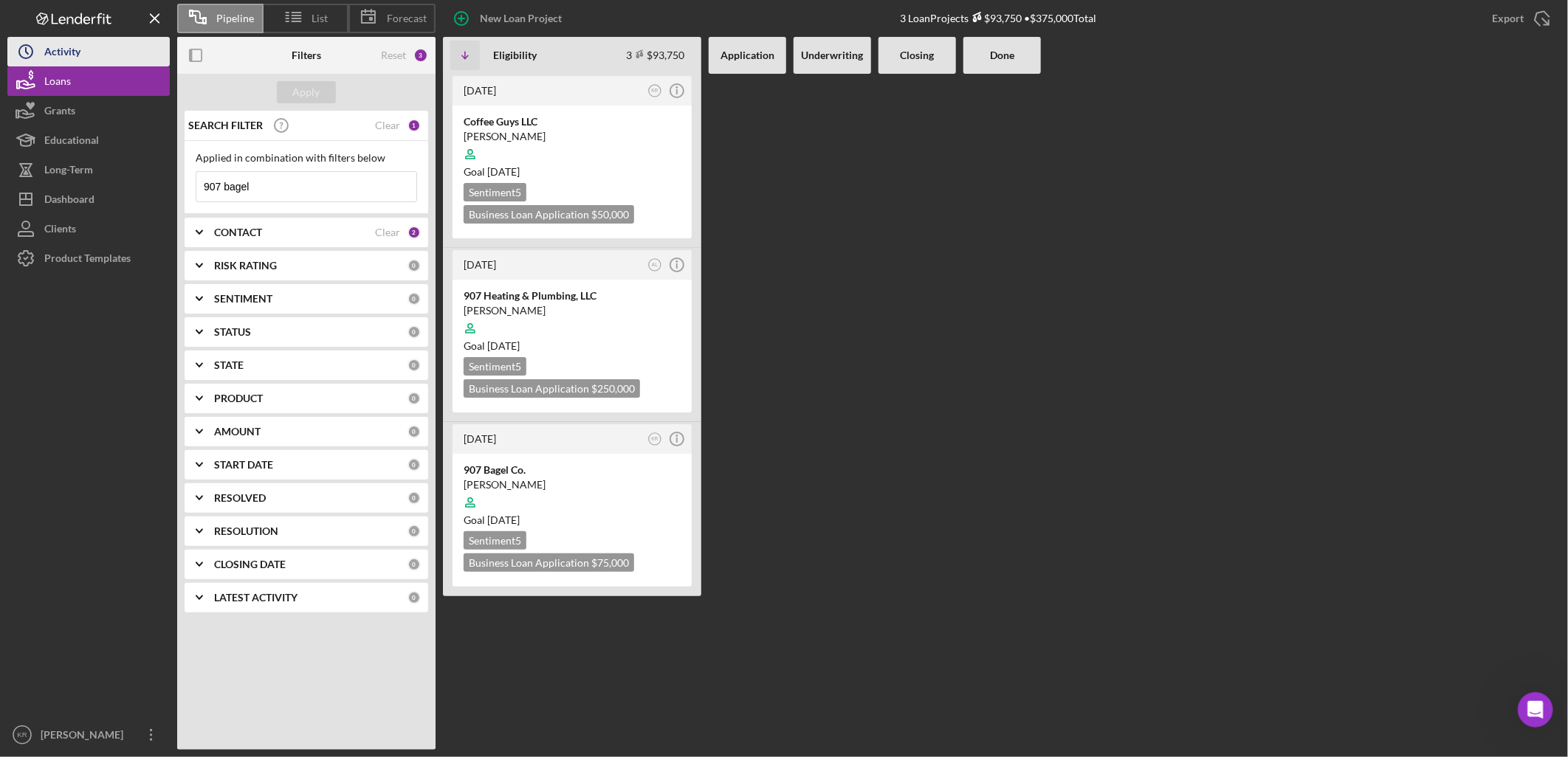
click at [70, 60] on div "Activity" at bounding box center [62, 53] width 36 height 34
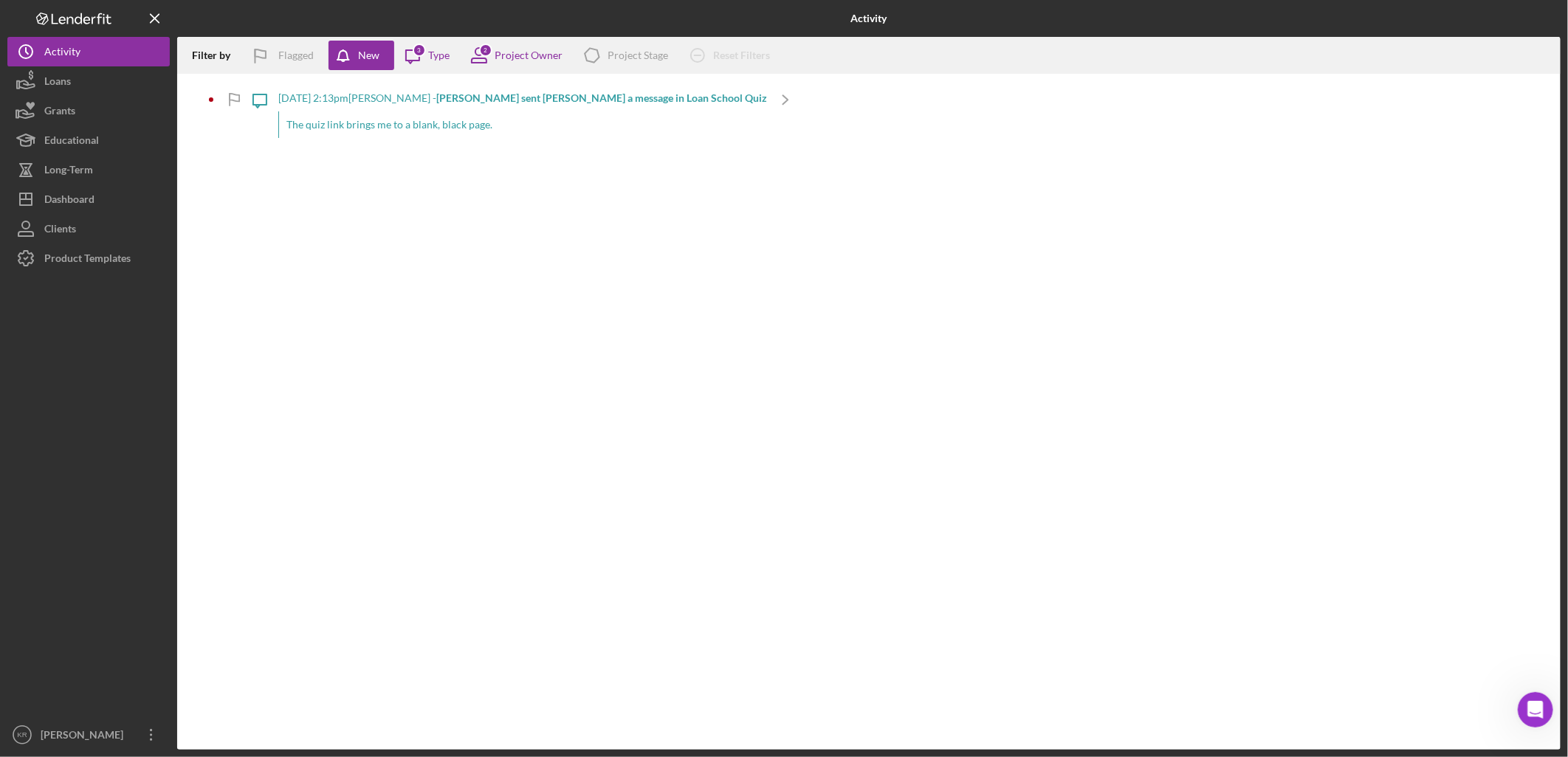
click at [390, 102] on div "[DATE] 2:13pm [PERSON_NAME] - [PERSON_NAME] sent [PERSON_NAME] a message in Loa…" at bounding box center [523, 99] width 489 height 12
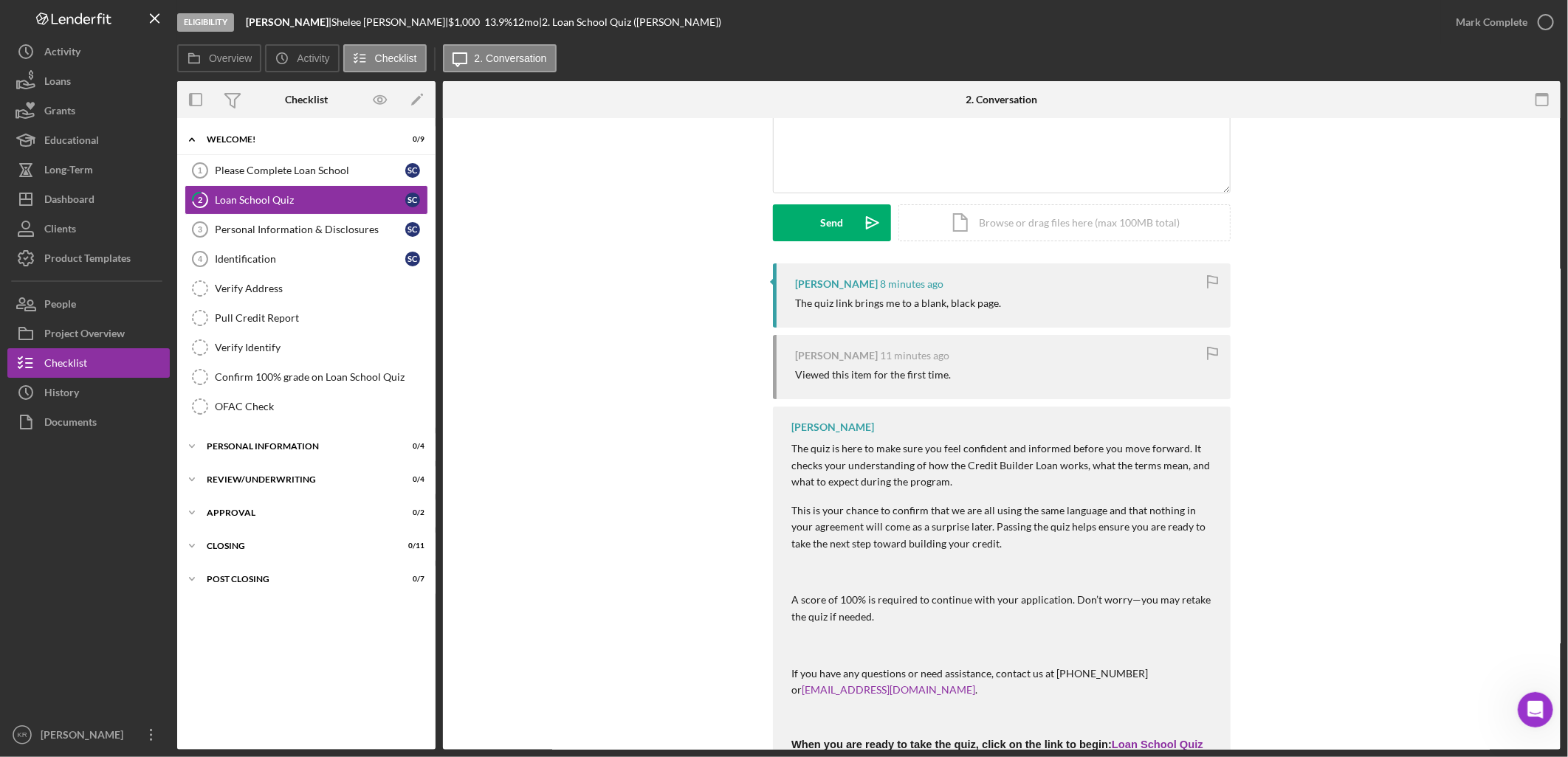
scroll to position [274, 0]
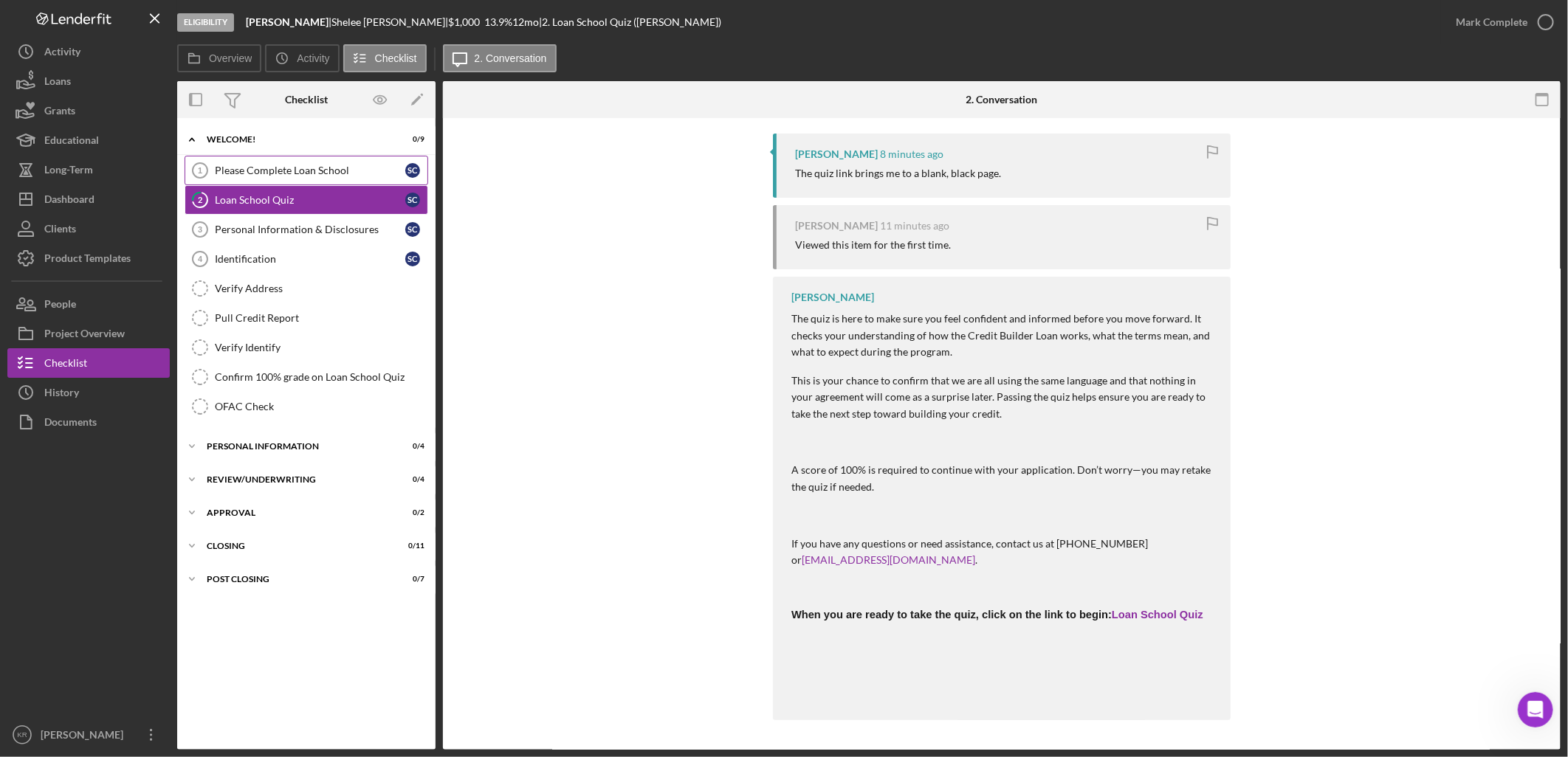
click at [300, 157] on link "Please Complete Loan School 1 Please Complete Loan School S C" at bounding box center [306, 171] width 244 height 30
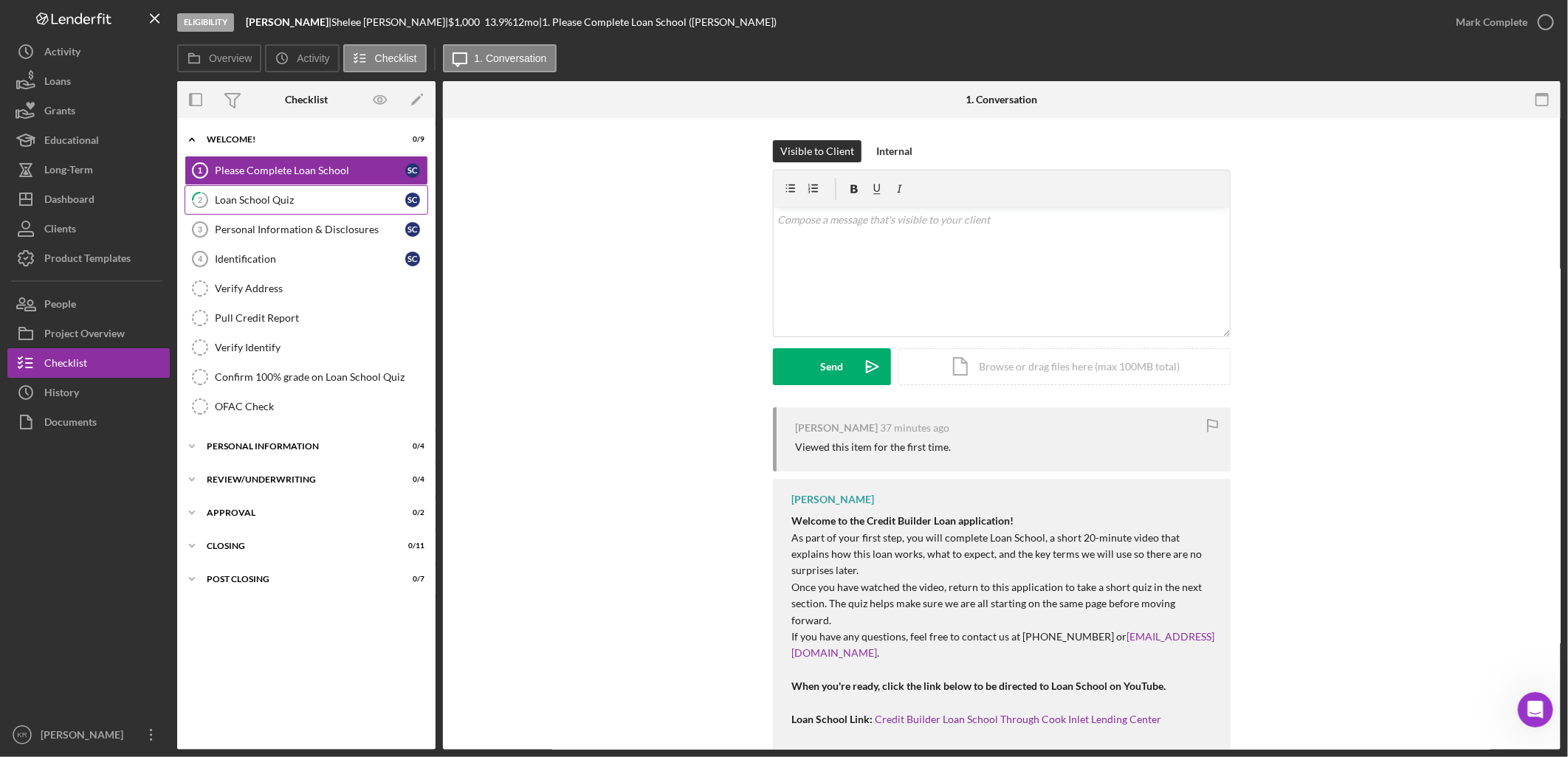
click at [348, 196] on div "Loan School Quiz" at bounding box center [310, 200] width 190 height 12
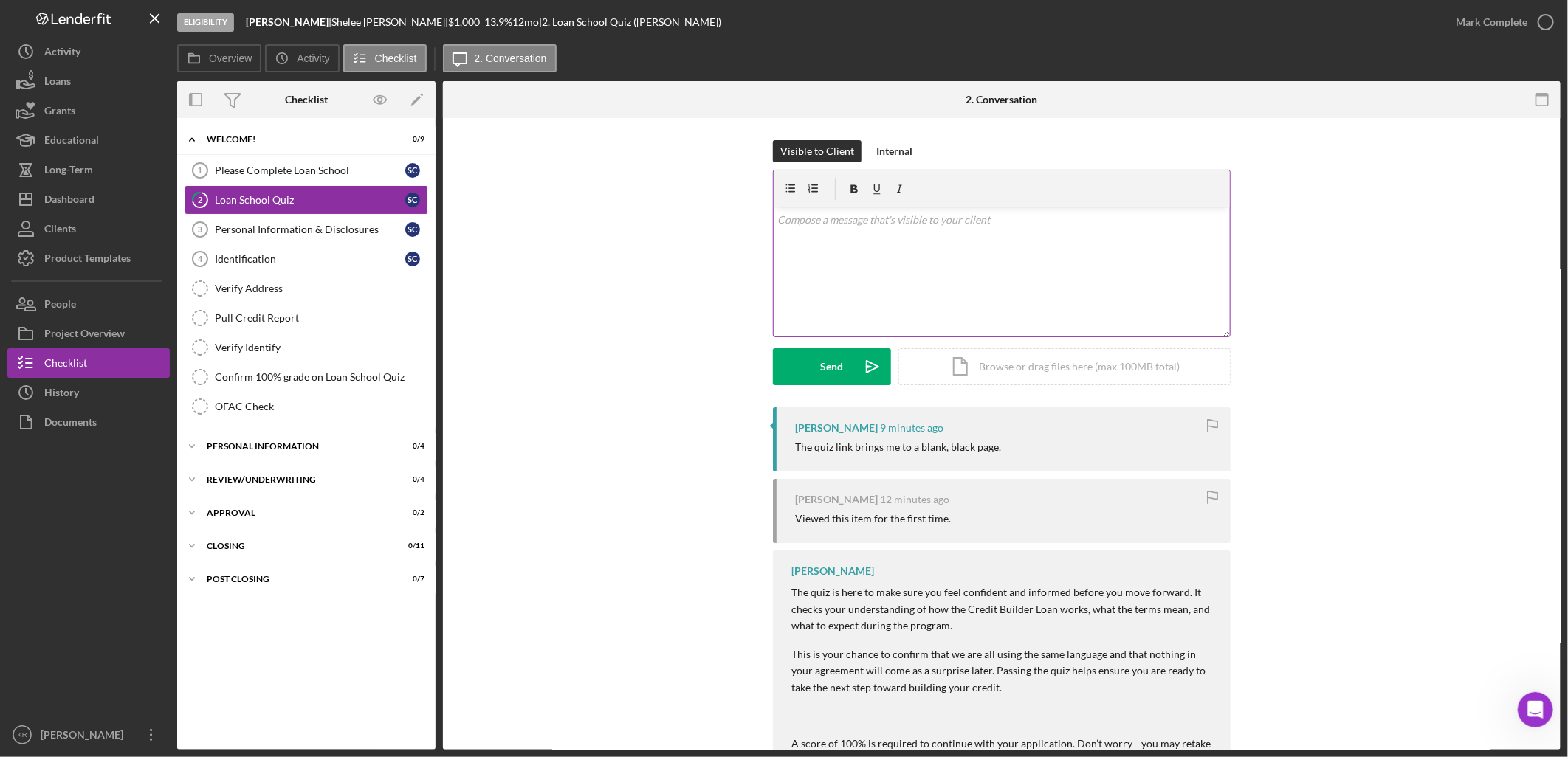
click at [842, 283] on div "v Color teal Color pink Remove color Add row above Add row below Add column bef…" at bounding box center [1002, 271] width 457 height 129
click at [321, 177] on link "Please Complete Loan School 1 Please Complete Loan School S C" at bounding box center [306, 171] width 244 height 30
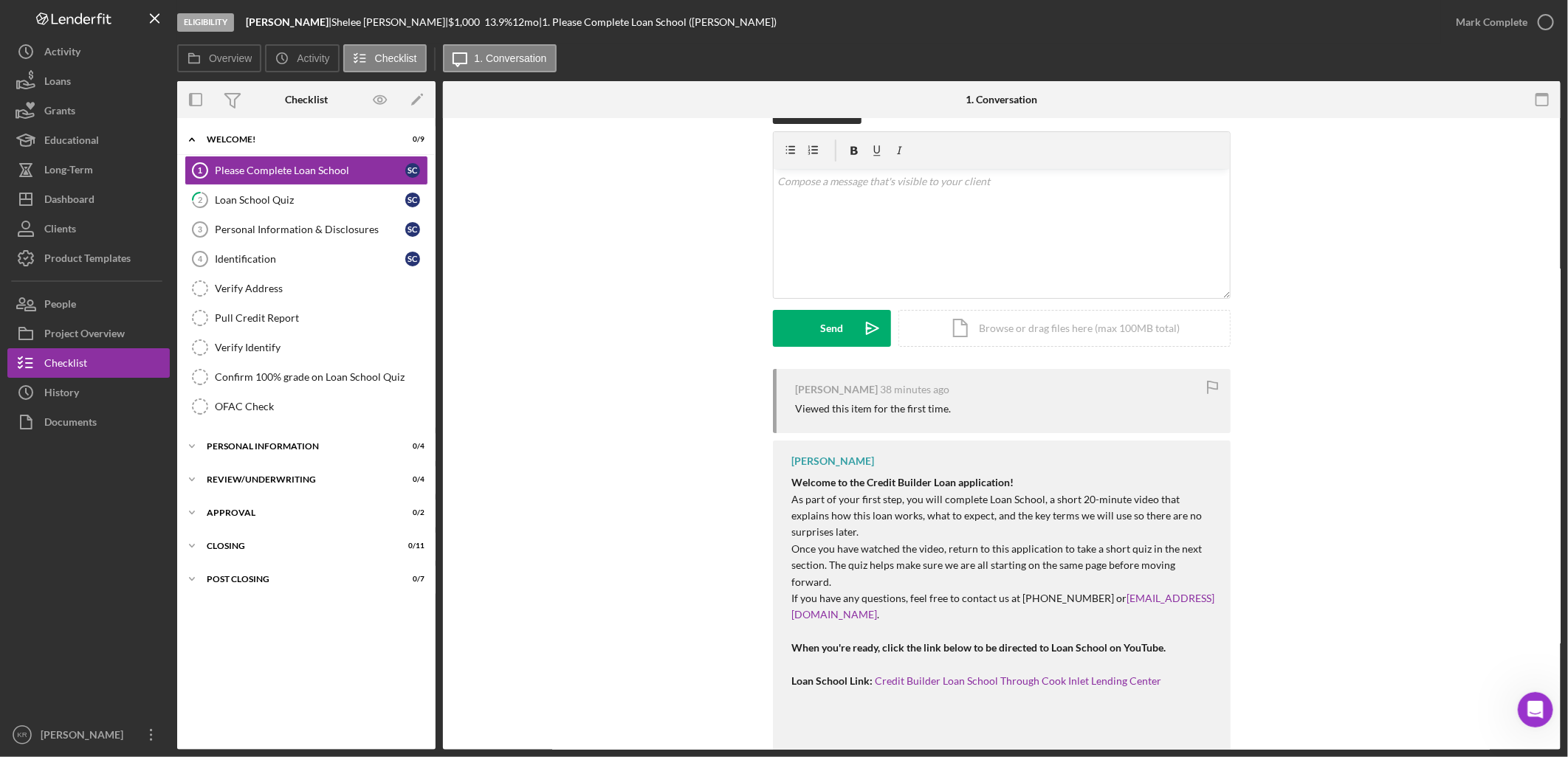
scroll to position [59, 0]
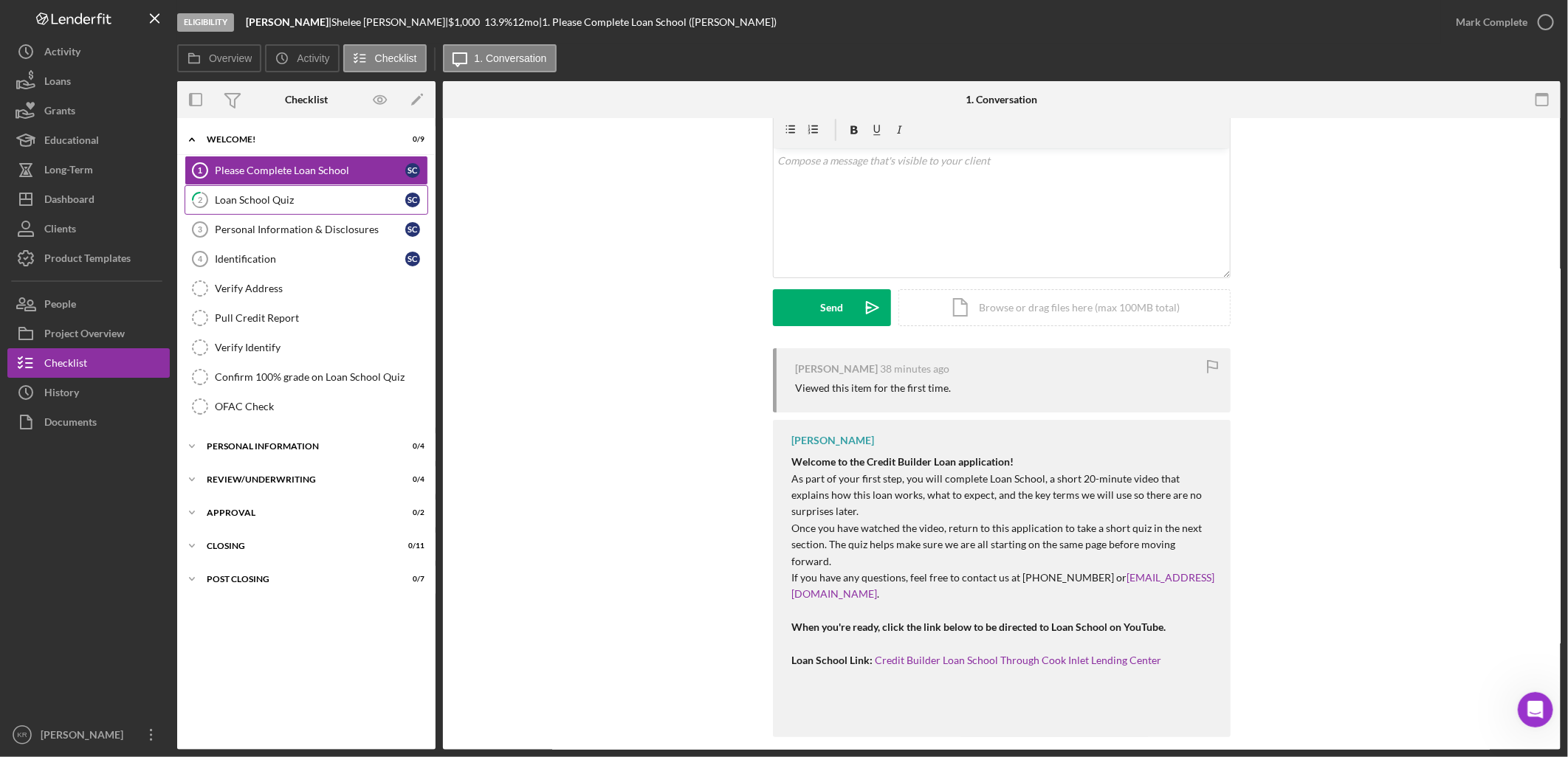
click at [266, 188] on link "2 Loan School Quiz S C" at bounding box center [306, 200] width 244 height 30
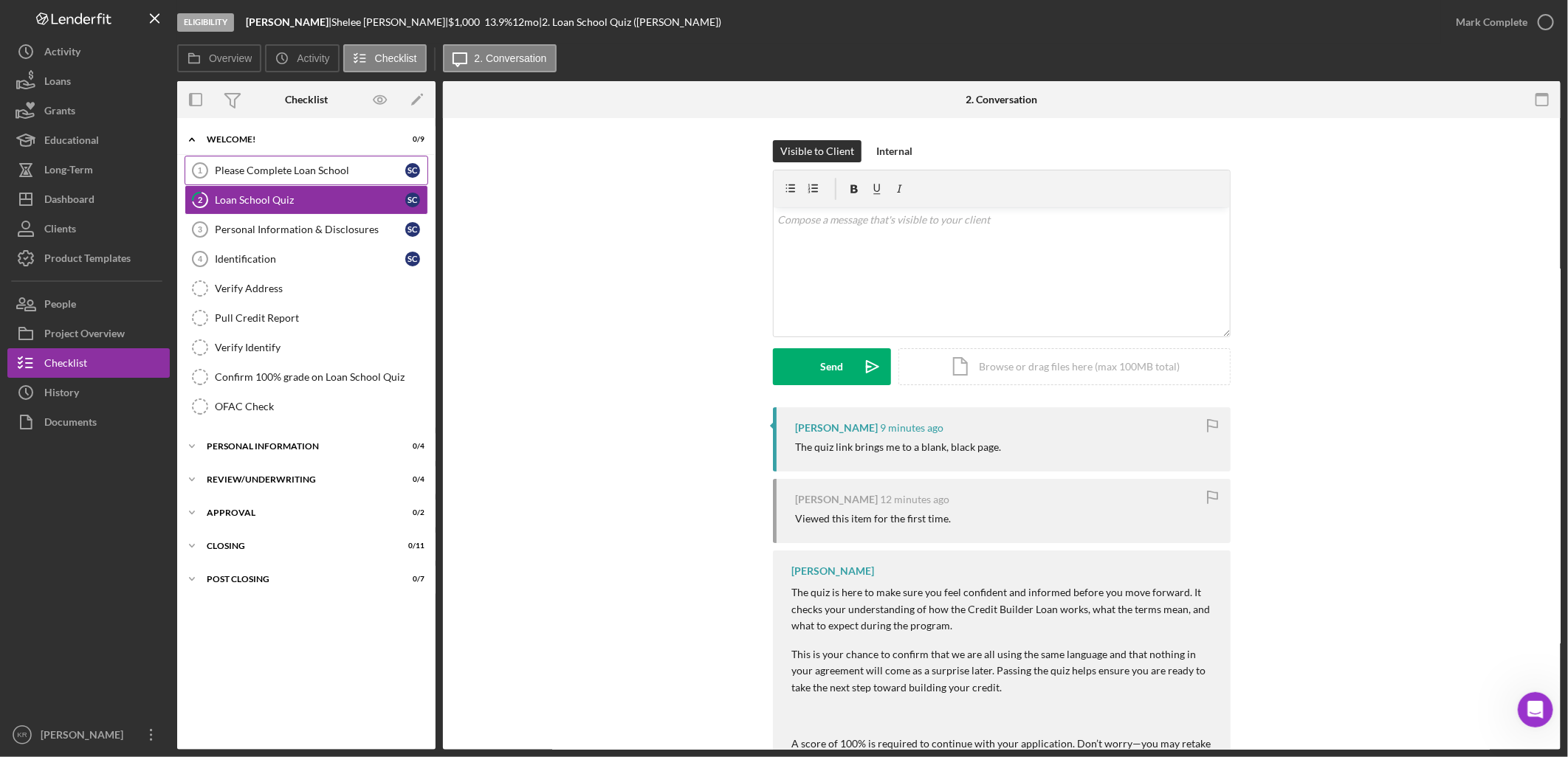
click at [293, 171] on div "Please Complete Loan School" at bounding box center [310, 171] width 190 height 12
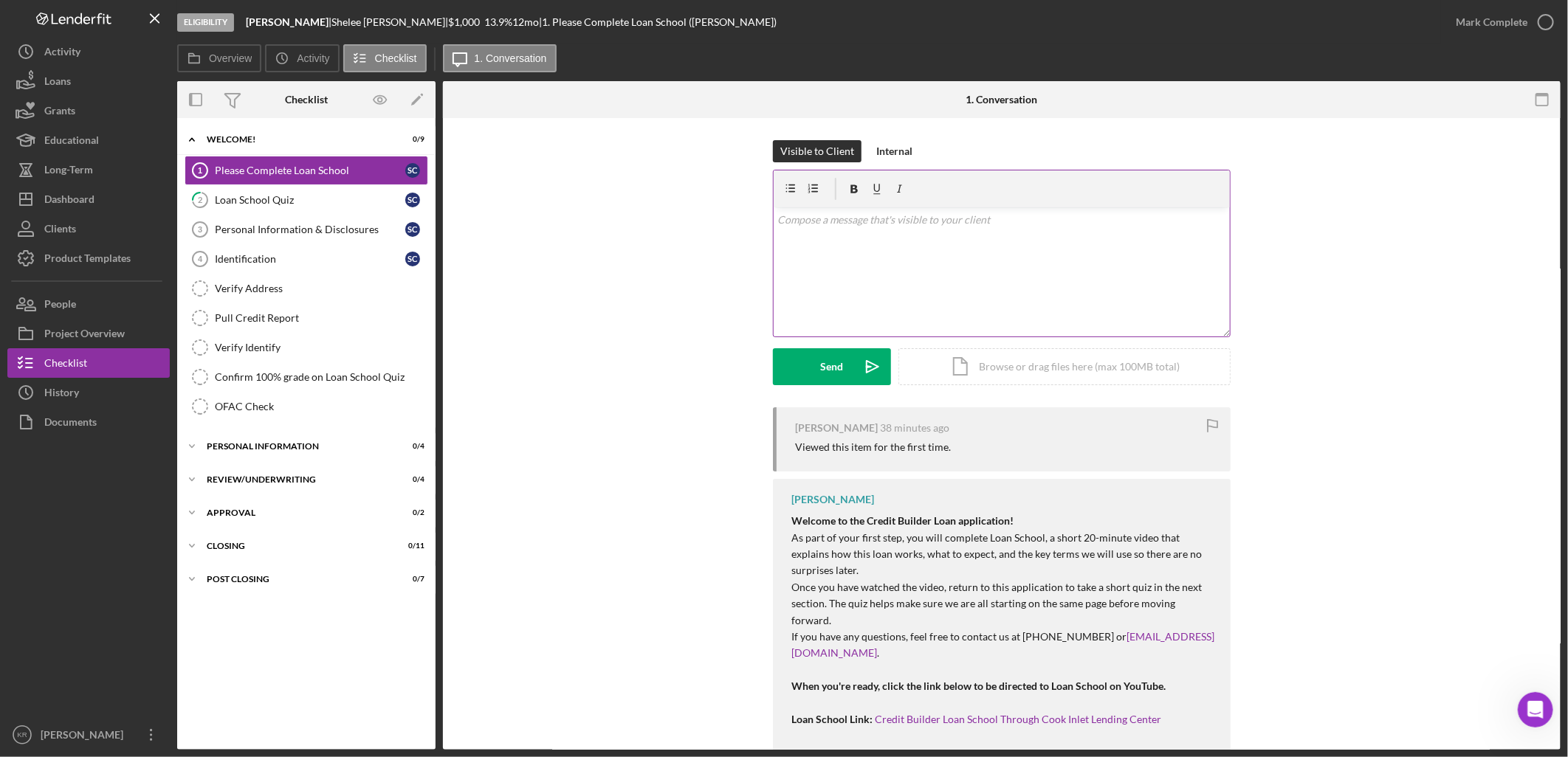
click at [807, 244] on div "v Color teal Color pink Remove color Add row above Add row below Add column bef…" at bounding box center [1002, 271] width 457 height 129
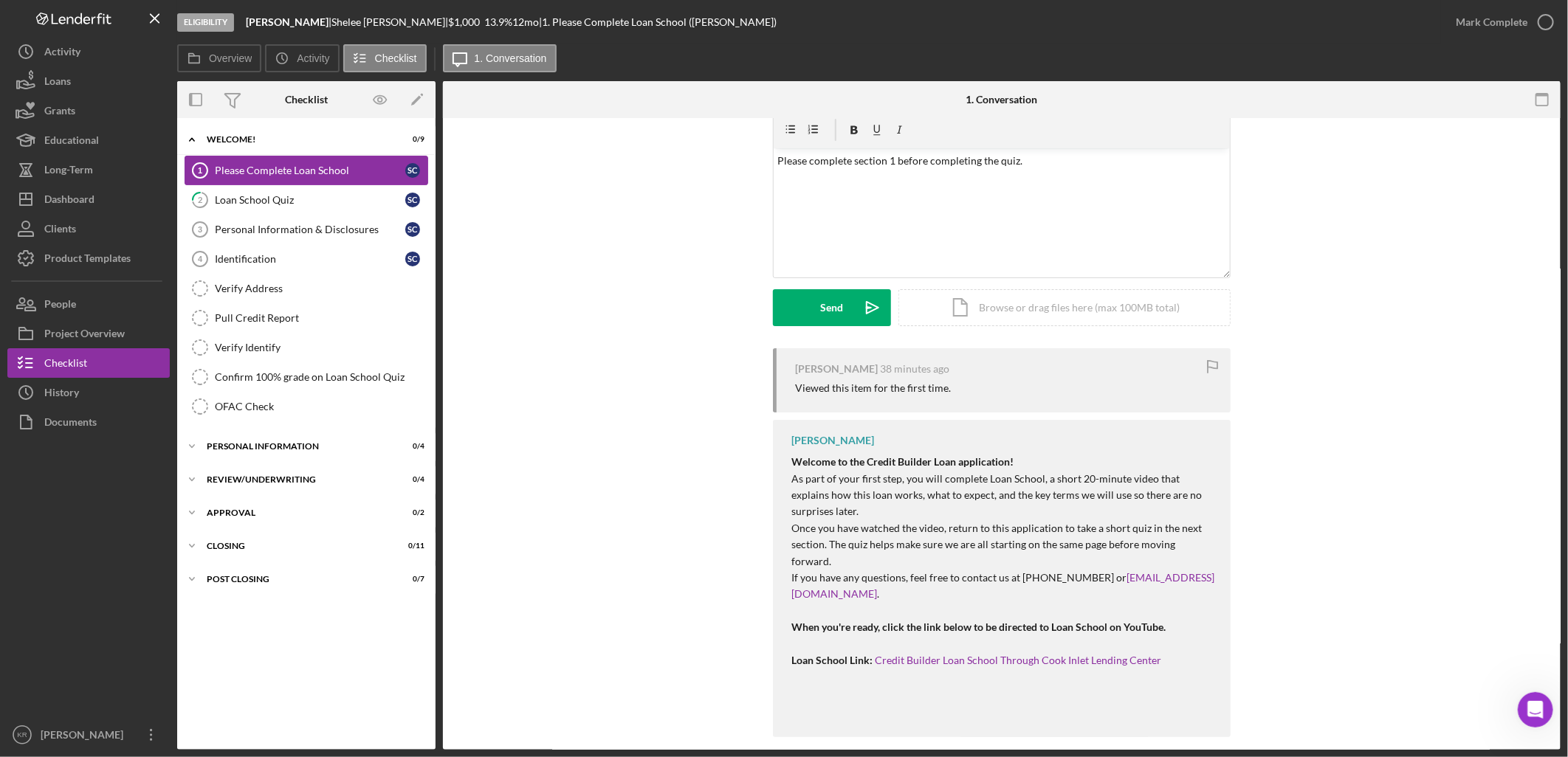
click at [267, 182] on link "Please Complete Loan School 1 Please Complete Loan School S C" at bounding box center [306, 171] width 244 height 30
click at [267, 197] on div "Loan School Quiz" at bounding box center [310, 200] width 190 height 12
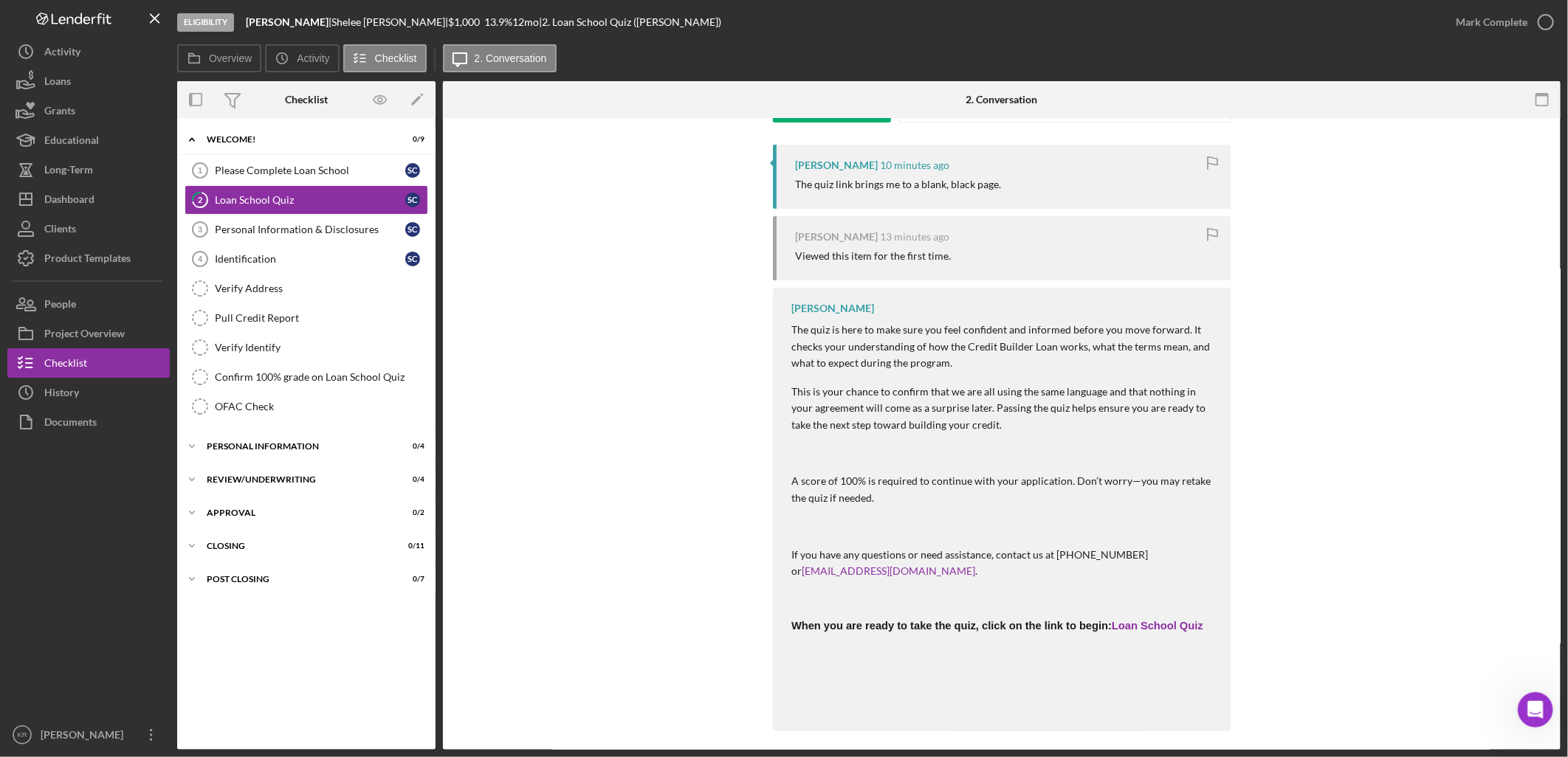
scroll to position [274, 0]
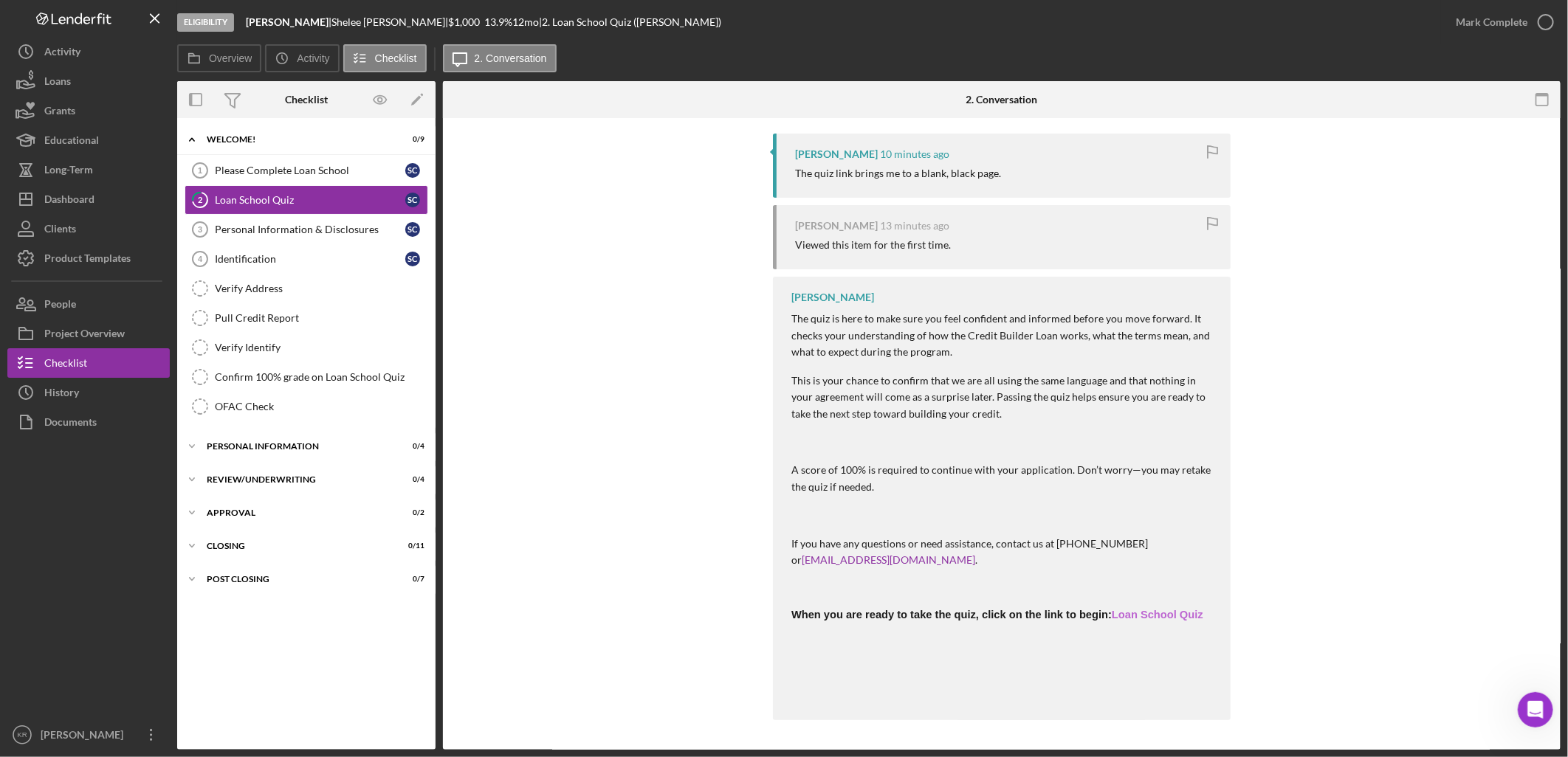
click at [1176, 617] on link "Loan School Quiz" at bounding box center [1158, 615] width 92 height 12
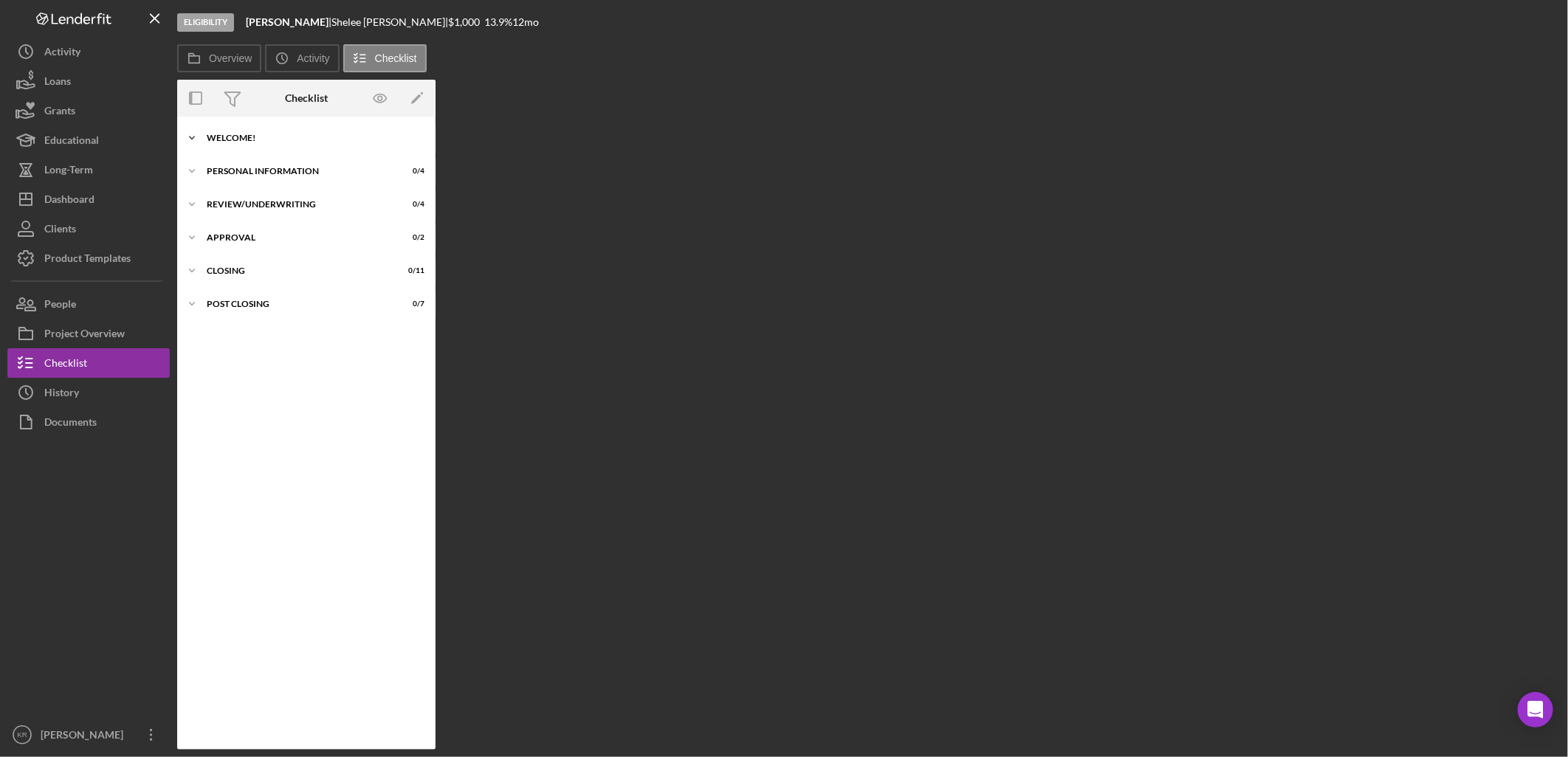
click at [321, 131] on div "Icon/Expander Welcome! 0 / 9" at bounding box center [307, 138] width 258 height 30
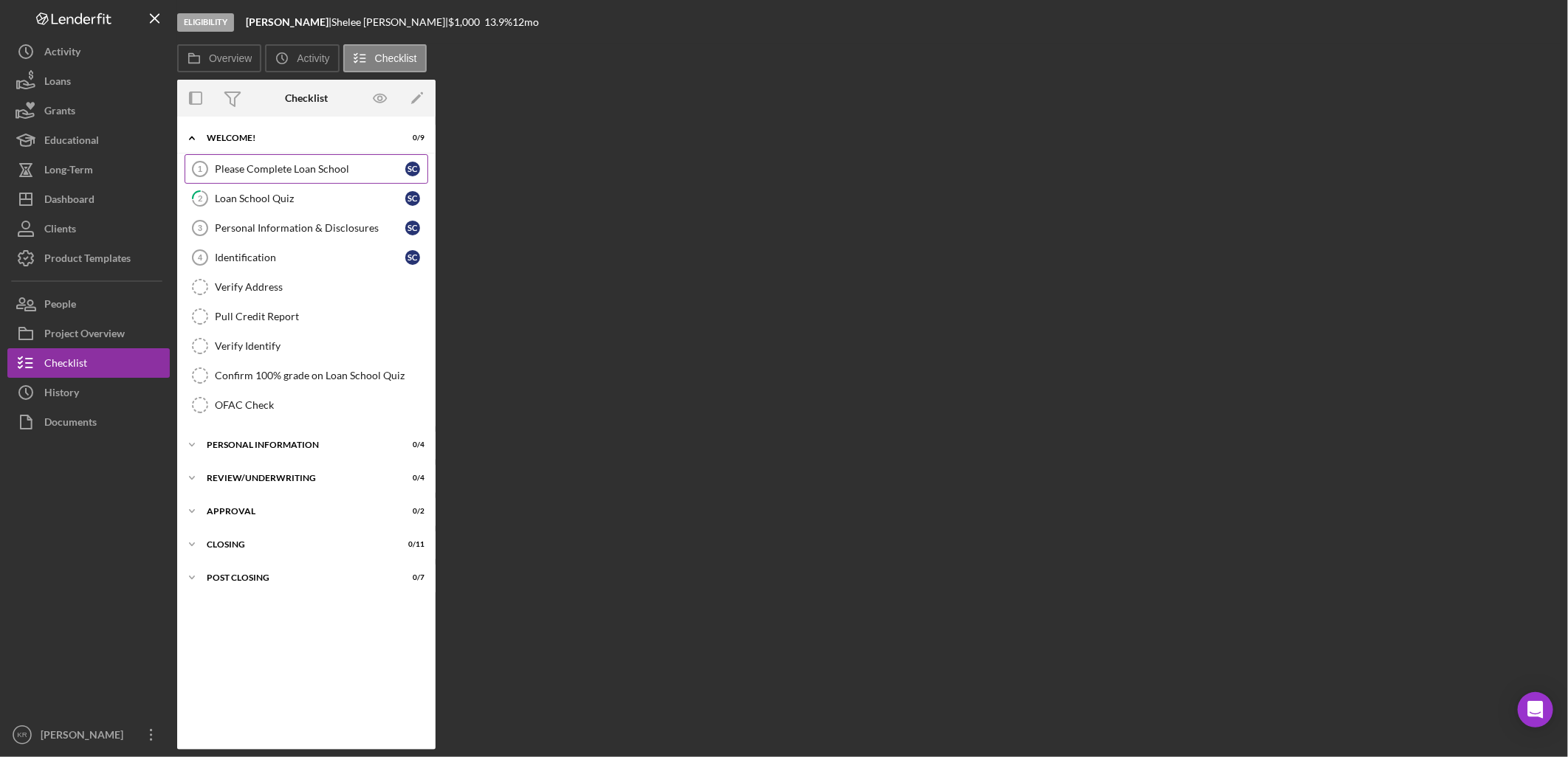
drag, startPoint x: 319, startPoint y: 152, endPoint x: 313, endPoint y: 172, distance: 20.9
click at [313, 172] on div "Please Complete Loan School" at bounding box center [310, 169] width 190 height 12
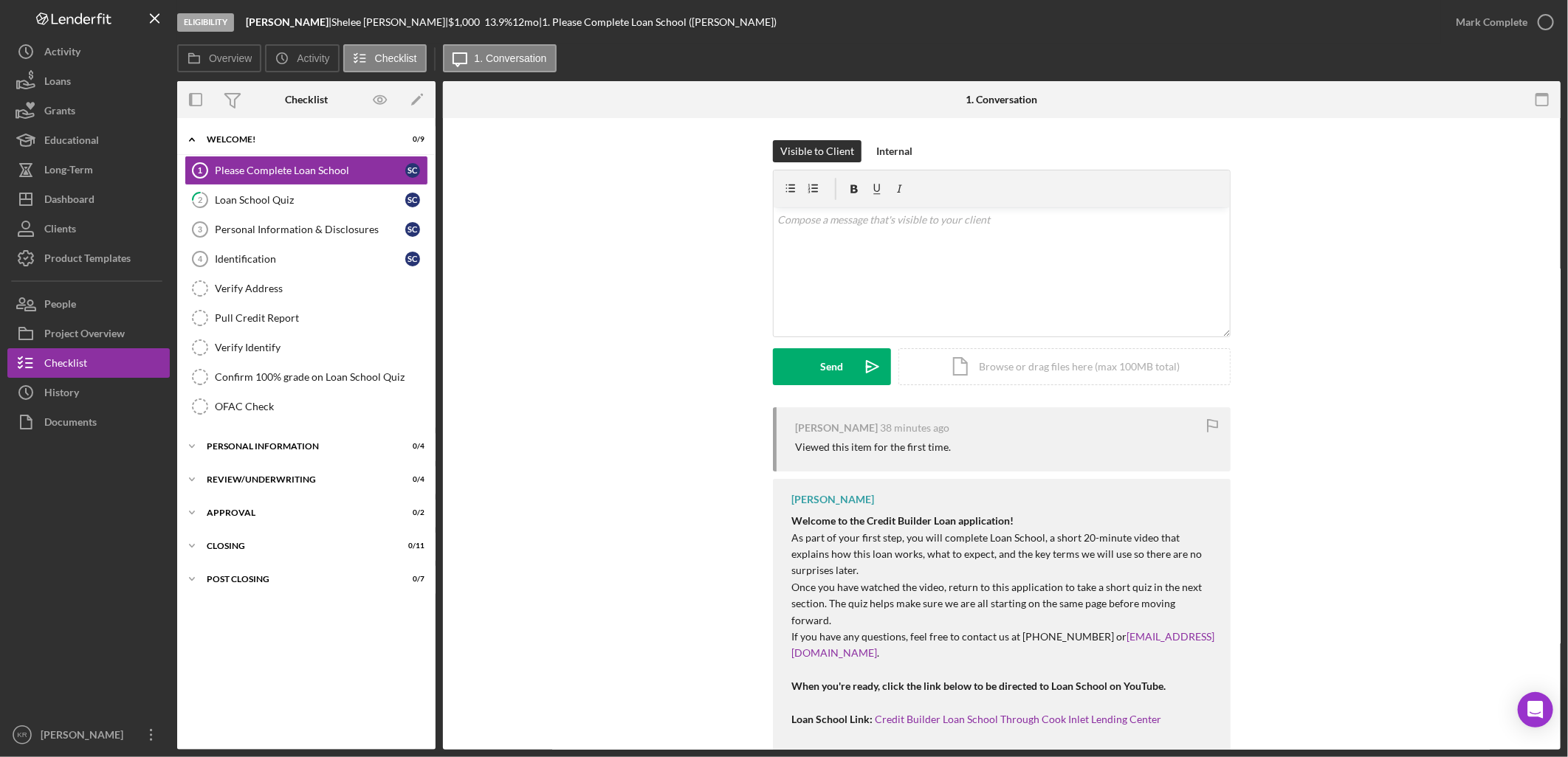
scroll to position [59, 0]
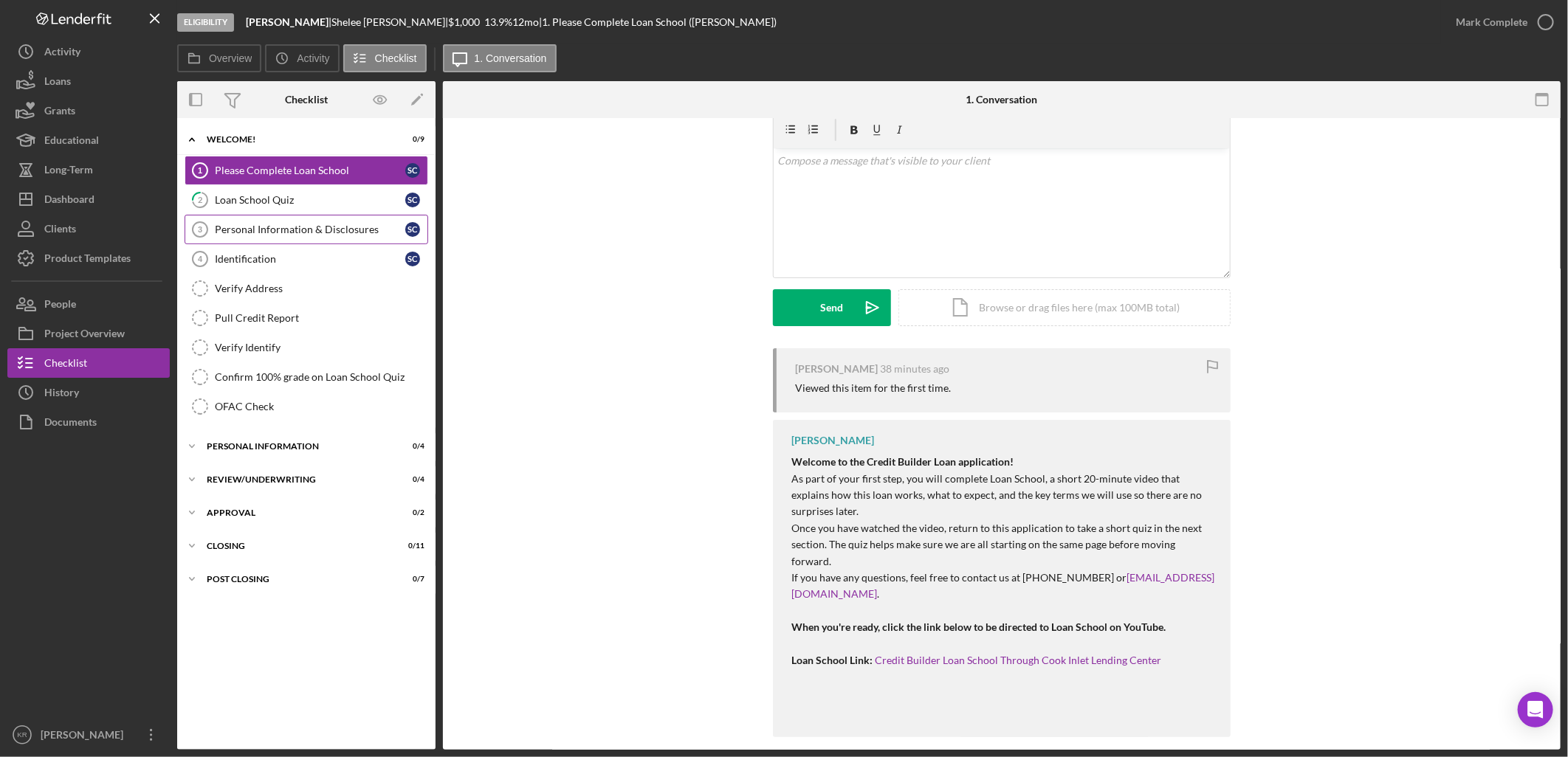
click at [282, 216] on link "Personal Information & Disclosures 3 Personal Information & Disclosures S C" at bounding box center [306, 230] width 244 height 30
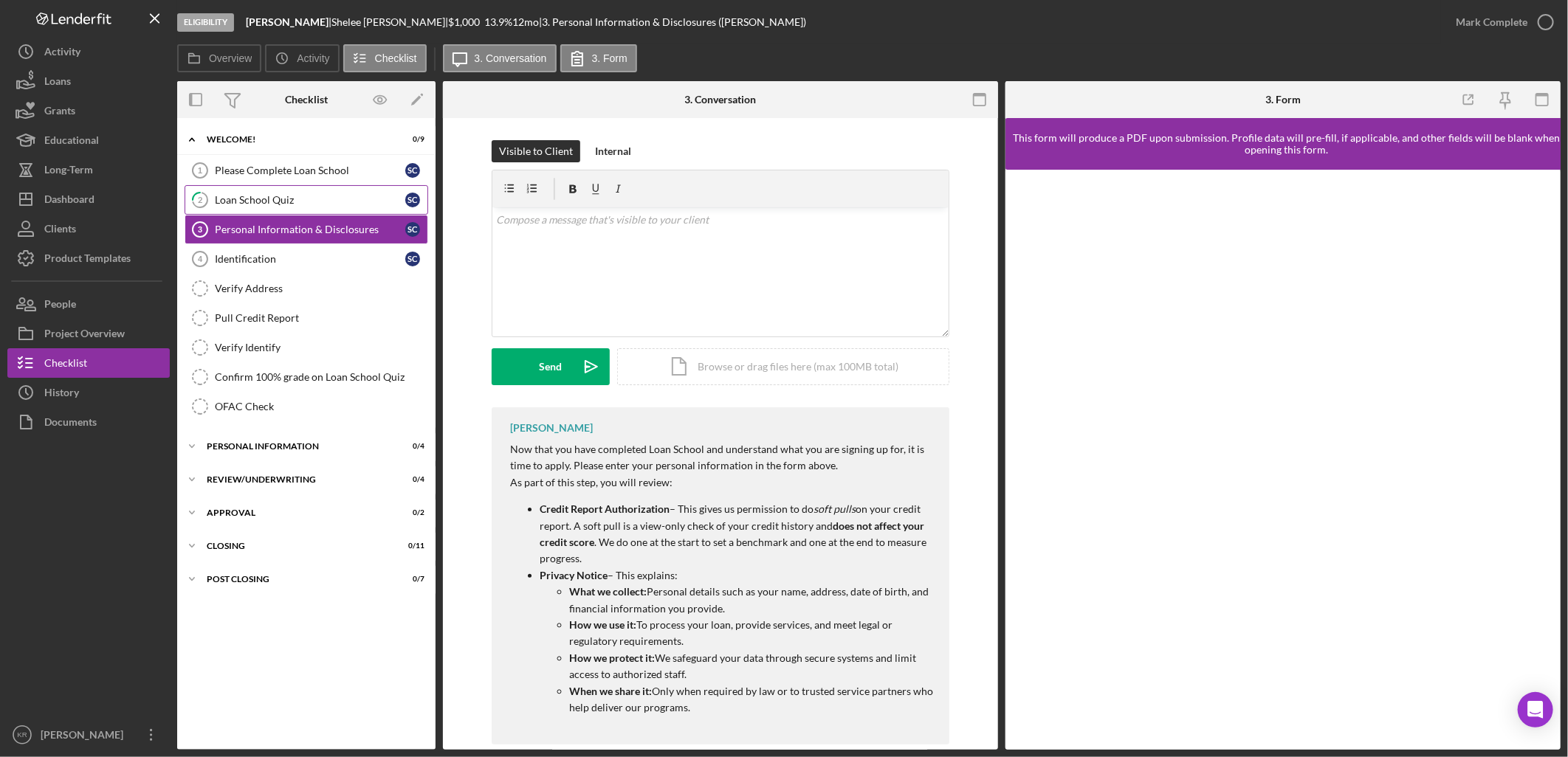
click at [293, 193] on link "2 Loan School Quiz S C" at bounding box center [306, 200] width 244 height 30
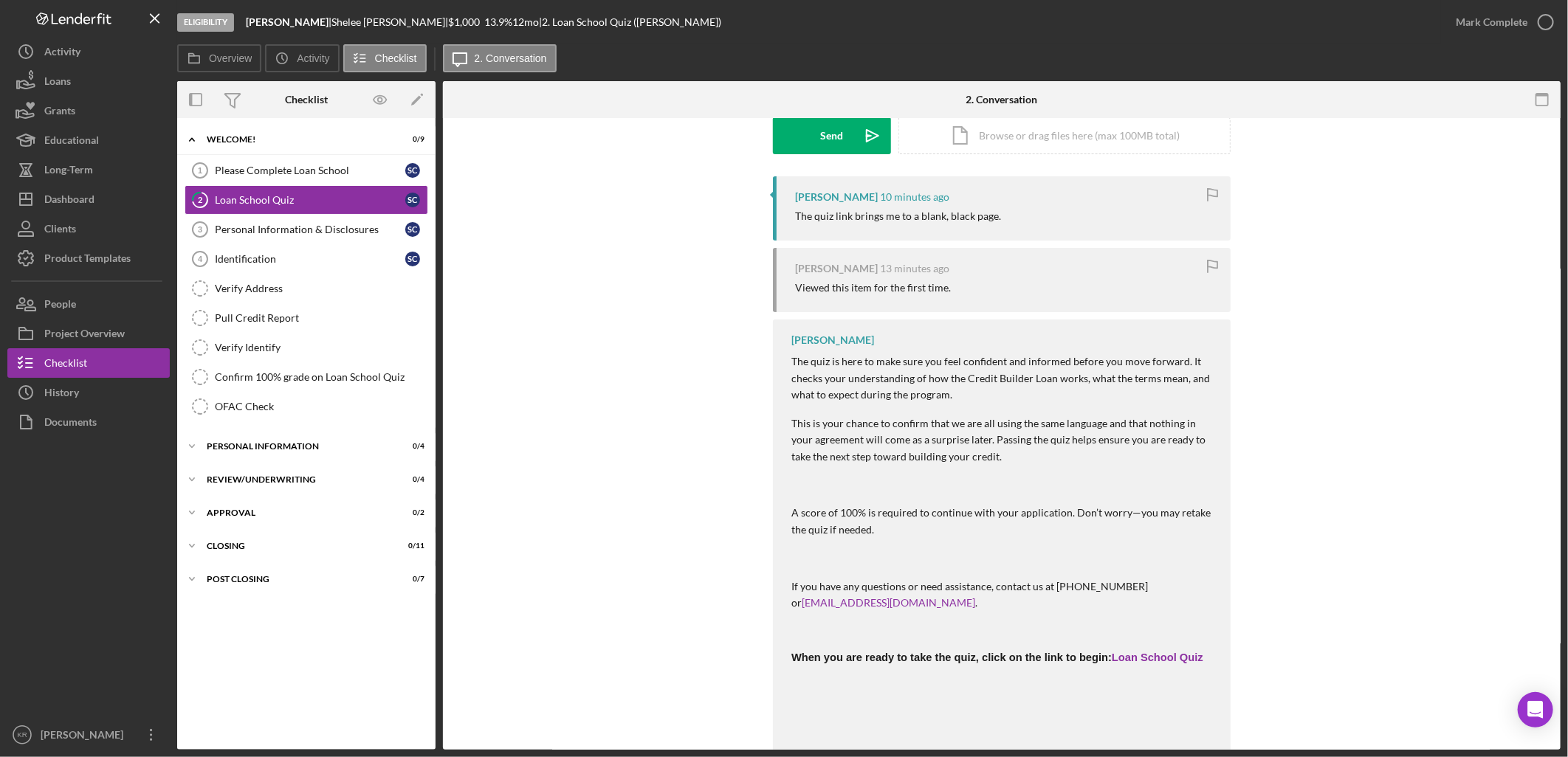
scroll to position [274, 0]
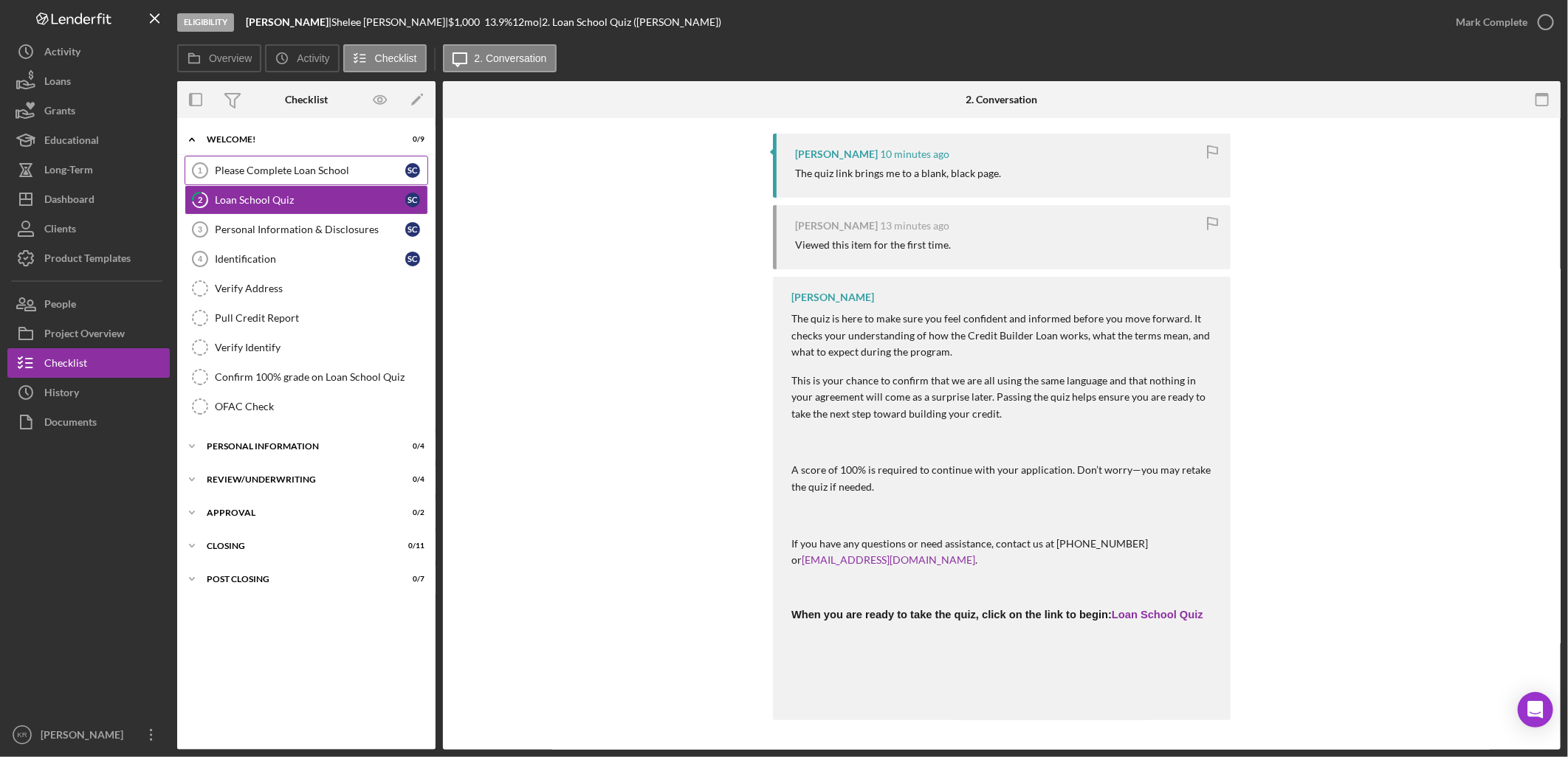
click at [239, 163] on link "Please Complete Loan School 1 Please Complete Loan School S C" at bounding box center [306, 171] width 244 height 30
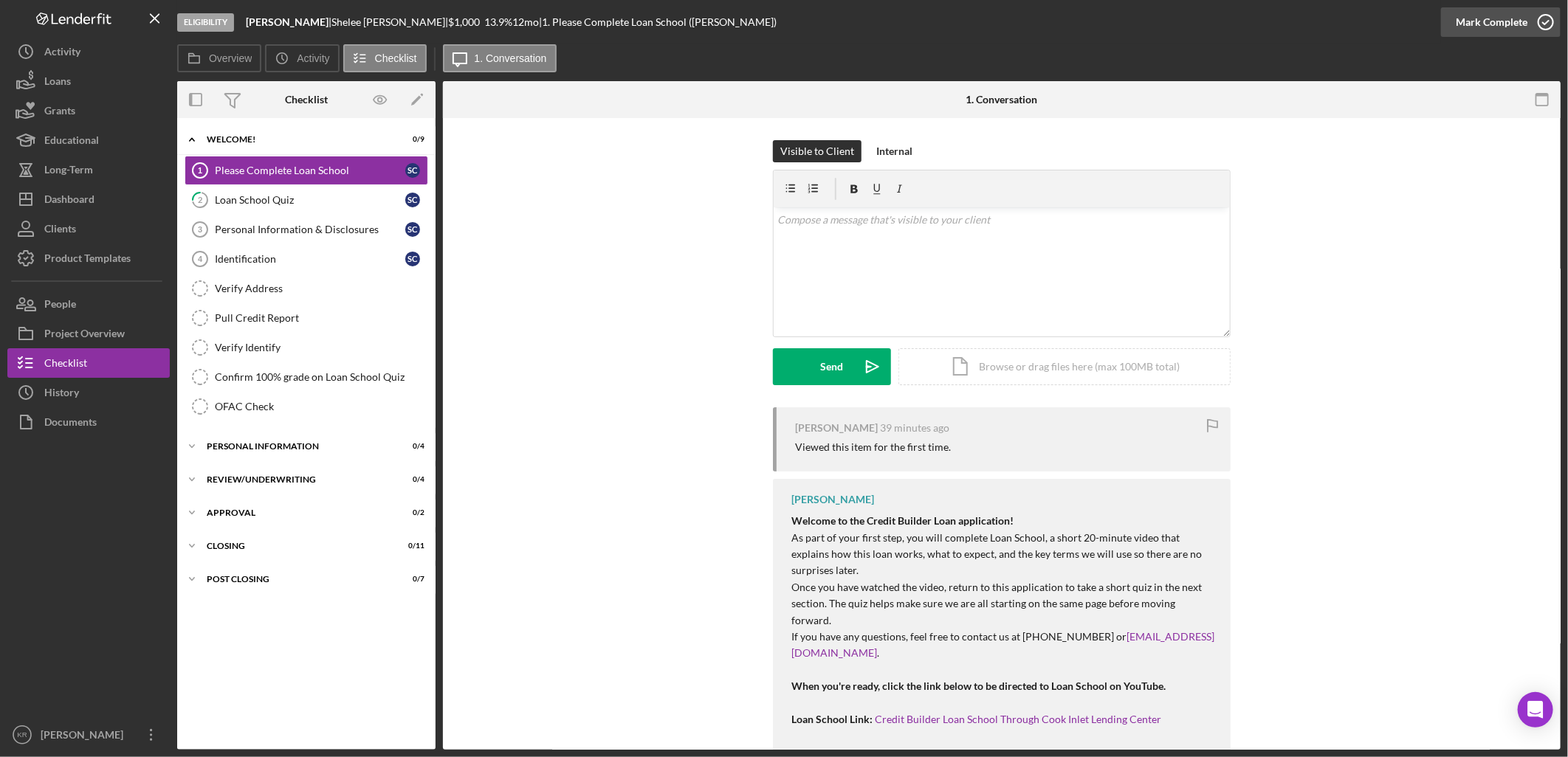
click at [1522, 17] on div "Mark Complete" at bounding box center [1492, 22] width 72 height 30
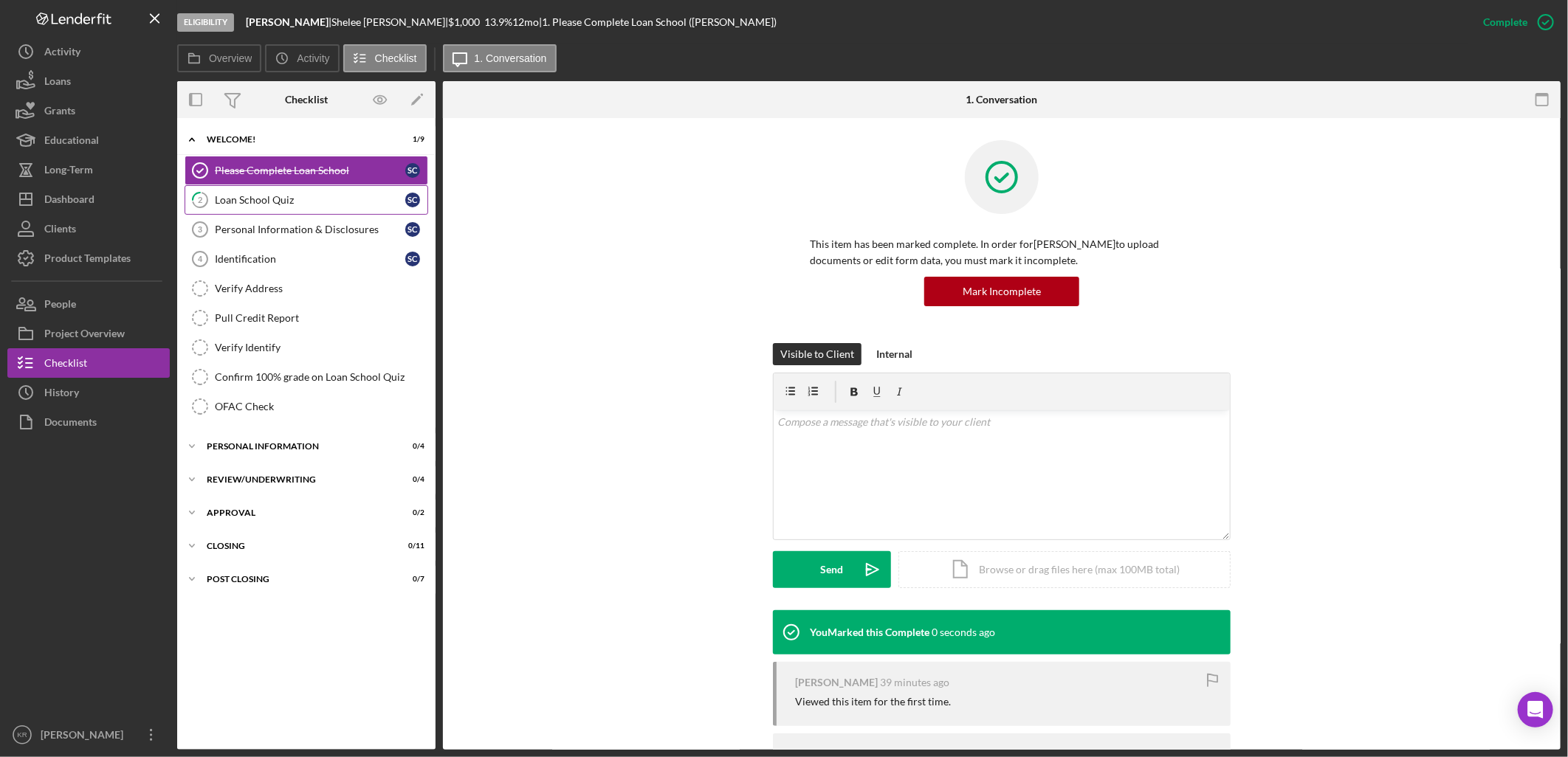
click at [305, 201] on div "Loan School Quiz" at bounding box center [310, 200] width 190 height 12
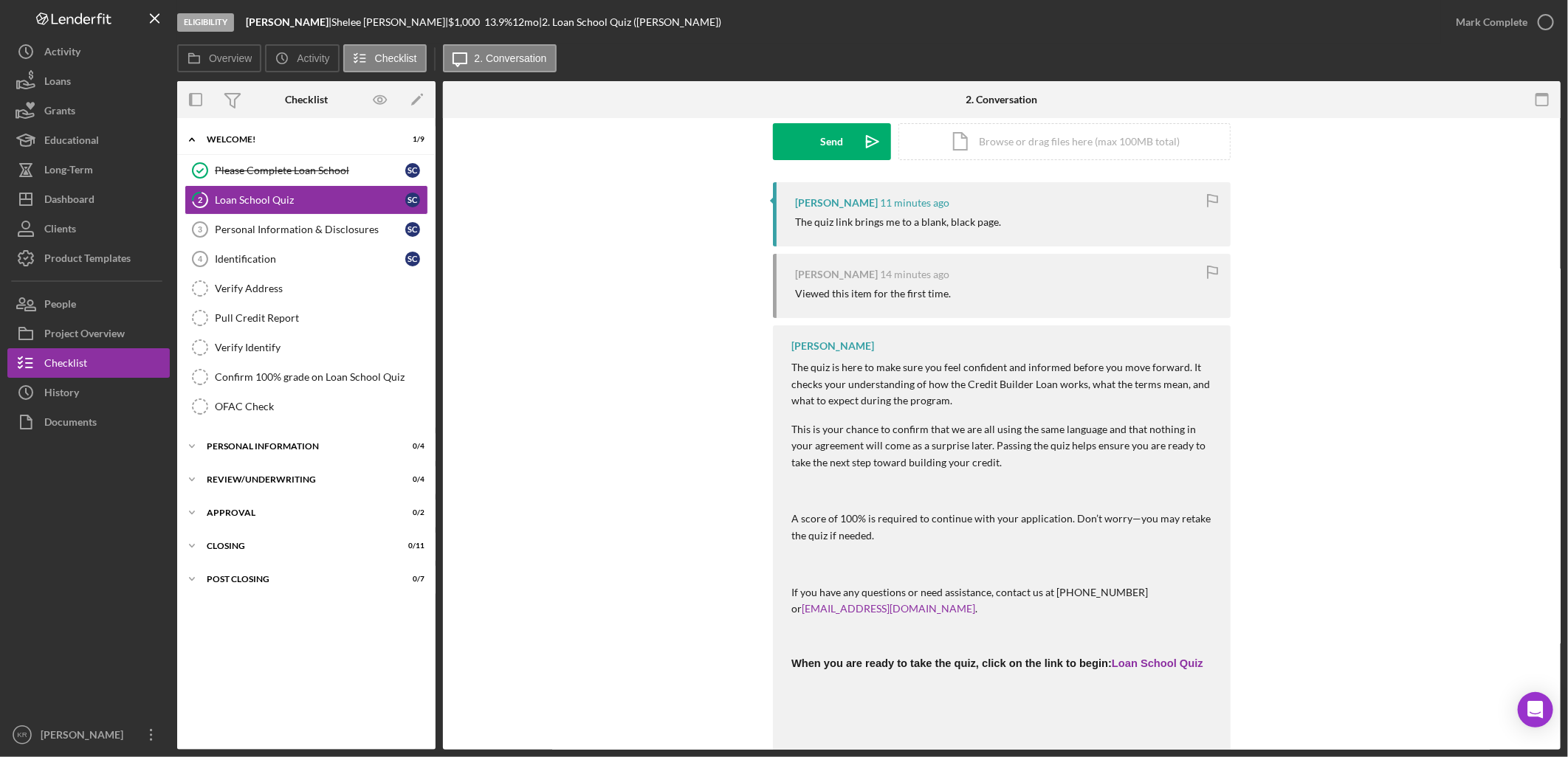
scroll to position [274, 0]
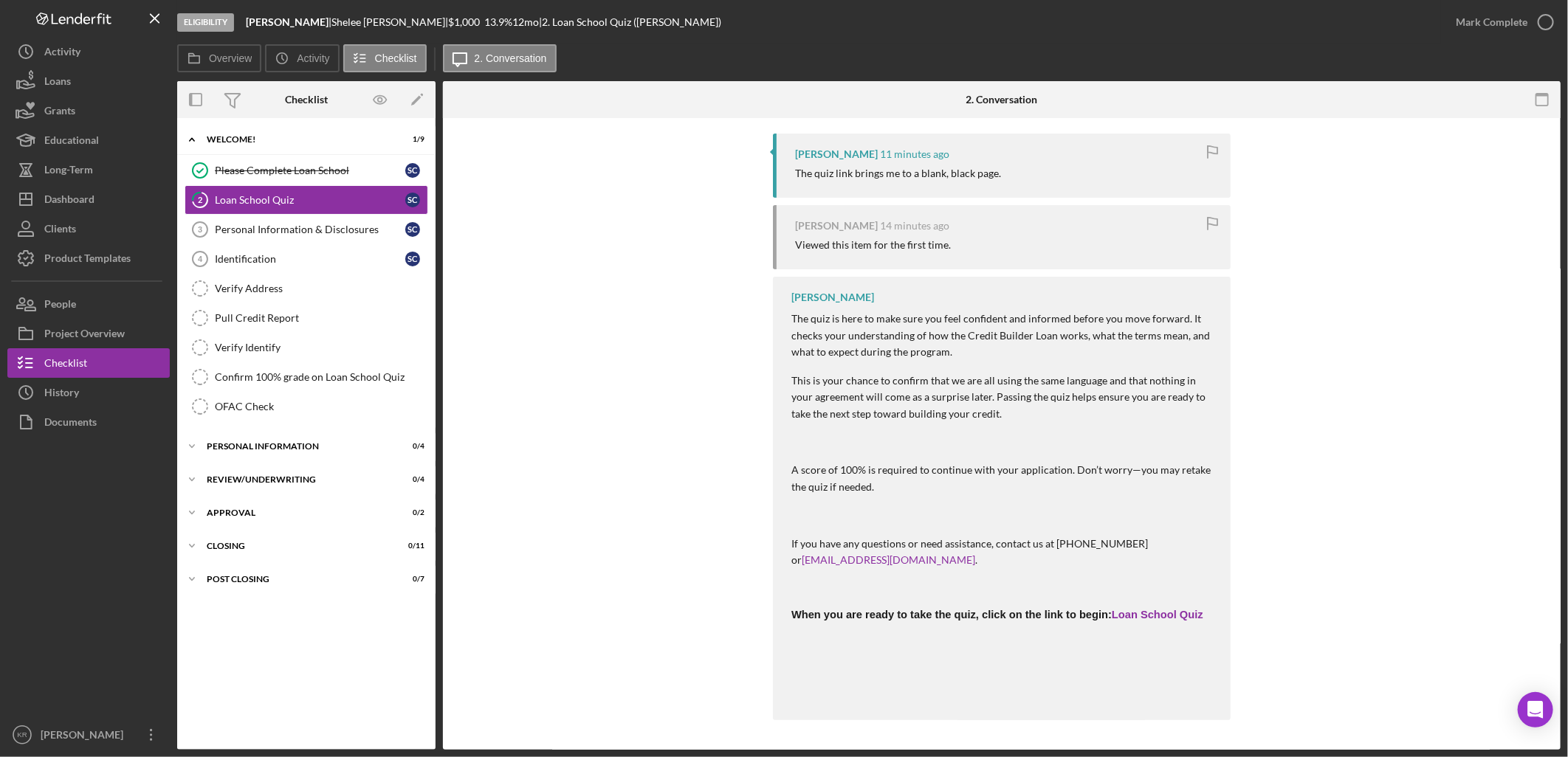
click at [1146, 622] on div "The quiz is here to make sure you feel confident and informed before you move f…" at bounding box center [1004, 506] width 425 height 391
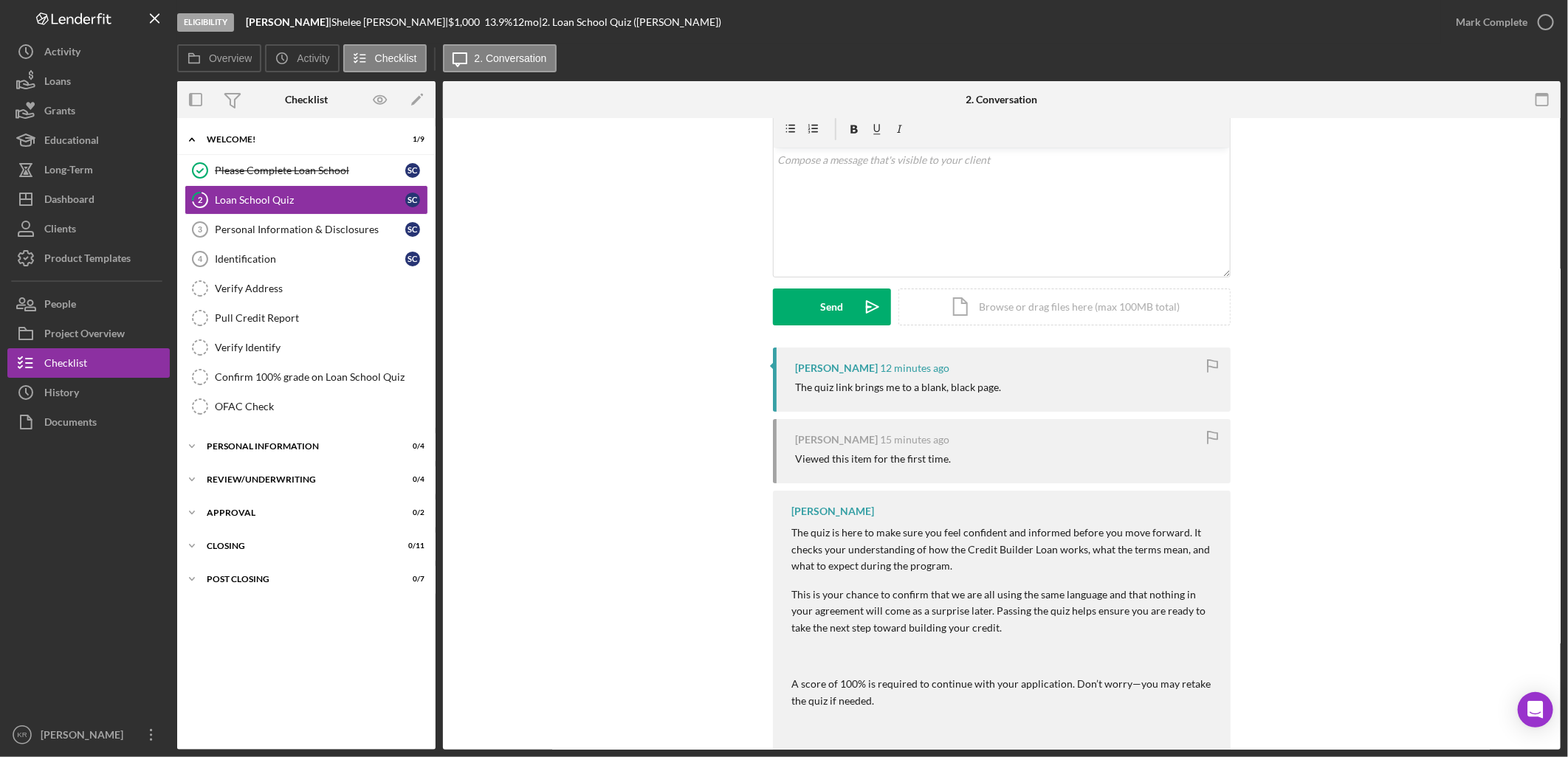
scroll to position [0, 0]
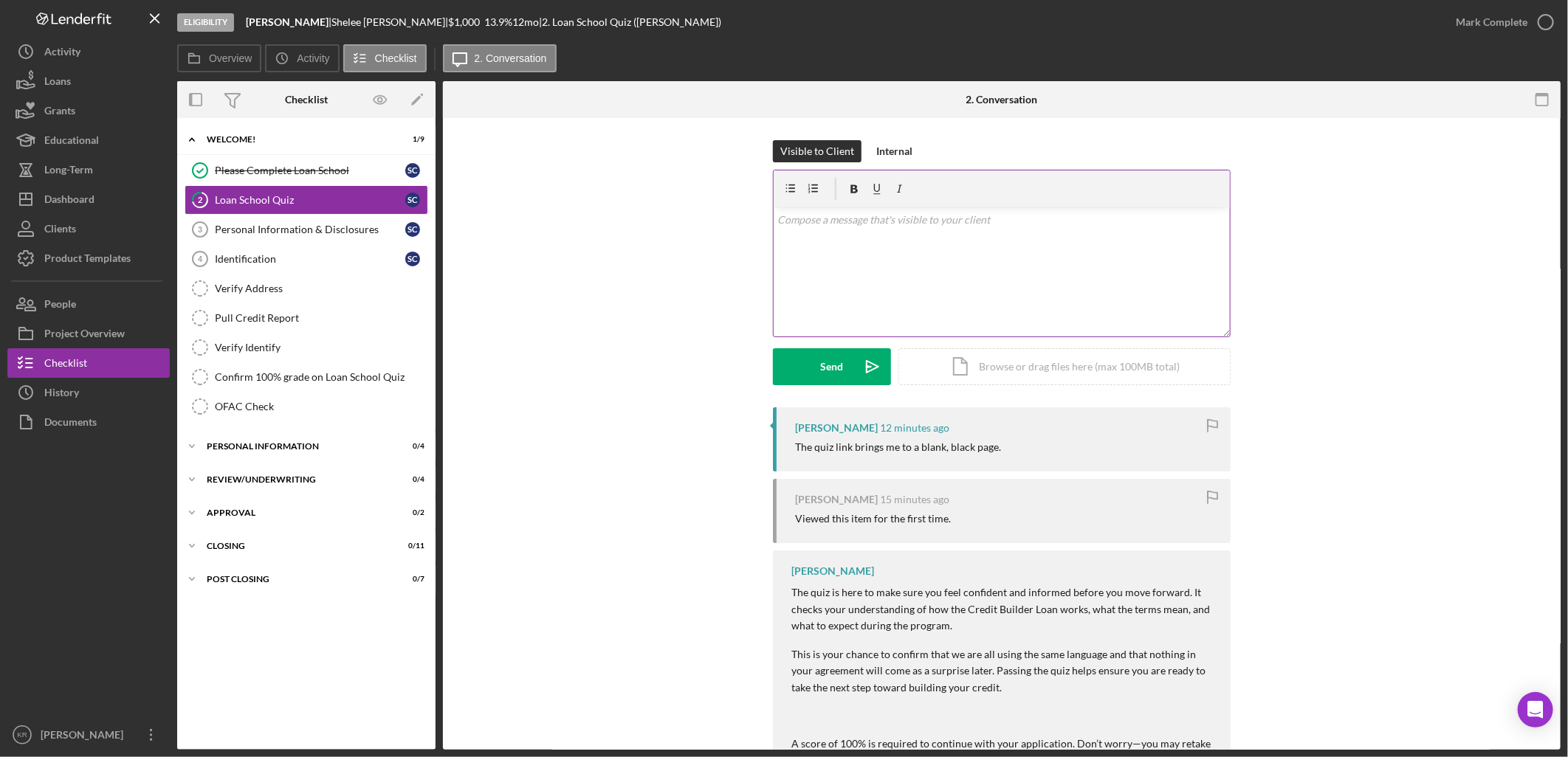
click at [792, 222] on p at bounding box center [1002, 220] width 449 height 16
paste div
click at [836, 375] on div "Send" at bounding box center [832, 366] width 23 height 36
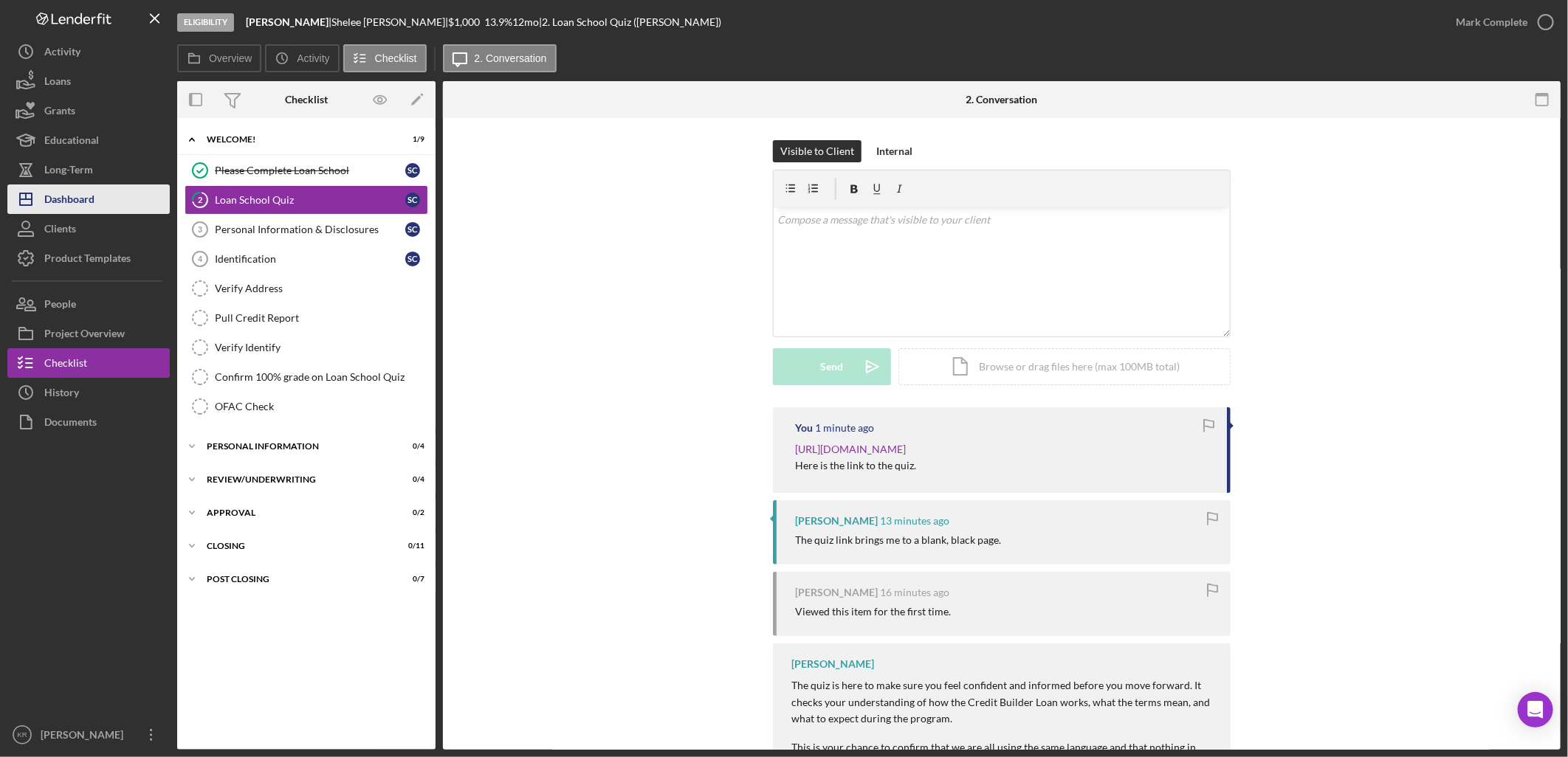
click at [111, 189] on button "Icon/Dashboard Dashboard" at bounding box center [88, 199] width 163 height 30
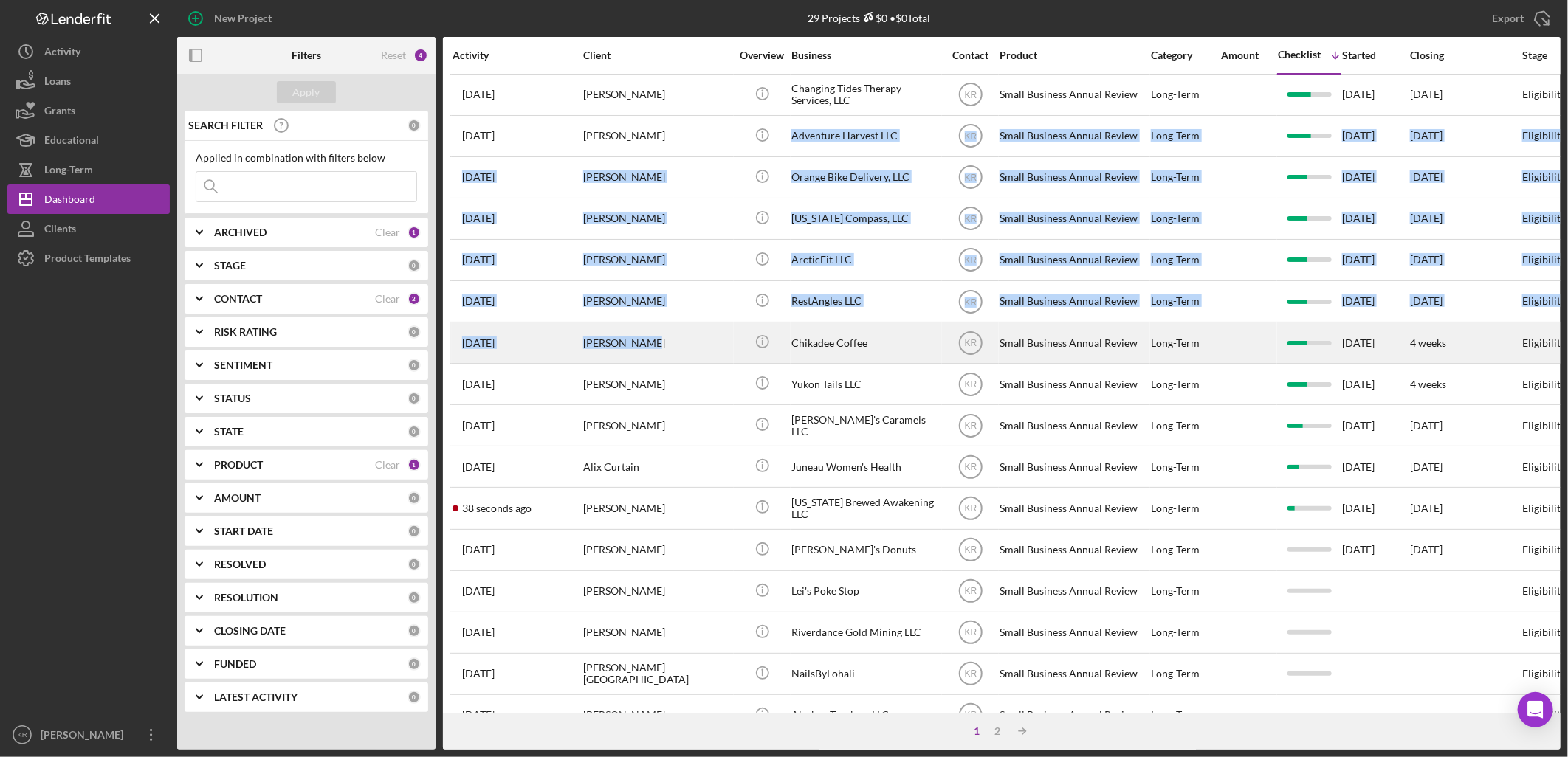
drag, startPoint x: 683, startPoint y: 152, endPoint x: 704, endPoint y: 353, distance: 202.1
click at [704, 353] on tbody "3 months ago Jill Zank Jill Zank Icon/Info Changing Tides Therapy Services, LLC…" at bounding box center [1325, 591] width 1750 height 1035
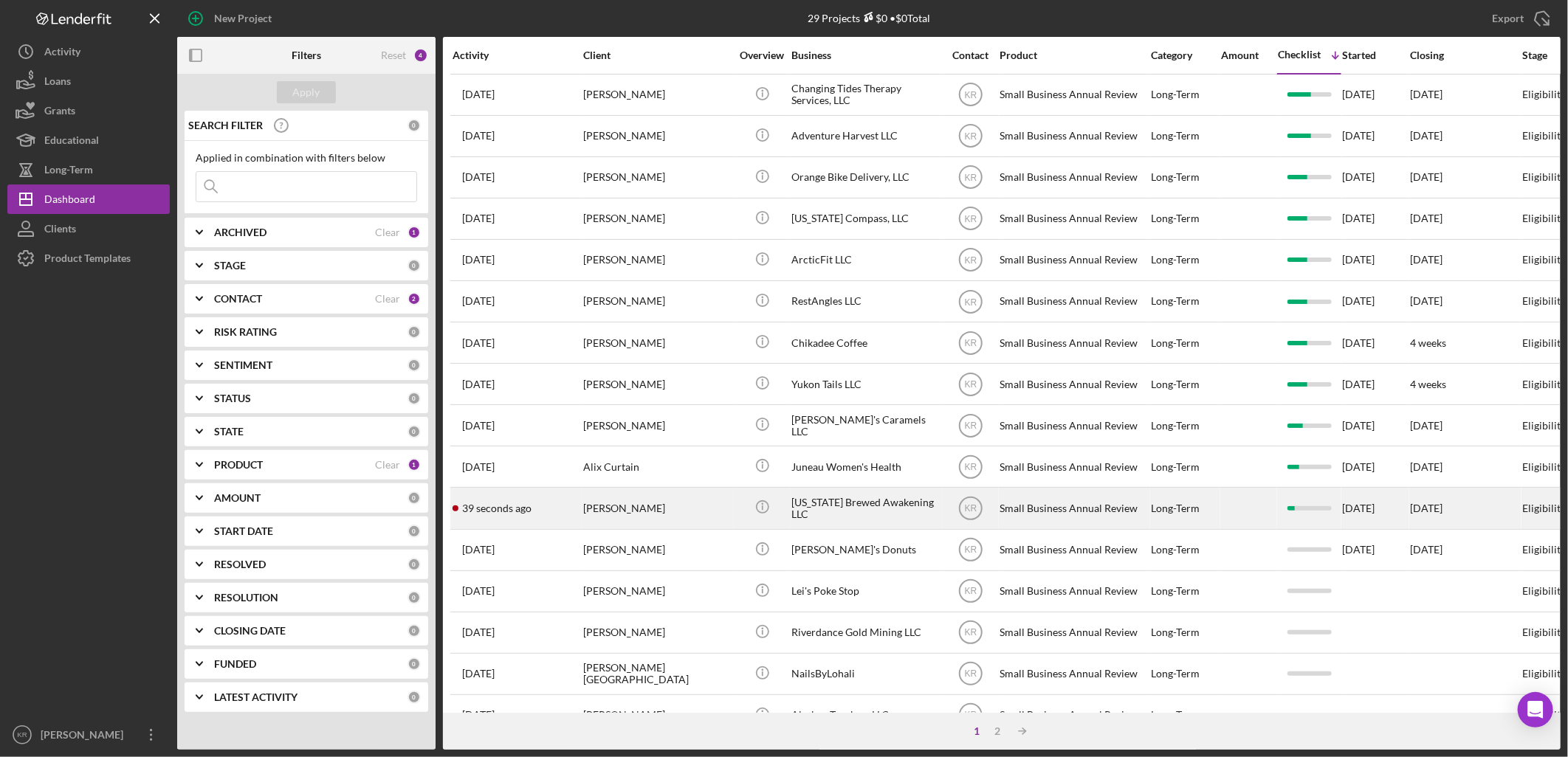
click at [711, 524] on div "[PERSON_NAME]" at bounding box center [658, 509] width 148 height 39
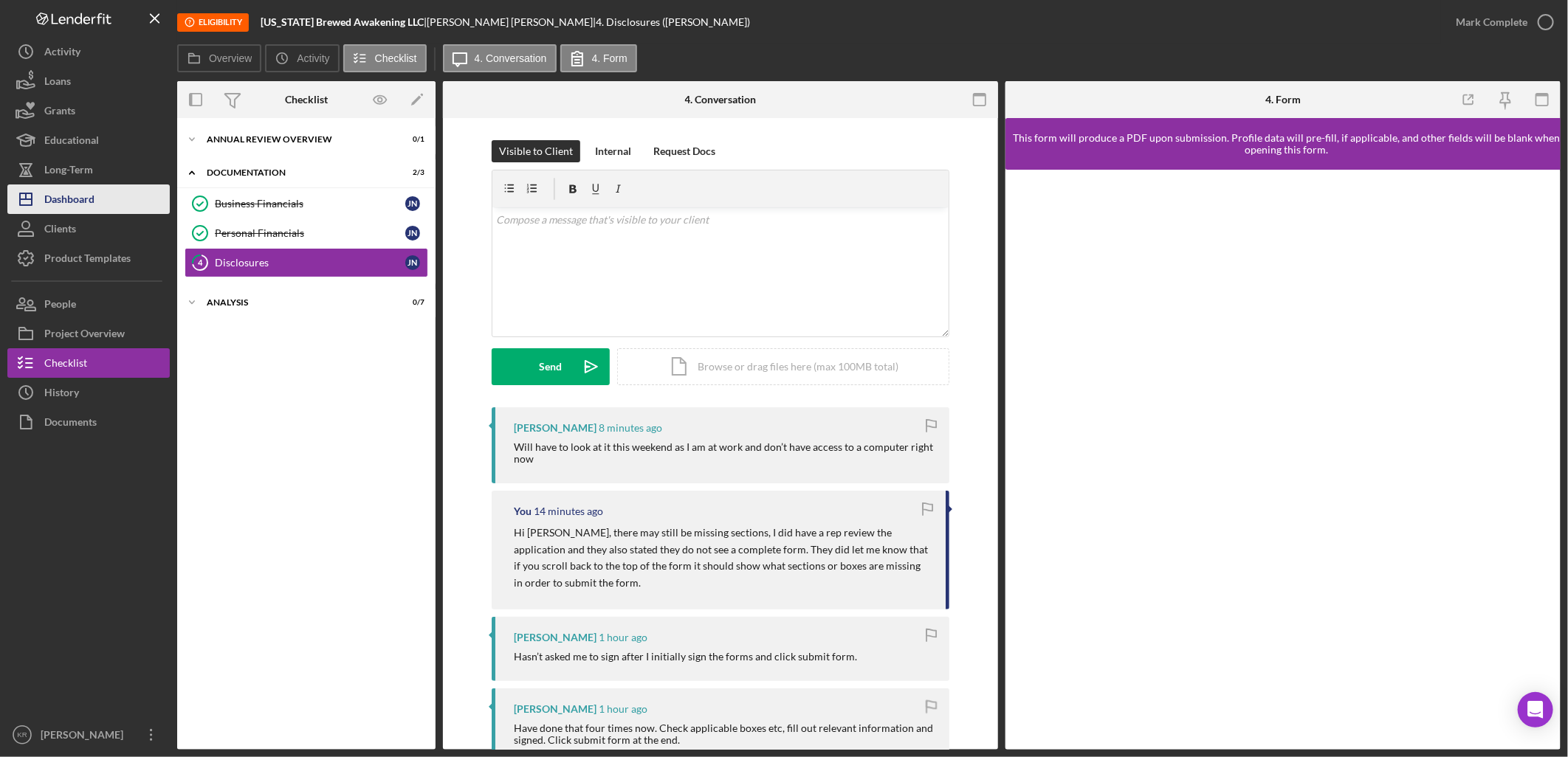
click at [122, 198] on button "Icon/Dashboard Dashboard" at bounding box center [88, 199] width 163 height 30
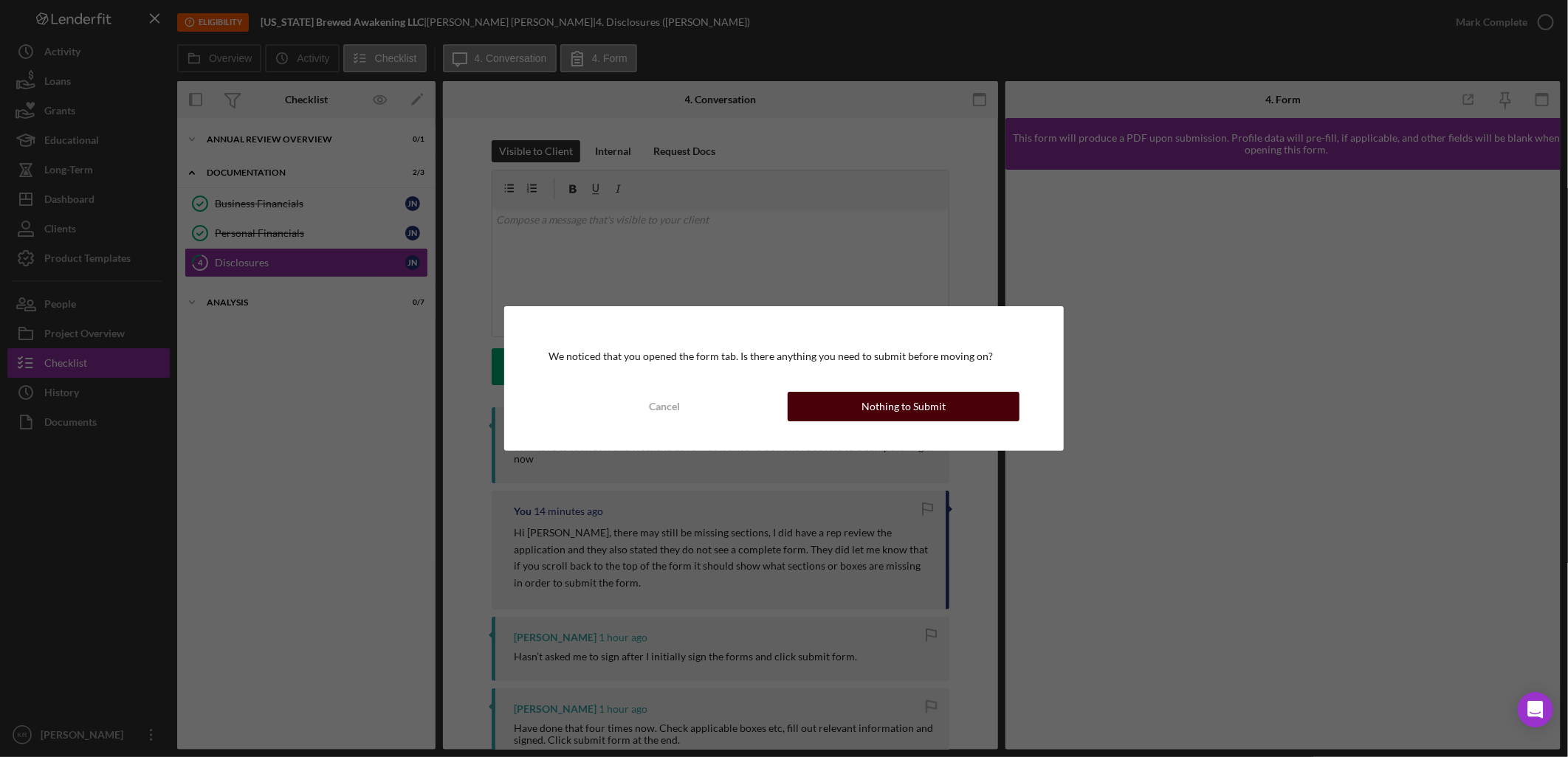
click at [914, 404] on div "Nothing to Submit" at bounding box center [903, 407] width 84 height 30
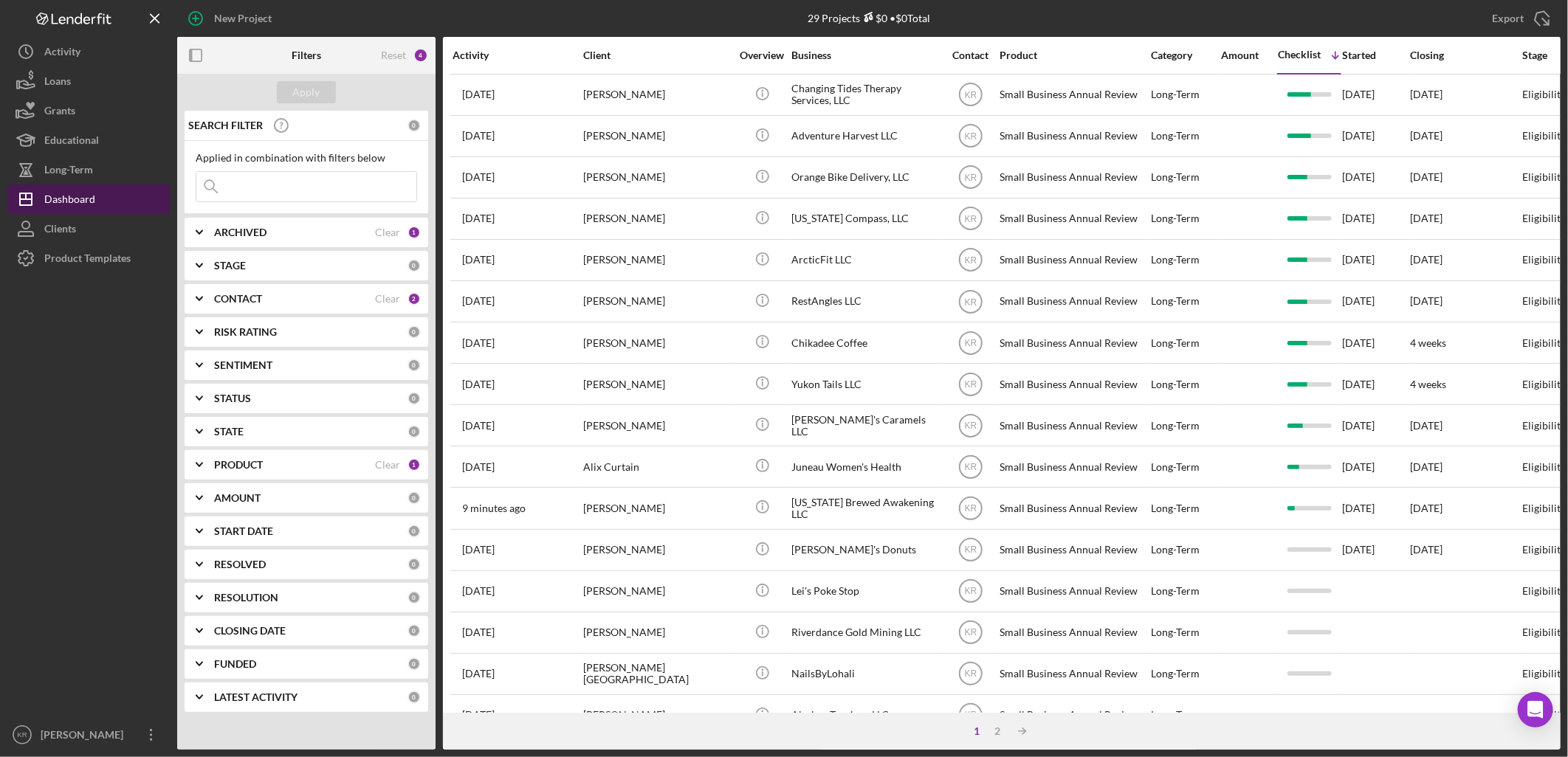
click at [115, 202] on button "Icon/Dashboard Dashboard" at bounding box center [88, 199] width 163 height 30
click at [260, 480] on div "SEARCH FILTER 0 Applied in combination with filters below Icon/Menu Close Icon/…" at bounding box center [307, 416] width 258 height 612
click at [262, 462] on b "PRODUCT" at bounding box center [238, 465] width 48 height 12
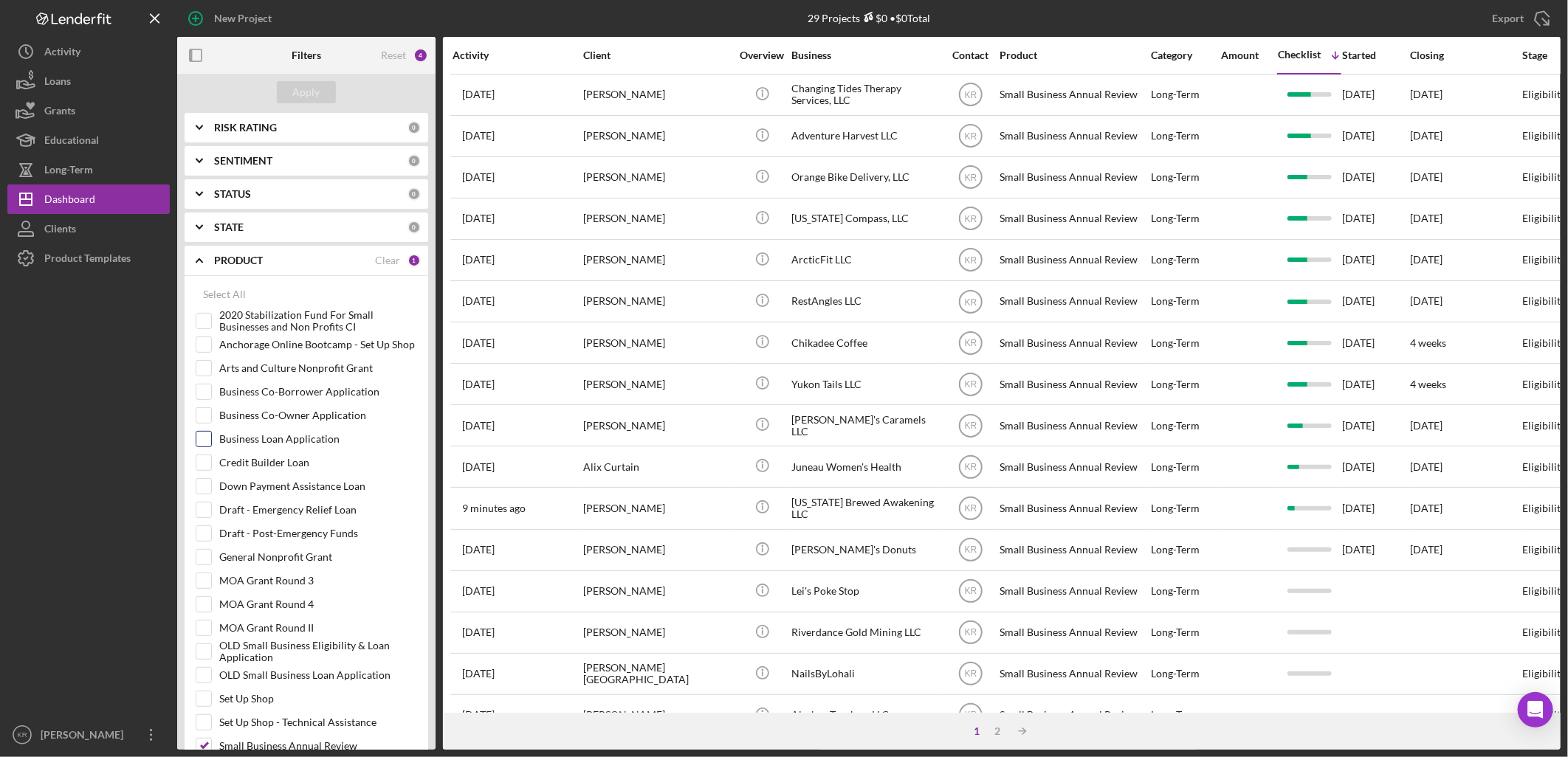
scroll to position [327, 0]
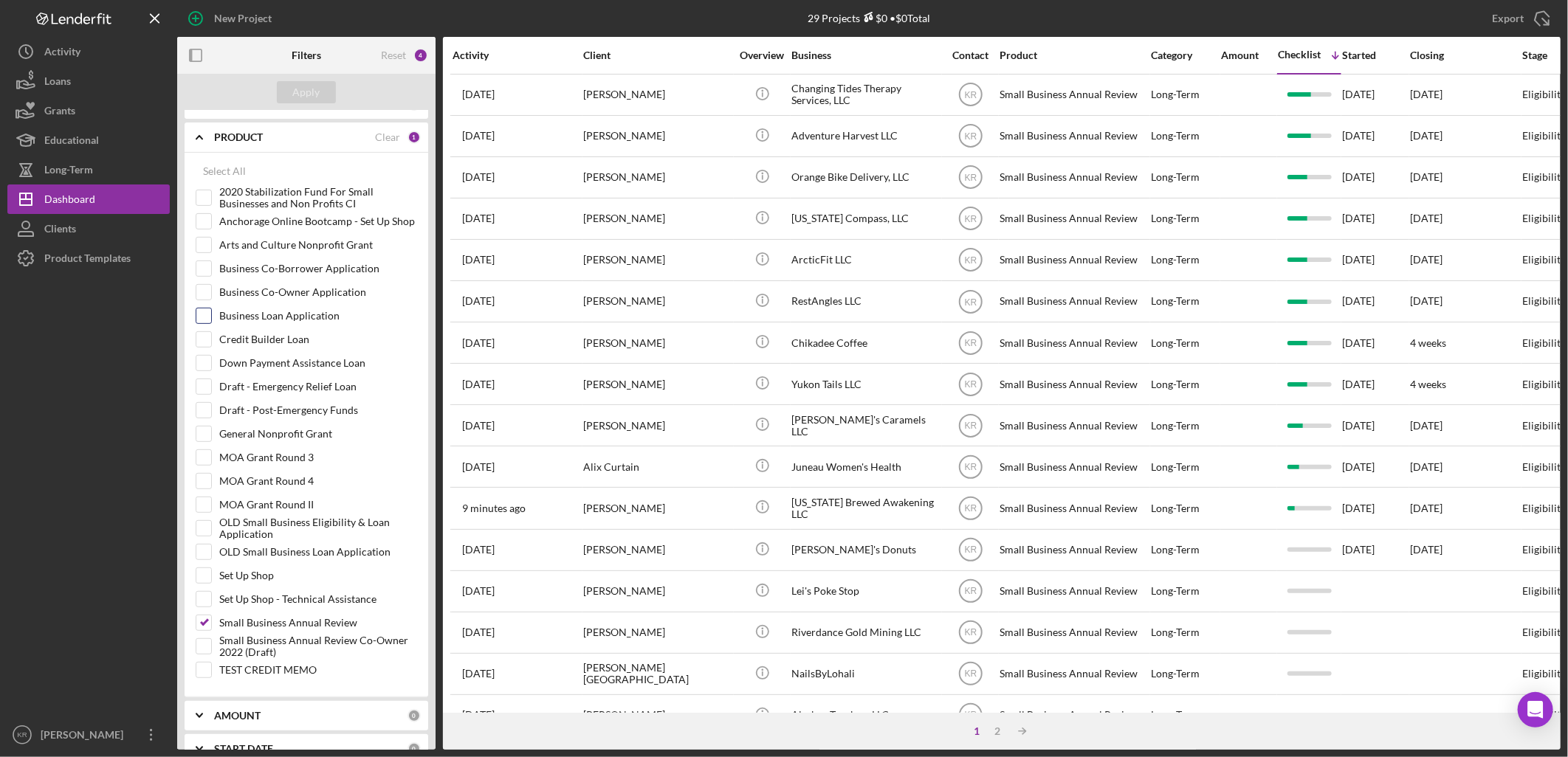
click at [196, 330] on div "Business Loan Application" at bounding box center [306, 319] width 222 height 24
click at [202, 342] on input "Credit Builder Loan" at bounding box center [203, 339] width 15 height 15
checkbox input "true"
click at [217, 623] on div "Small Business Annual Review" at bounding box center [306, 627] width 222 height 24
click at [207, 623] on input "Small Business Annual Review" at bounding box center [203, 622] width 15 height 15
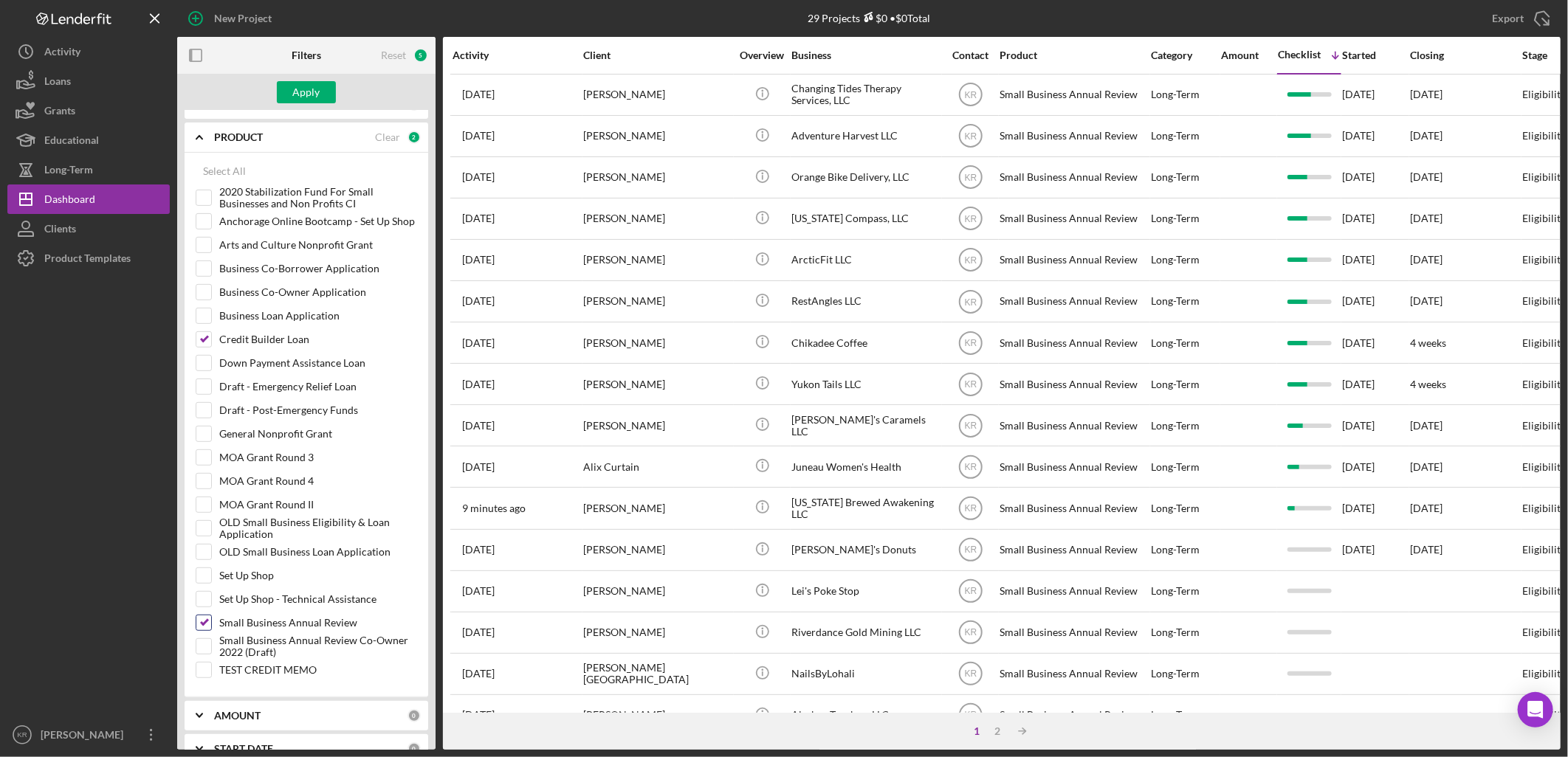
checkbox input "false"
click at [283, 96] on button "Apply" at bounding box center [307, 92] width 59 height 22
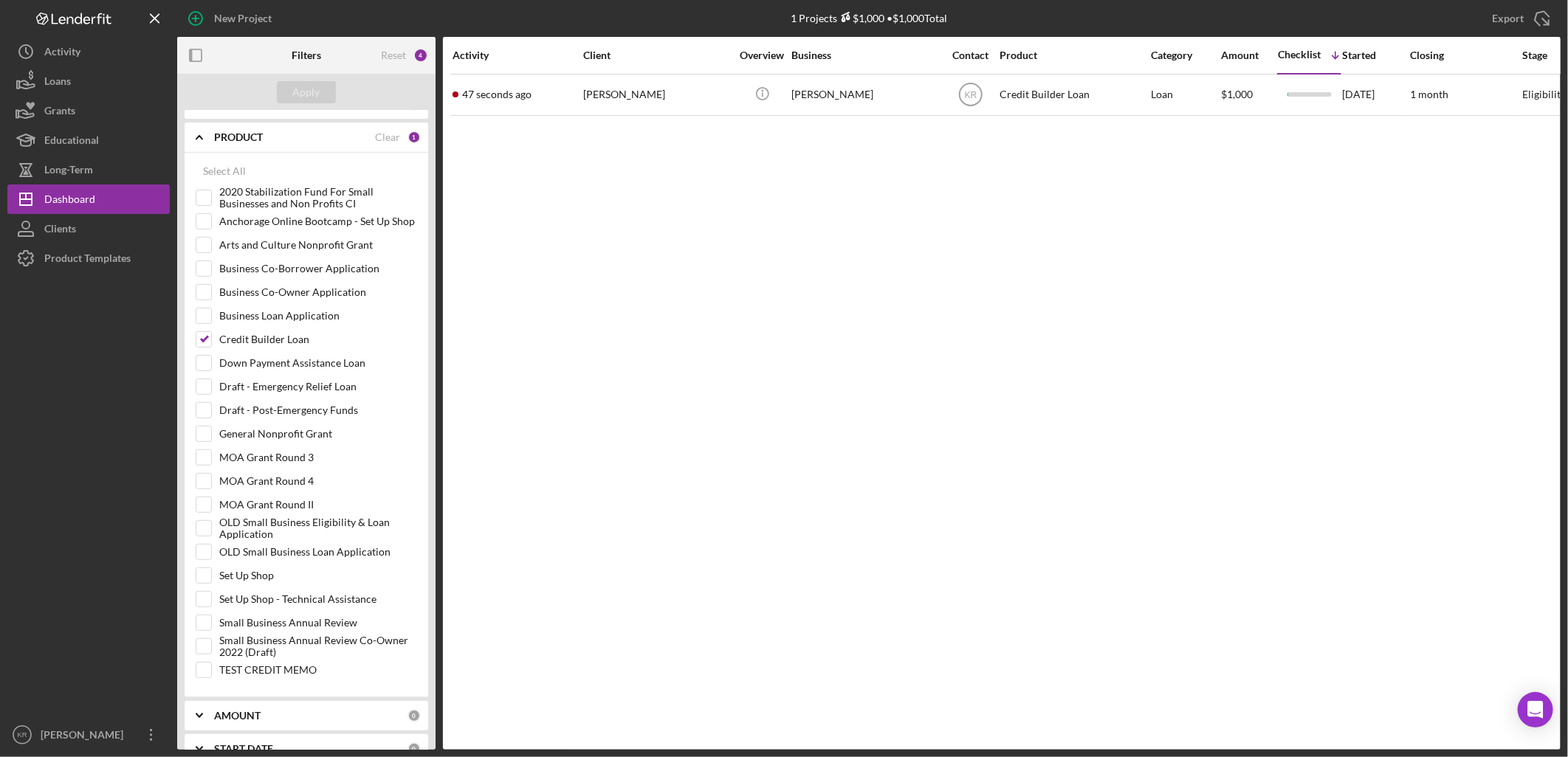
click at [556, 60] on div "Activity" at bounding box center [517, 55] width 129 height 12
click at [564, 90] on div "47 seconds ago Shelee Chamberlain" at bounding box center [517, 95] width 129 height 39
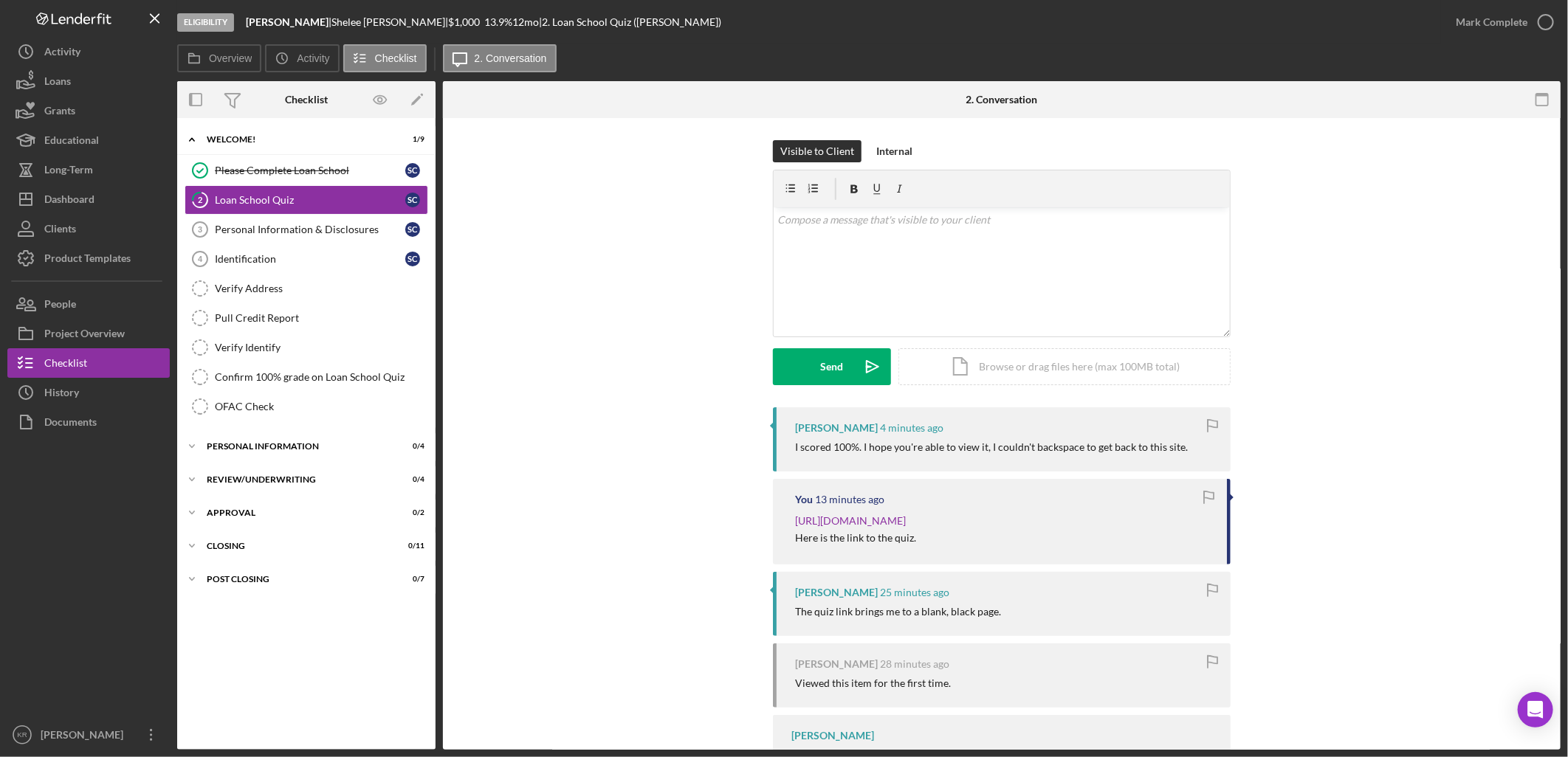
click at [1342, 238] on div "Visible to Client Internal v Color teal Color pink Remove color Add row above A…" at bounding box center [1002, 273] width 1074 height 267
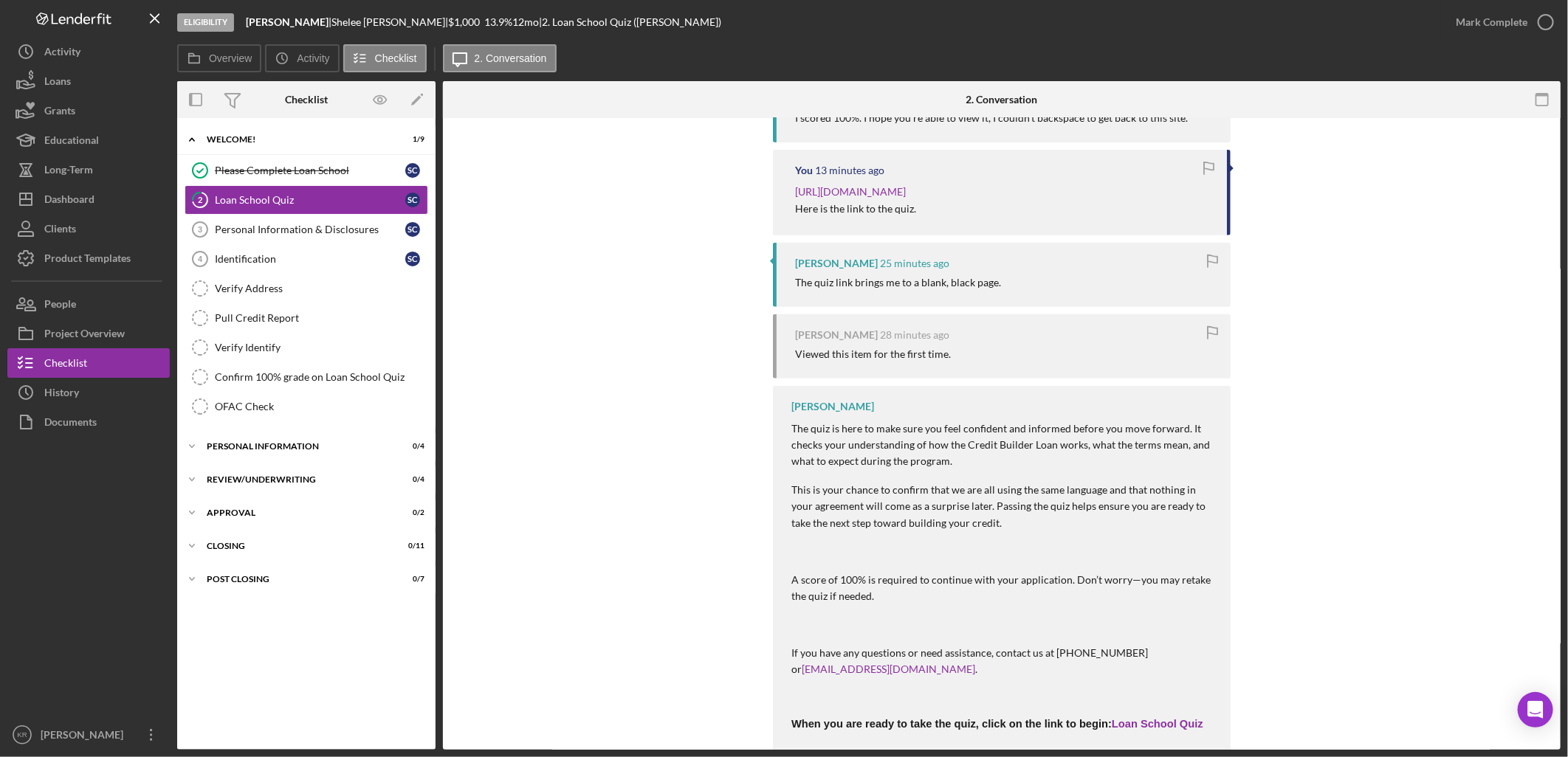
scroll to position [127, 0]
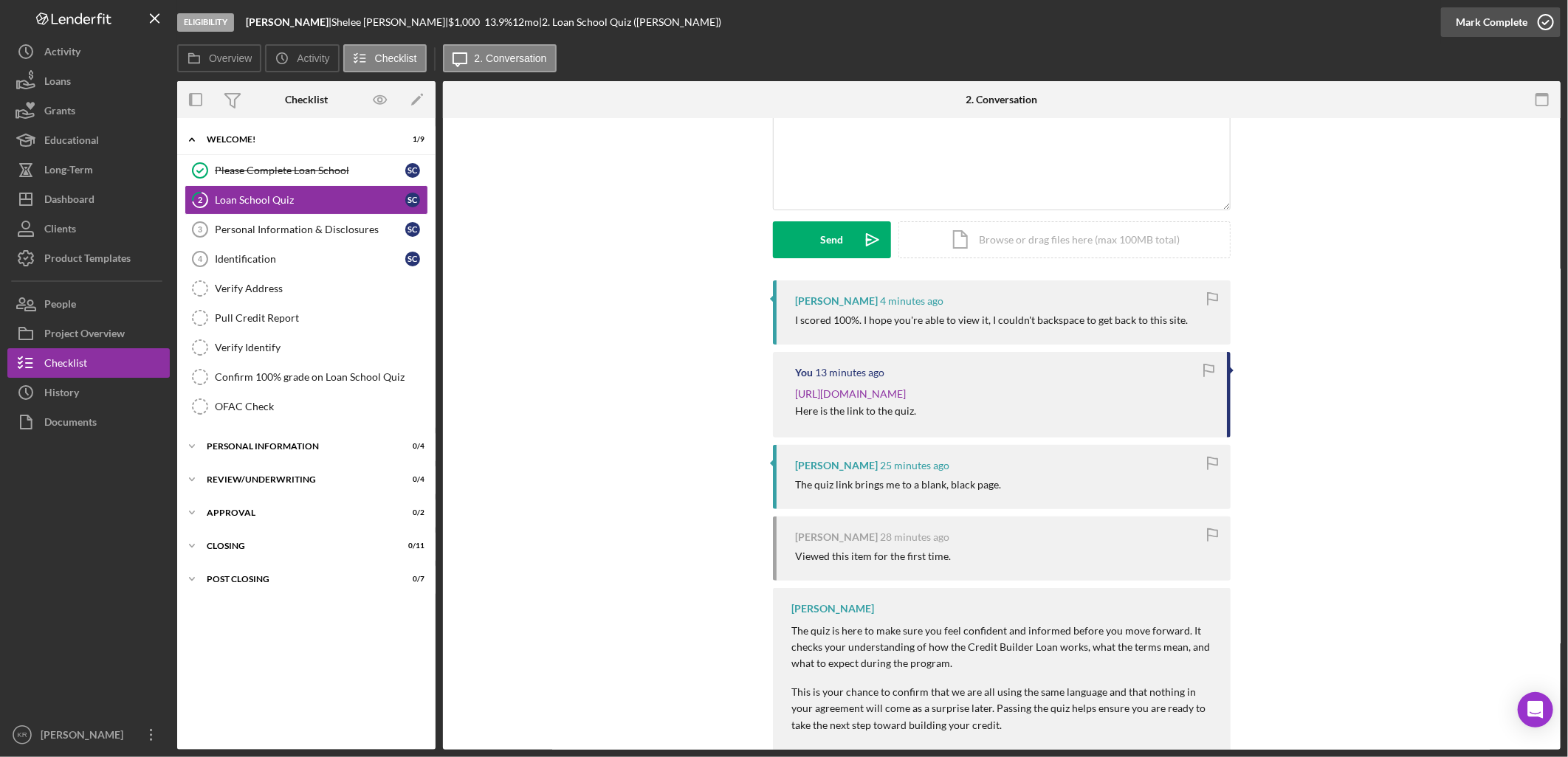
click at [1494, 22] on div "Mark Complete" at bounding box center [1492, 22] width 72 height 30
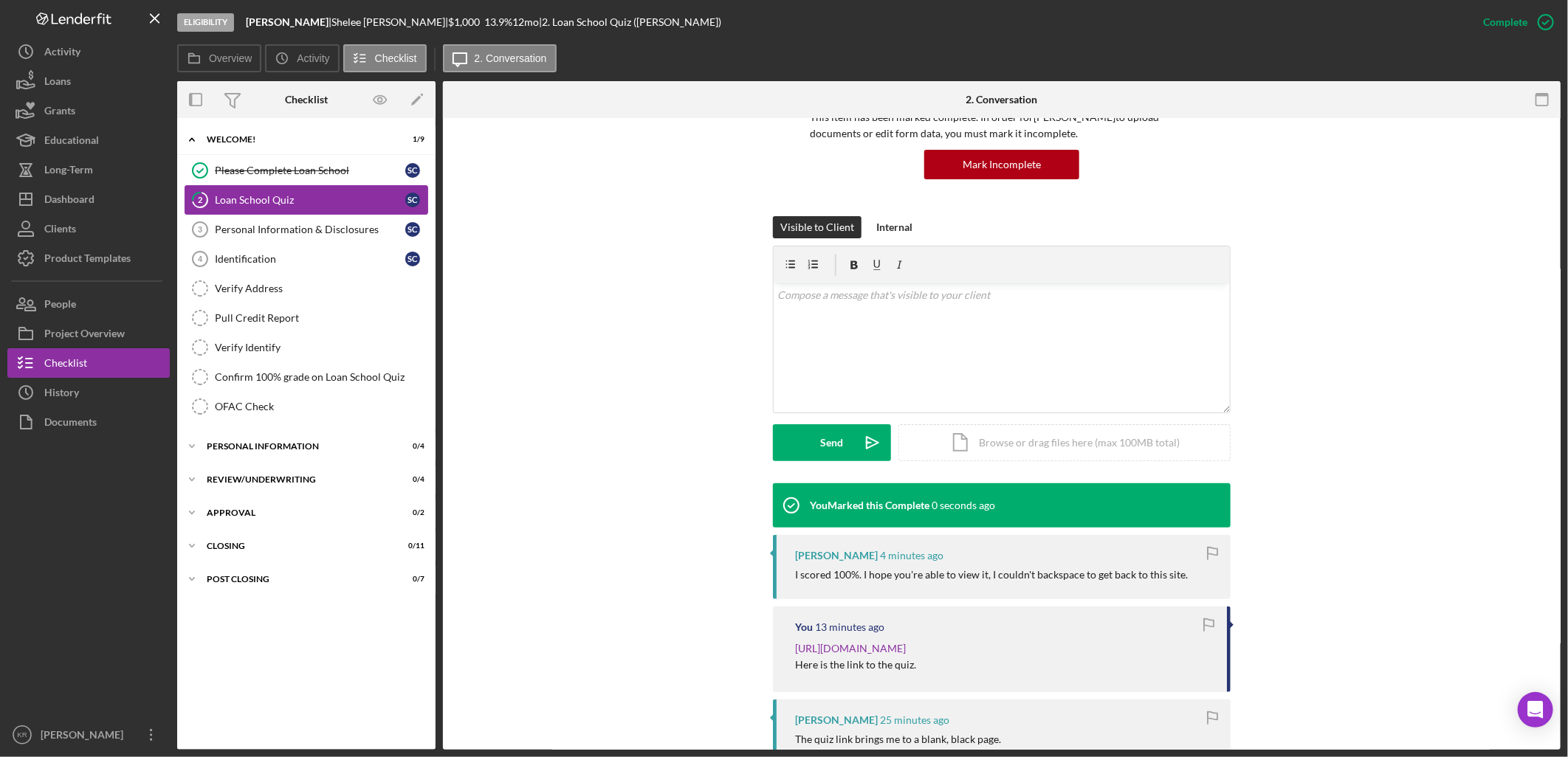
scroll to position [329, 0]
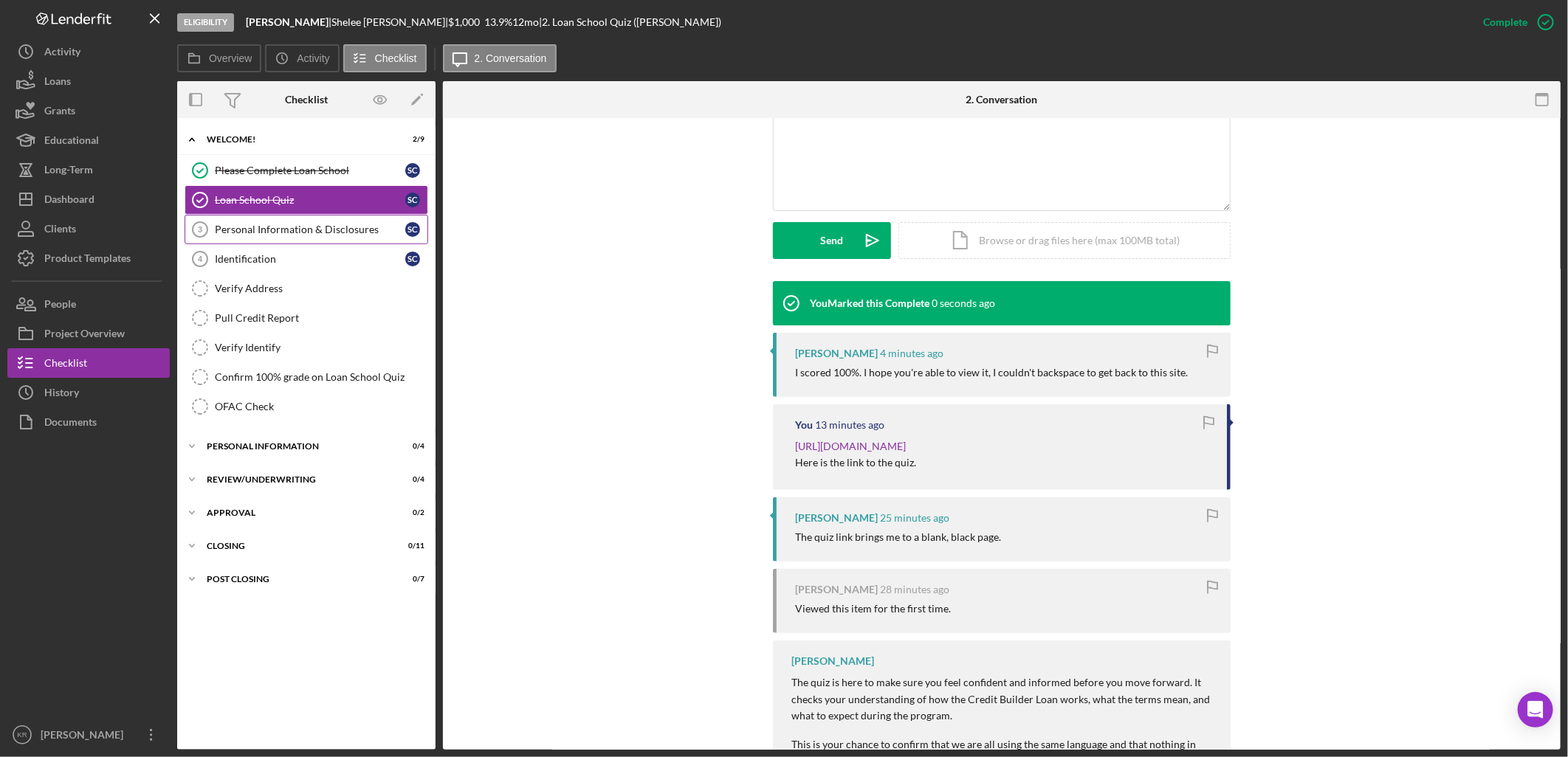
click at [310, 223] on link "Personal Information & Disclosures 3 Personal Information & Disclosures S C" at bounding box center [306, 230] width 244 height 30
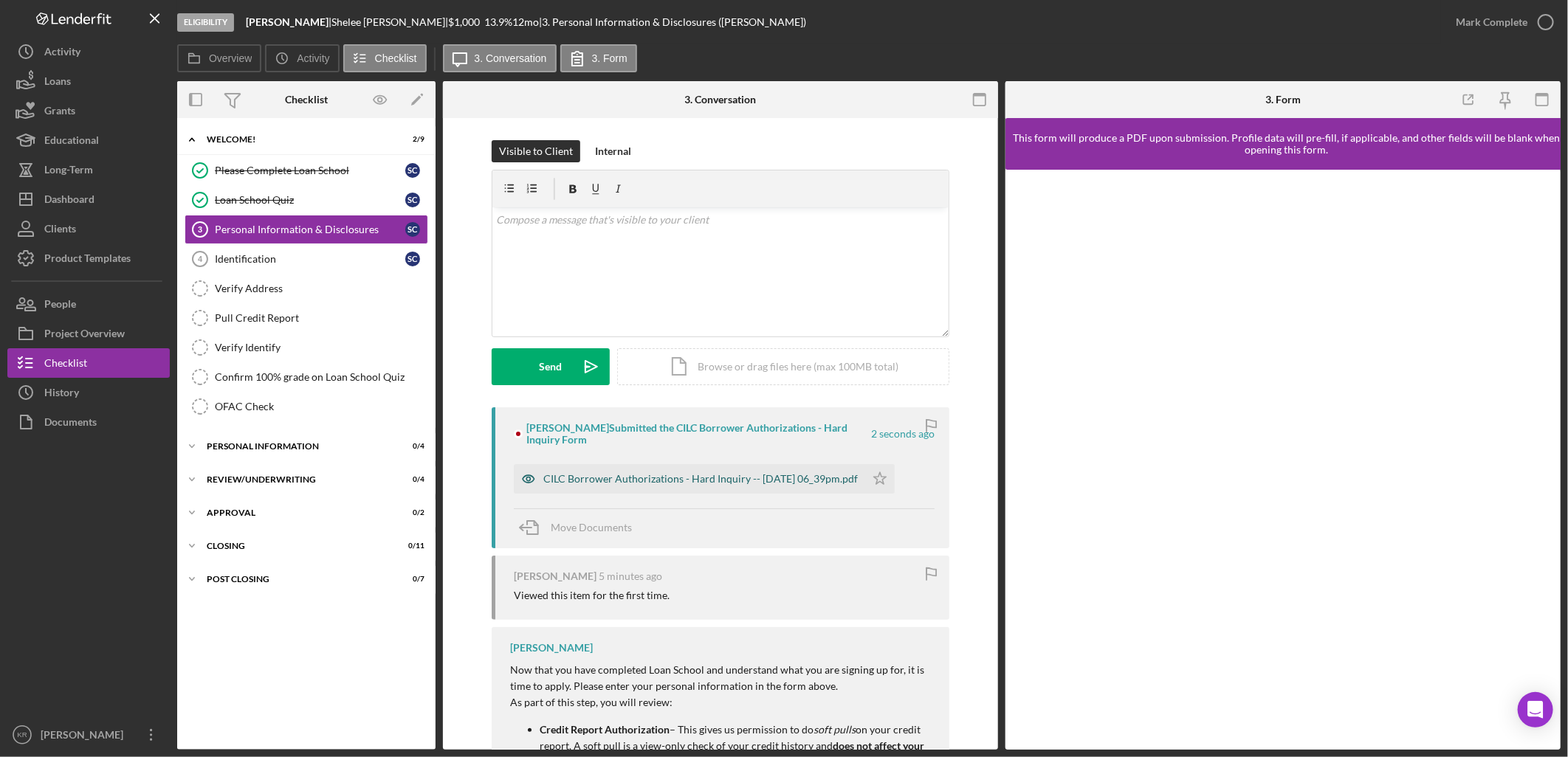
click at [739, 482] on div "CILC Borrower Authorizations - Hard Inquiry -- 2025-09-05 06_39pm.pdf" at bounding box center [700, 479] width 315 height 12
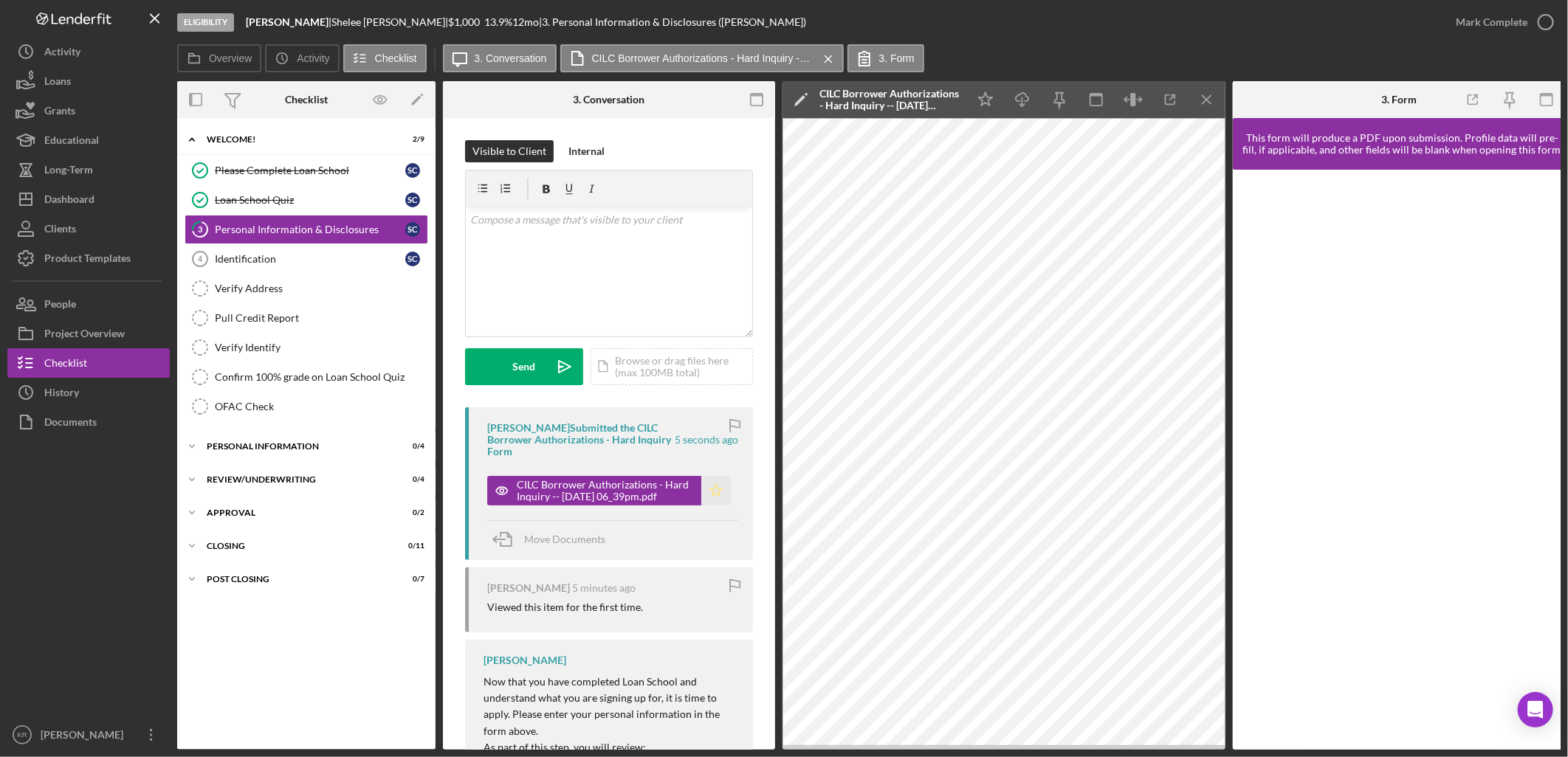
click at [717, 492] on icon "Icon/Star" at bounding box center [716, 491] width 30 height 30
click at [303, 251] on link "Identification 4 Identification S C" at bounding box center [306, 259] width 244 height 30
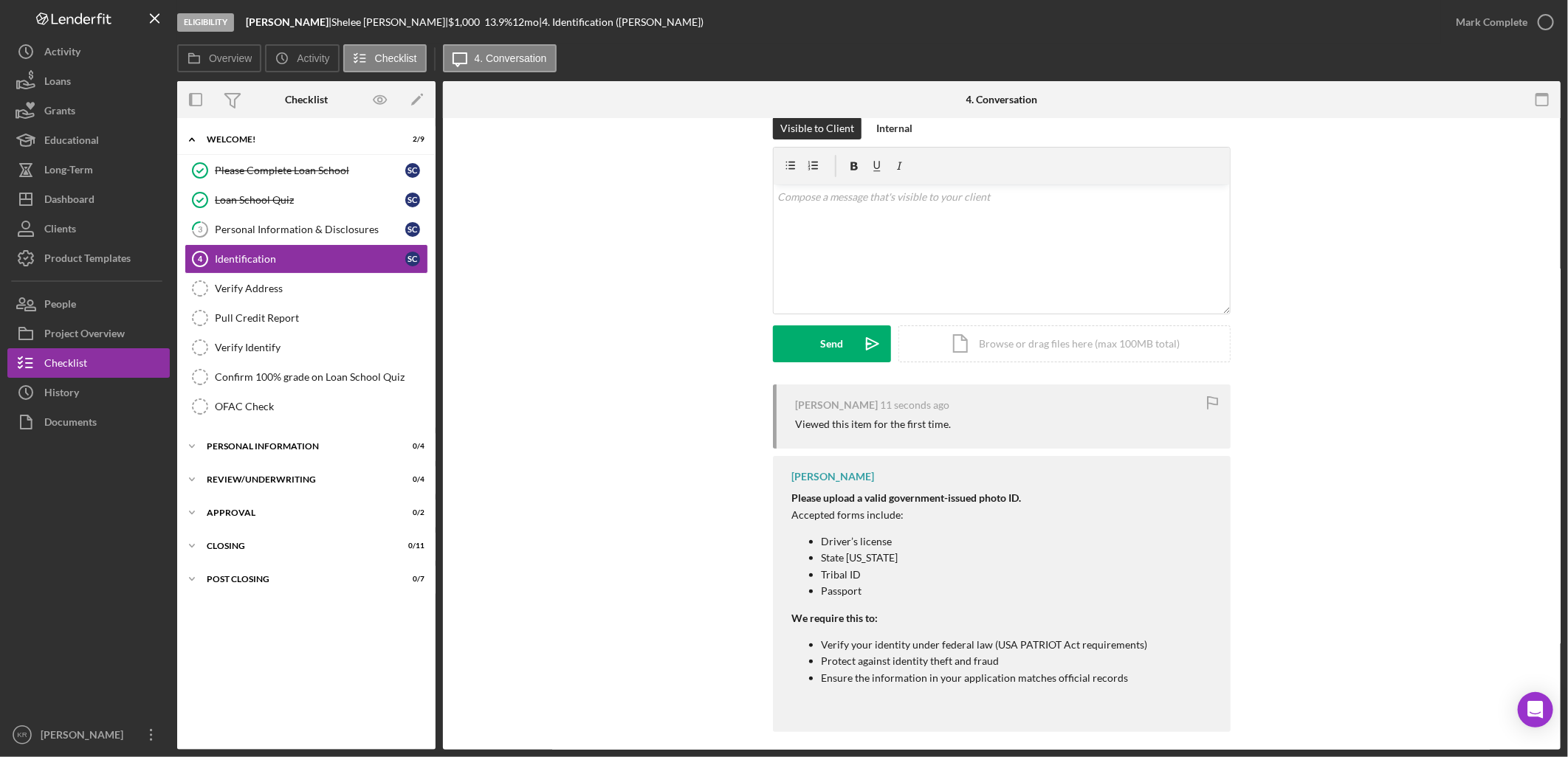
scroll to position [34, 0]
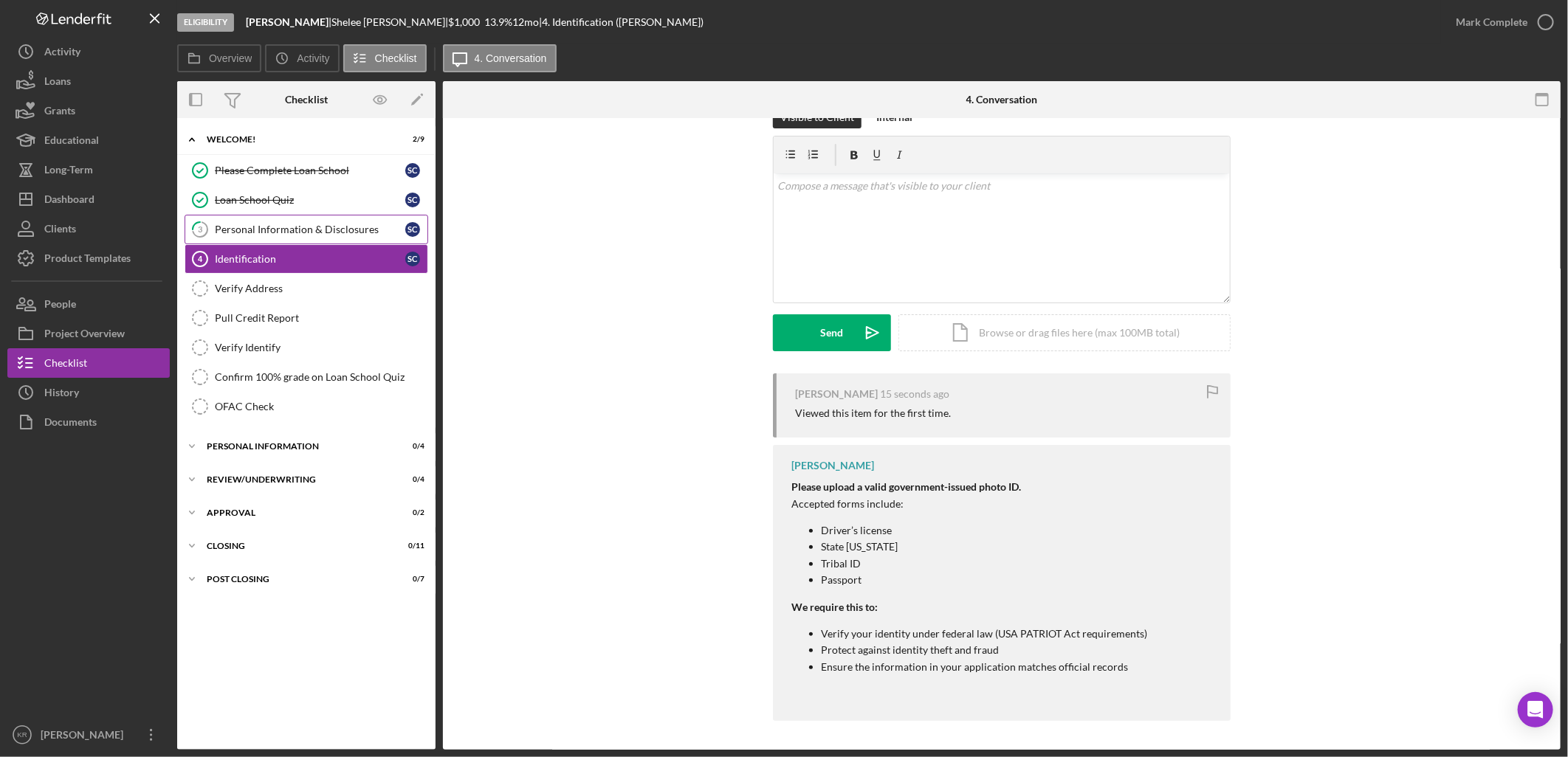
click at [340, 240] on link "3 Personal Information & Disclosures S C" at bounding box center [306, 230] width 244 height 30
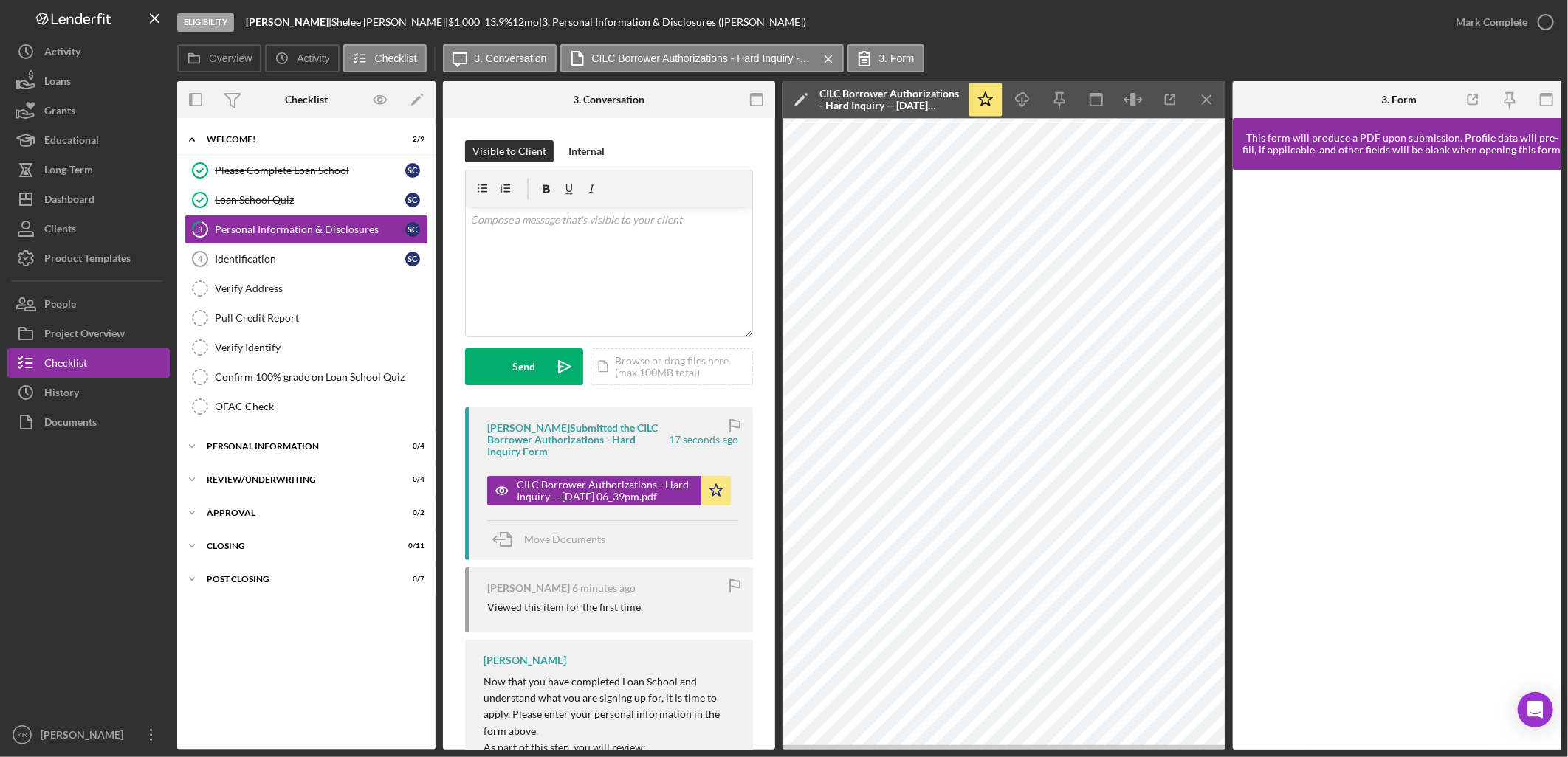
click at [1512, 1] on div "Mark Complete" at bounding box center [1501, 22] width 119 height 44
click at [1494, 25] on div "Mark Complete" at bounding box center [1492, 22] width 72 height 30
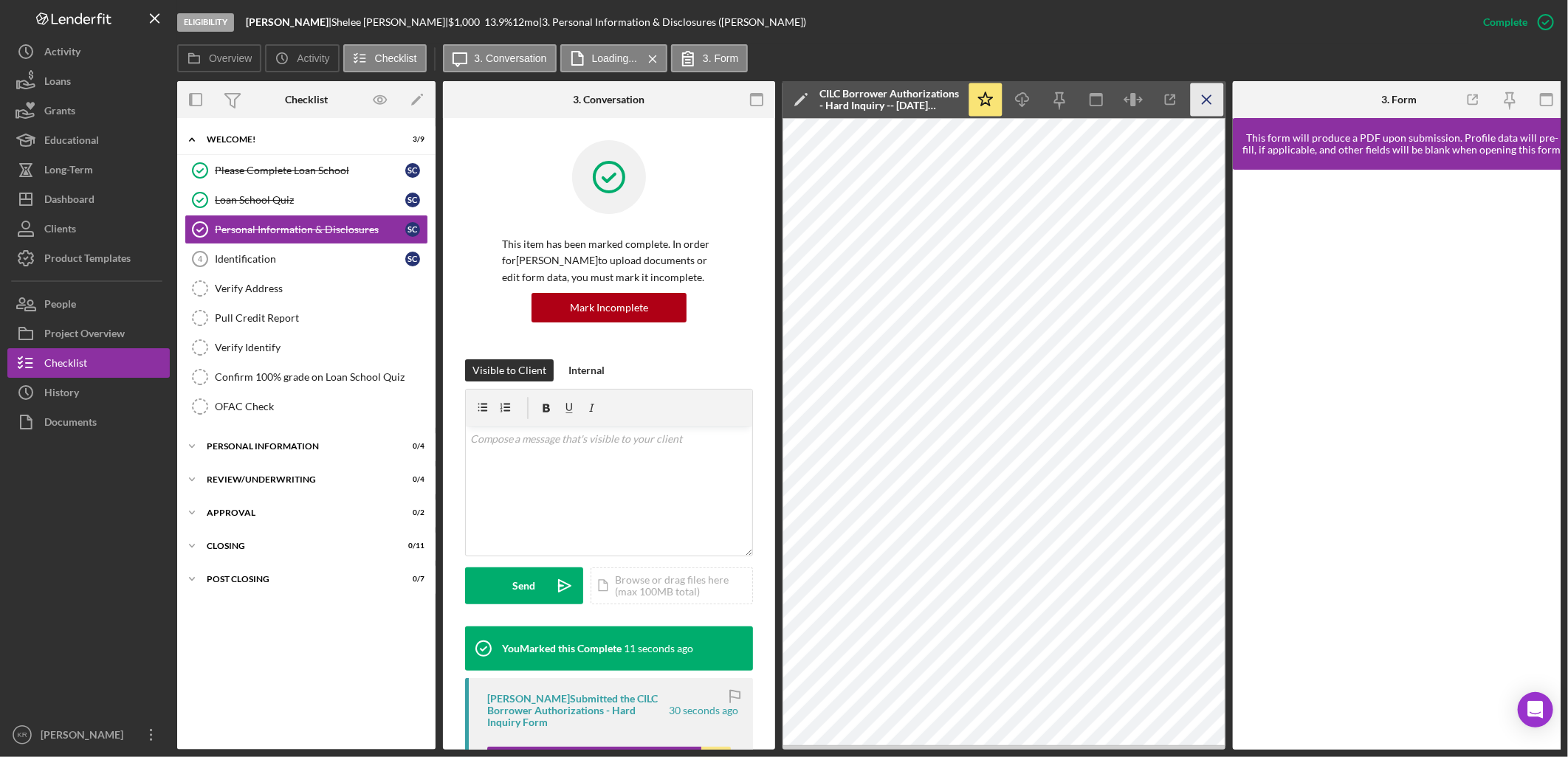
click at [1192, 99] on icon "Icon/Menu Close" at bounding box center [1208, 101] width 34 height 34
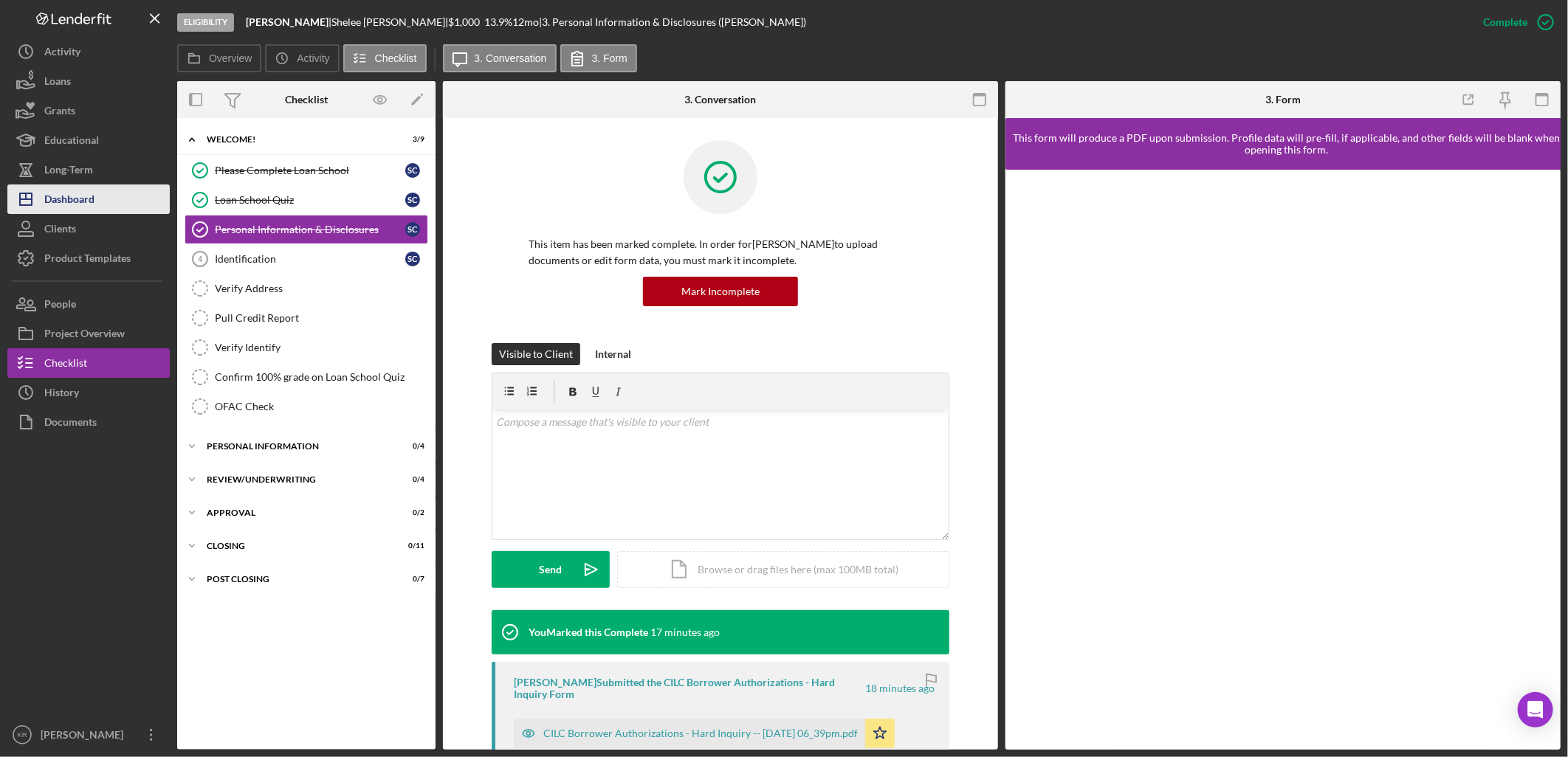
click at [70, 189] on div "Dashboard" at bounding box center [69, 201] width 50 height 34
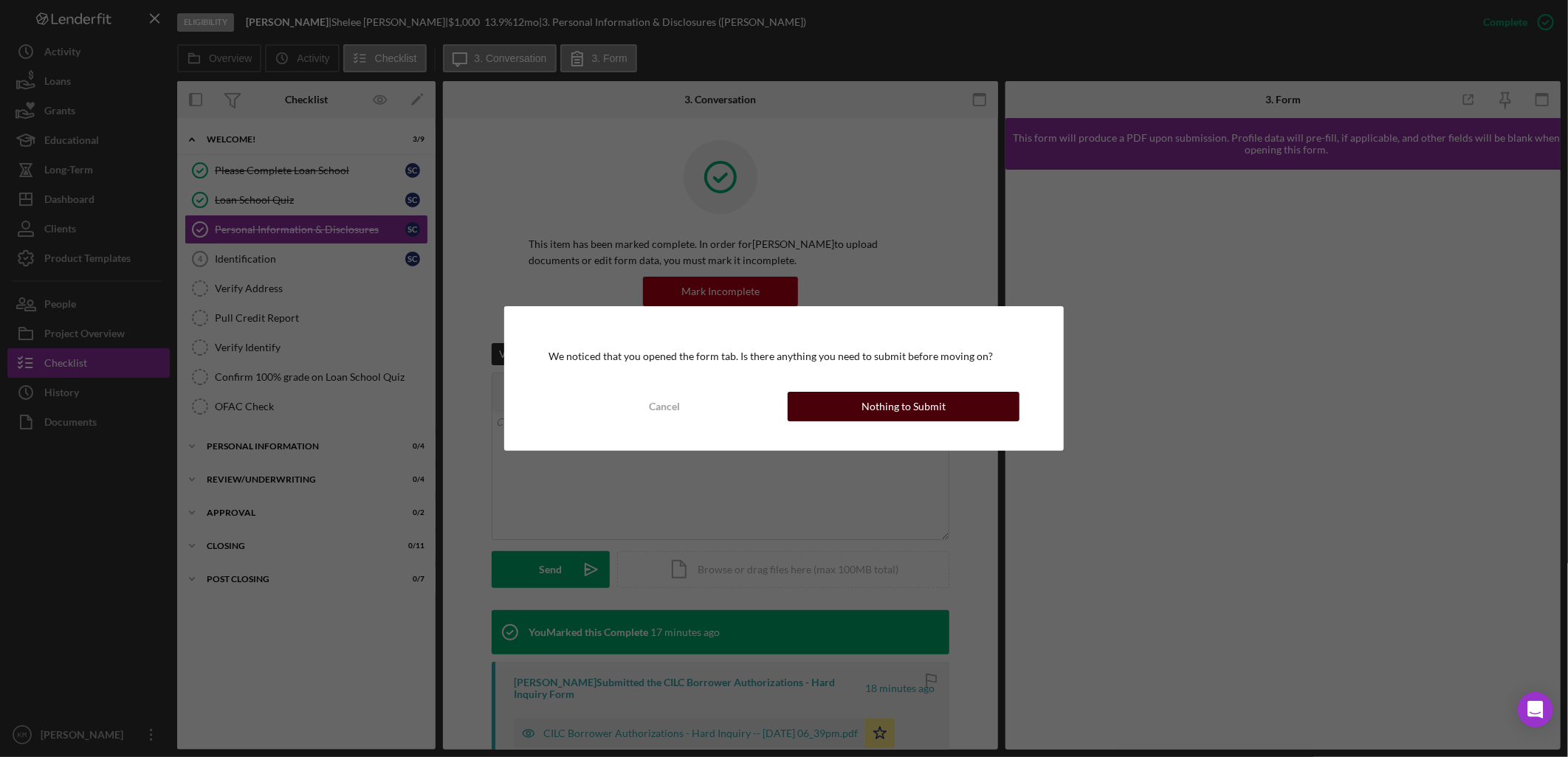
click at [885, 410] on div "Nothing to Submit" at bounding box center [903, 407] width 84 height 30
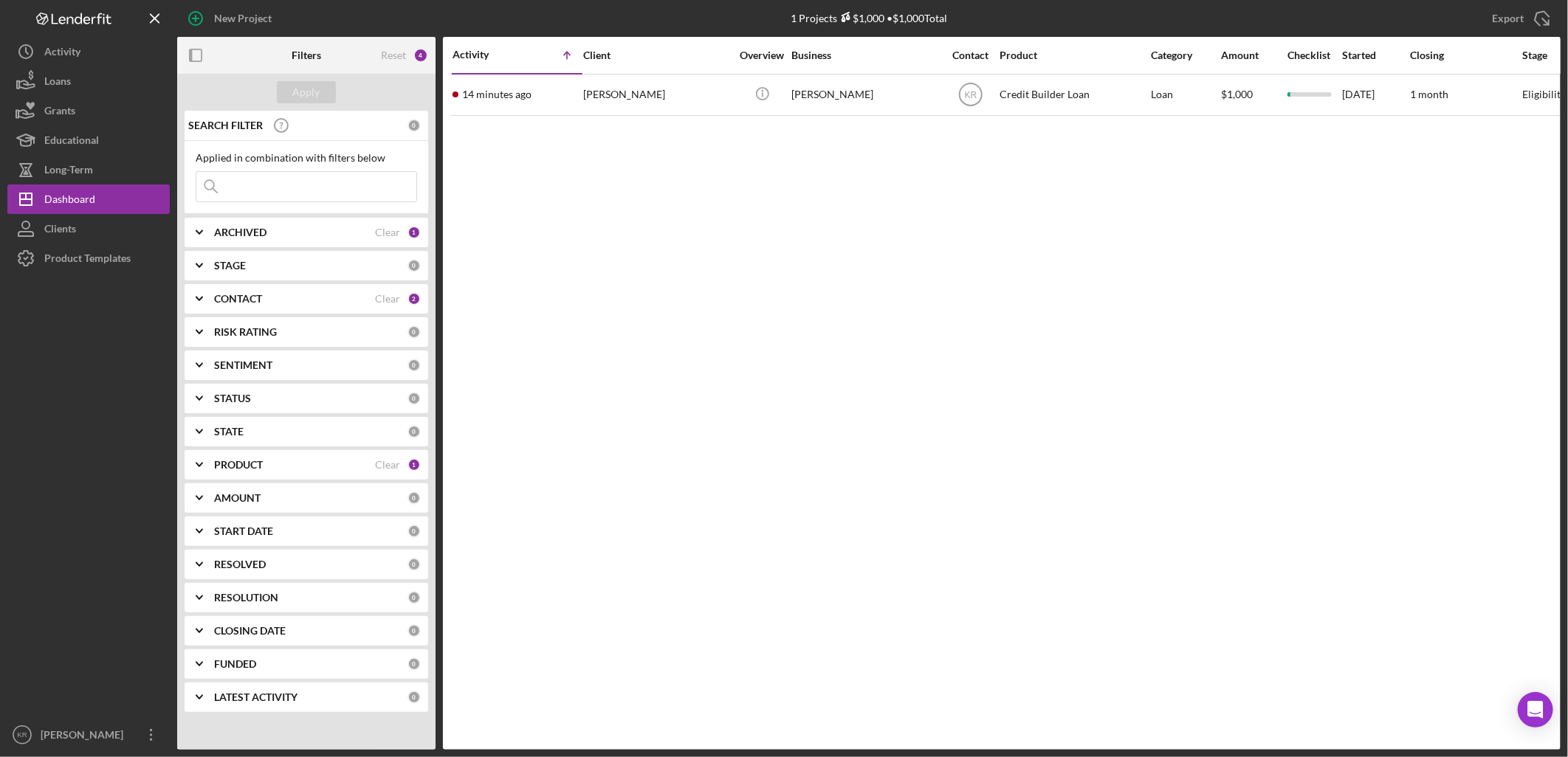
click at [928, 266] on div "Activity Icon/Table Sort Arrow Client Overview Business Contact Product Categor…" at bounding box center [1002, 392] width 1118 height 713
